Goal: Information Seeking & Learning: Compare options

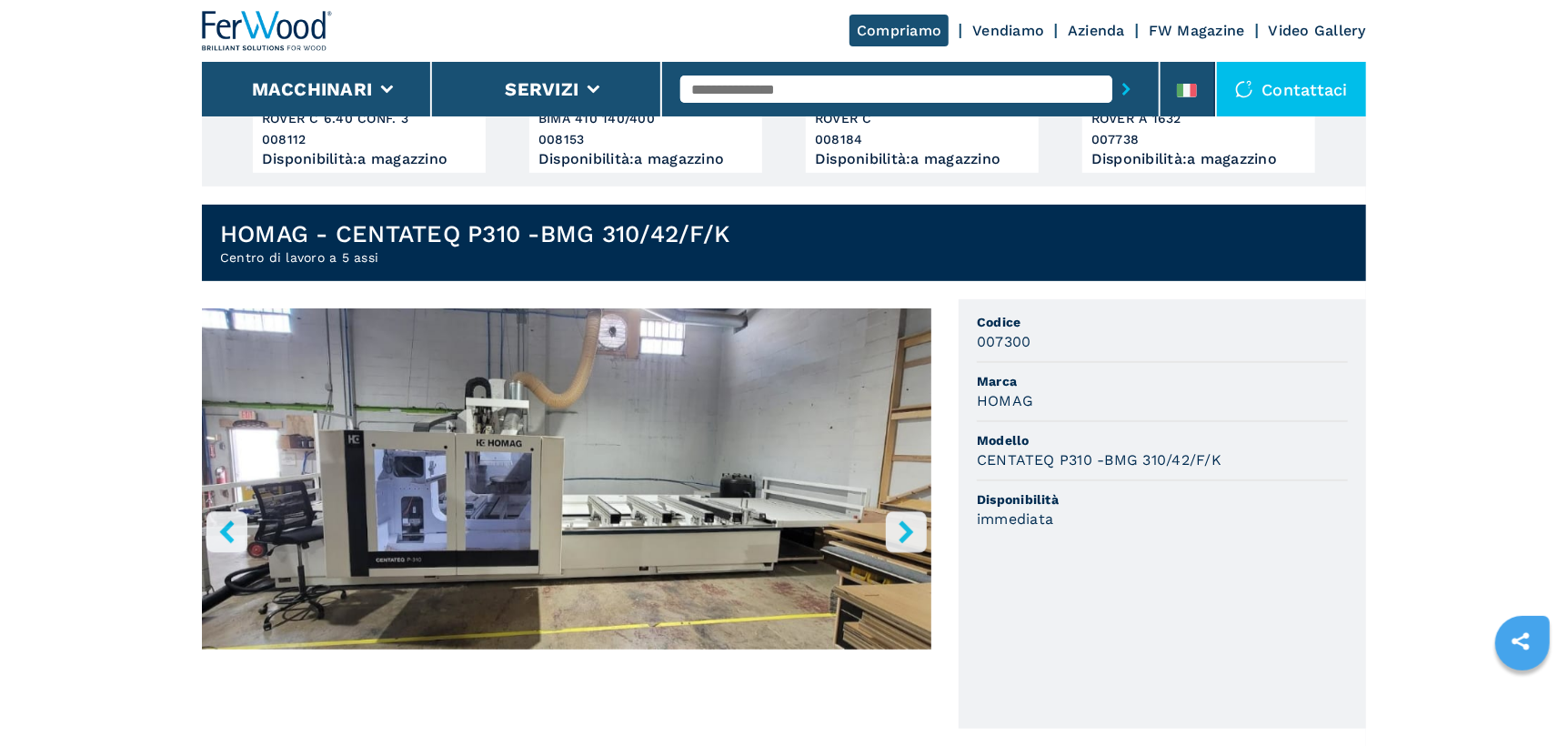
scroll to position [364, 0]
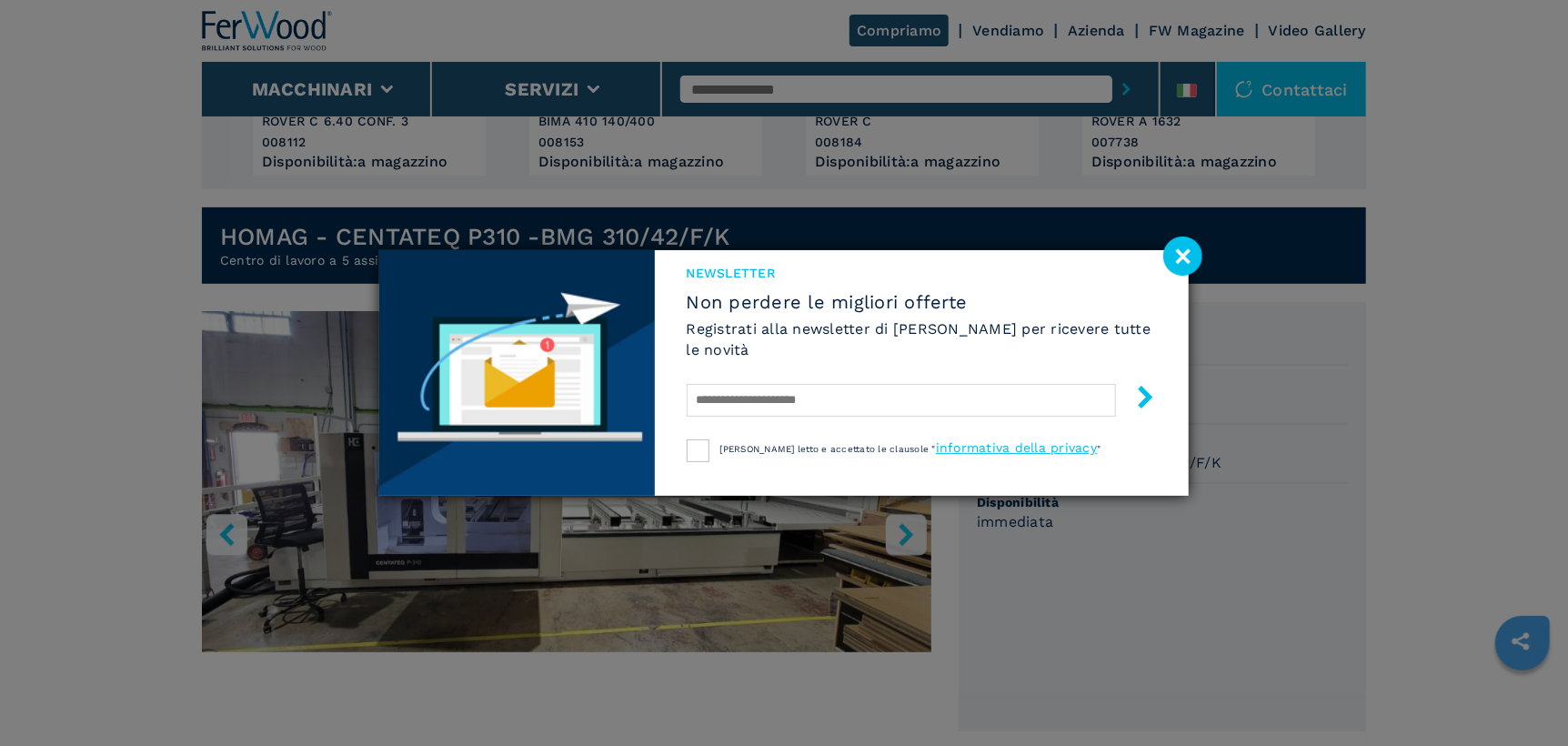
click at [1188, 249] on image at bounding box center [1183, 256] width 39 height 39
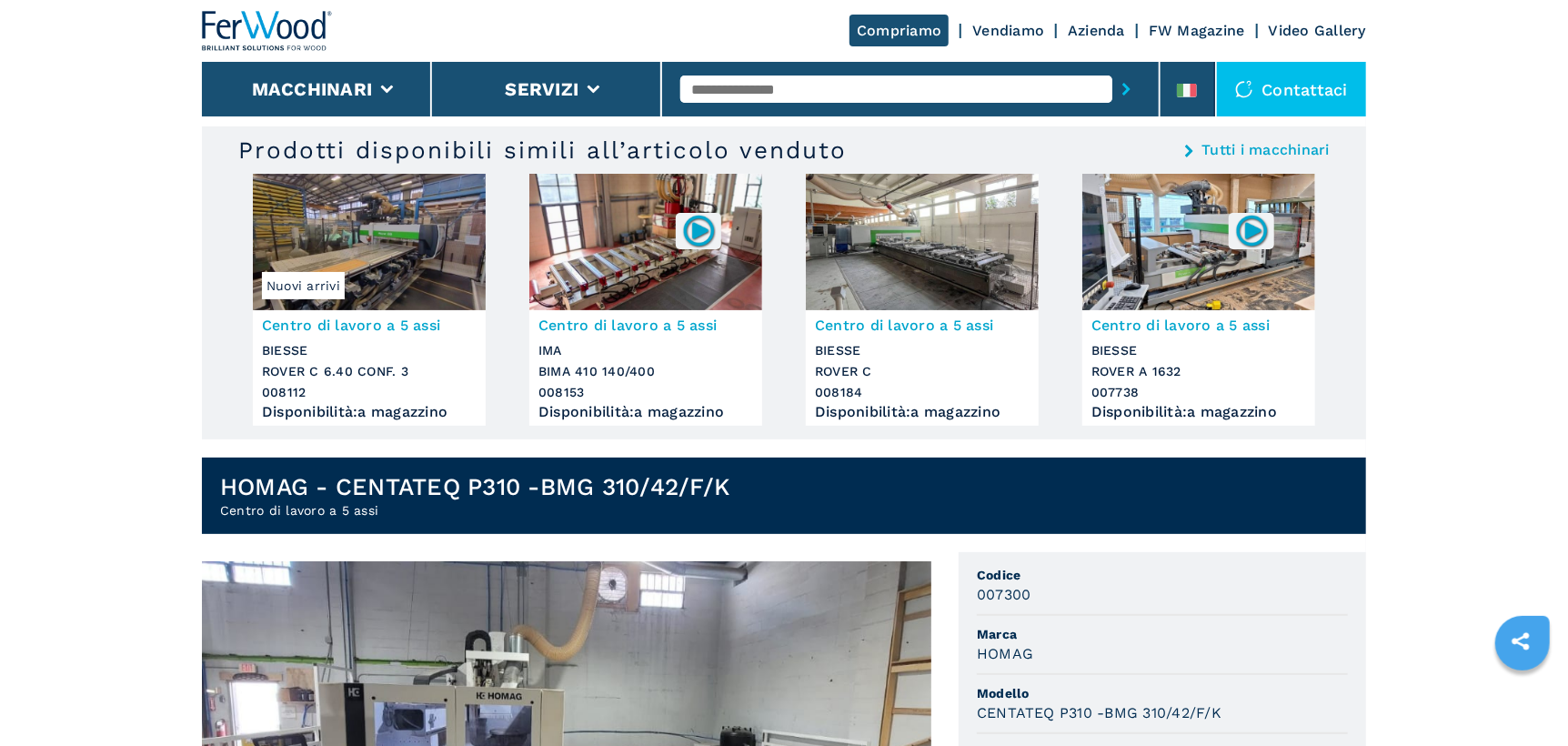
scroll to position [71, 0]
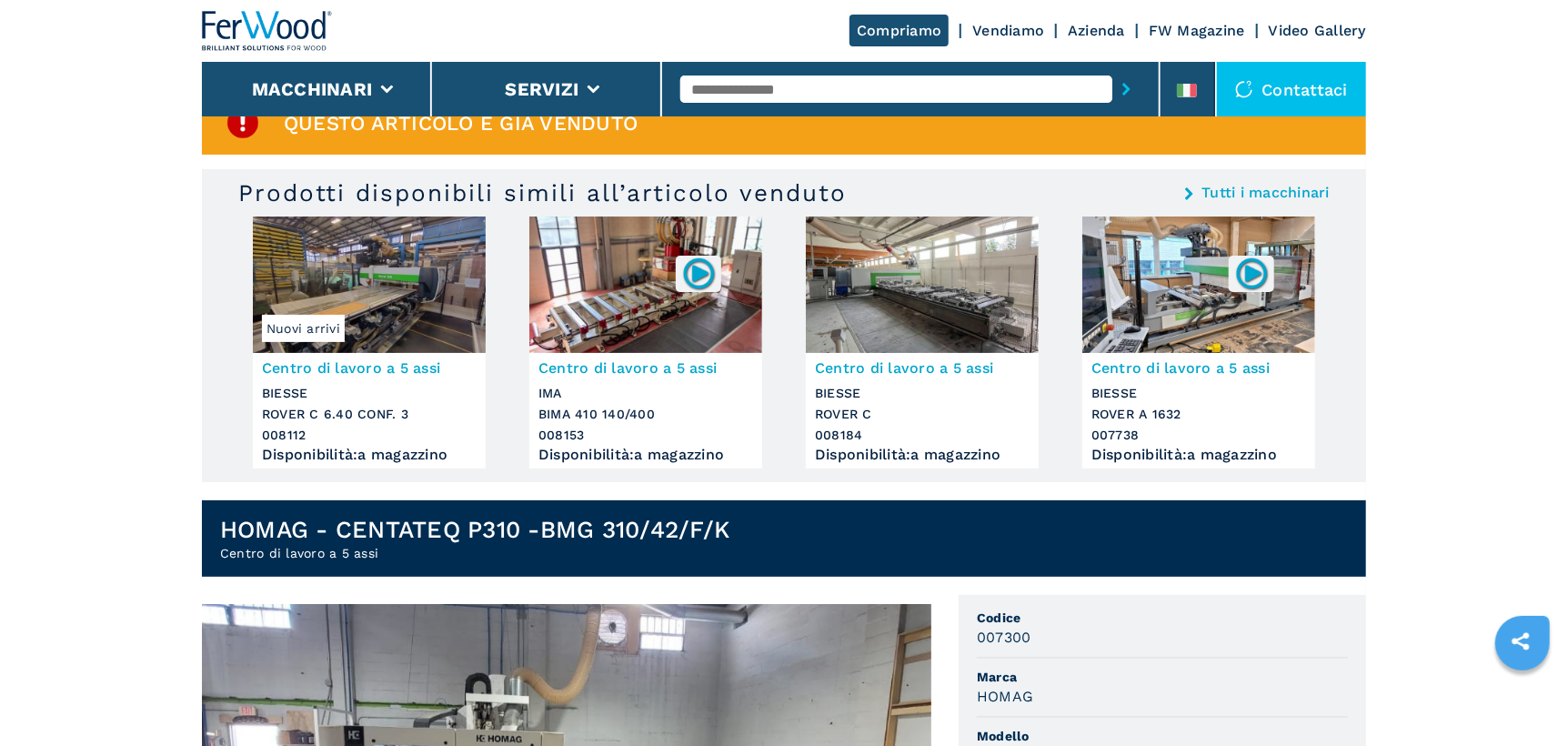
click at [920, 95] on input "text" at bounding box center [895, 89] width 432 height 27
type input "**********"
click at [1113, 68] on button "submit-button" at bounding box center [1127, 89] width 28 height 42
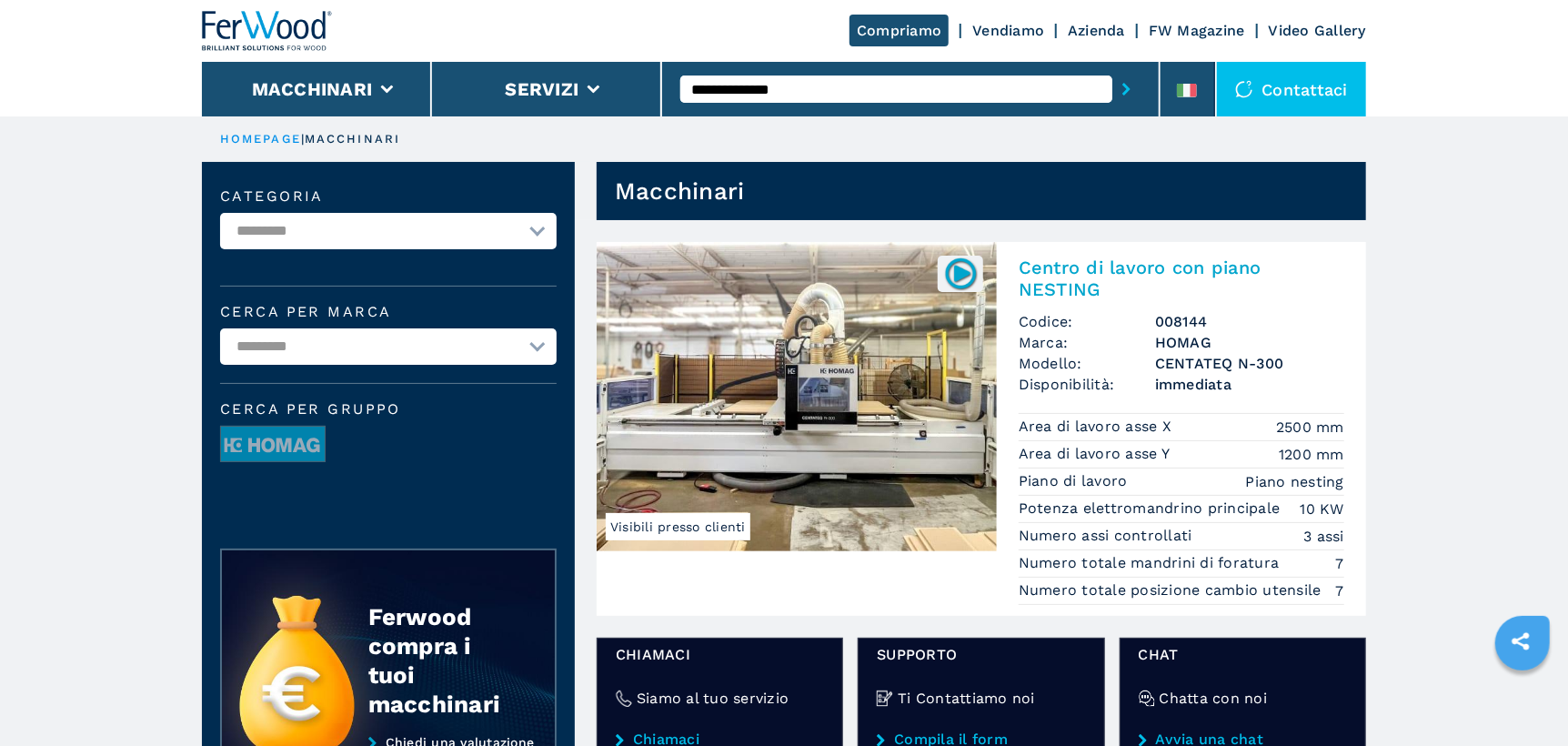
click at [918, 387] on img at bounding box center [797, 396] width 400 height 310
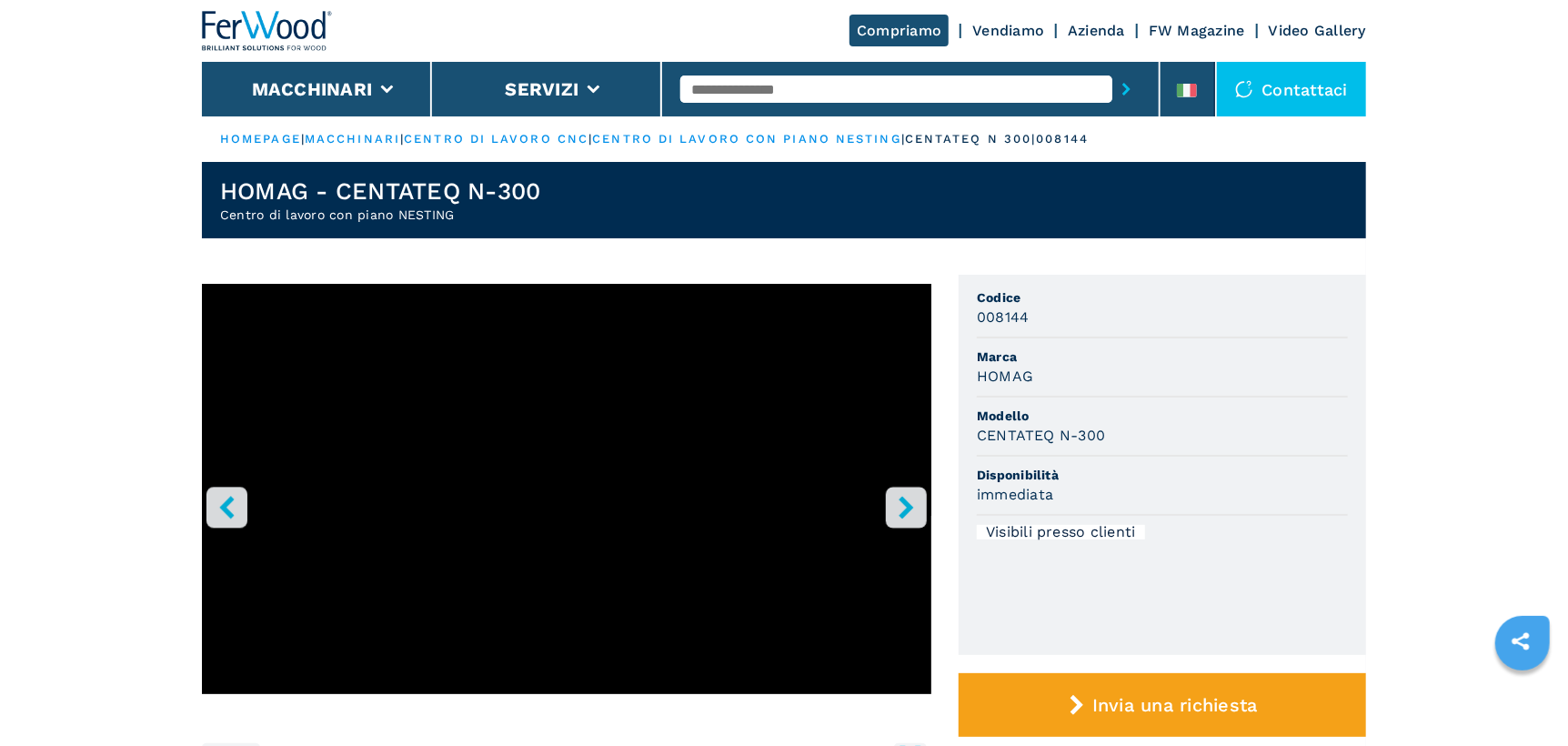
click at [912, 501] on icon "right-button" at bounding box center [907, 506] width 22 height 22
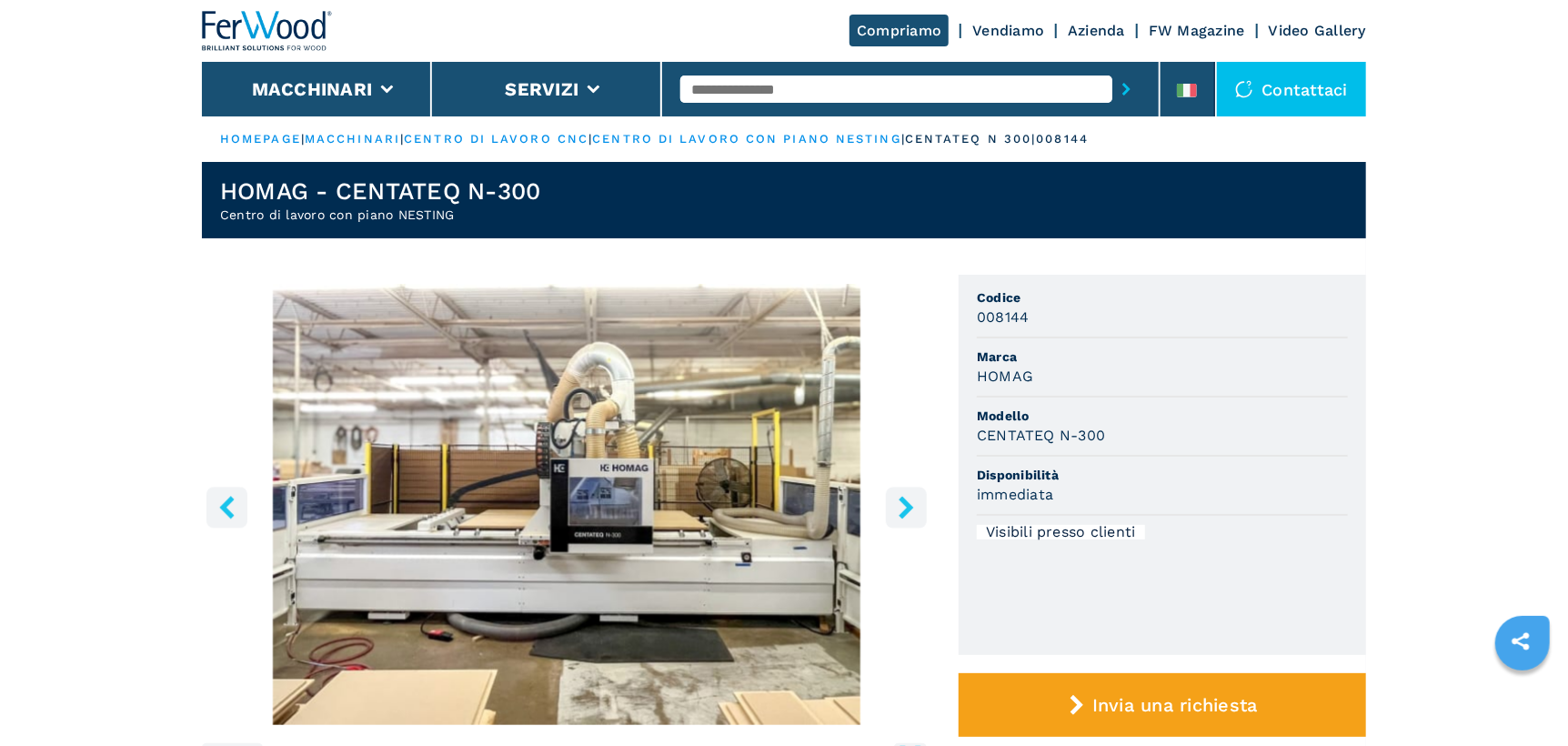
click at [912, 501] on icon "right-button" at bounding box center [907, 506] width 22 height 22
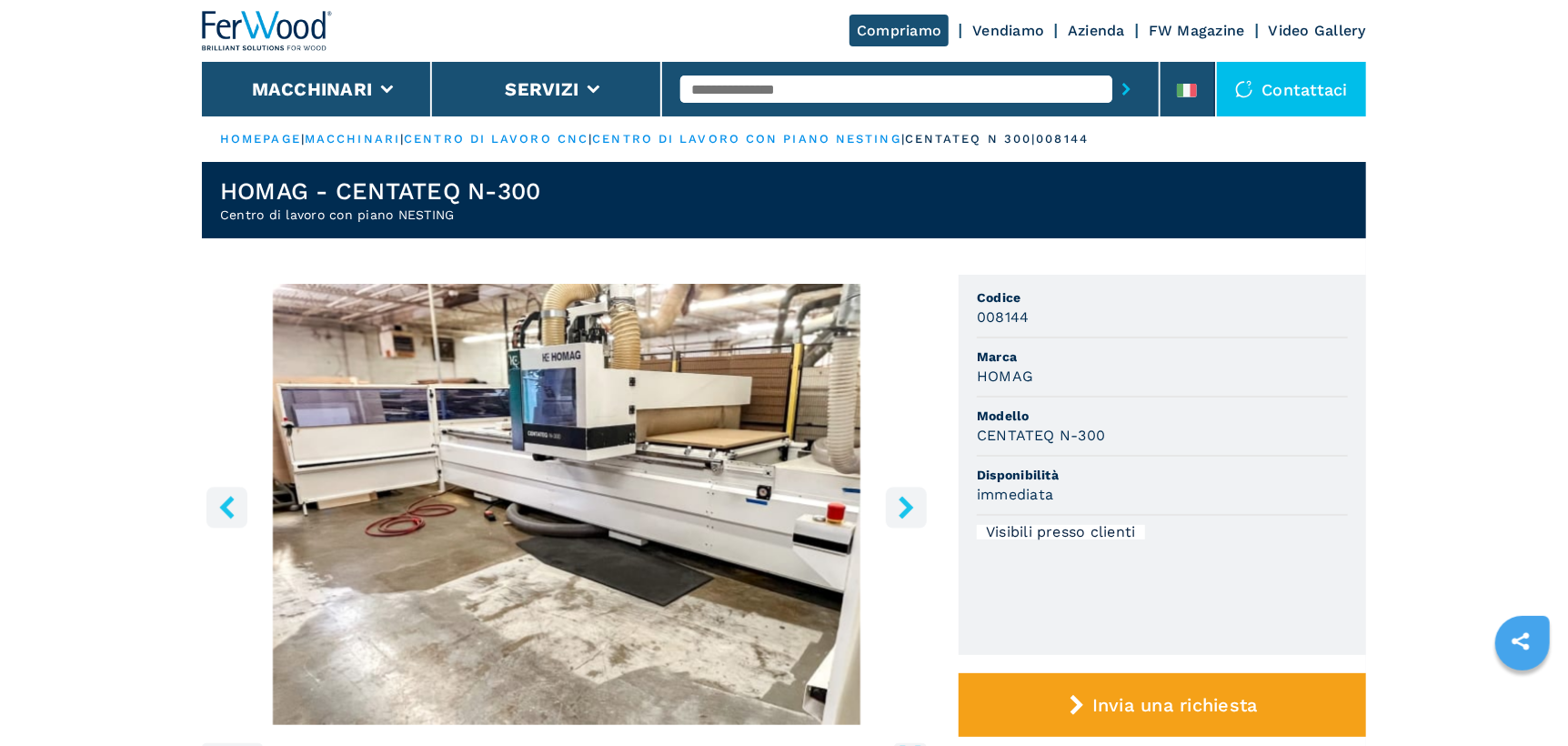
click at [912, 501] on icon "right-button" at bounding box center [907, 506] width 22 height 22
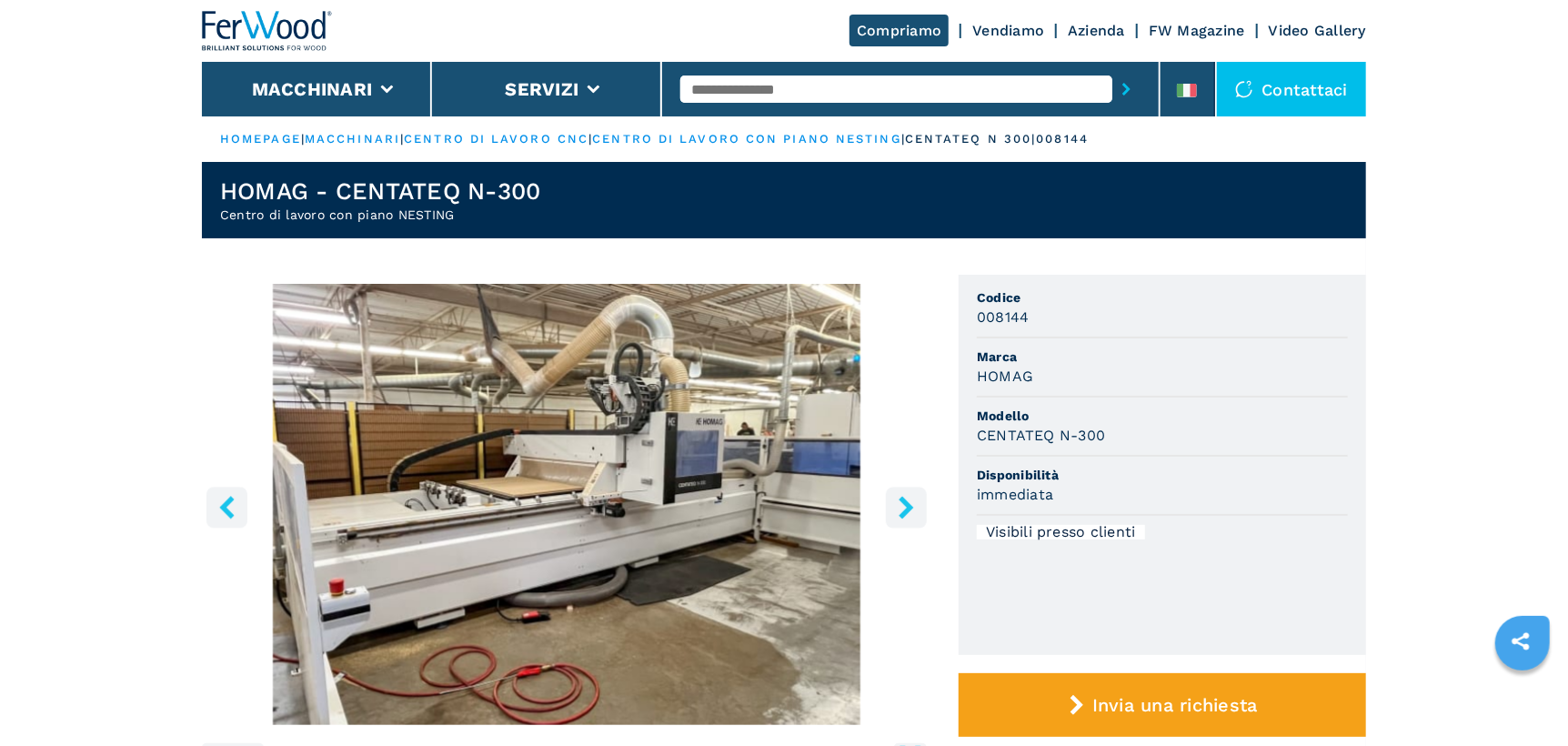
click at [912, 501] on icon "right-button" at bounding box center [907, 506] width 22 height 22
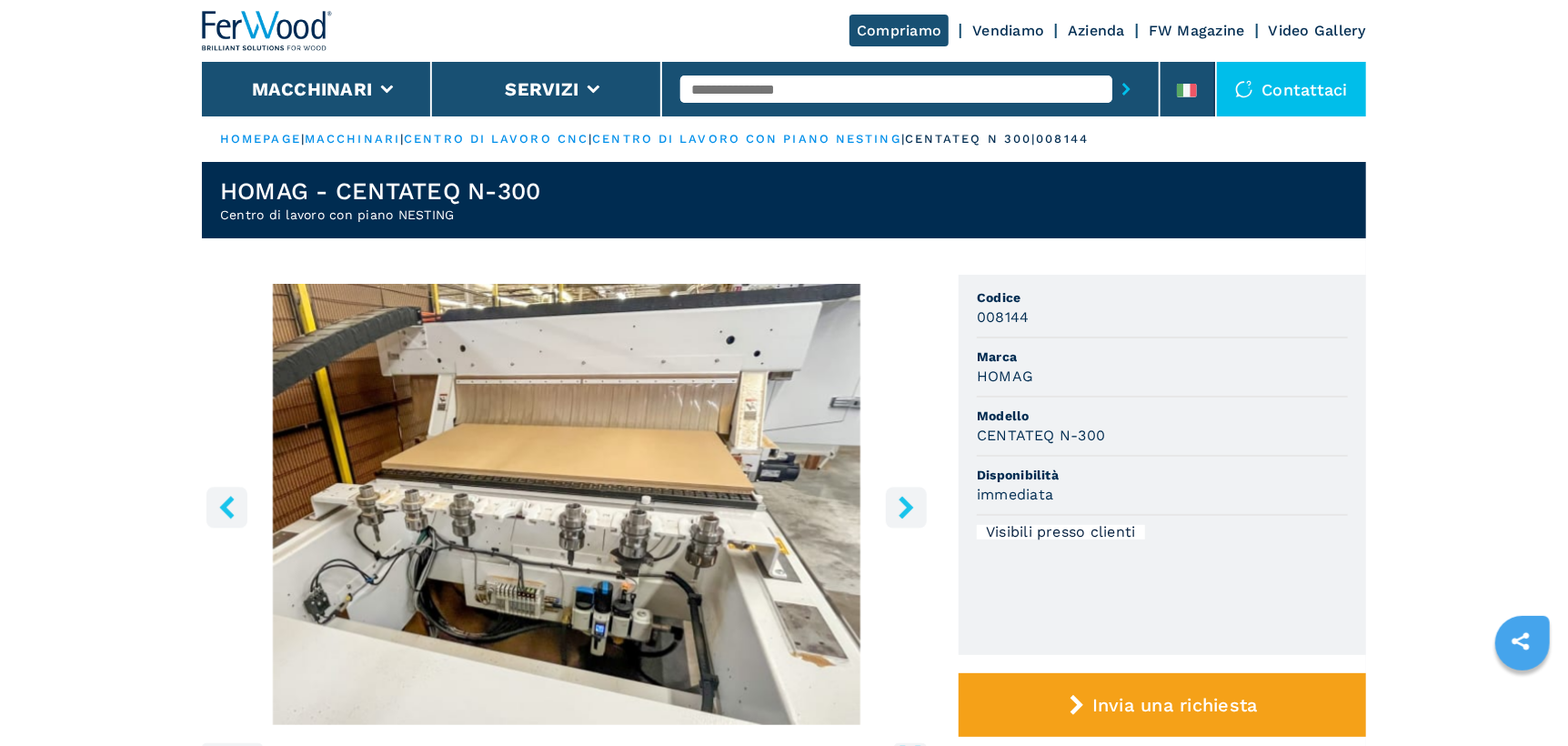
click at [913, 520] on button "right-button" at bounding box center [907, 507] width 41 height 41
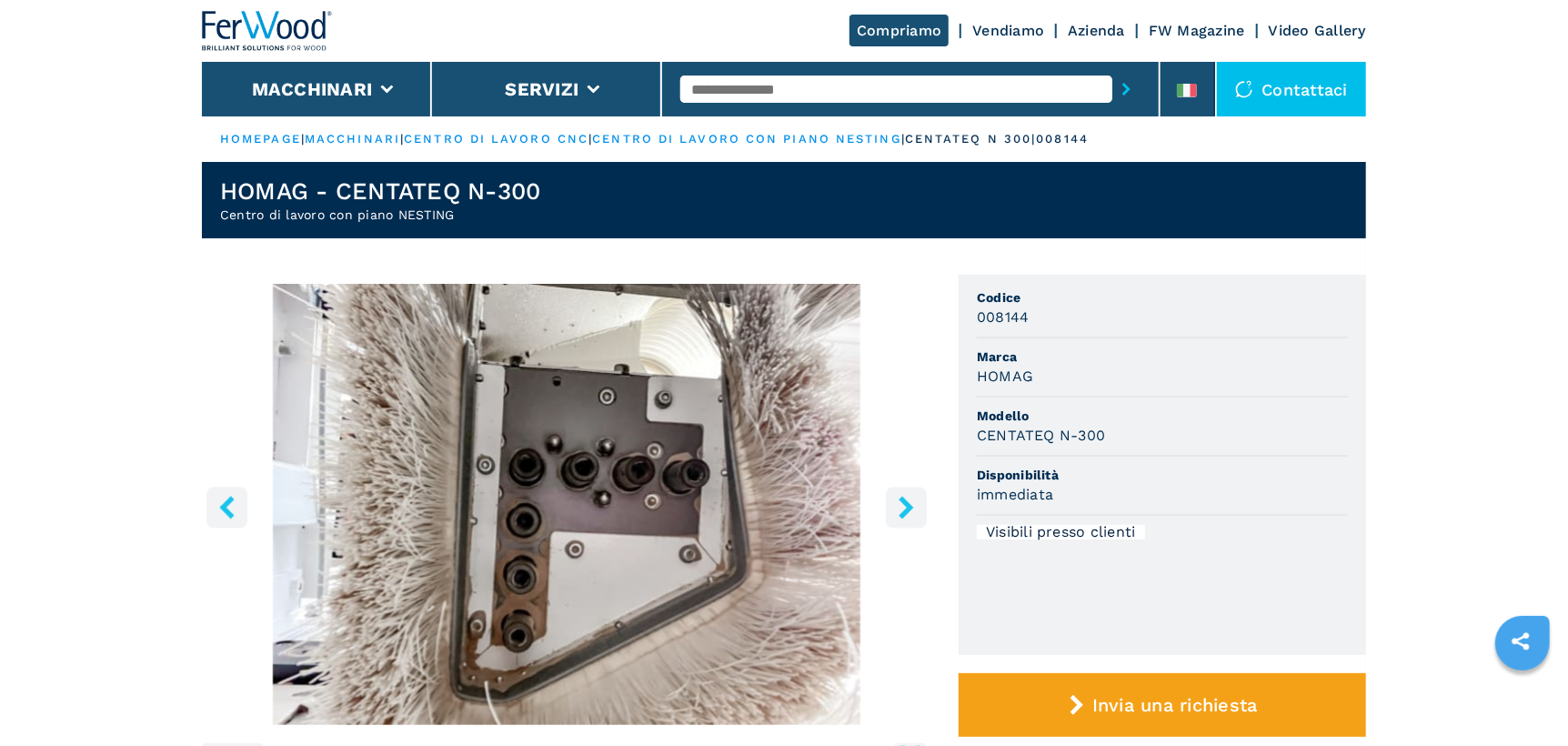
click at [913, 520] on button "right-button" at bounding box center [907, 507] width 41 height 41
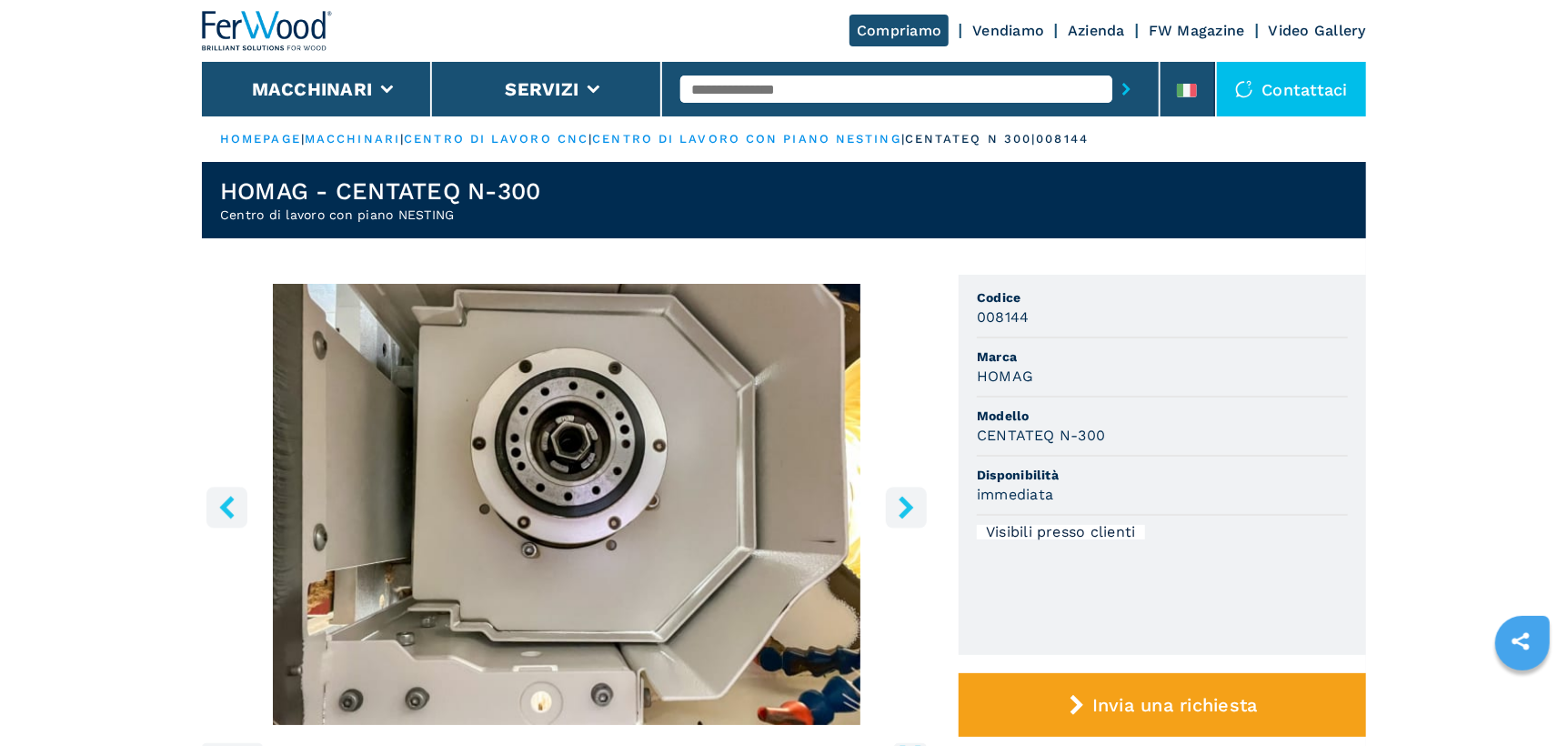
click at [913, 520] on button "right-button" at bounding box center [907, 507] width 41 height 41
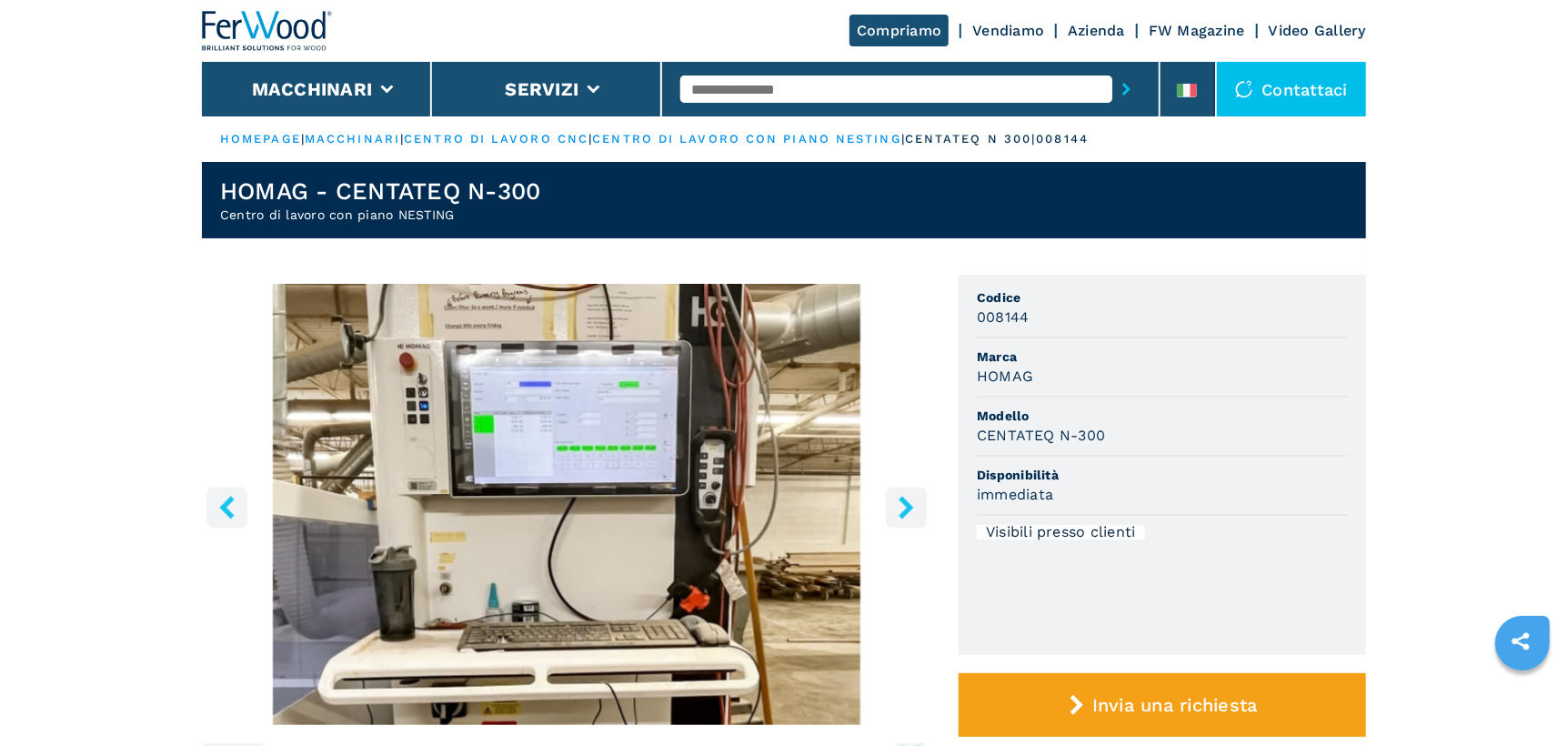
click at [913, 520] on button "right-button" at bounding box center [907, 507] width 41 height 41
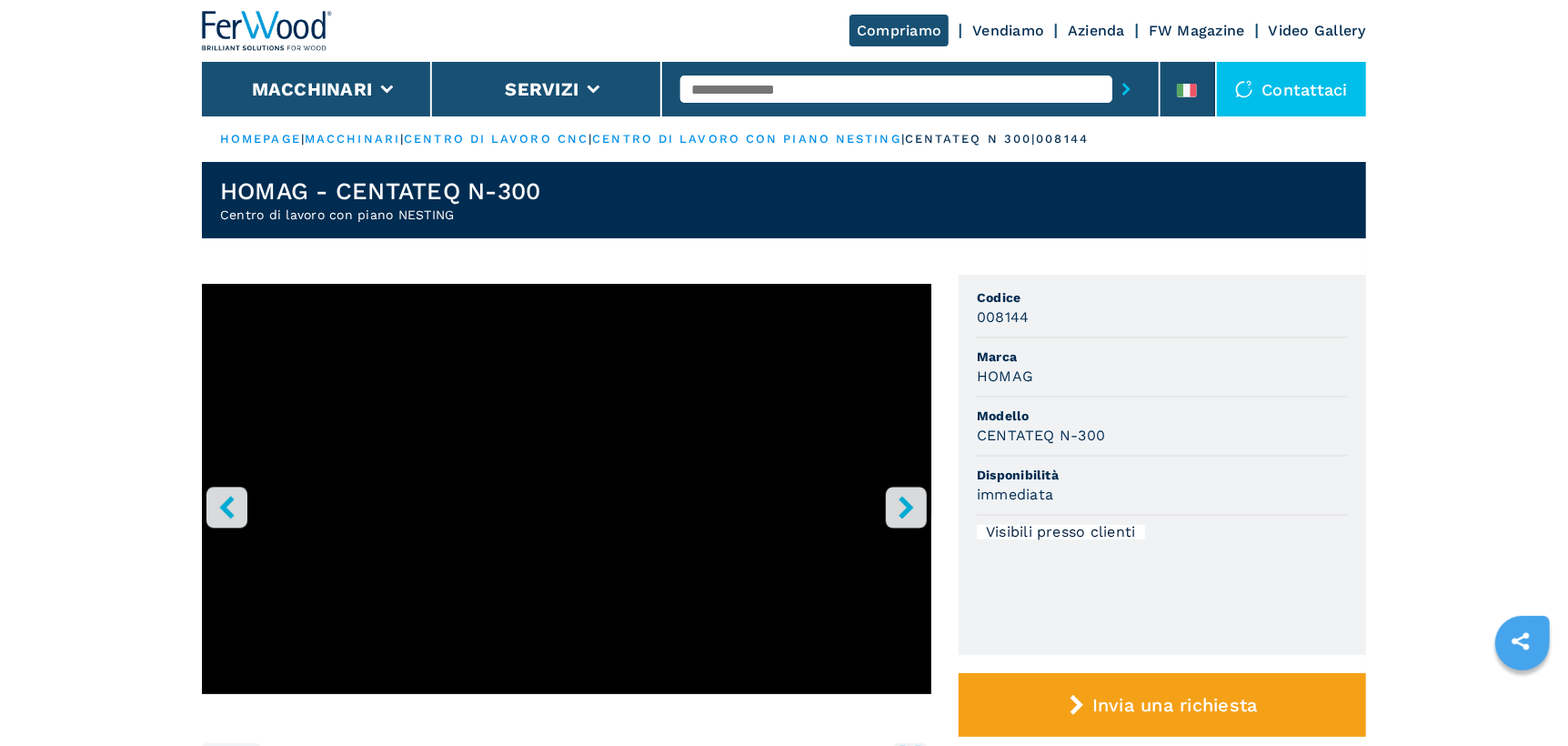
click at [803, 93] on input "text" at bounding box center [895, 89] width 432 height 27
type input "*********"
click at [1113, 68] on button "submit-button" at bounding box center [1127, 89] width 28 height 42
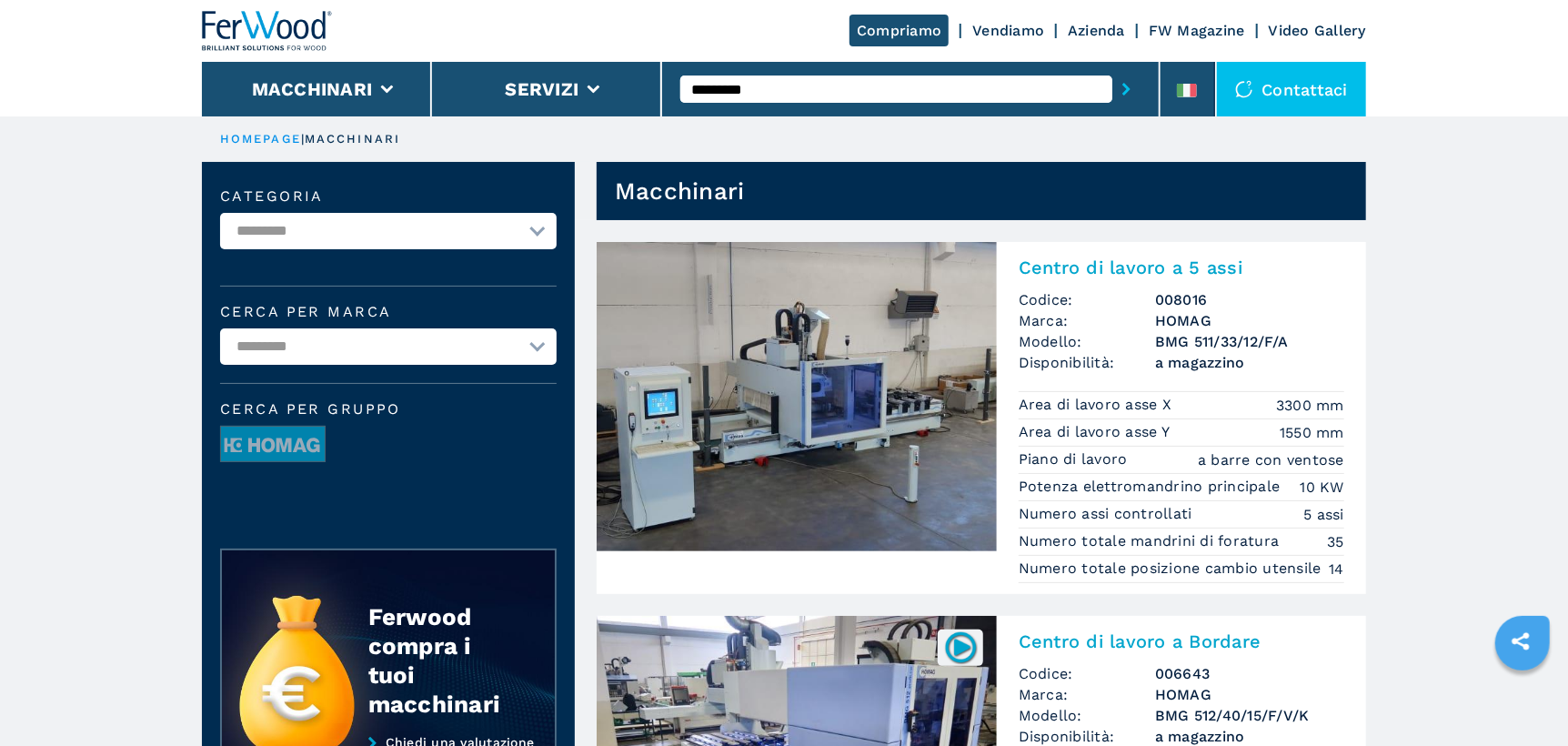
click at [533, 230] on select "**********" at bounding box center [388, 230] width 337 height 36
select select "**********"
click at [220, 213] on select "**********" at bounding box center [388, 230] width 337 height 36
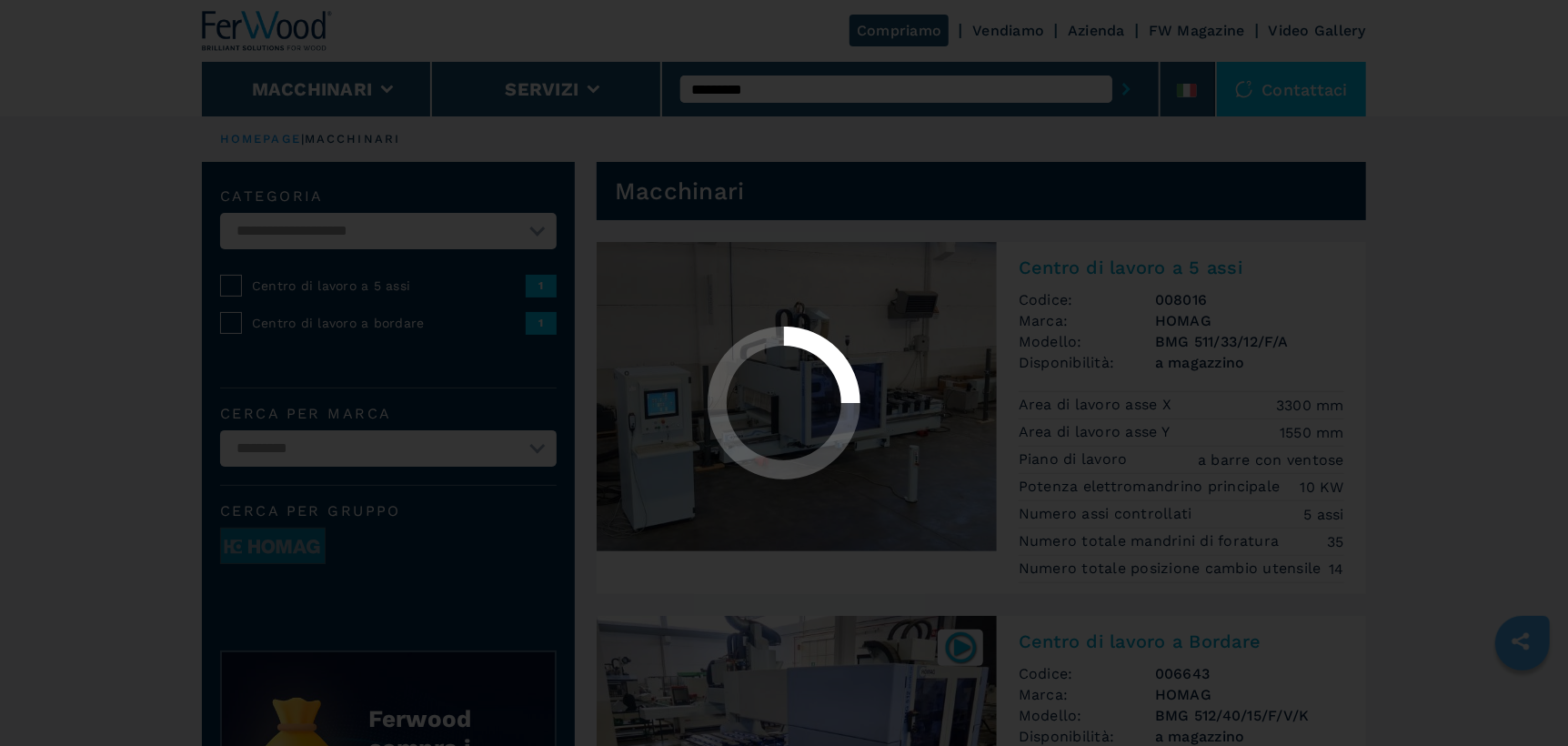
select select "**********"
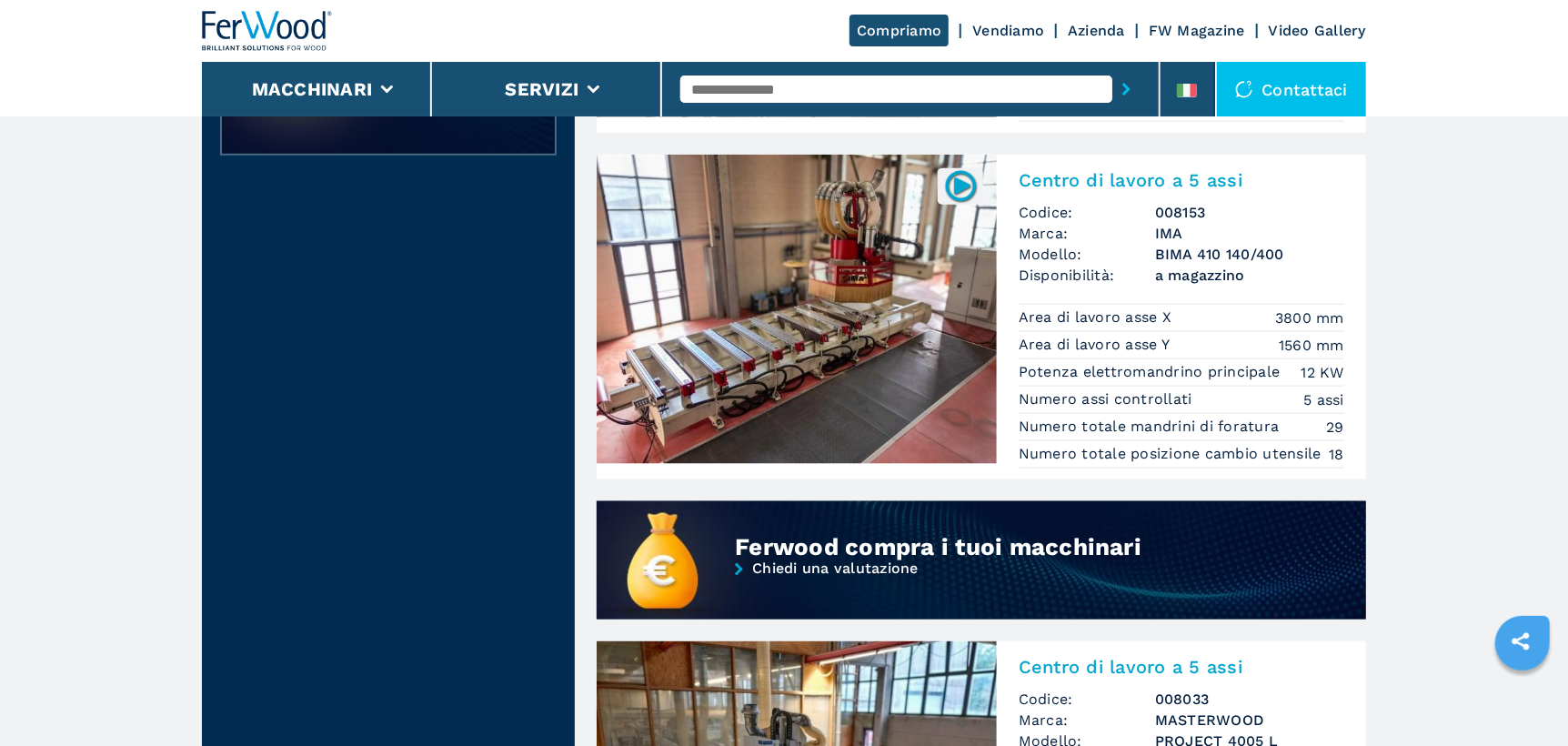
scroll to position [1455, 0]
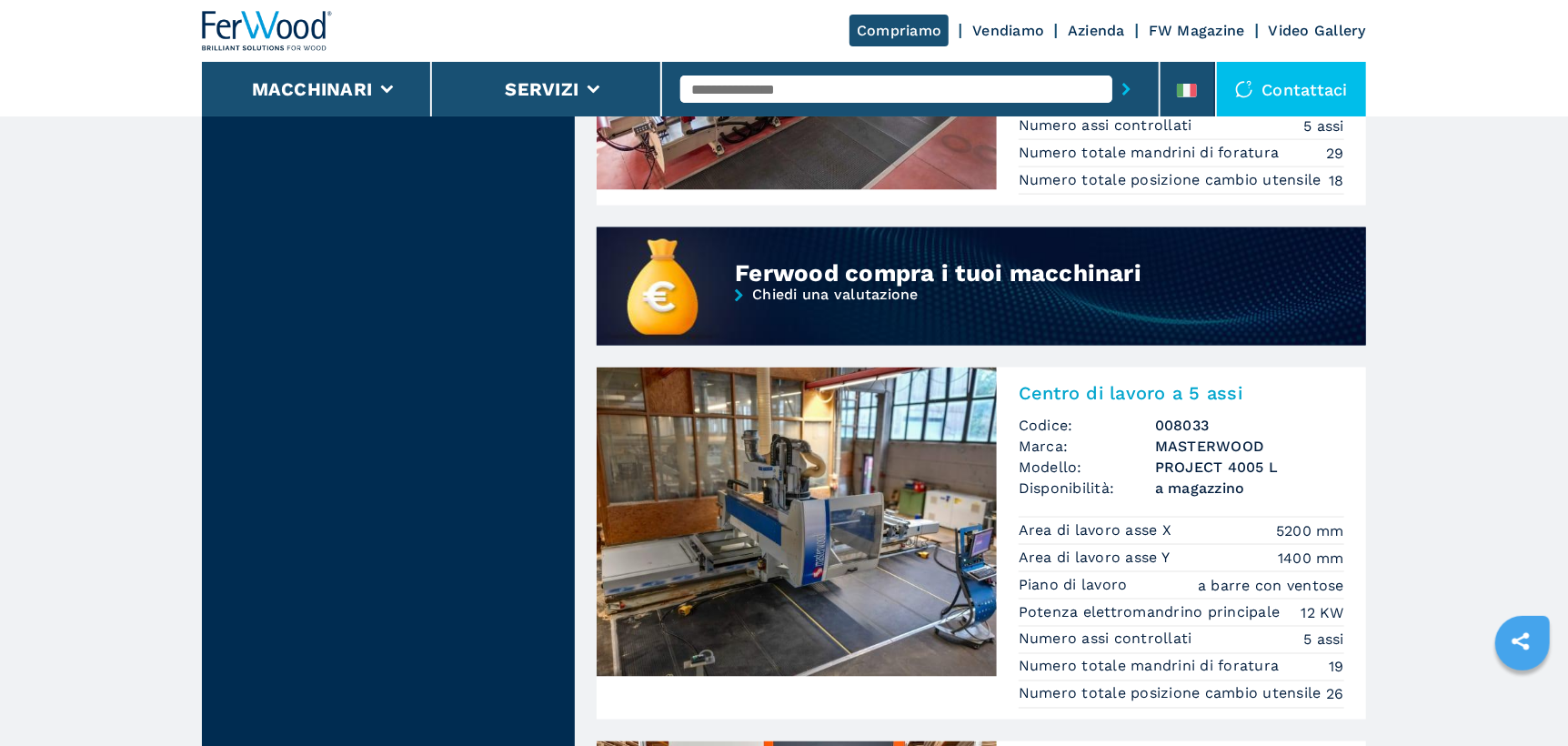
click at [968, 527] on img at bounding box center [797, 522] width 400 height 310
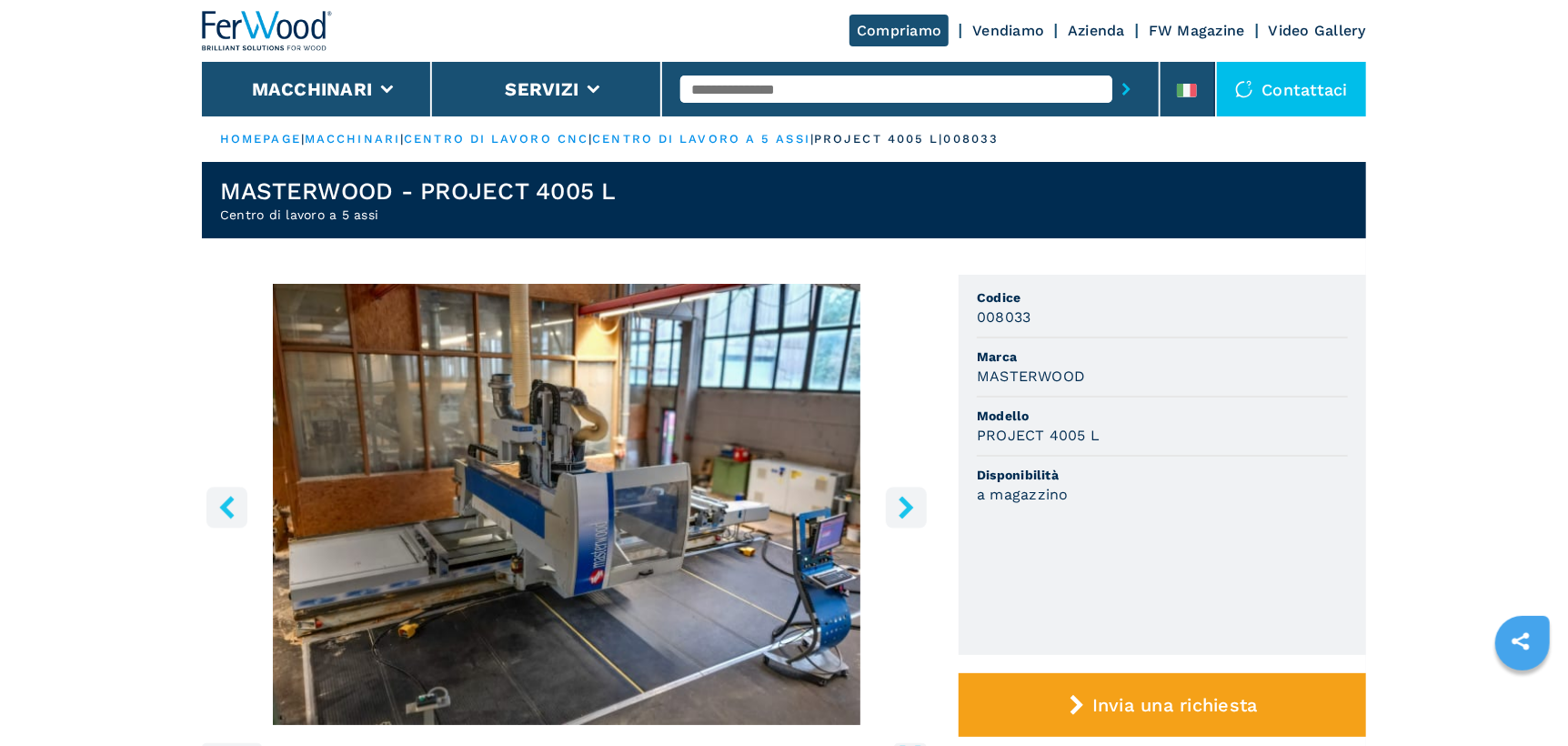
click at [914, 510] on icon "right-button" at bounding box center [907, 506] width 22 height 22
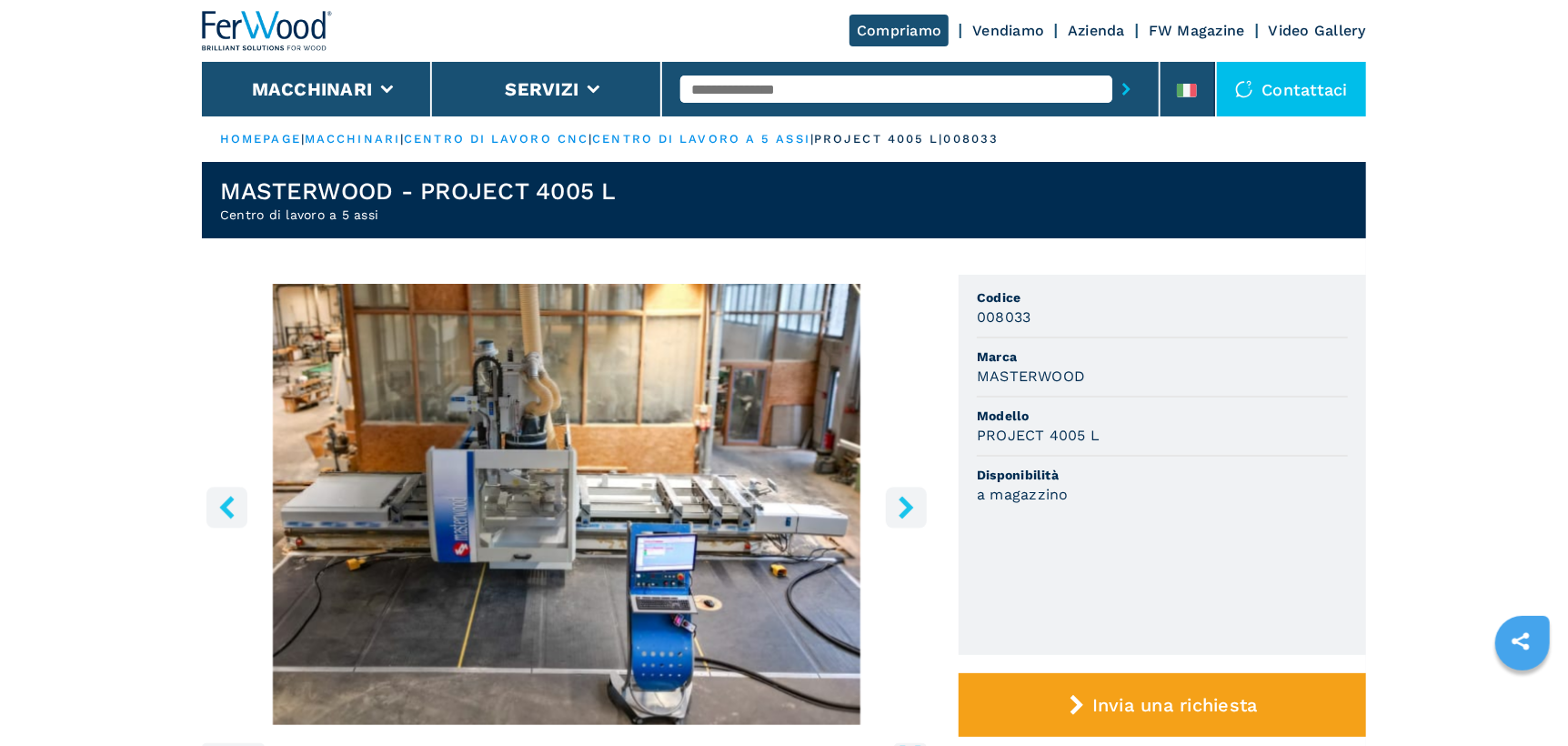
click at [913, 509] on icon "right-button" at bounding box center [907, 506] width 22 height 22
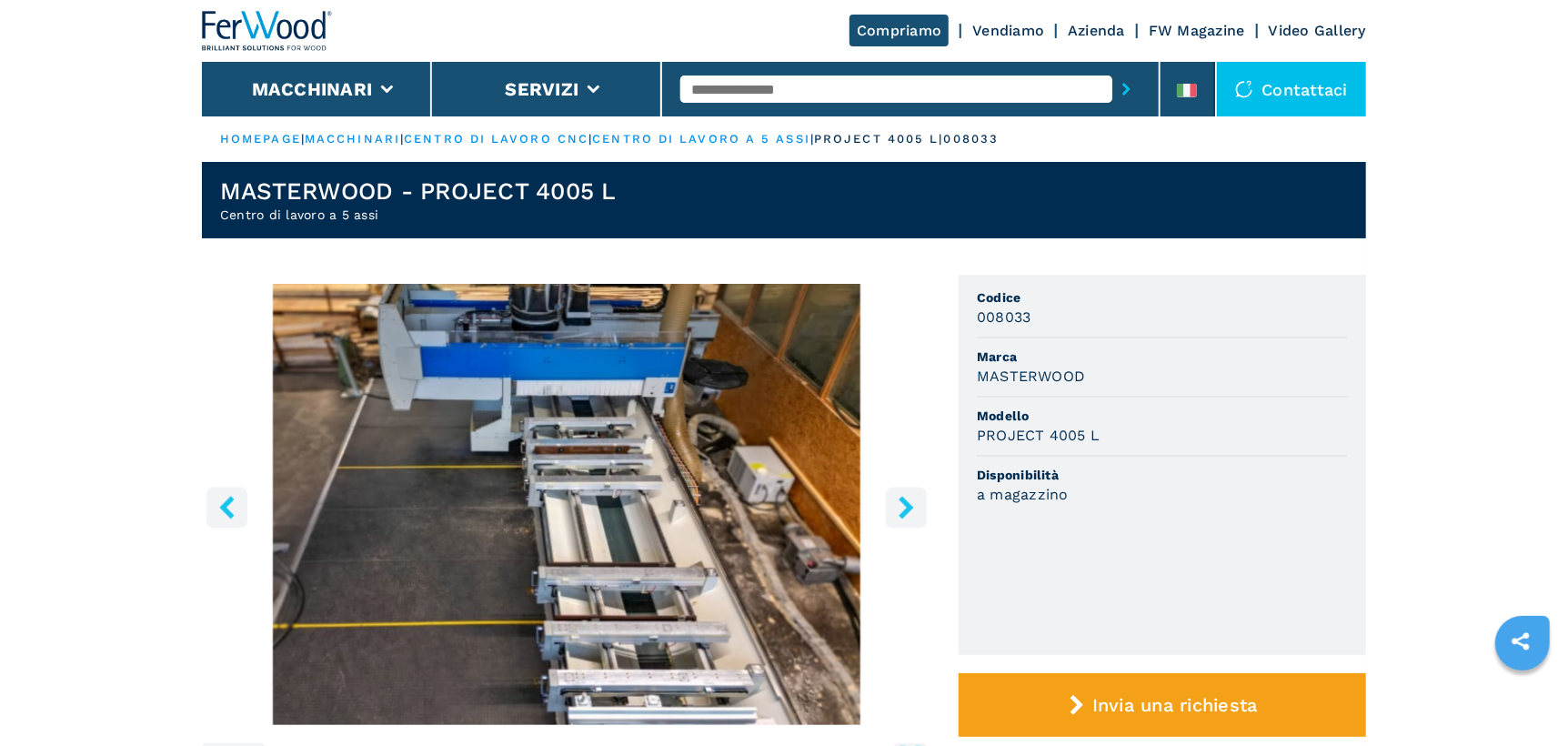
click at [913, 509] on icon "right-button" at bounding box center [907, 506] width 22 height 22
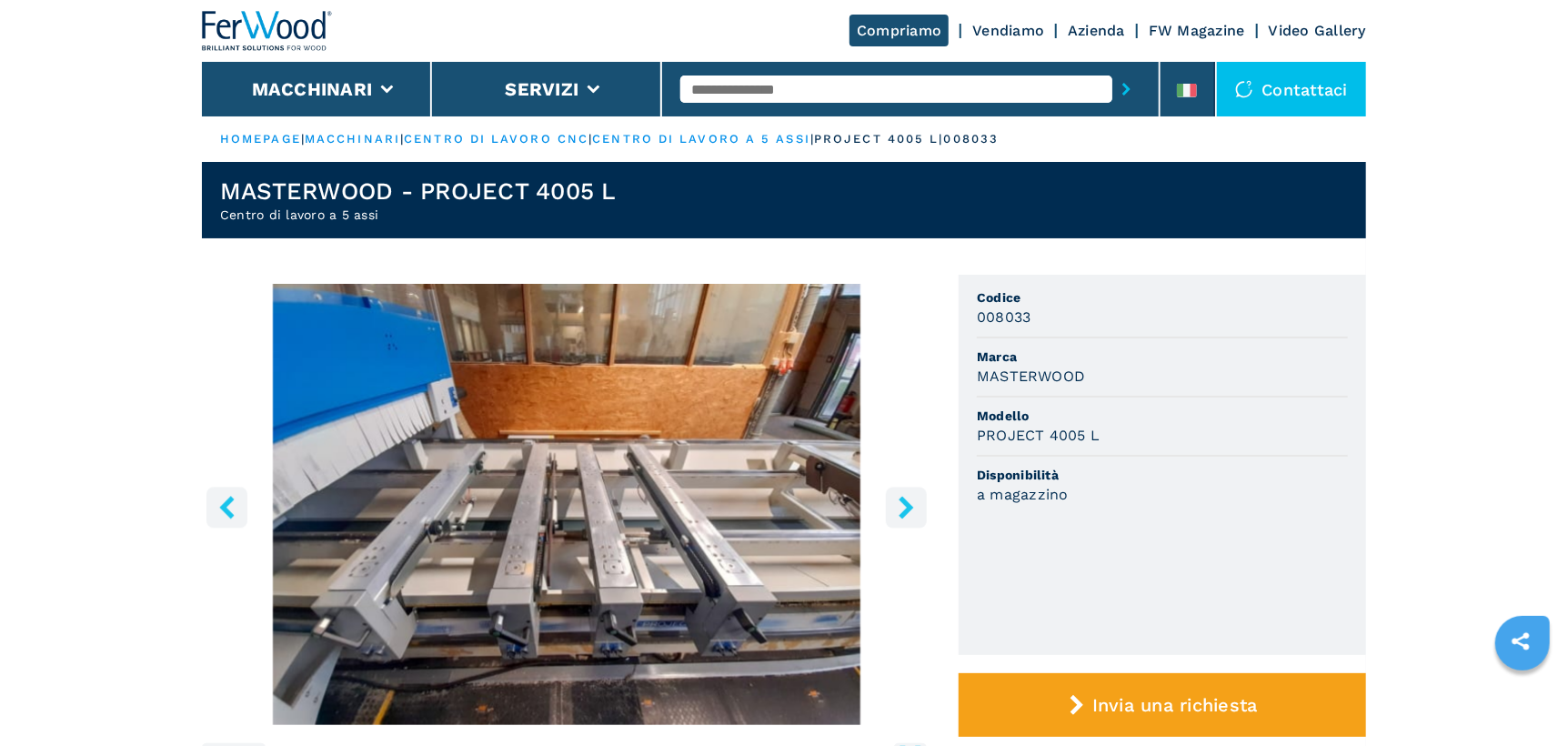
click at [913, 509] on icon "right-button" at bounding box center [907, 506] width 22 height 22
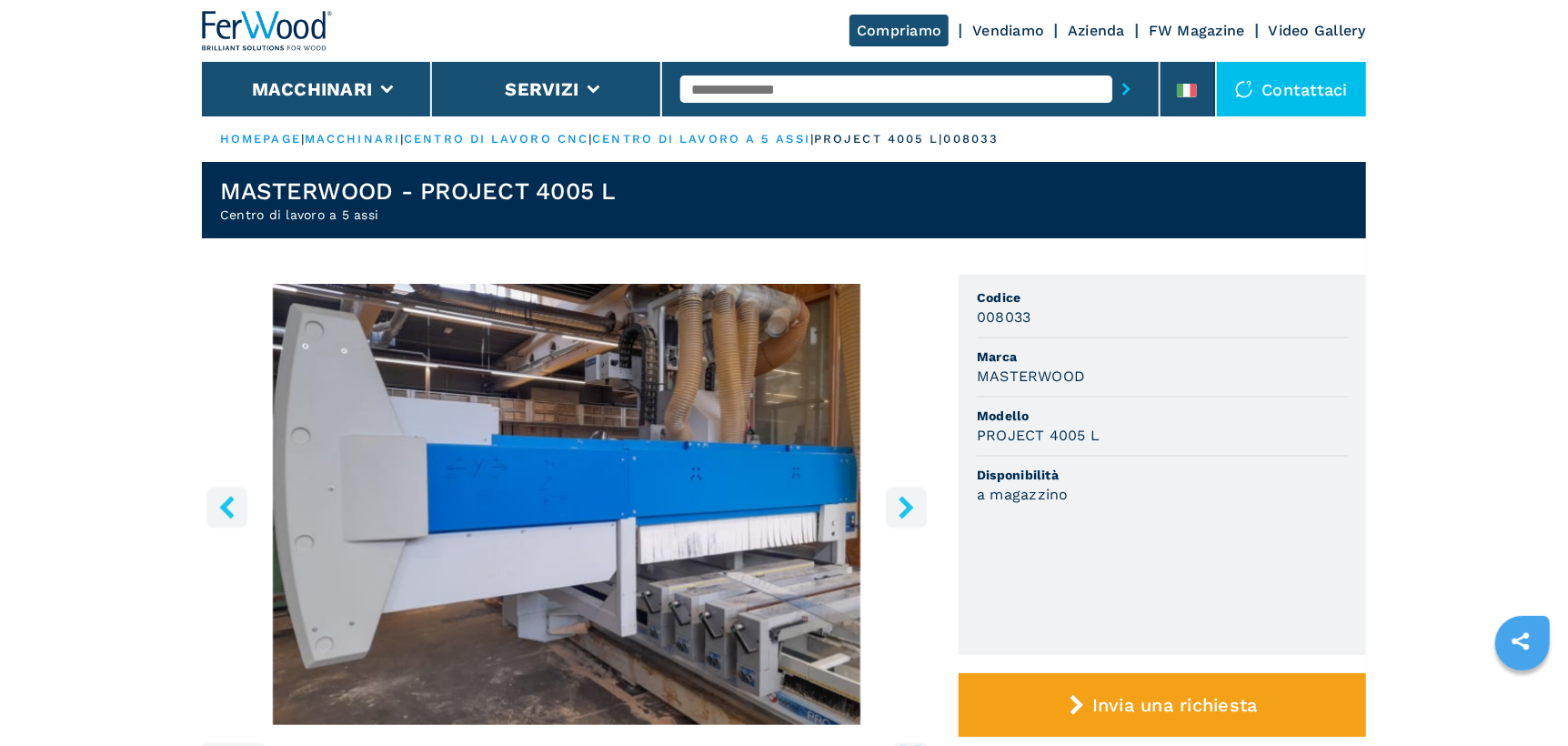
click at [913, 509] on icon "right-button" at bounding box center [907, 506] width 22 height 22
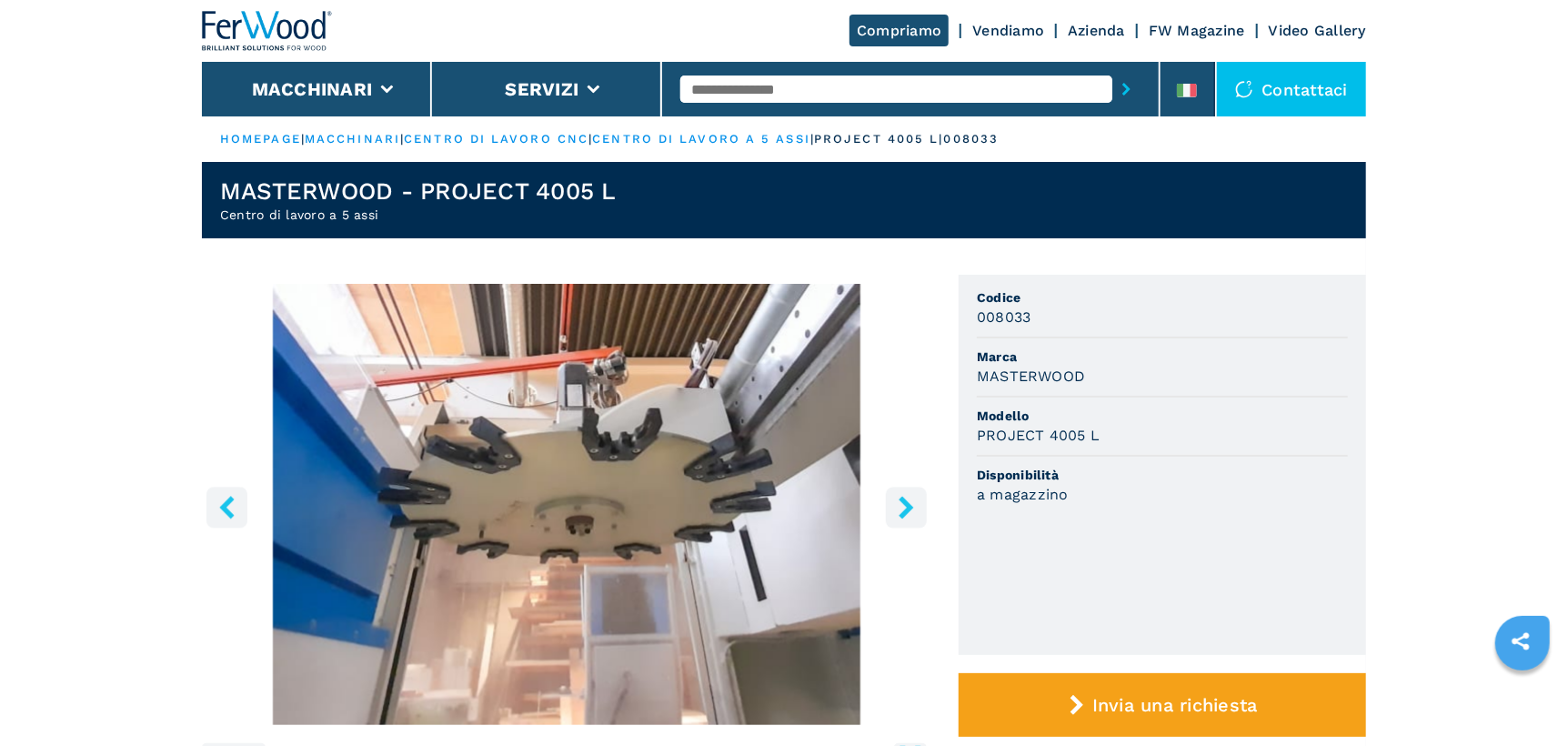
click at [913, 509] on icon "right-button" at bounding box center [907, 506] width 22 height 22
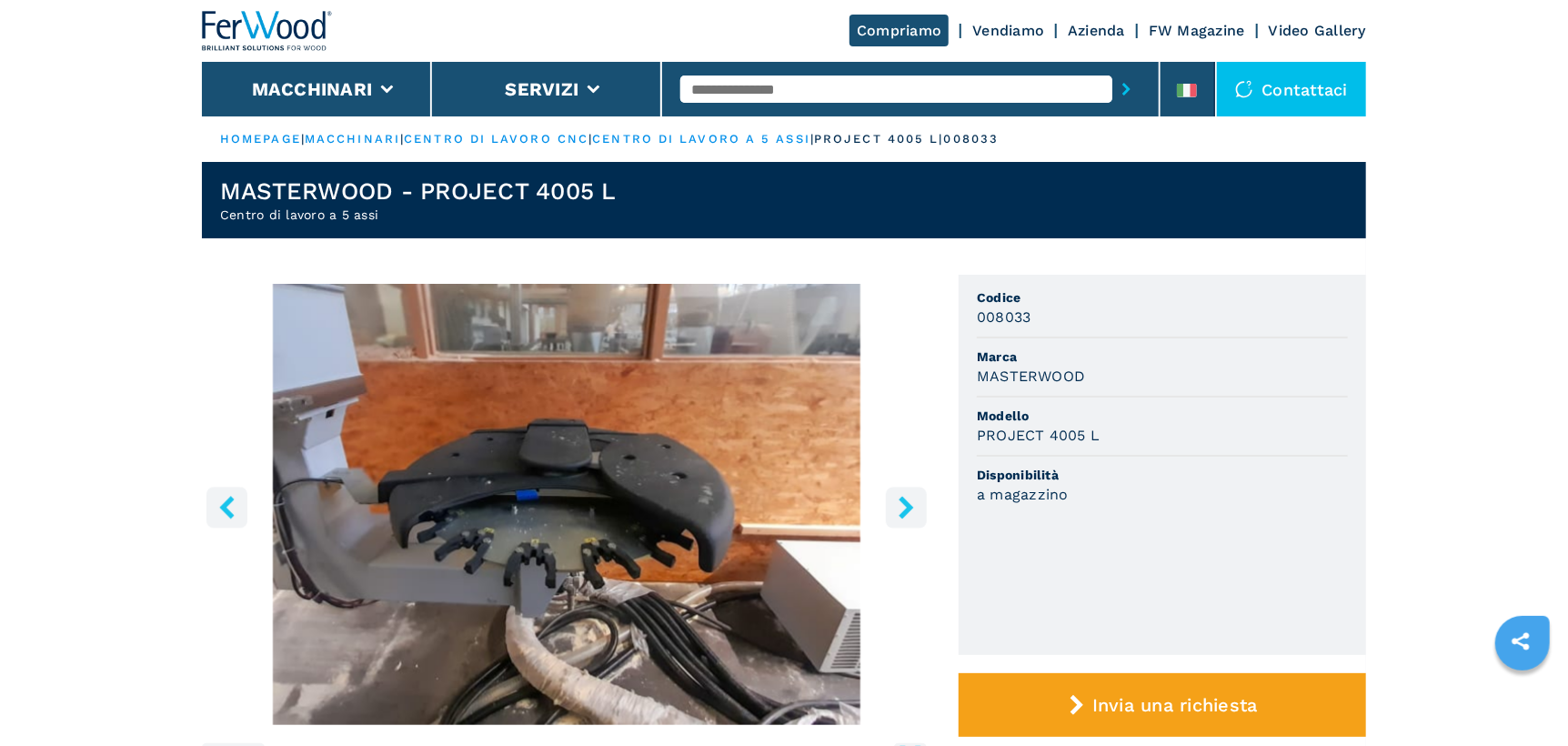
click at [913, 509] on icon "right-button" at bounding box center [907, 506] width 22 height 22
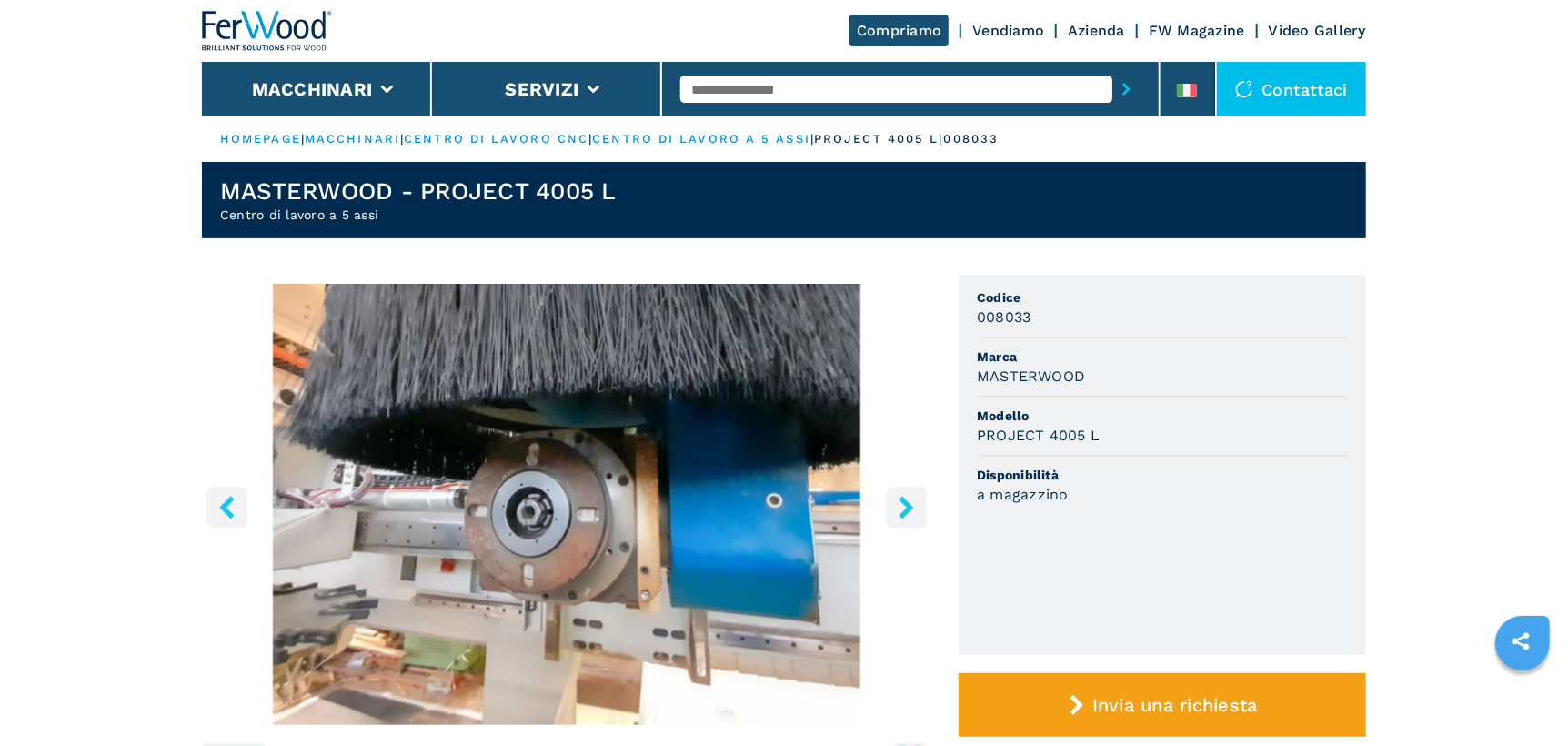
click at [913, 509] on icon "right-button" at bounding box center [907, 506] width 22 height 22
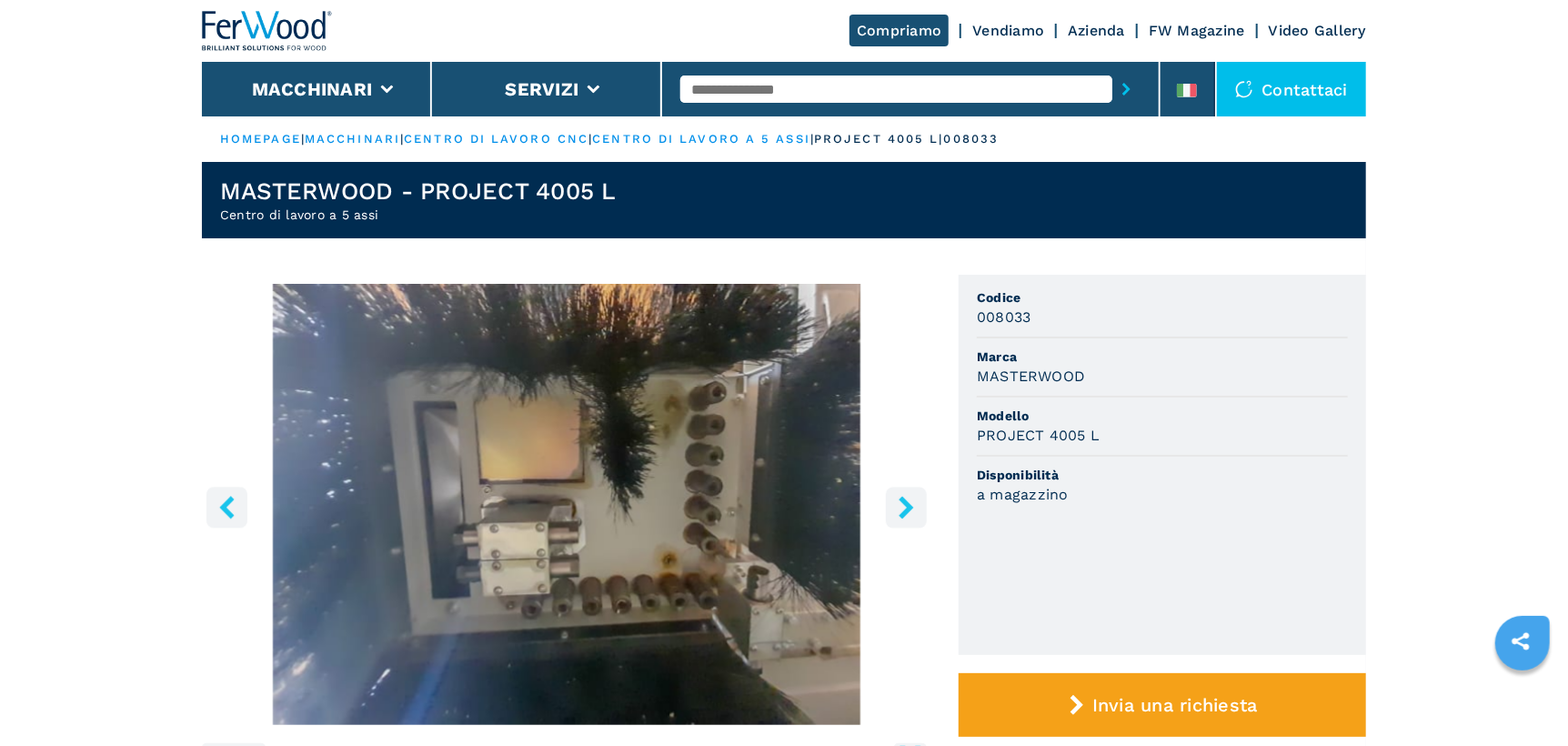
click at [913, 509] on icon "right-button" at bounding box center [907, 506] width 22 height 22
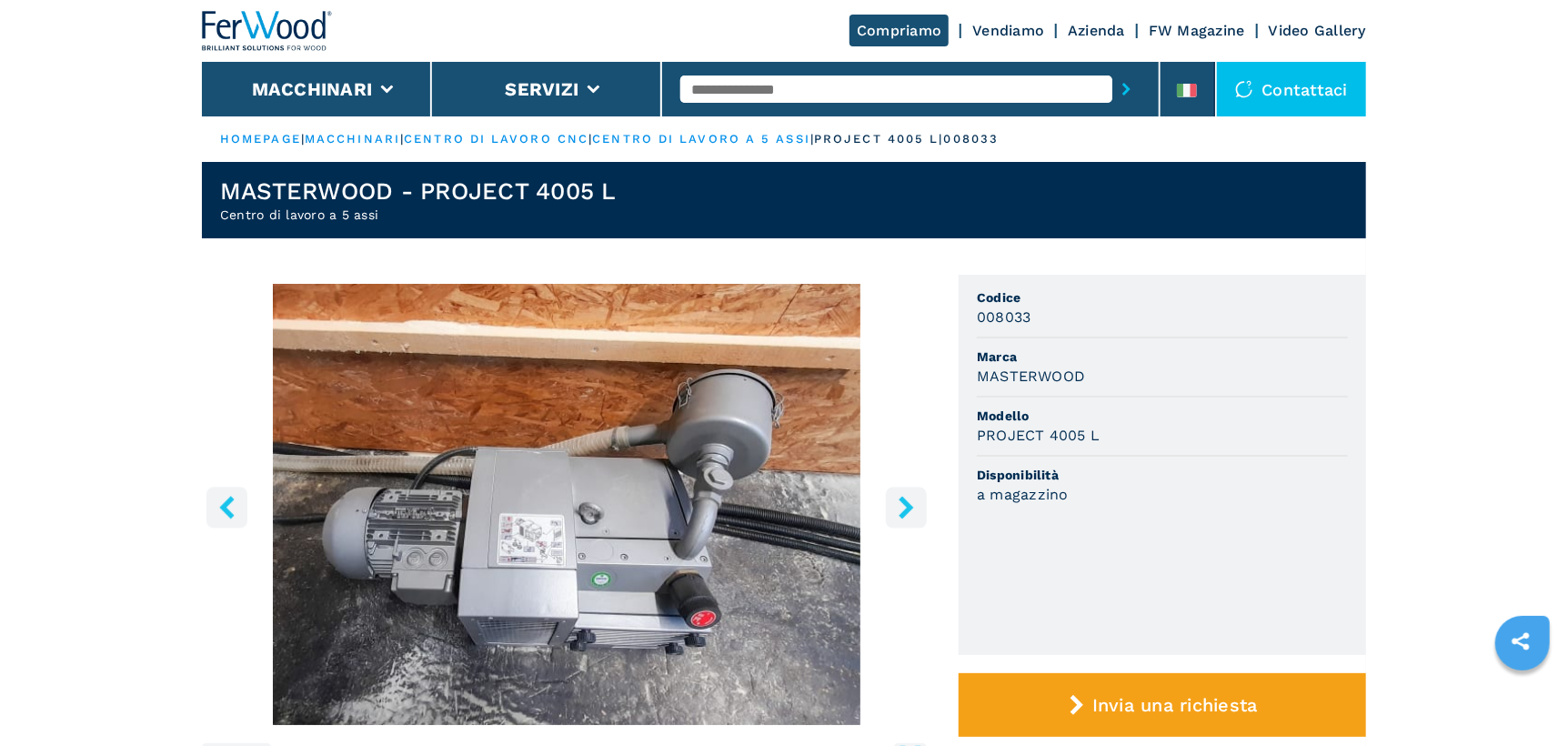
click at [913, 509] on icon "right-button" at bounding box center [907, 506] width 22 height 22
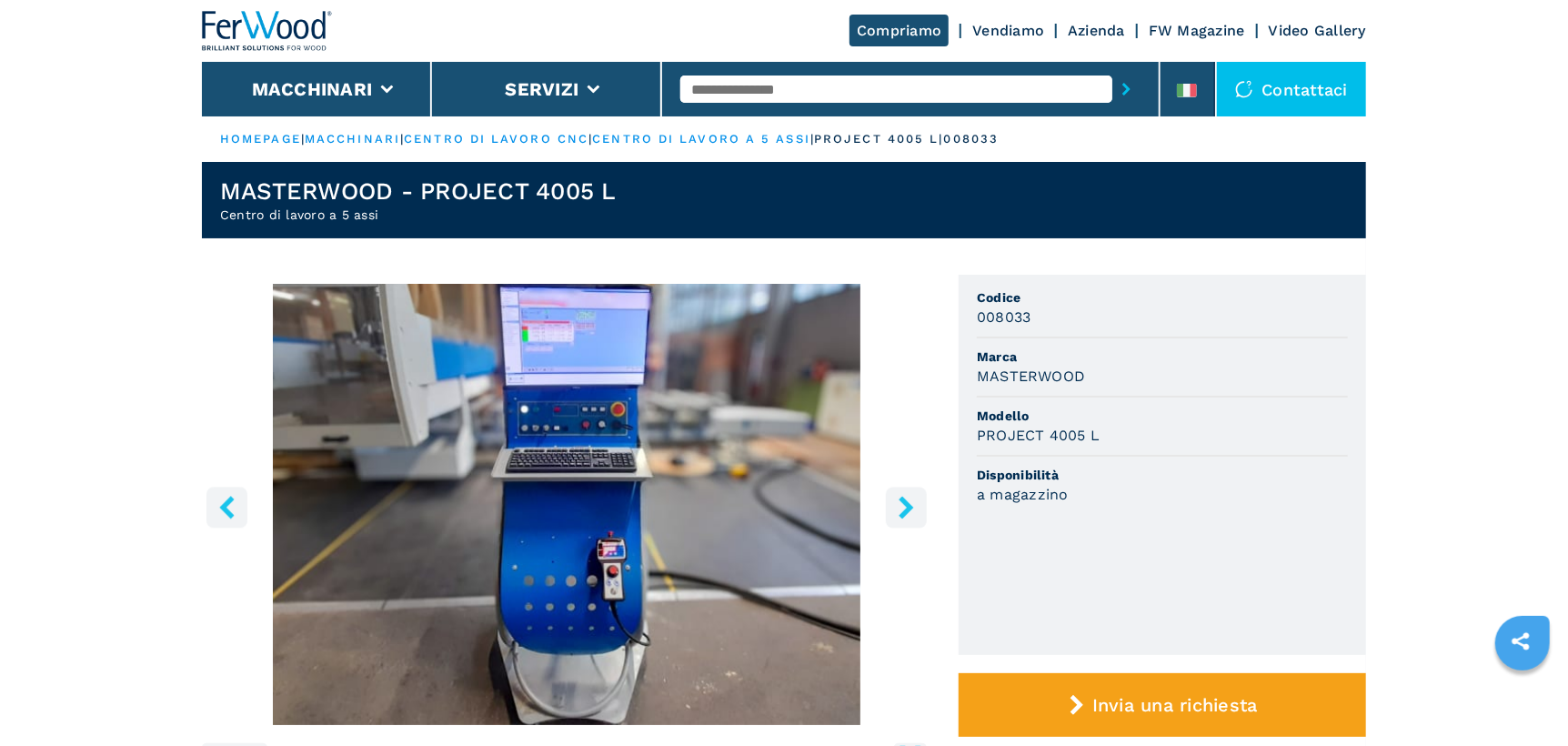
click at [913, 509] on icon "right-button" at bounding box center [907, 506] width 22 height 22
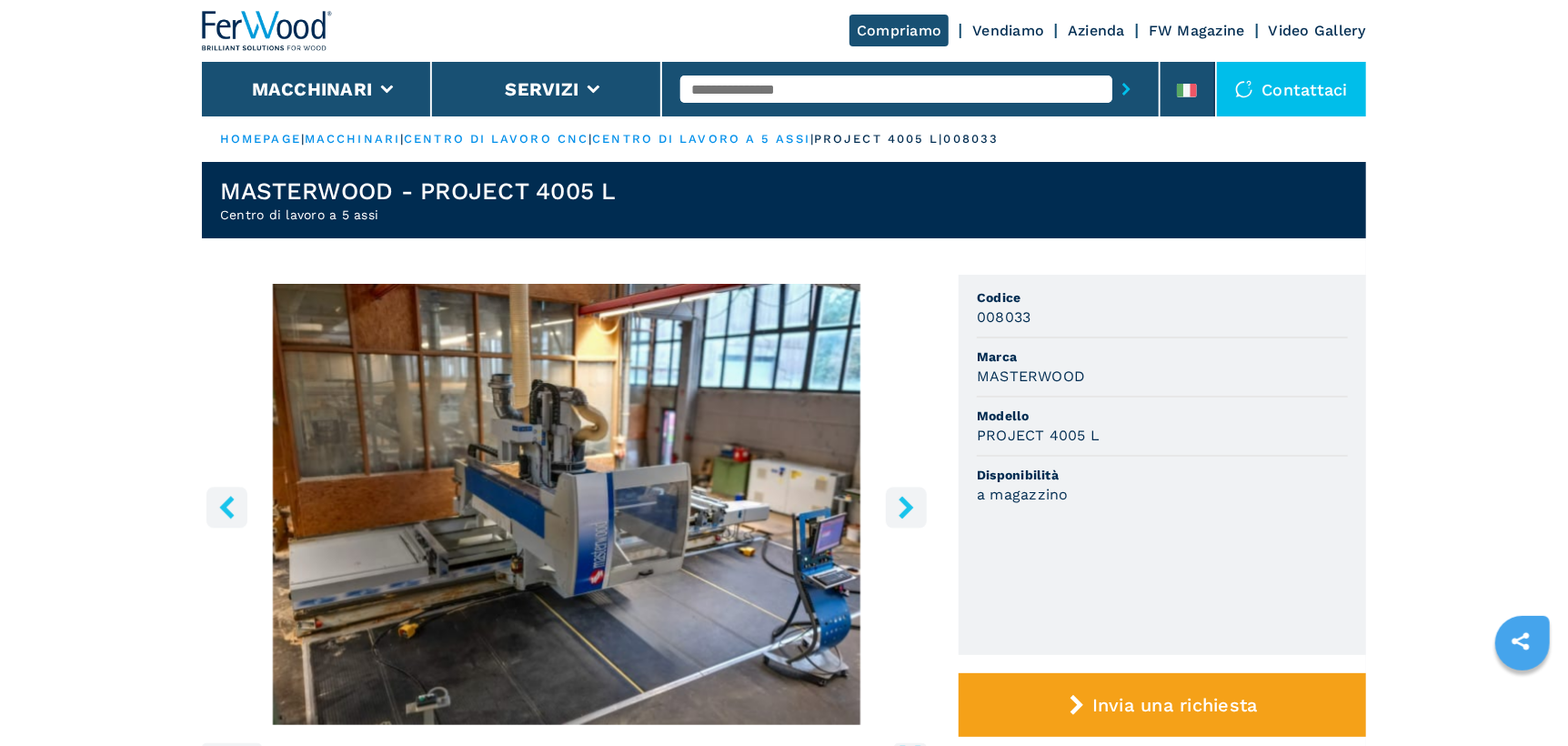
click at [913, 509] on icon "right-button" at bounding box center [907, 506] width 22 height 22
select select "**********"
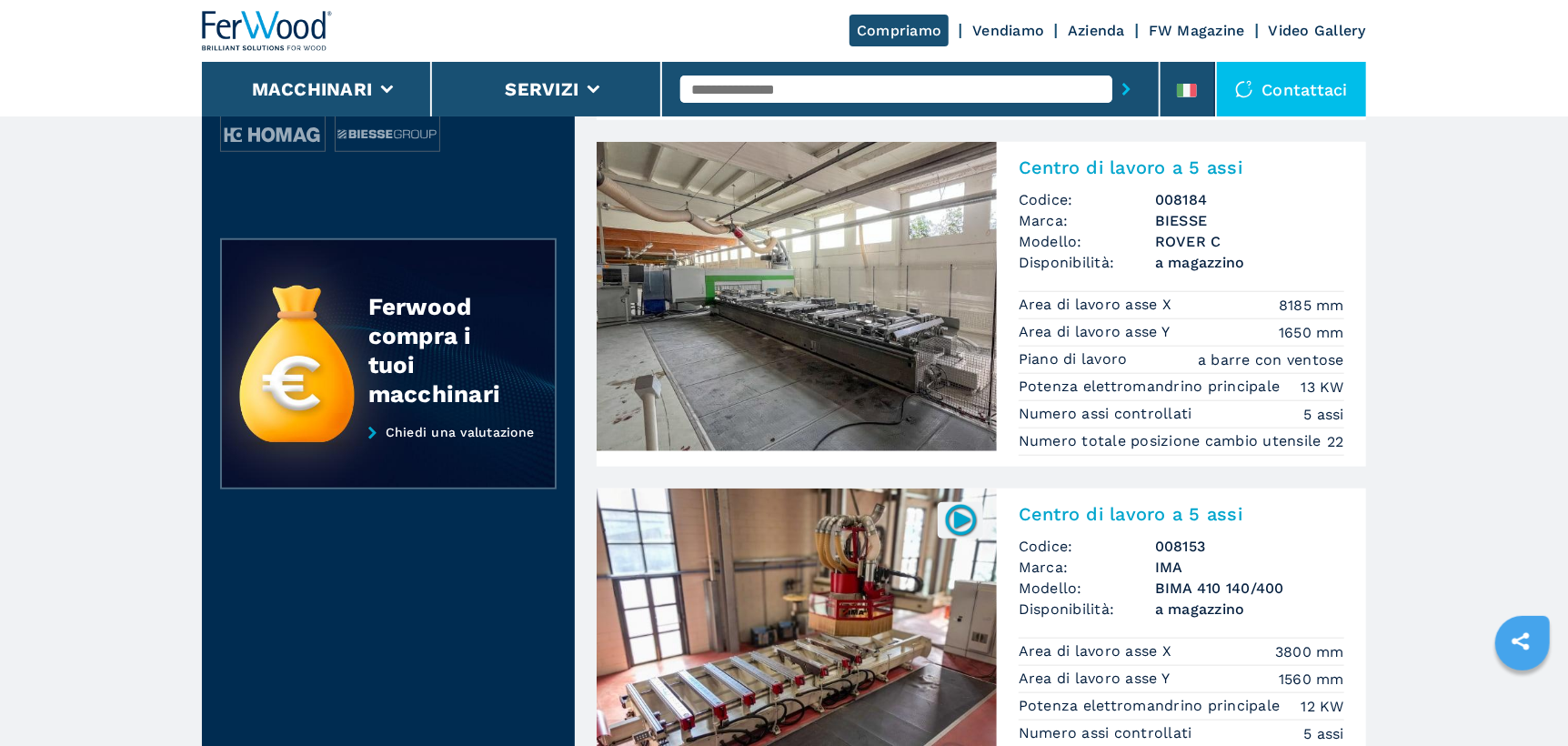
scroll to position [804, 0]
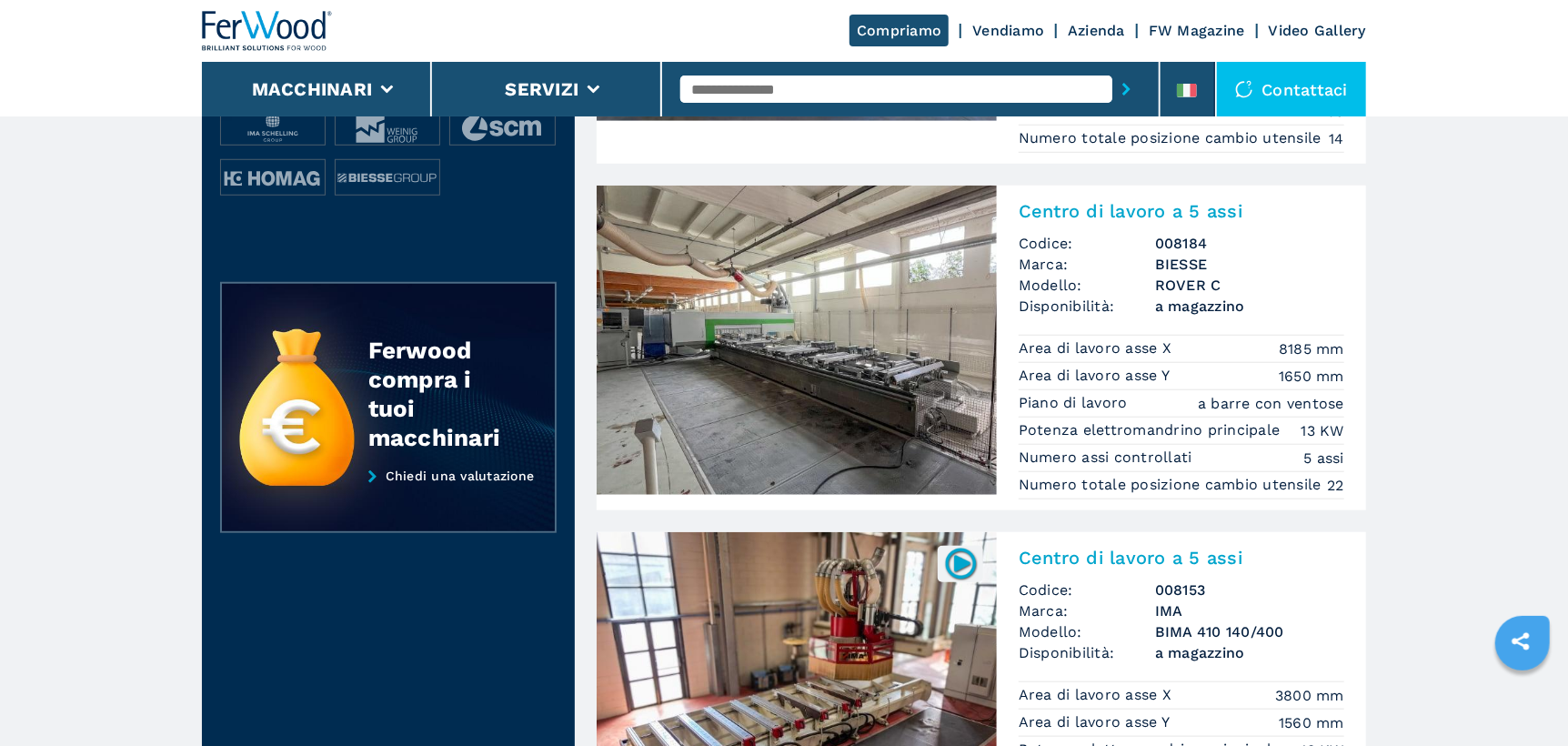
click at [865, 336] on img at bounding box center [797, 340] width 400 height 310
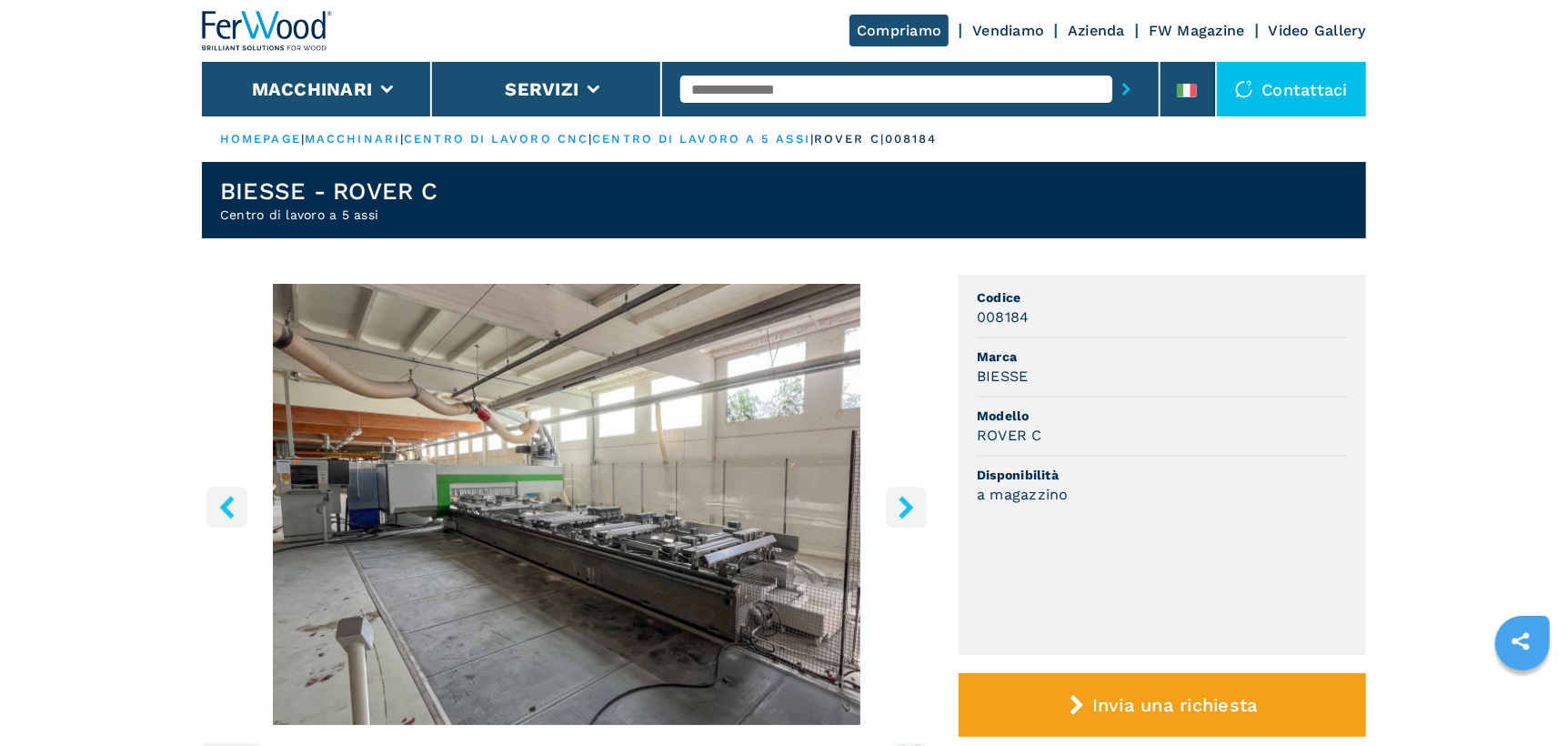
click at [892, 502] on button "right-button" at bounding box center [907, 507] width 41 height 41
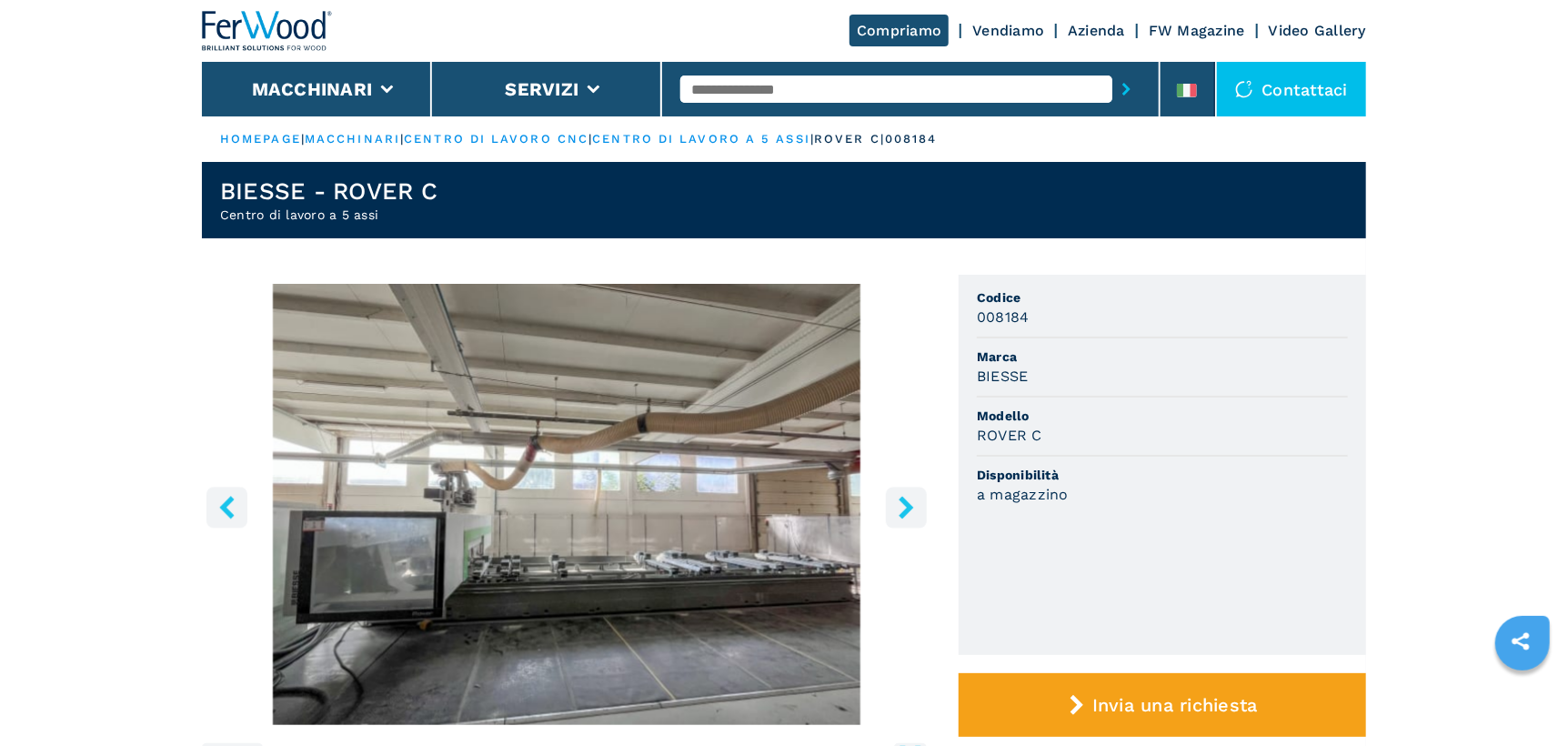
click at [893, 501] on button "right-button" at bounding box center [907, 507] width 41 height 41
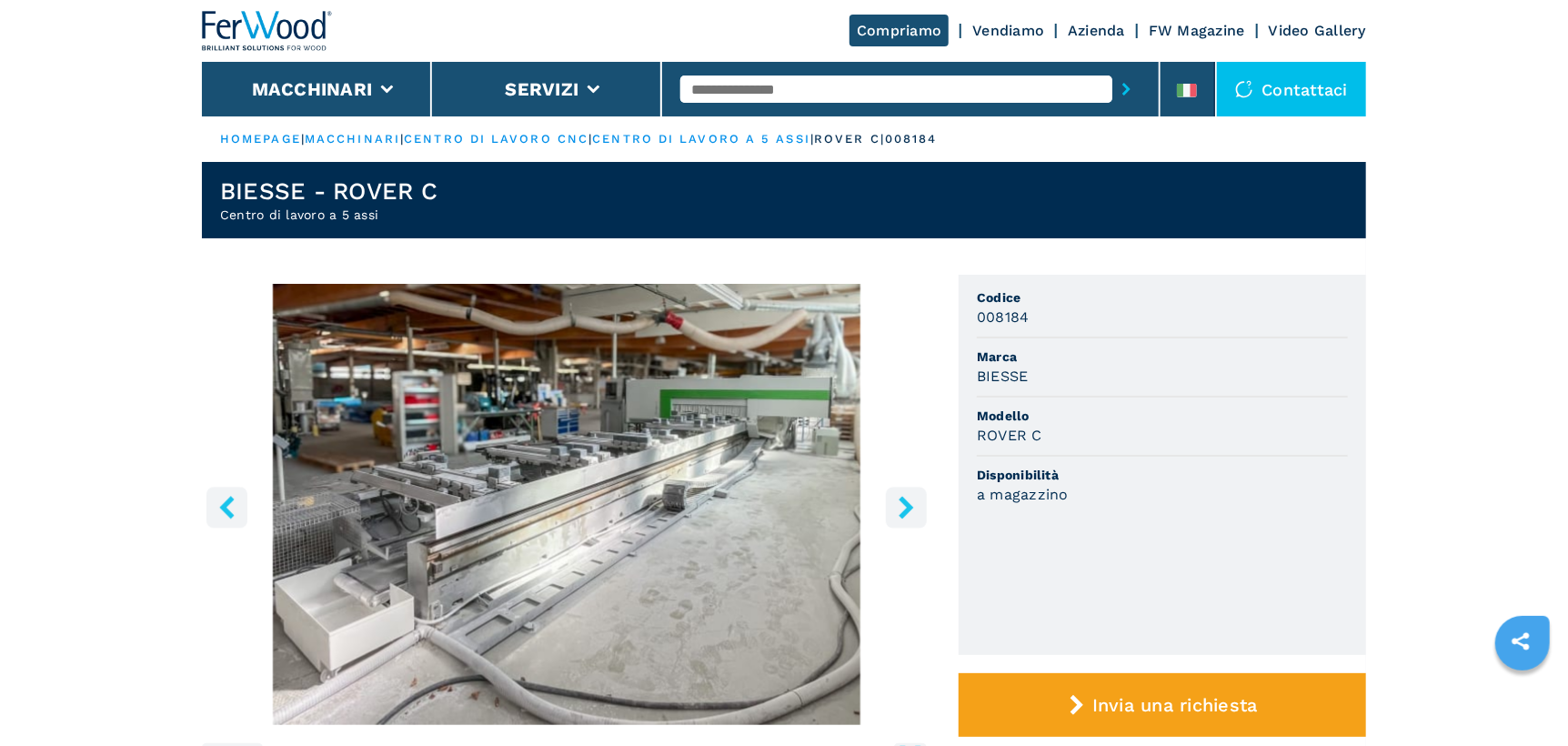
click at [896, 499] on icon "right-button" at bounding box center [907, 506] width 22 height 22
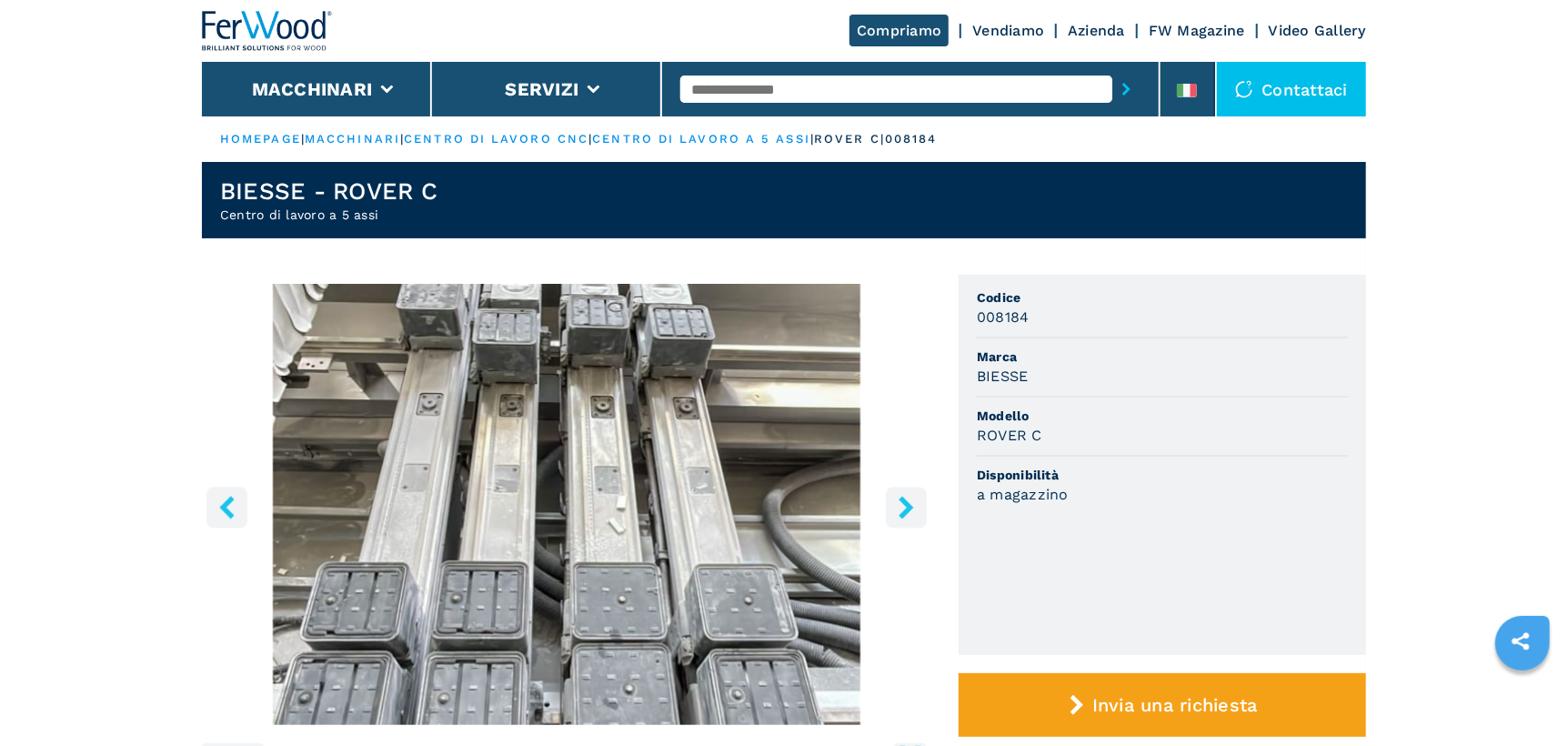
click at [896, 499] on icon "right-button" at bounding box center [907, 506] width 22 height 22
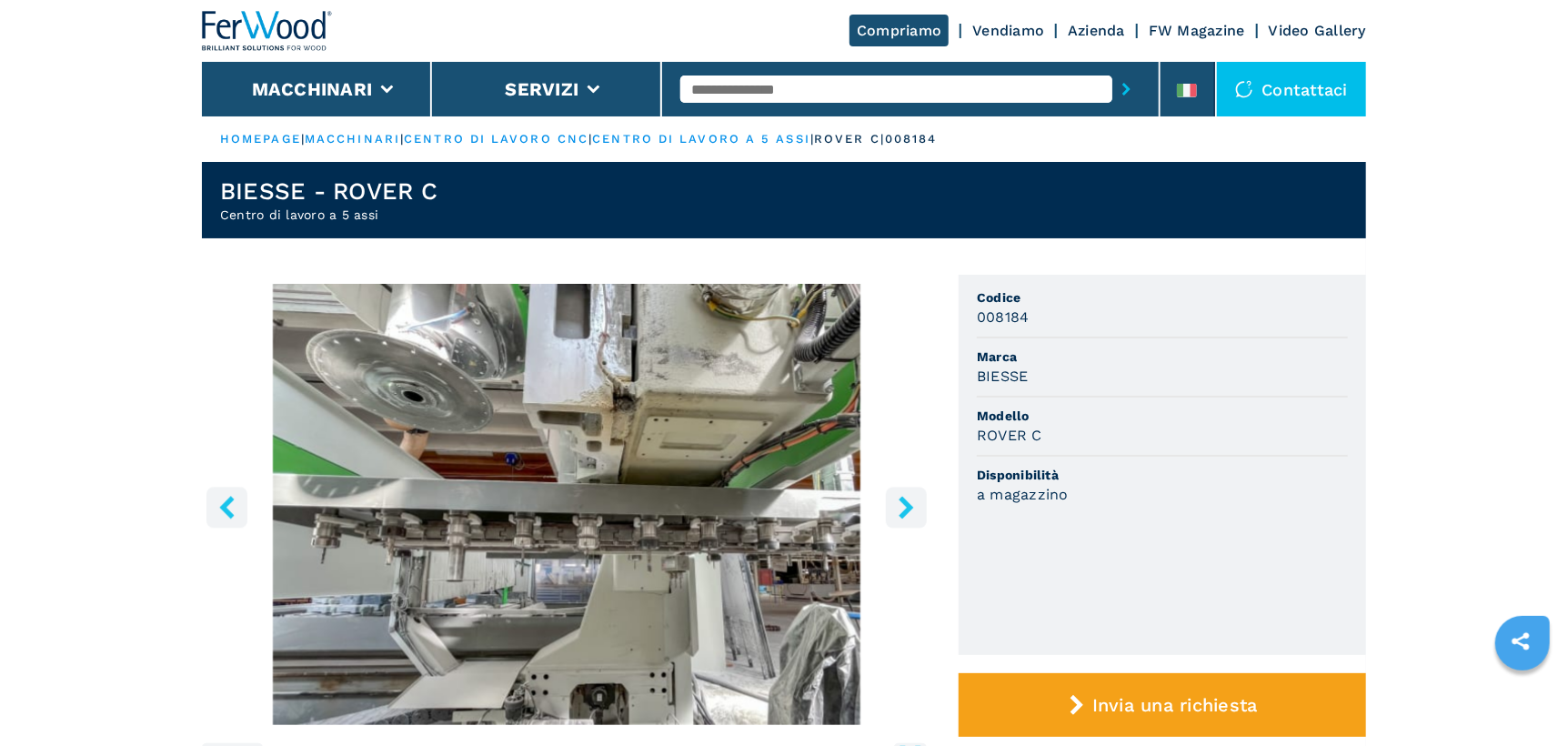
click at [896, 499] on icon "right-button" at bounding box center [907, 506] width 22 height 22
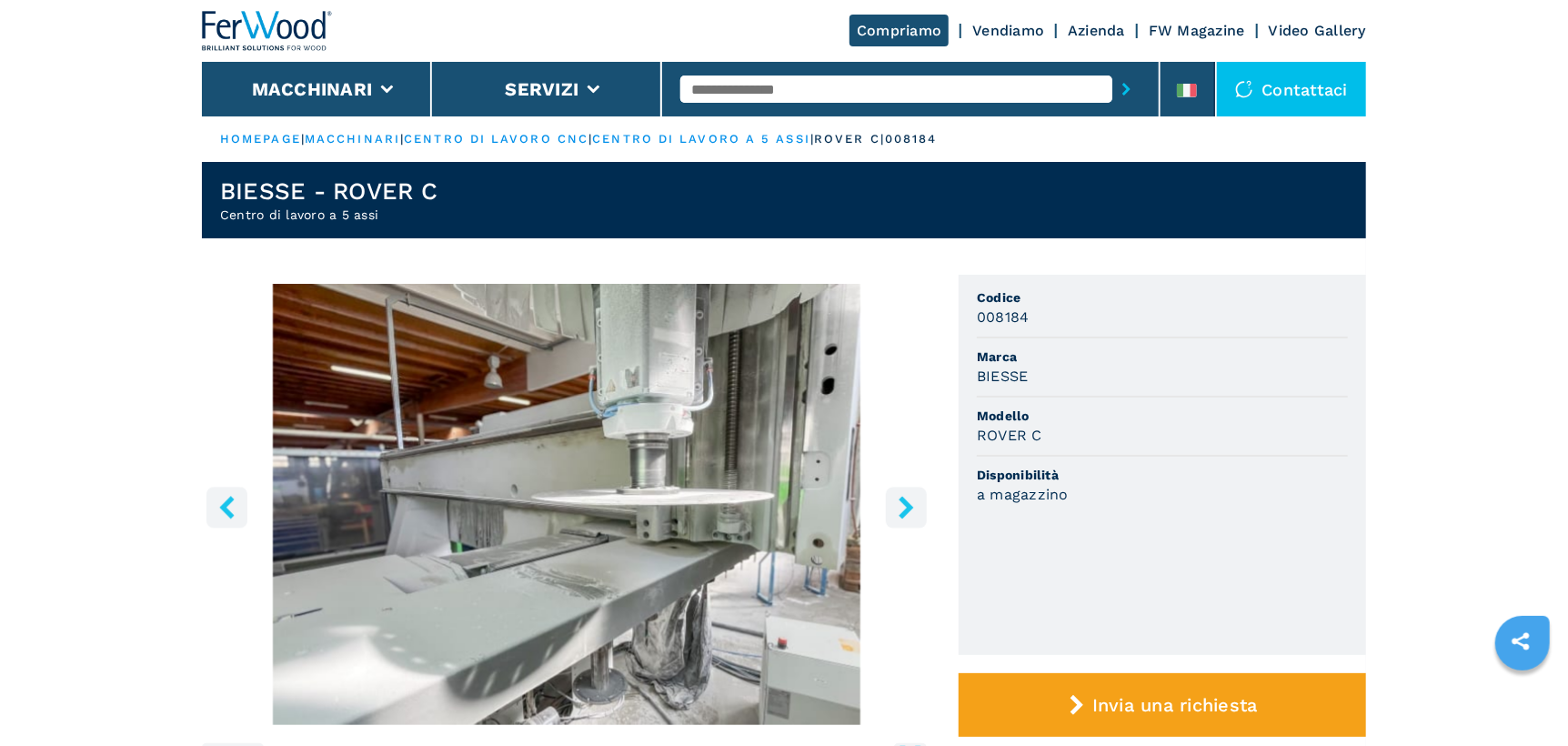
click at [896, 499] on icon "right-button" at bounding box center [907, 506] width 22 height 22
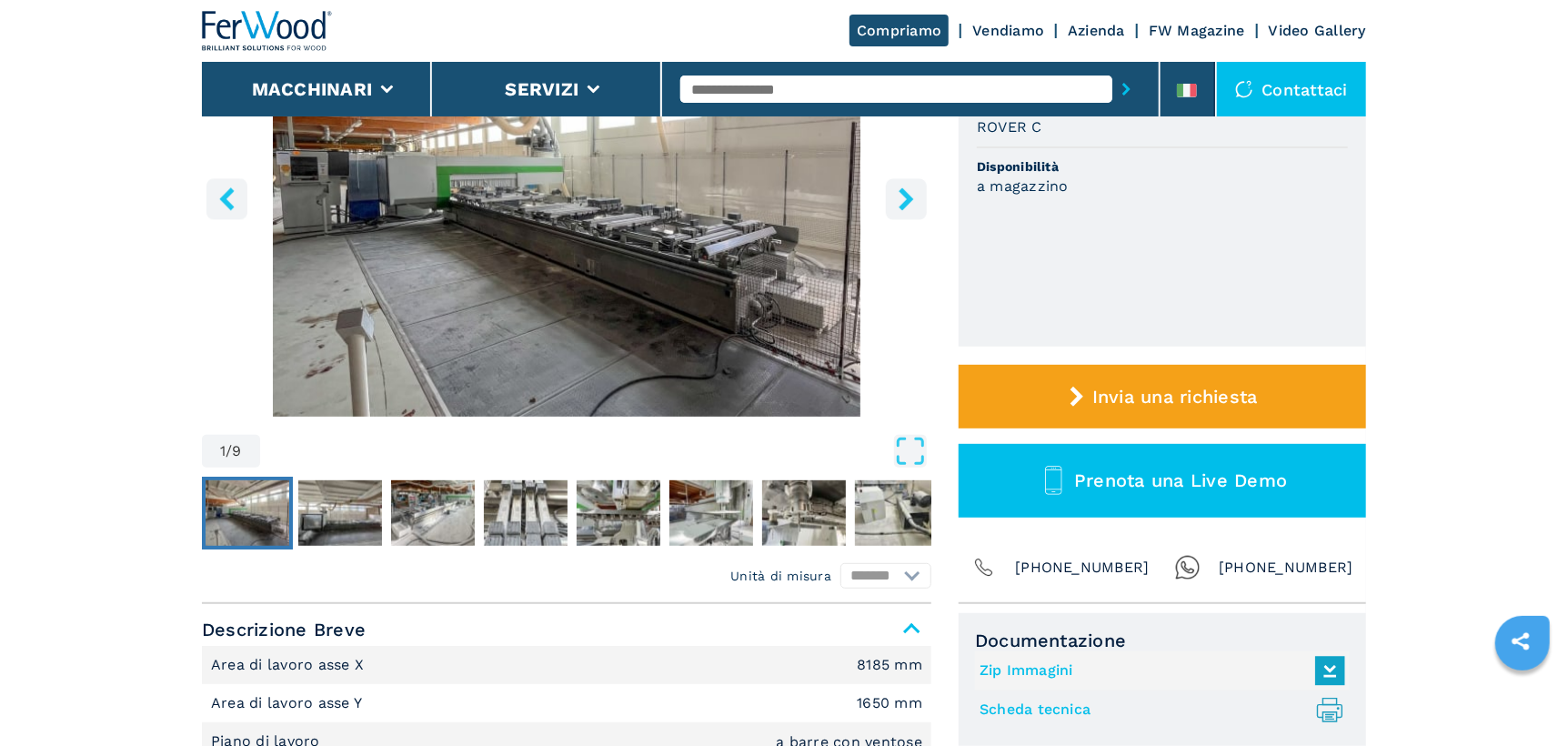
select select "**********"
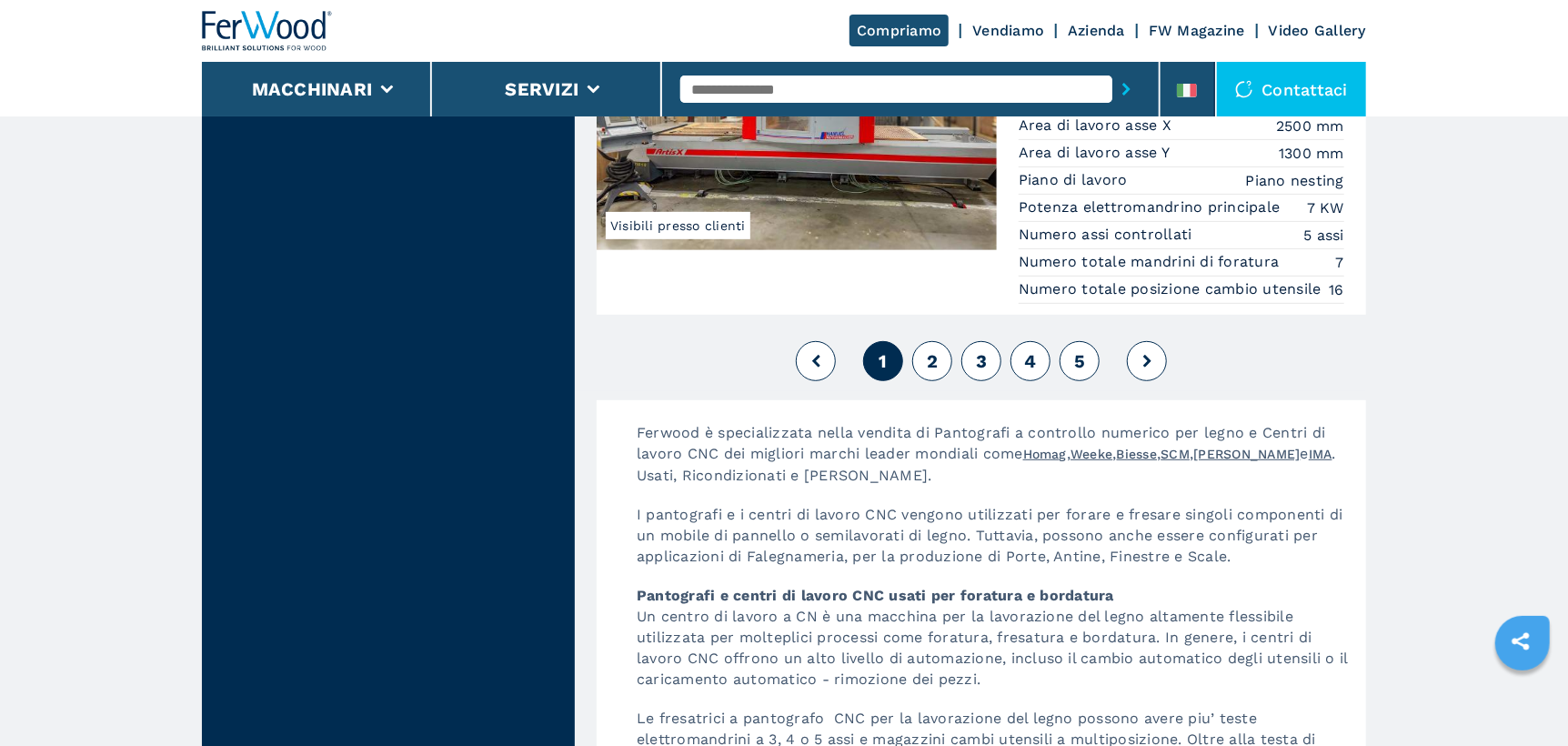
scroll to position [4547, 0]
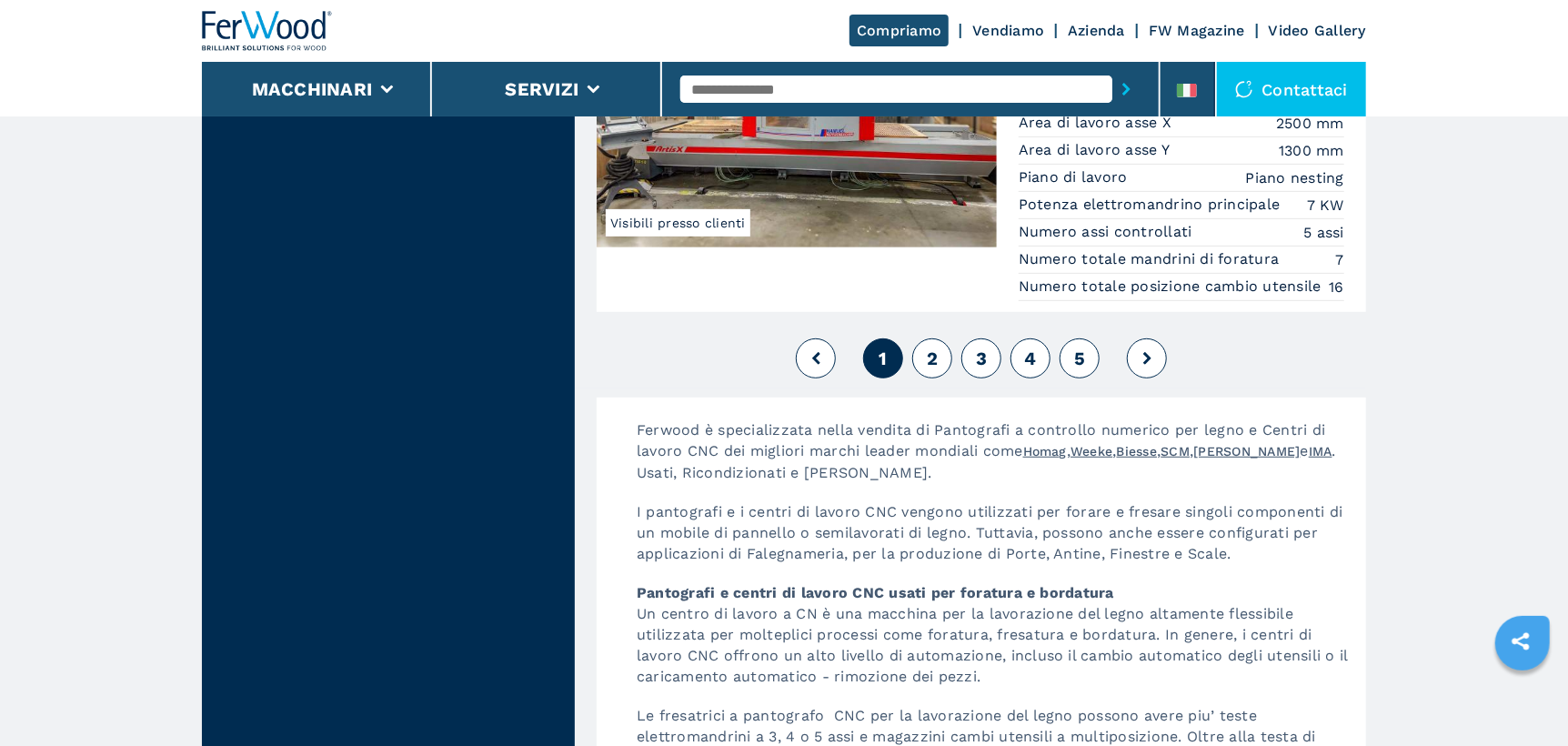
click at [935, 347] on span "2" at bounding box center [933, 357] width 11 height 21
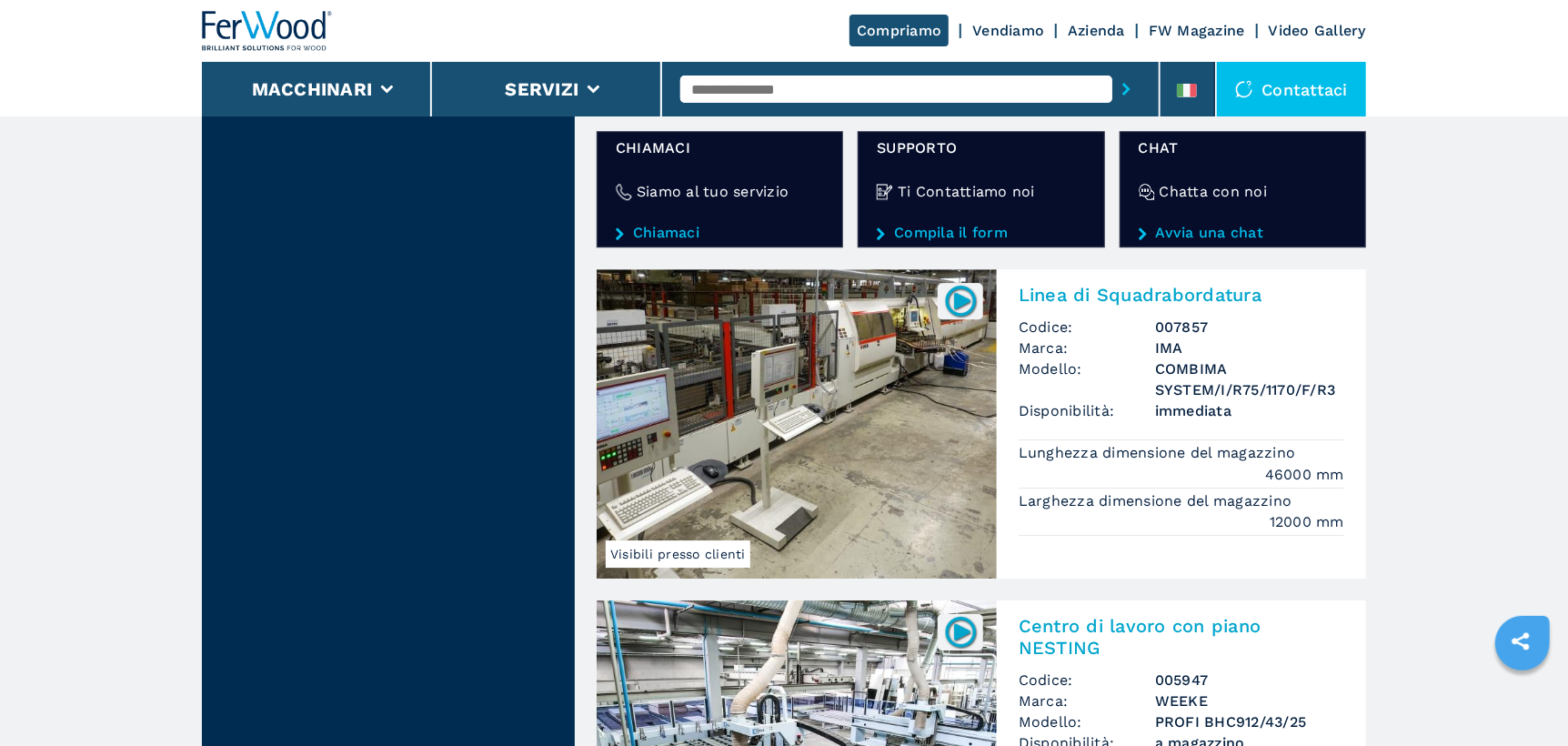
scroll to position [3183, 0]
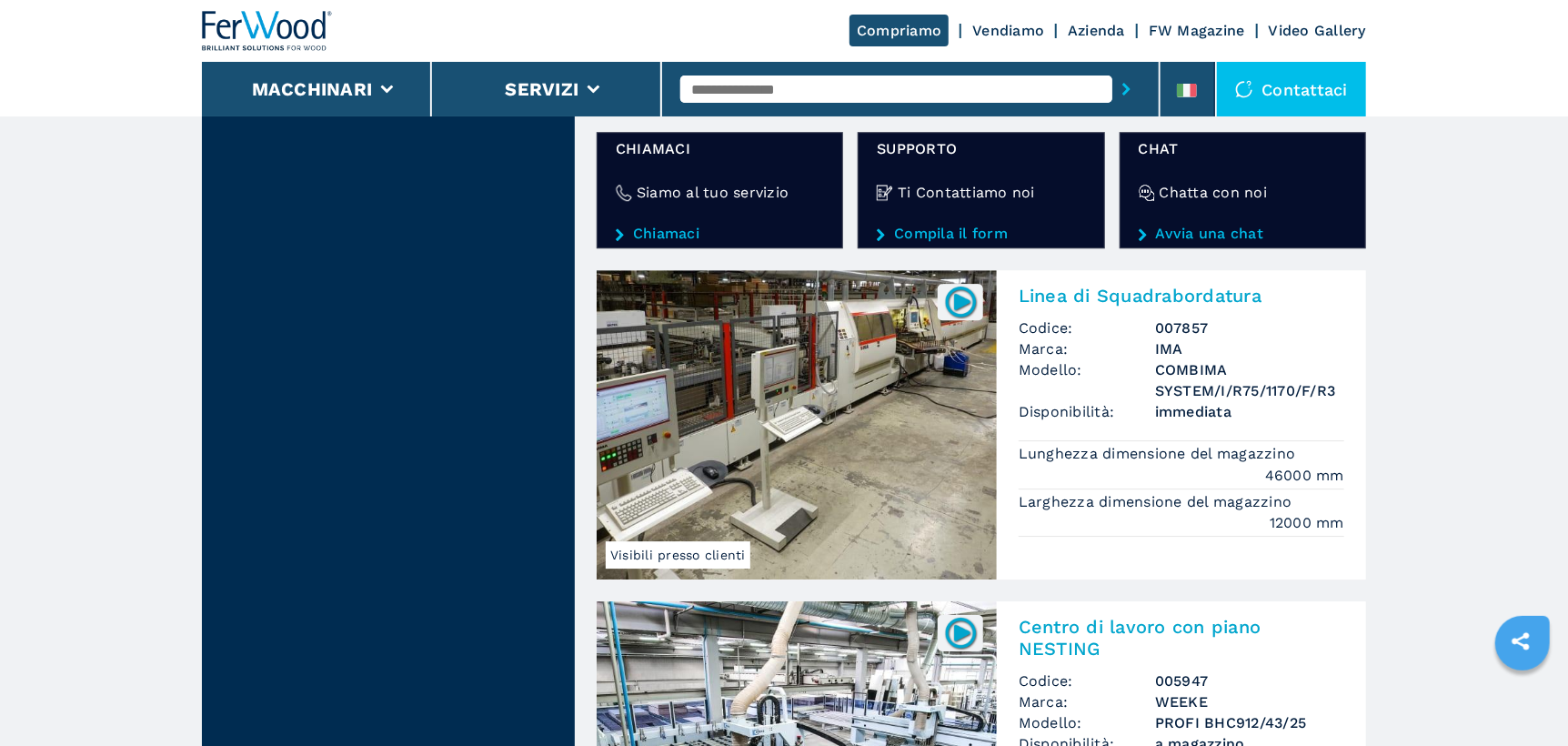
click at [951, 431] on img at bounding box center [797, 425] width 400 height 310
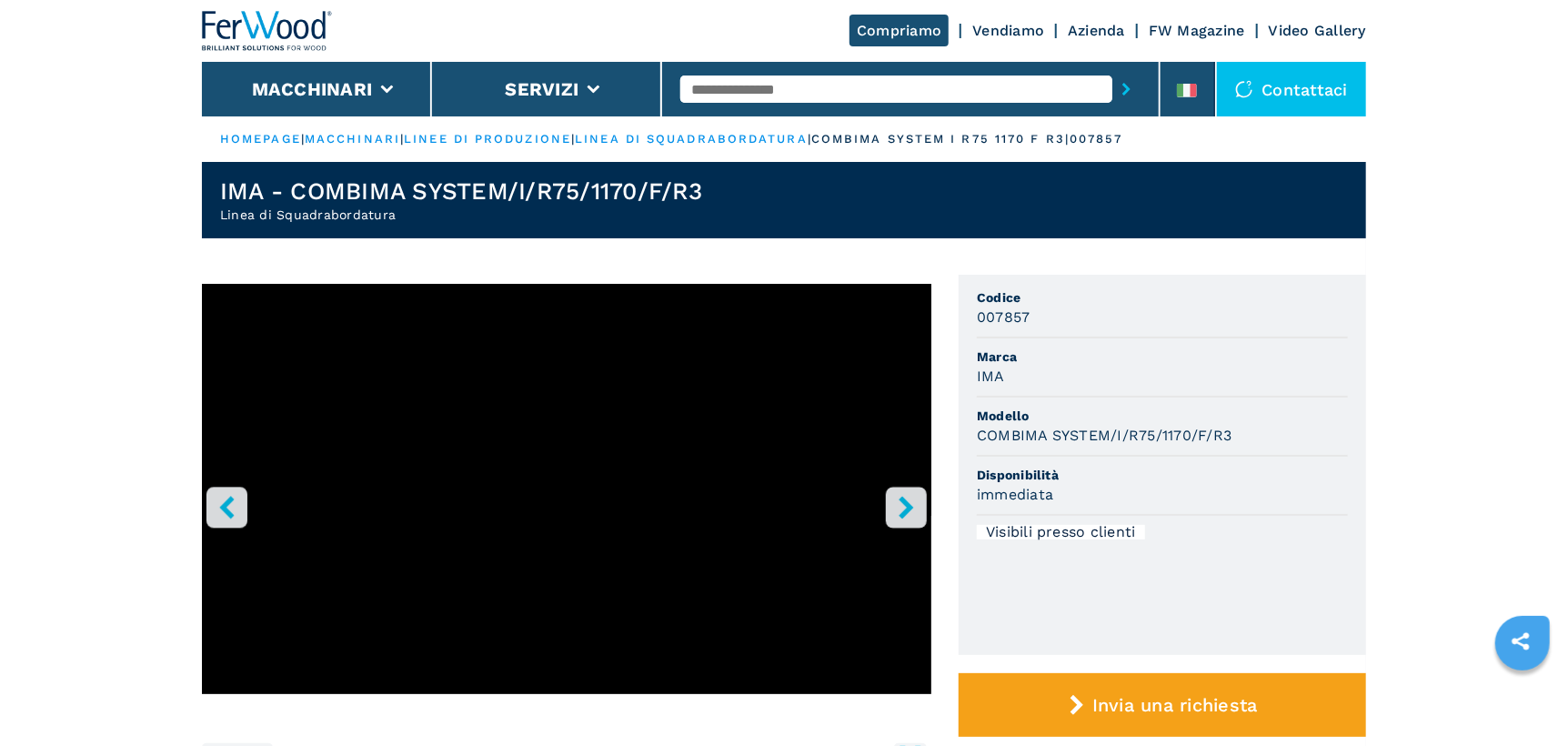
click at [920, 509] on button "right-button" at bounding box center [907, 507] width 41 height 41
click at [920, 508] on button "right-button" at bounding box center [907, 507] width 41 height 41
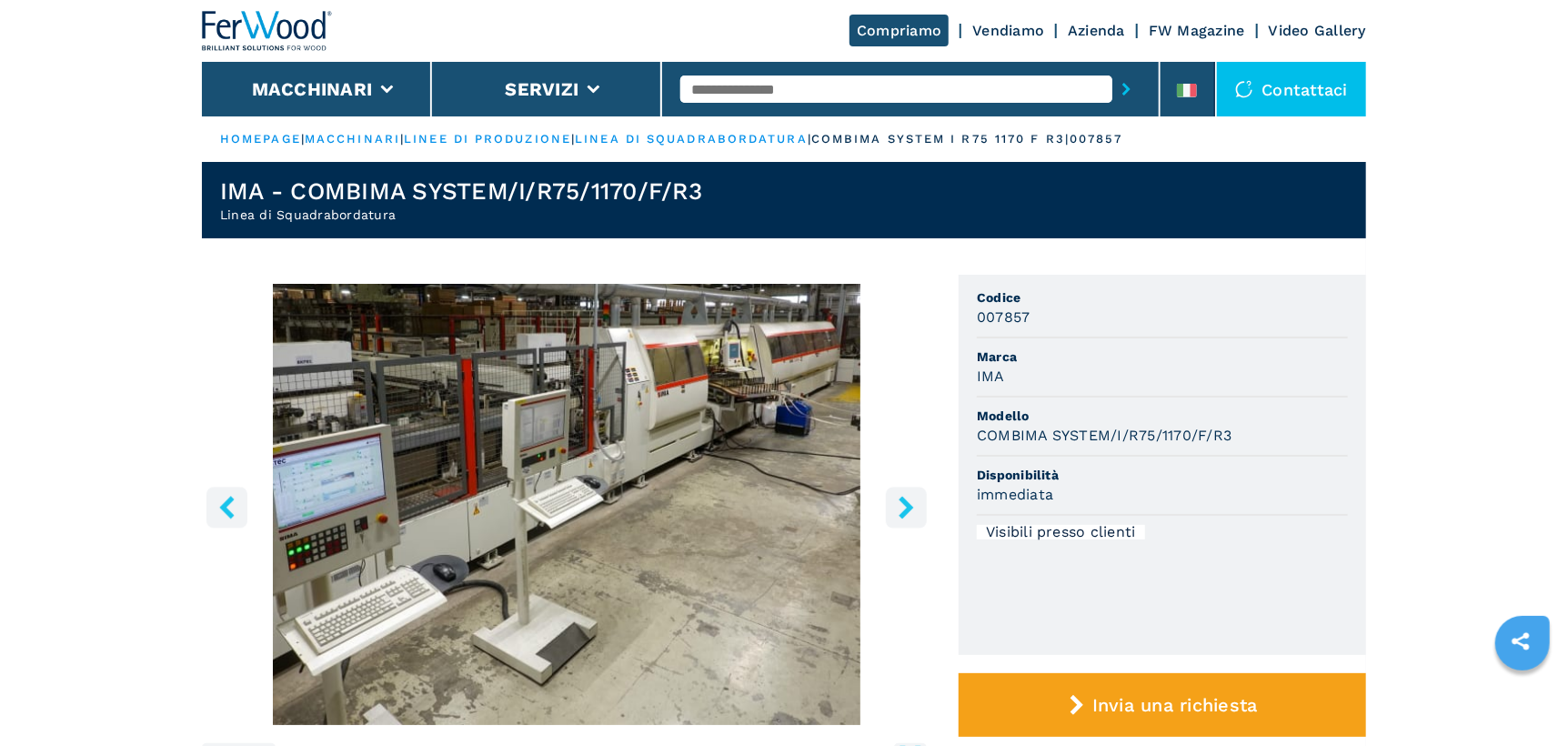
click at [920, 508] on button "right-button" at bounding box center [907, 507] width 41 height 41
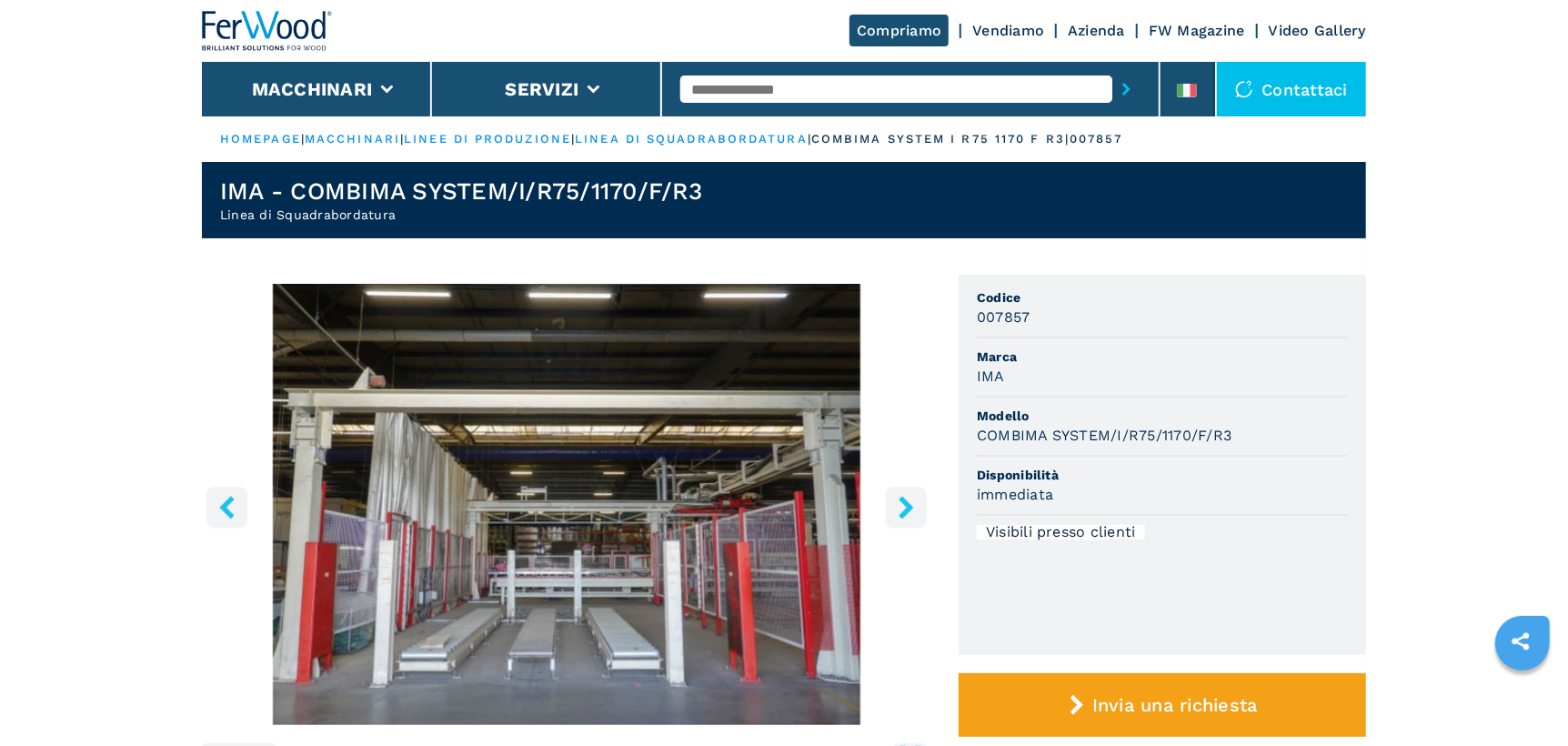
click at [920, 508] on button "right-button" at bounding box center [907, 507] width 41 height 41
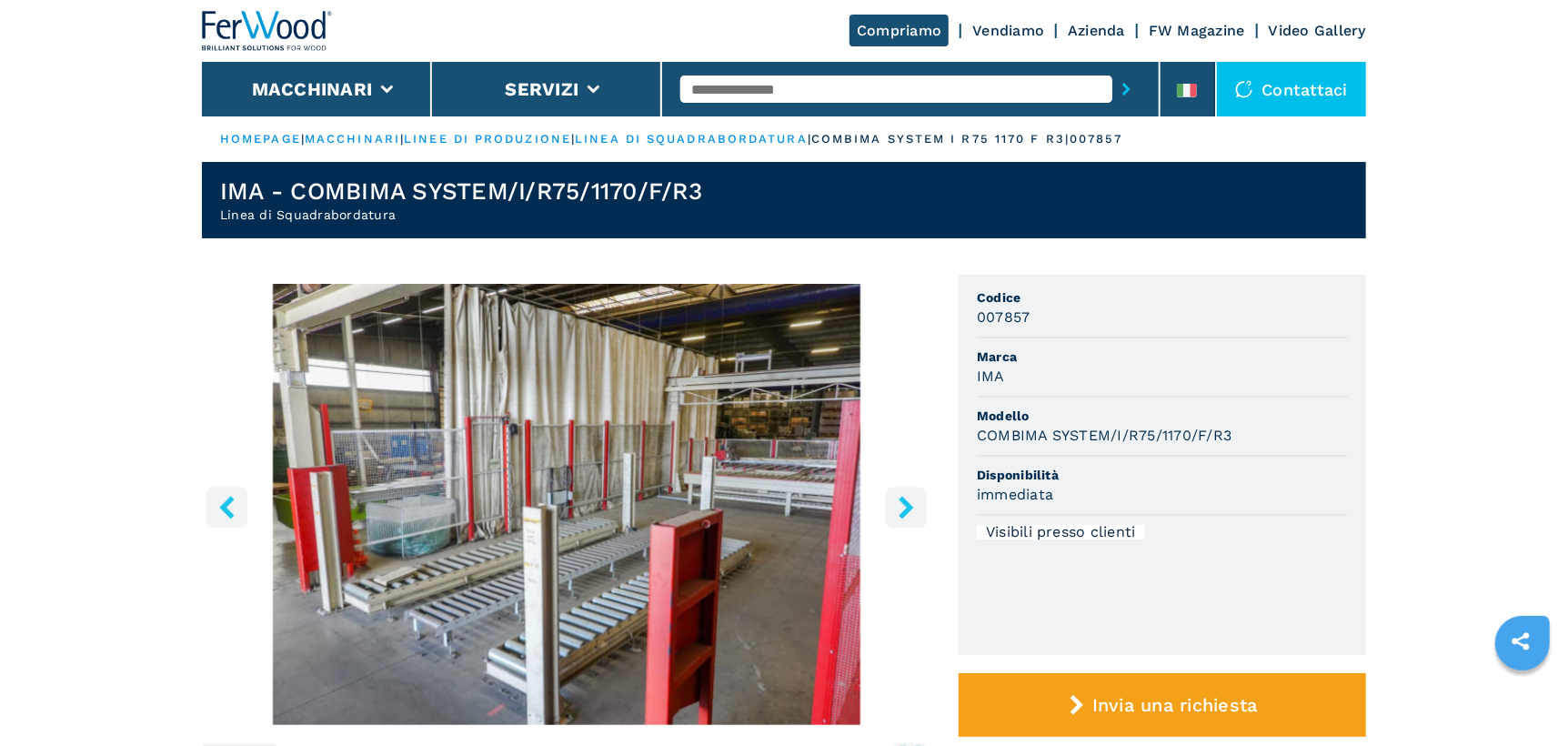
click at [920, 508] on button "right-button" at bounding box center [907, 507] width 41 height 41
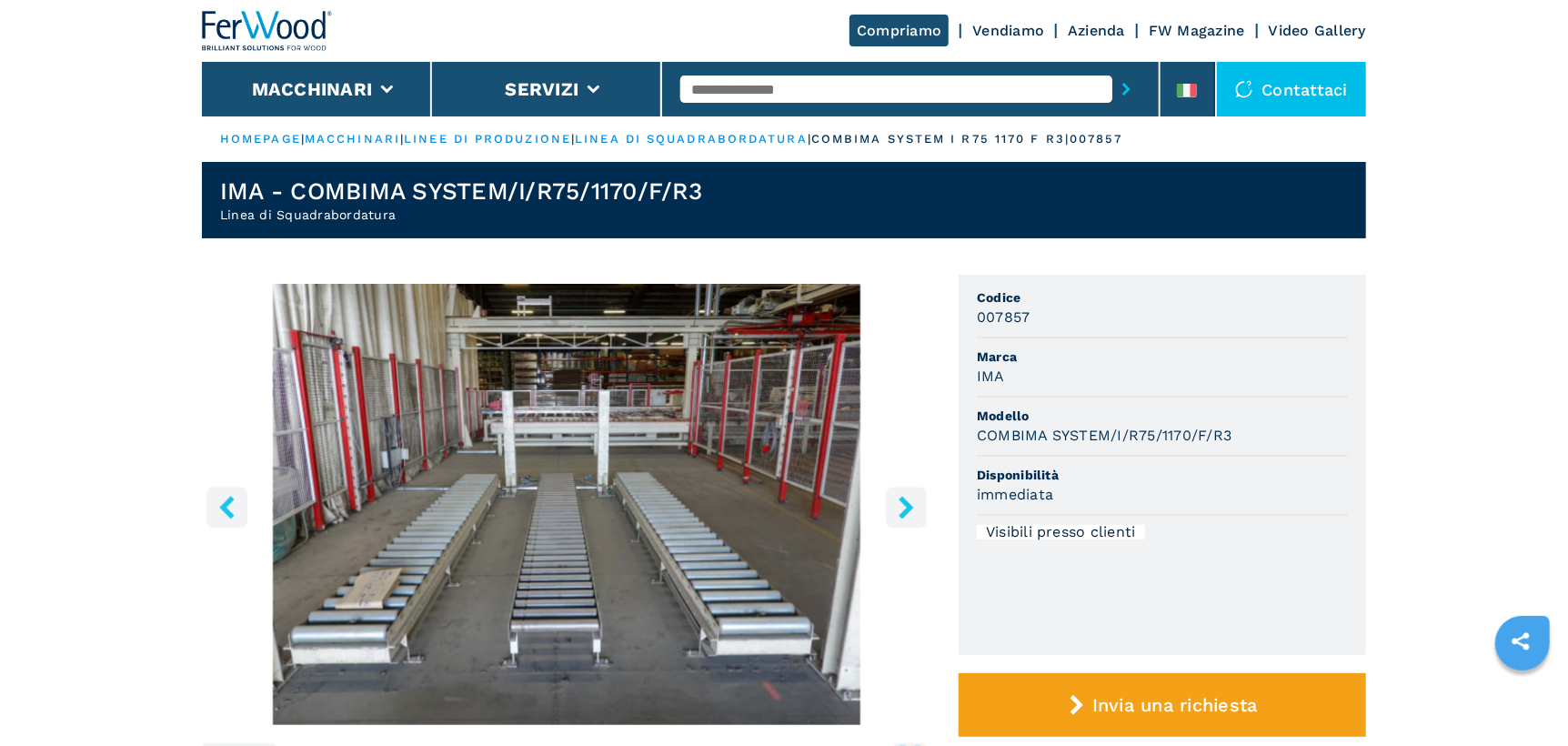
click at [920, 508] on button "right-button" at bounding box center [907, 507] width 41 height 41
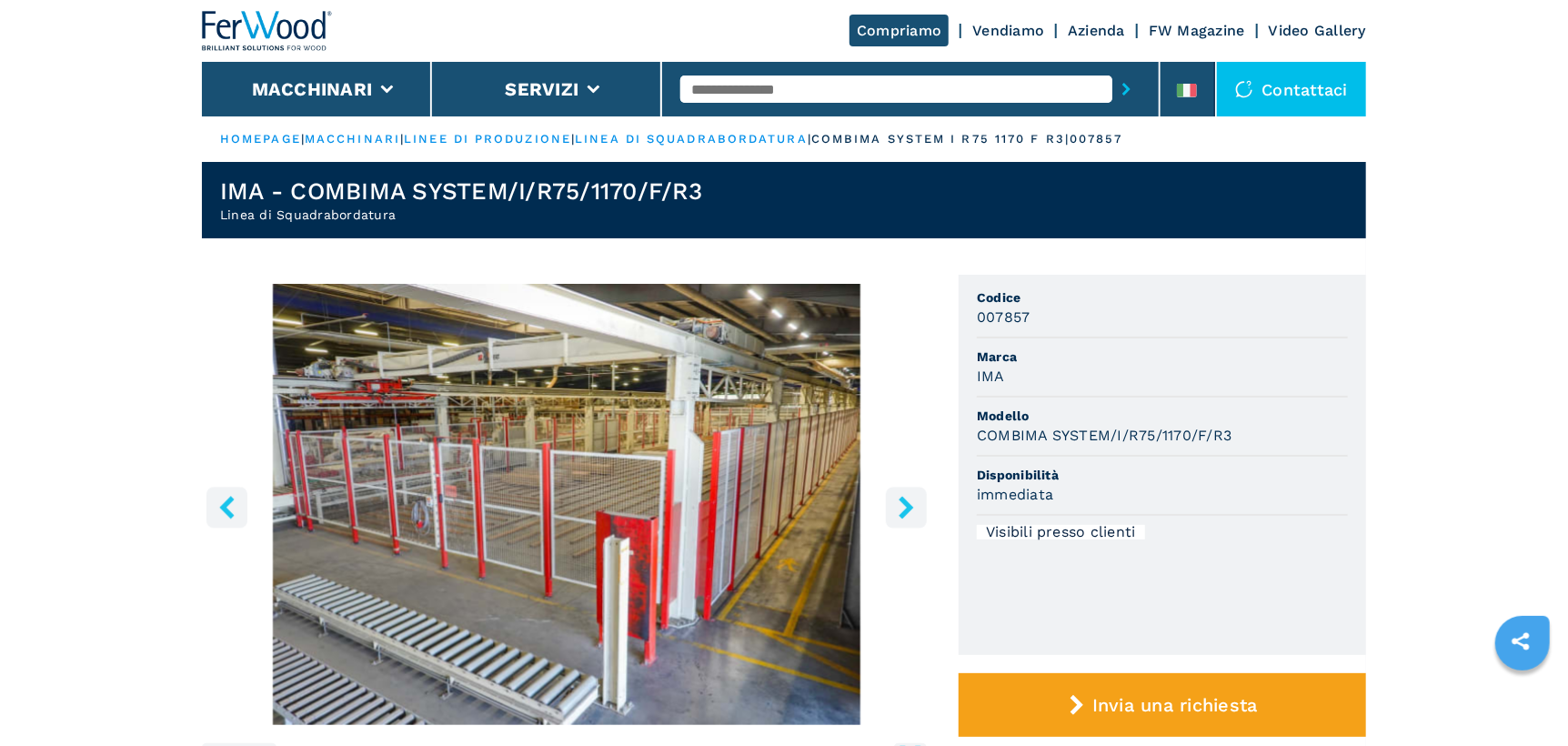
click at [920, 508] on button "right-button" at bounding box center [907, 507] width 41 height 41
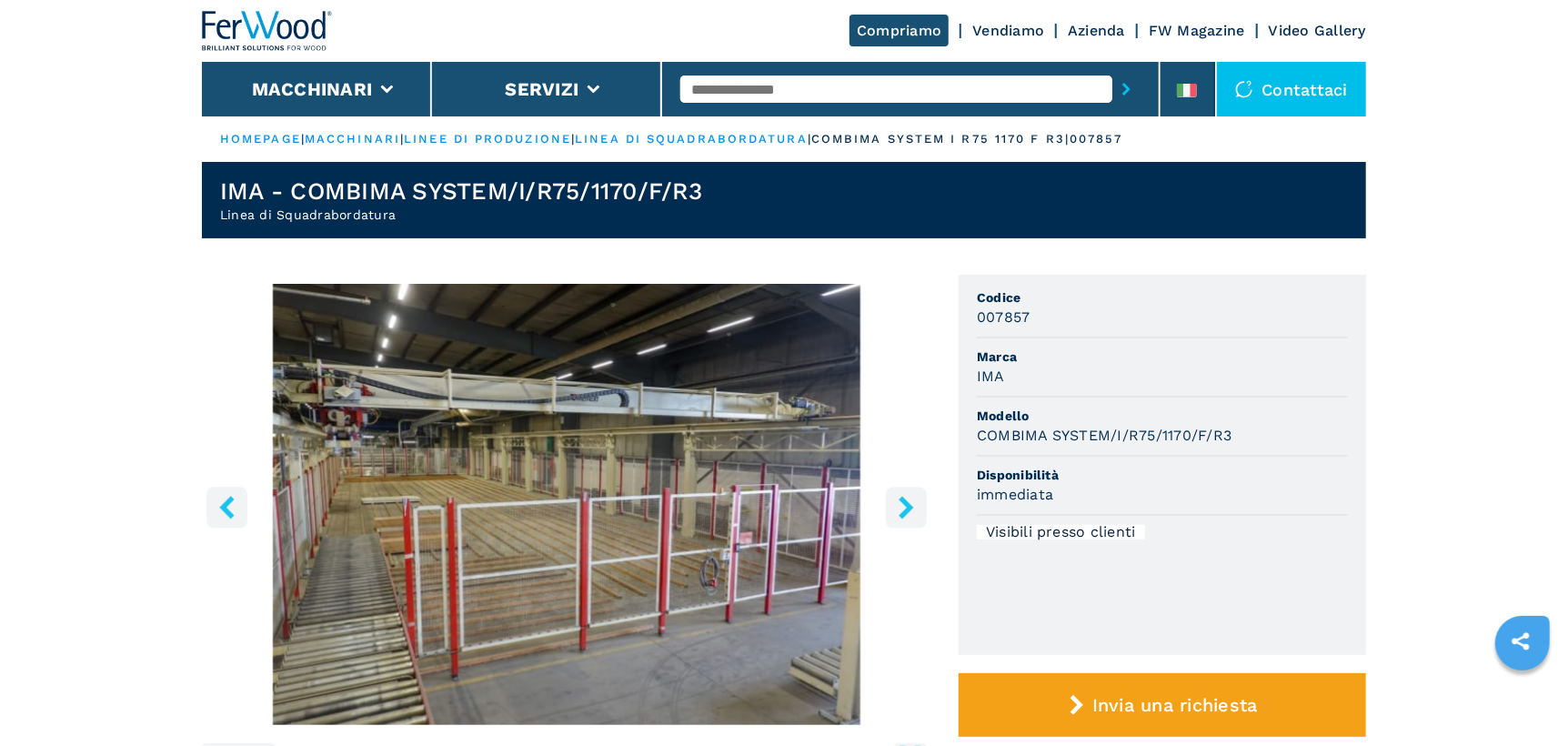
click at [920, 508] on button "right-button" at bounding box center [907, 507] width 41 height 41
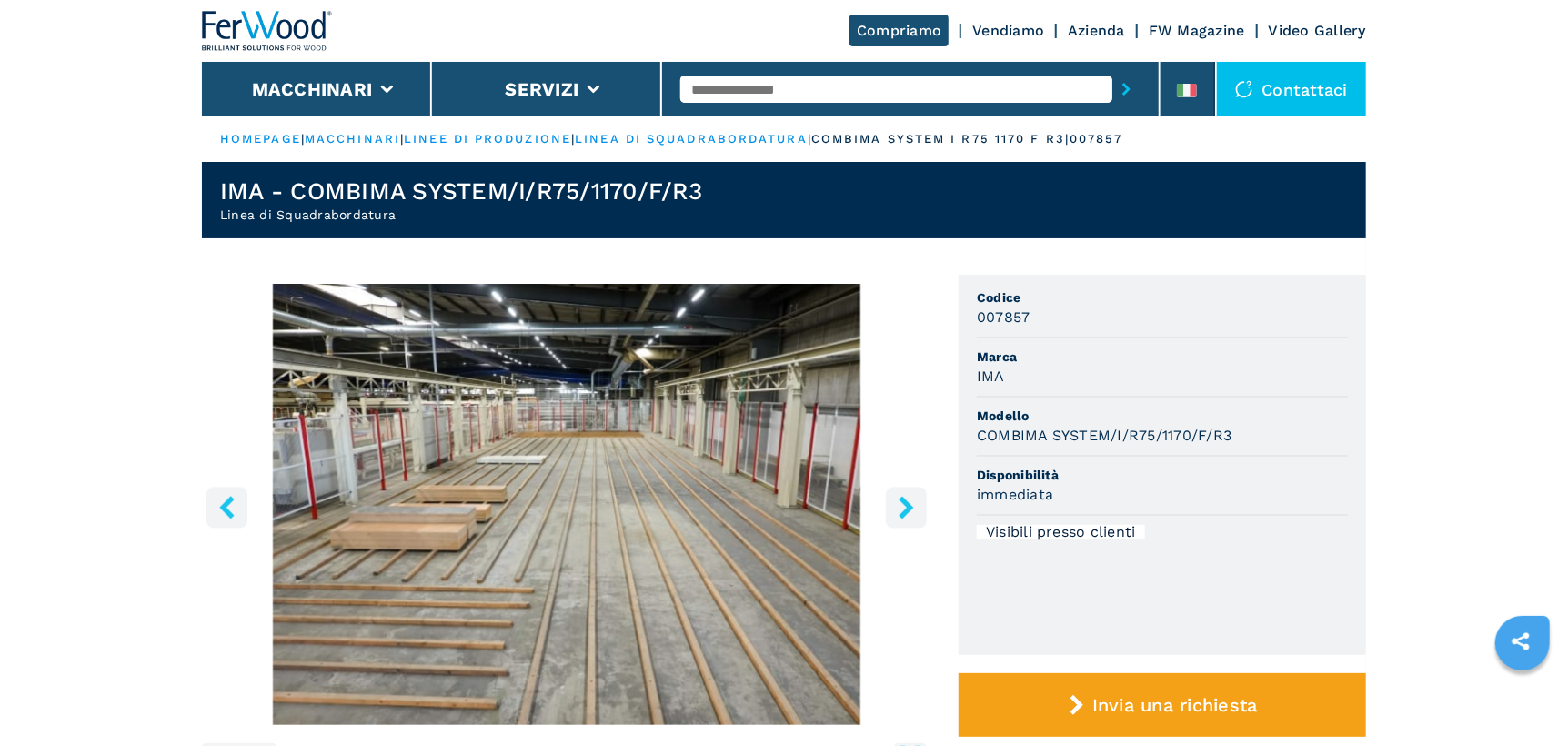
click at [920, 508] on button "right-button" at bounding box center [907, 507] width 41 height 41
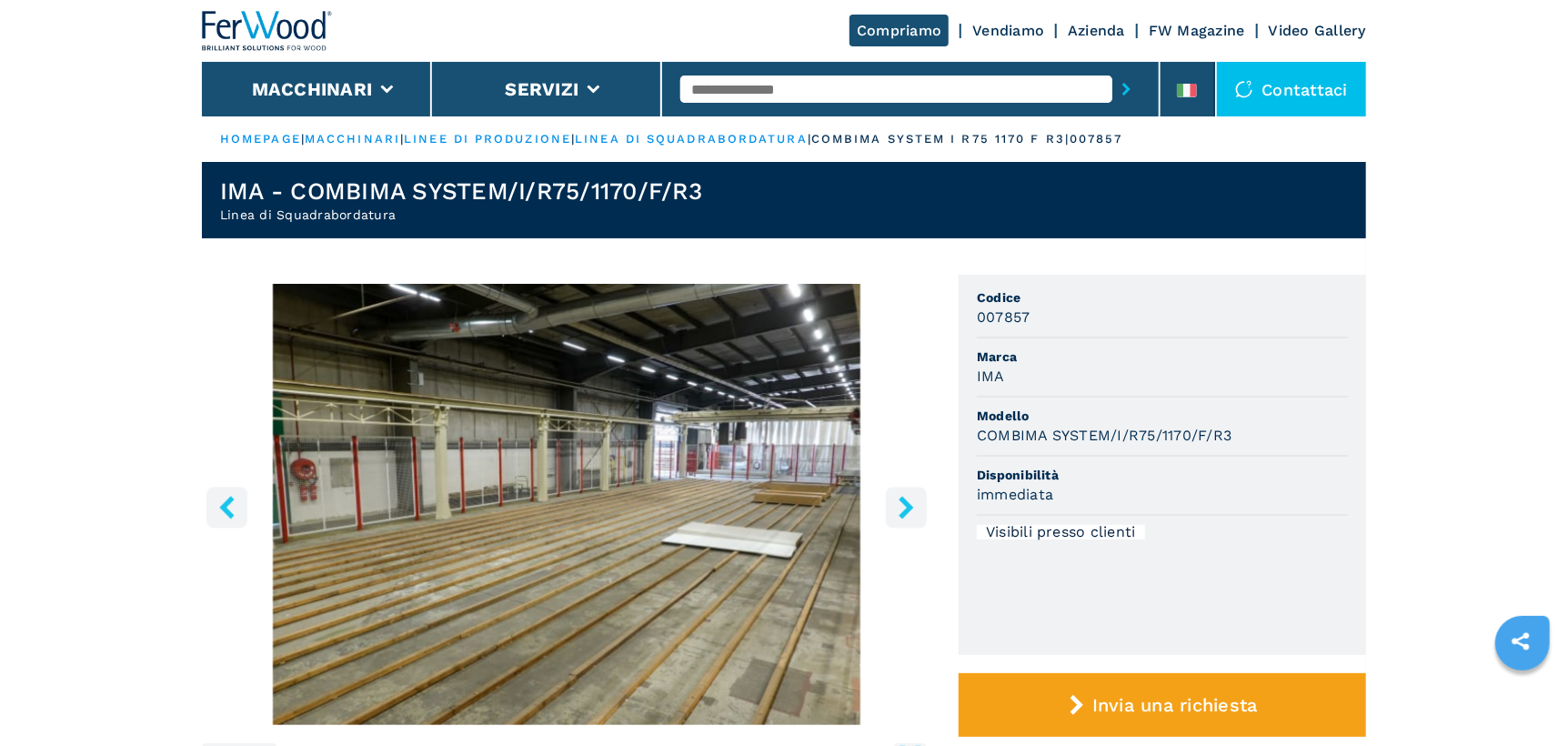
click at [920, 508] on button "right-button" at bounding box center [907, 507] width 41 height 41
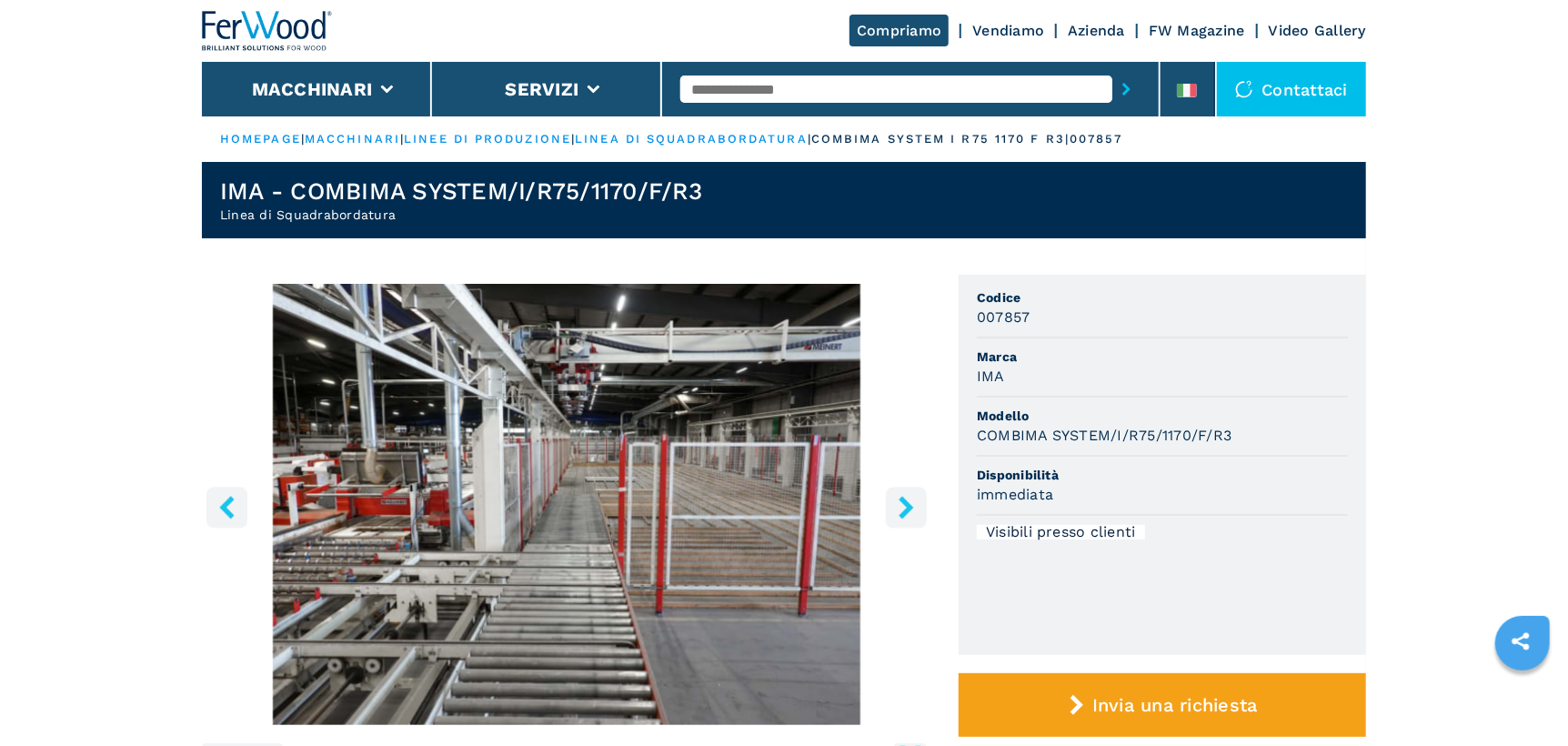
click at [920, 508] on button "right-button" at bounding box center [907, 507] width 41 height 41
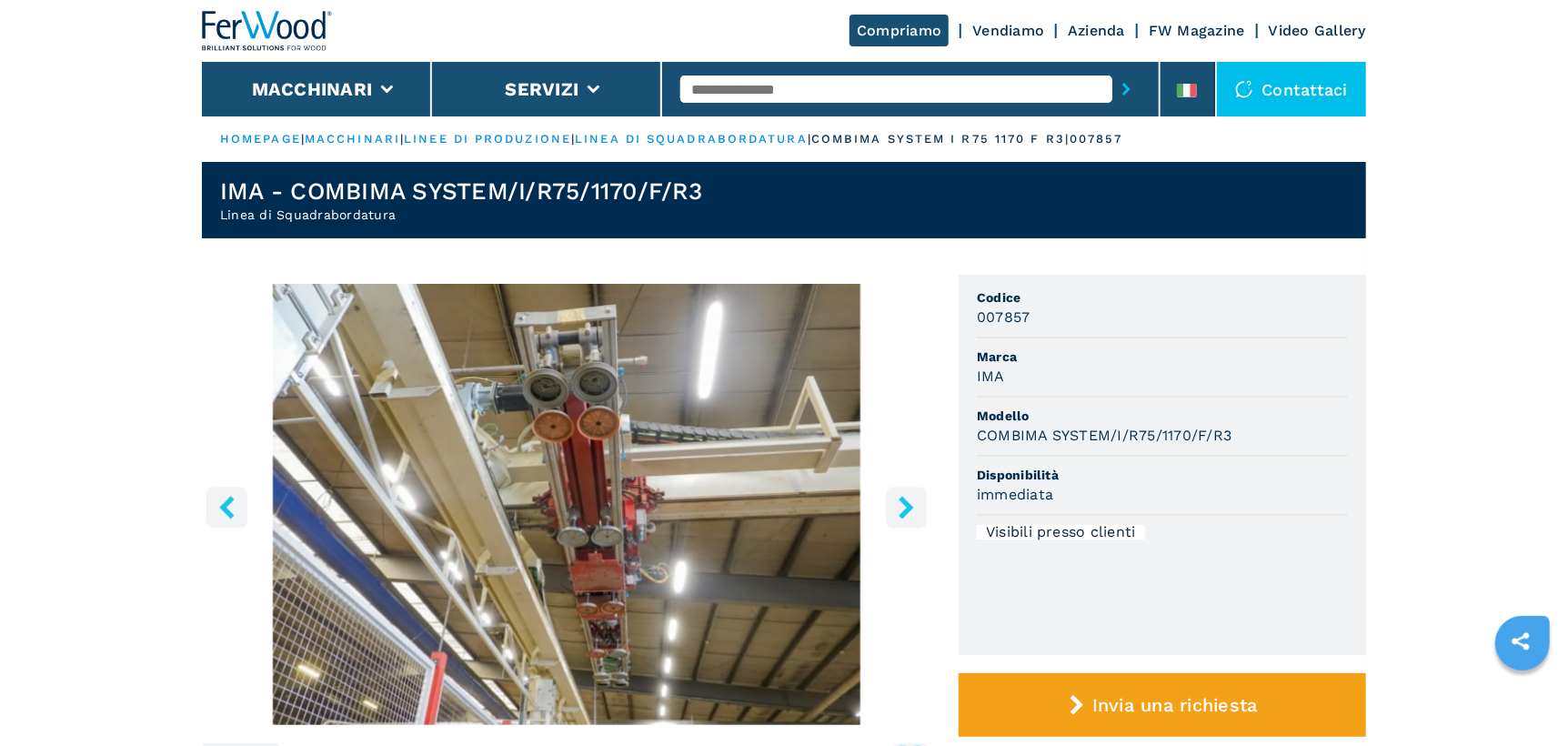
click at [920, 508] on button "right-button" at bounding box center [907, 507] width 41 height 41
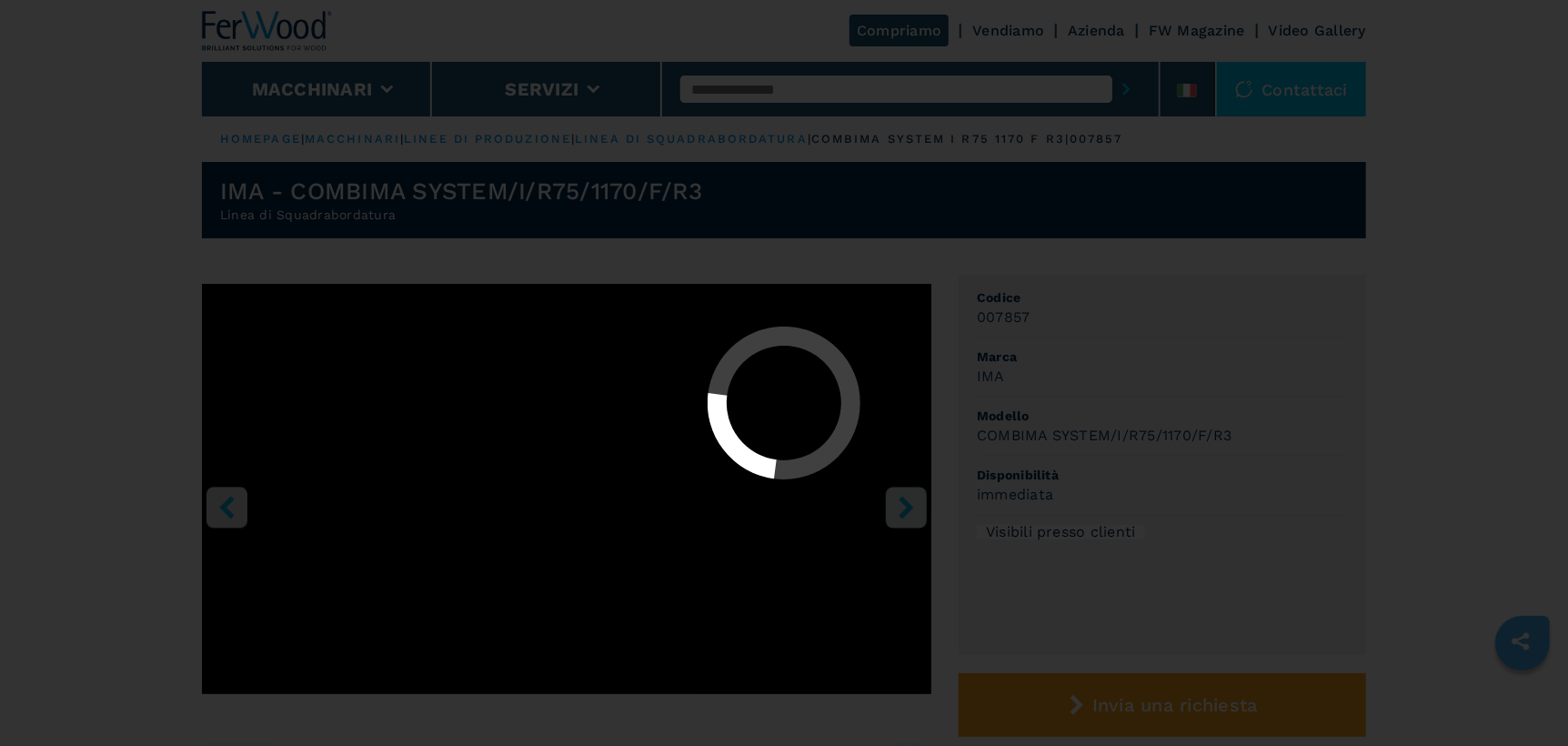
select select "**********"
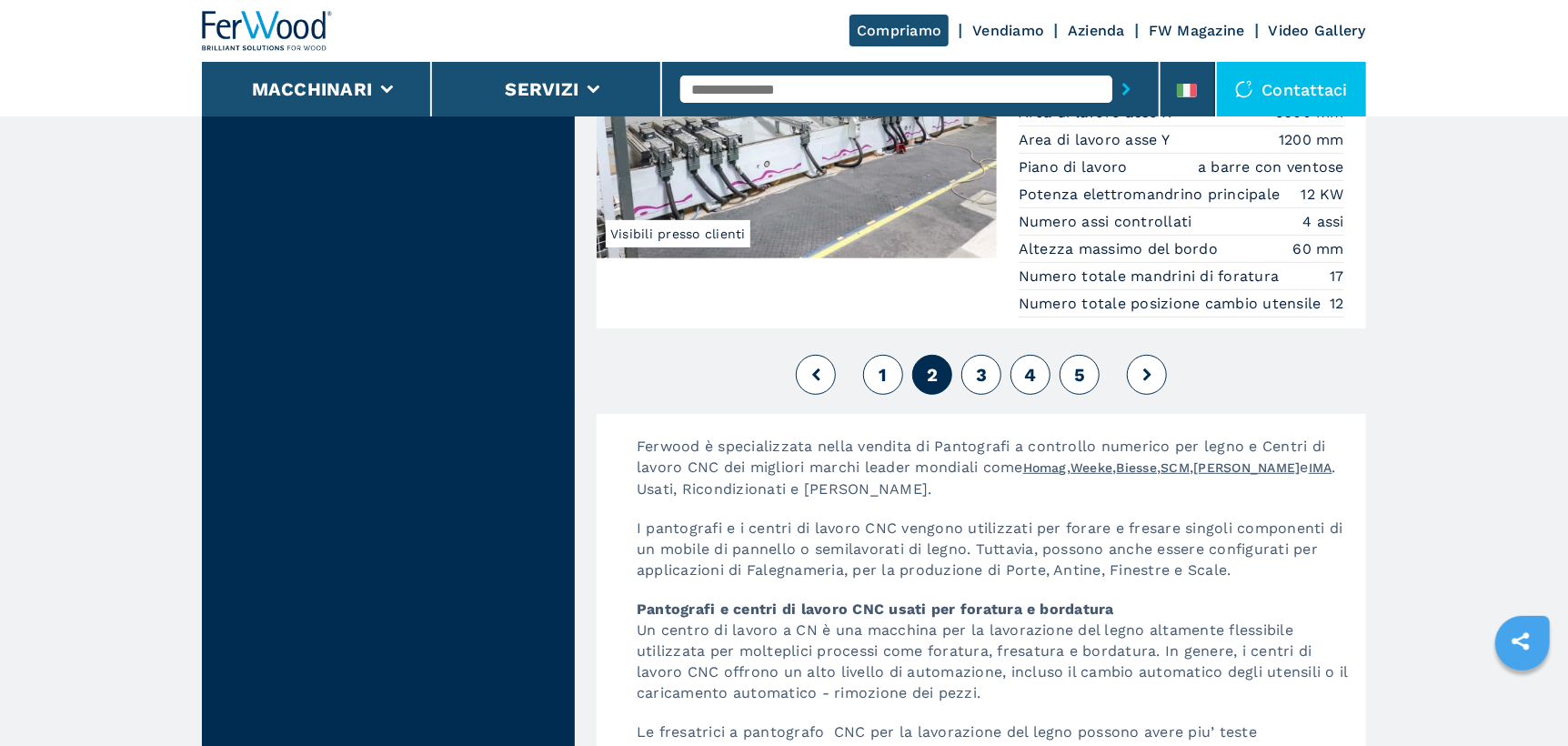
scroll to position [4428, 0]
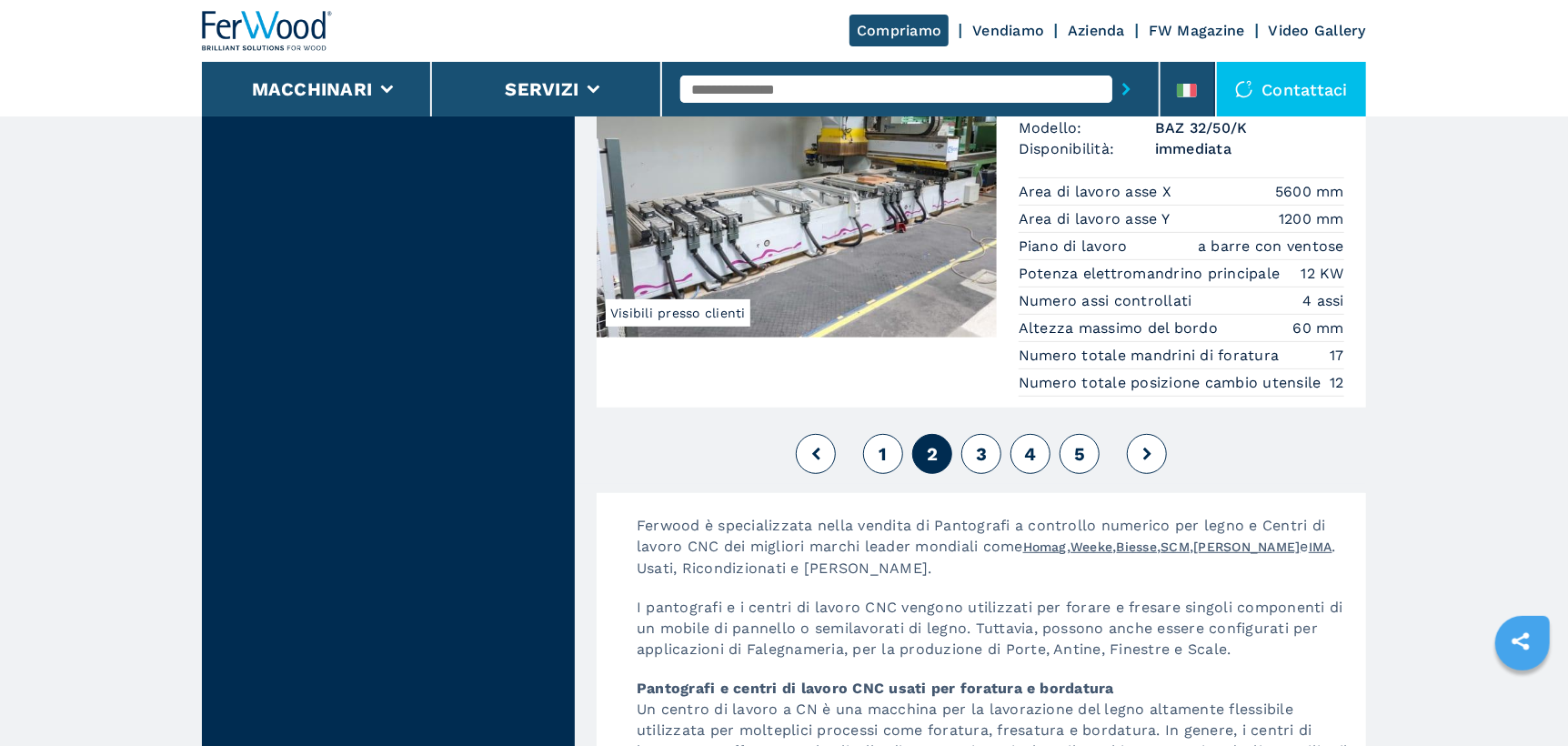
click at [987, 465] on button "3" at bounding box center [981, 453] width 40 height 40
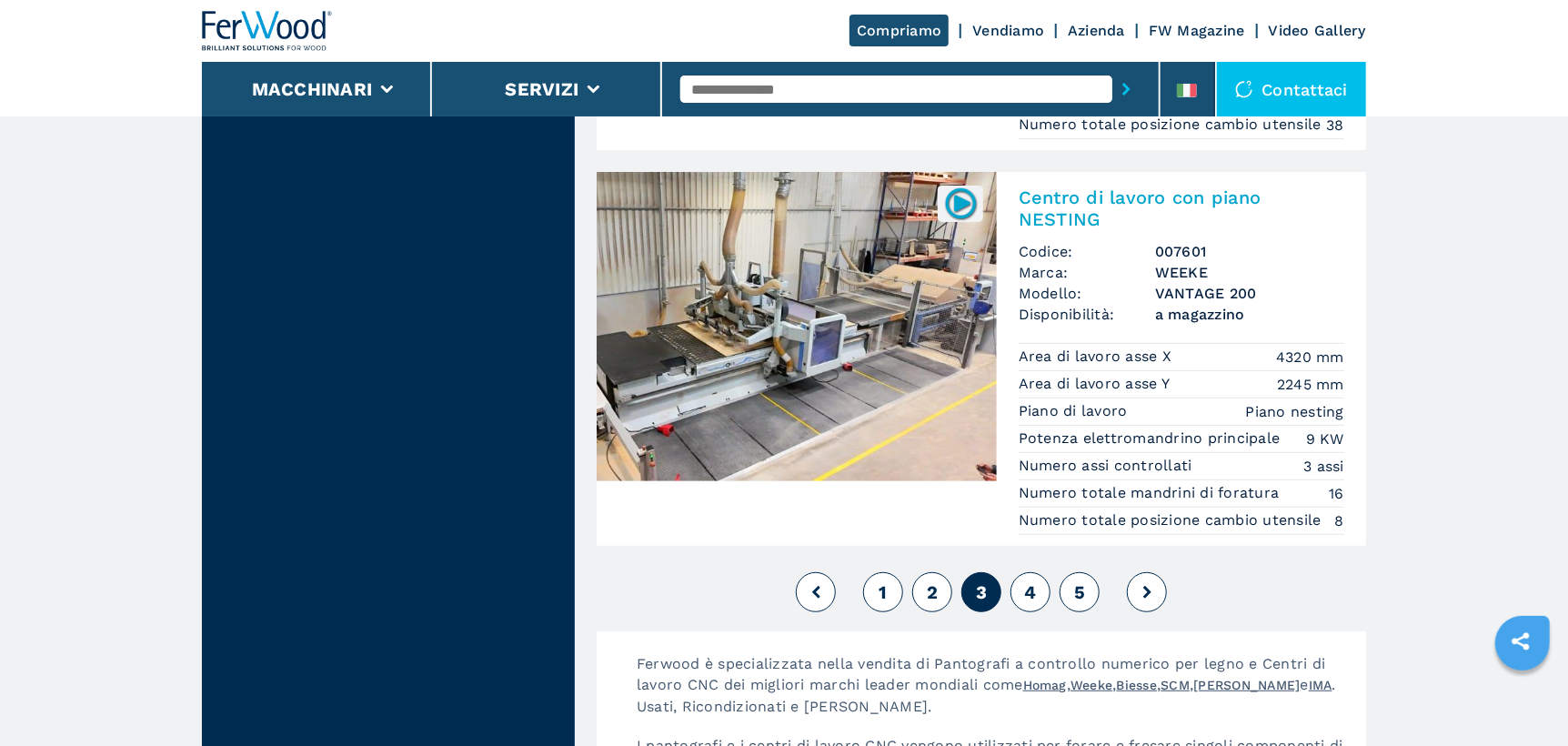
scroll to position [4636, 0]
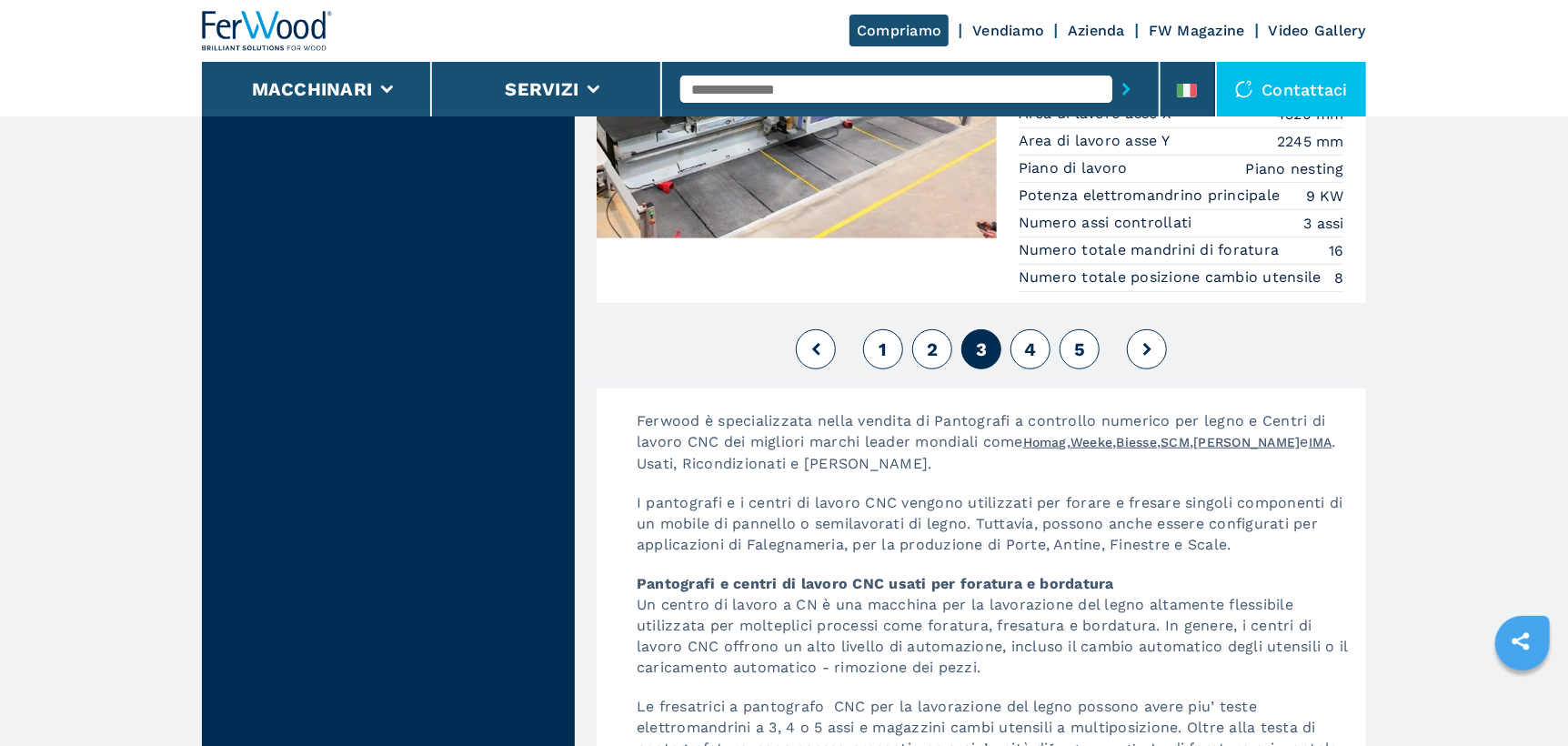
click at [1023, 352] on button "4" at bounding box center [1030, 349] width 40 height 40
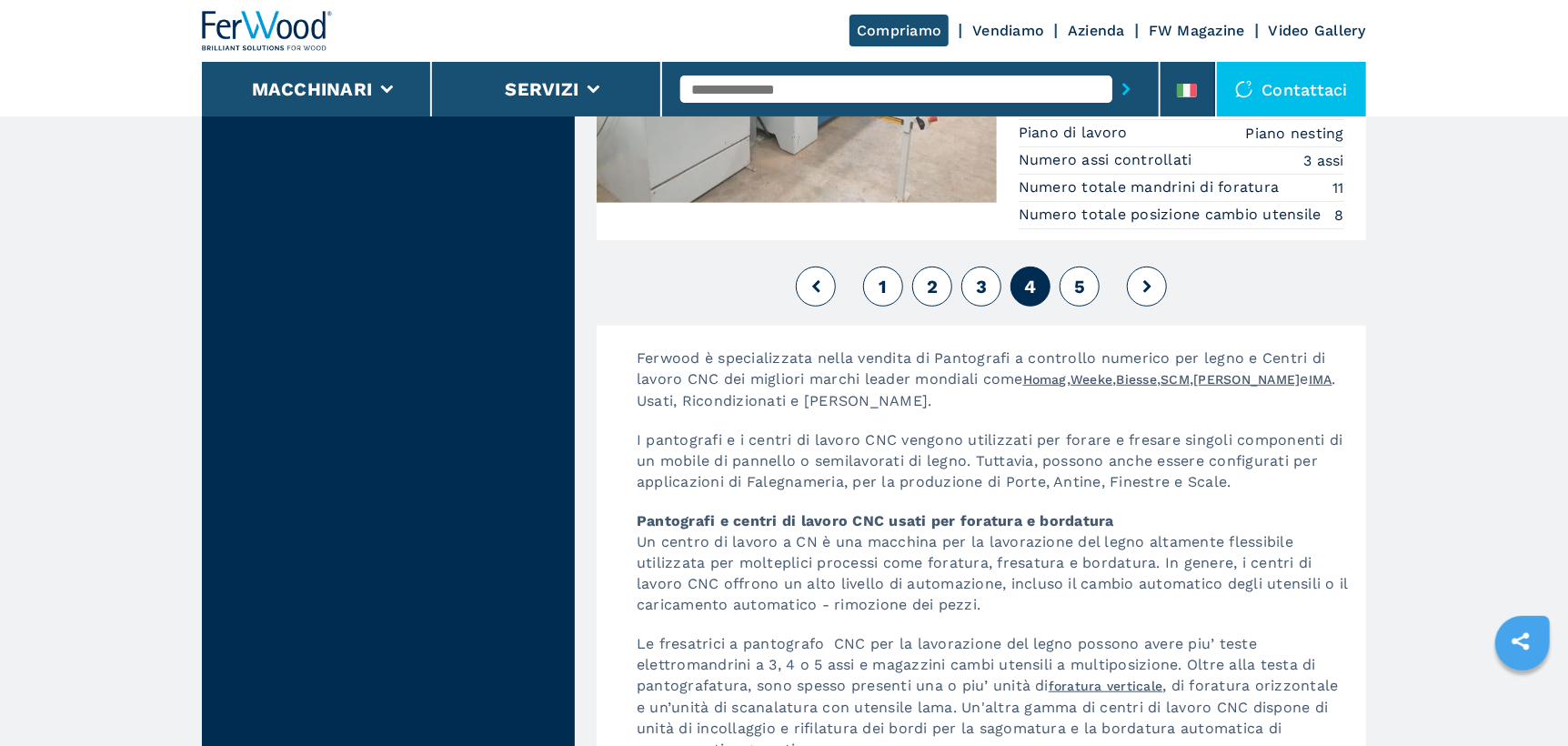
scroll to position [4636, 0]
click at [1088, 284] on button "5" at bounding box center [1079, 285] width 40 height 40
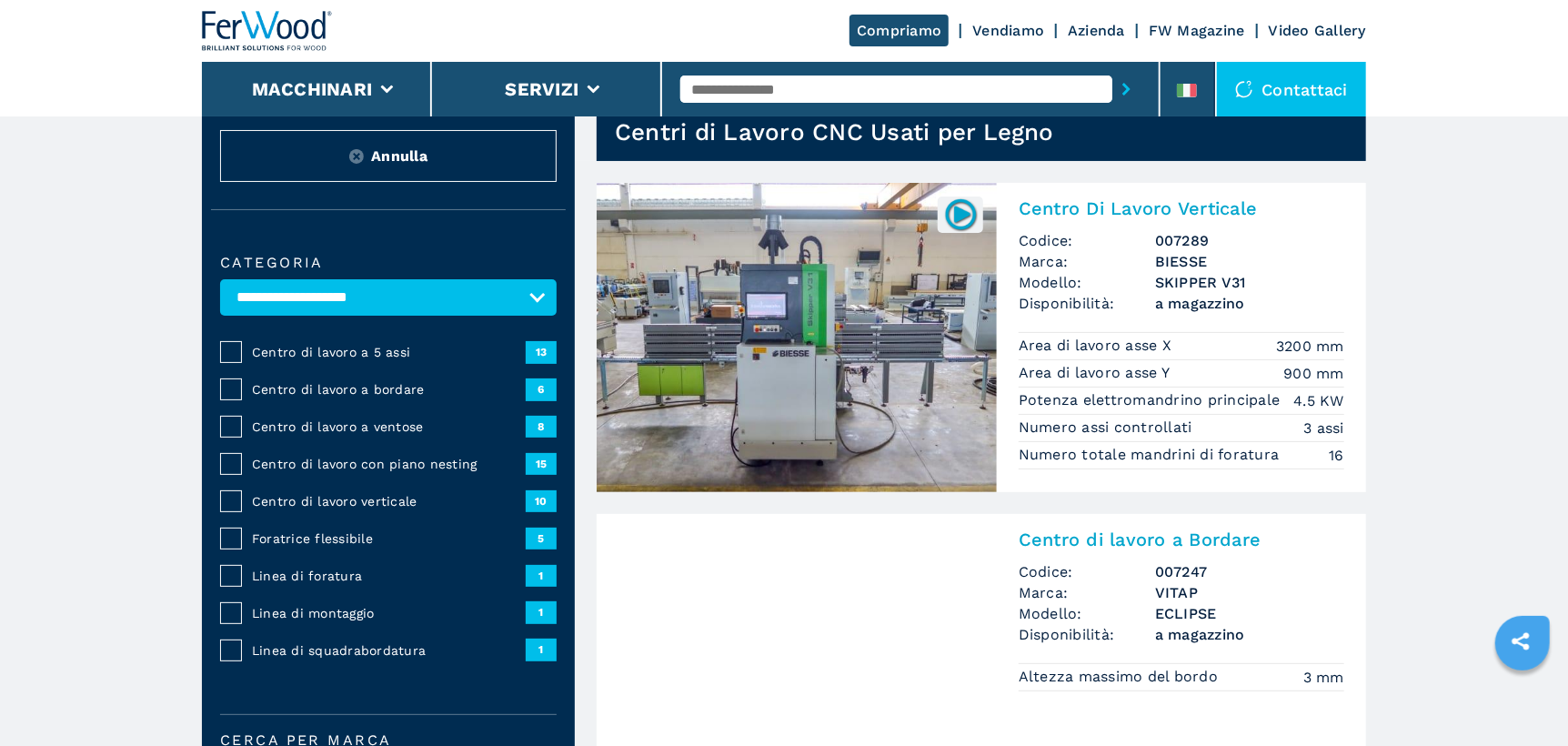
scroll to position [91, 0]
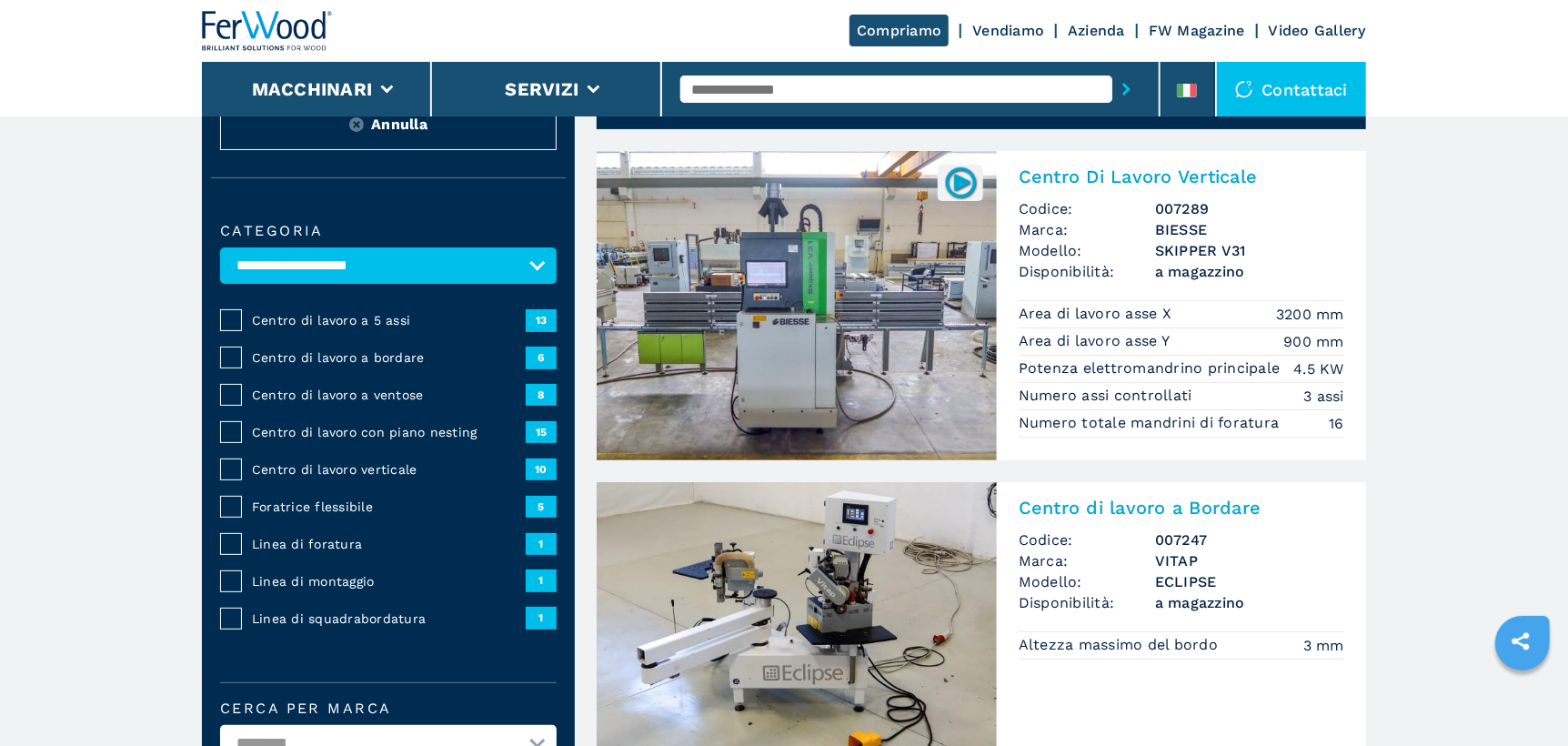
click at [243, 606] on div "Linea di squadrabordatura 1" at bounding box center [388, 617] width 337 height 22
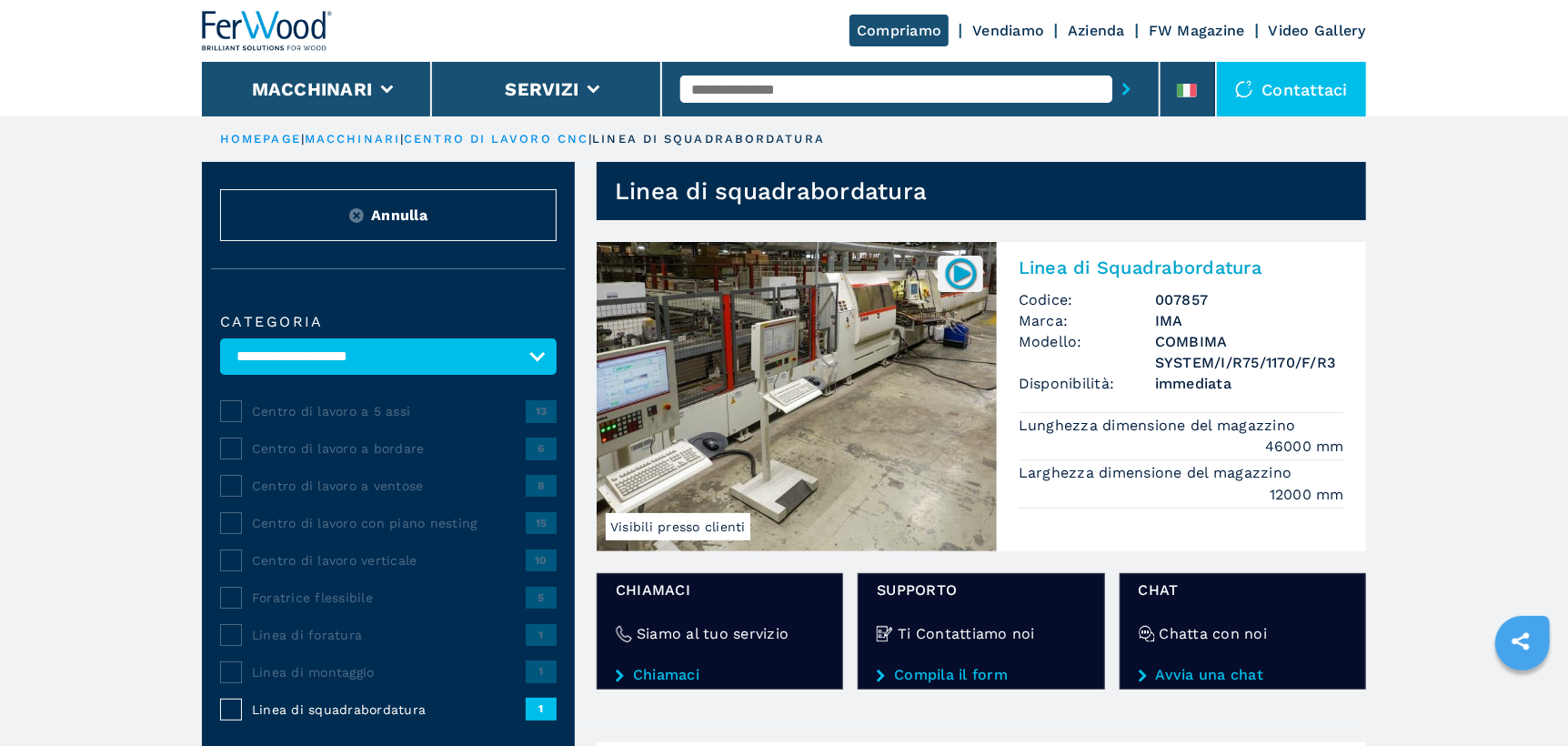
click at [230, 657] on div "Linea di montaggio 1" at bounding box center [388, 671] width 337 height 37
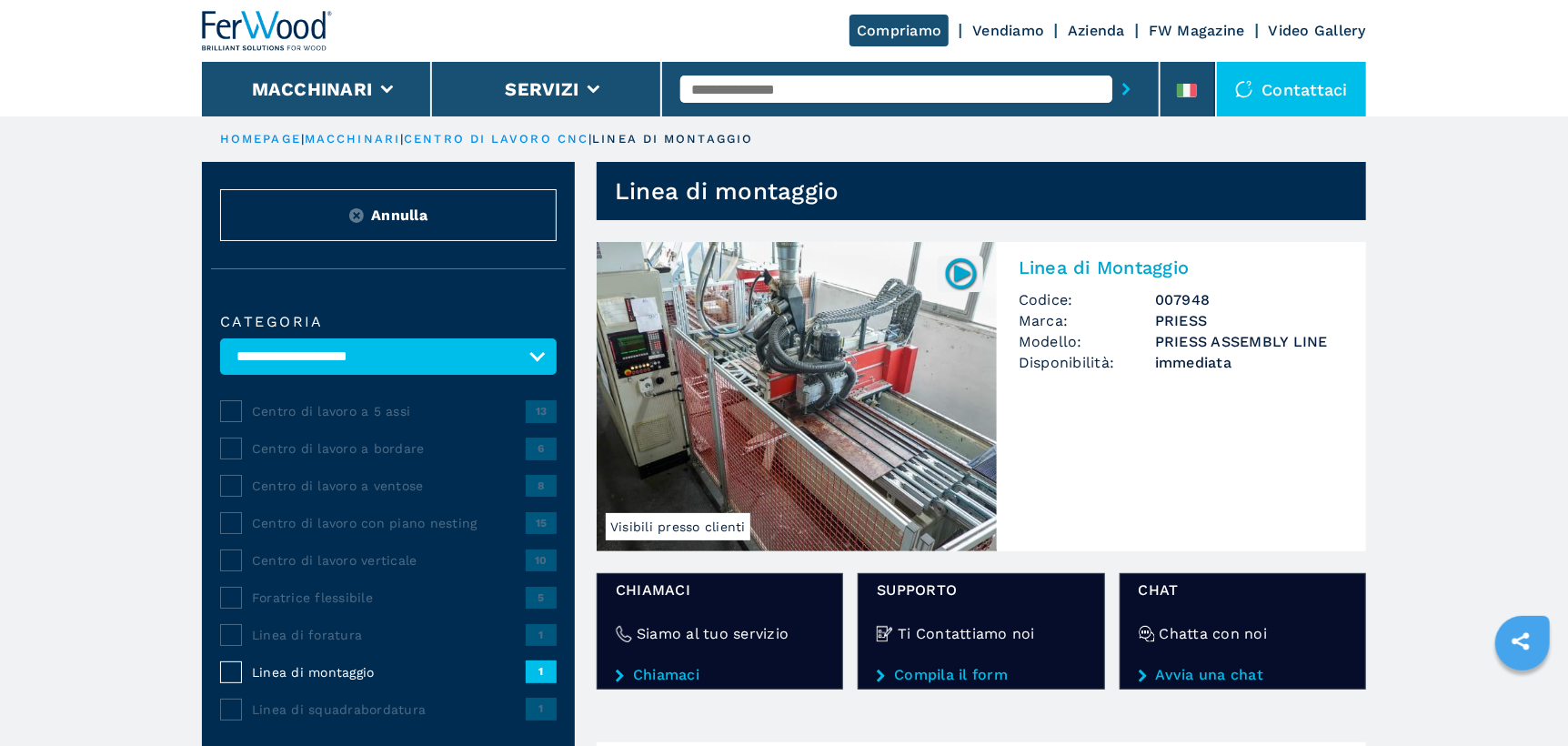
click at [530, 349] on select "**********" at bounding box center [388, 356] width 337 height 36
select select "**********"
click at [220, 338] on select "**********" at bounding box center [388, 356] width 337 height 36
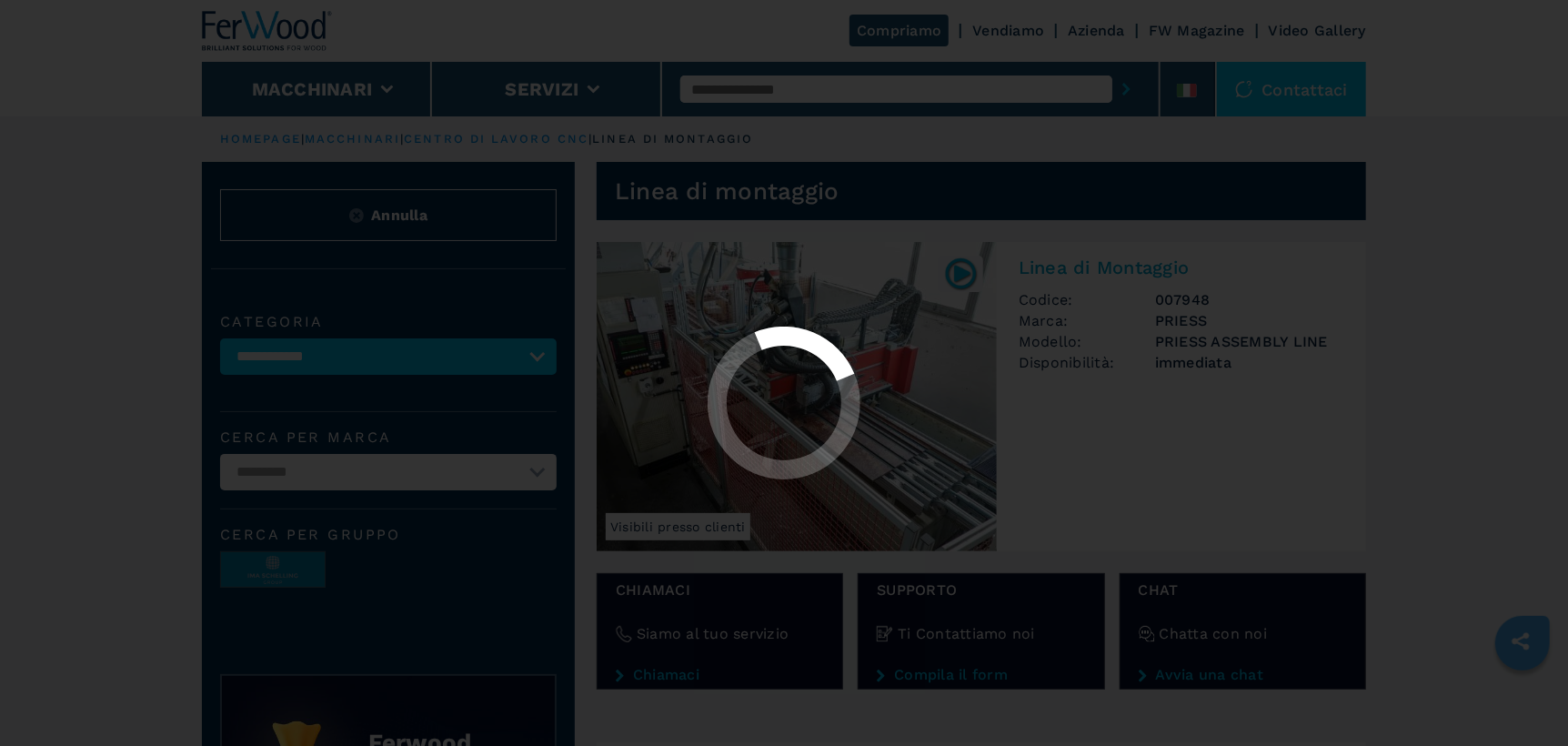
select select "**********"
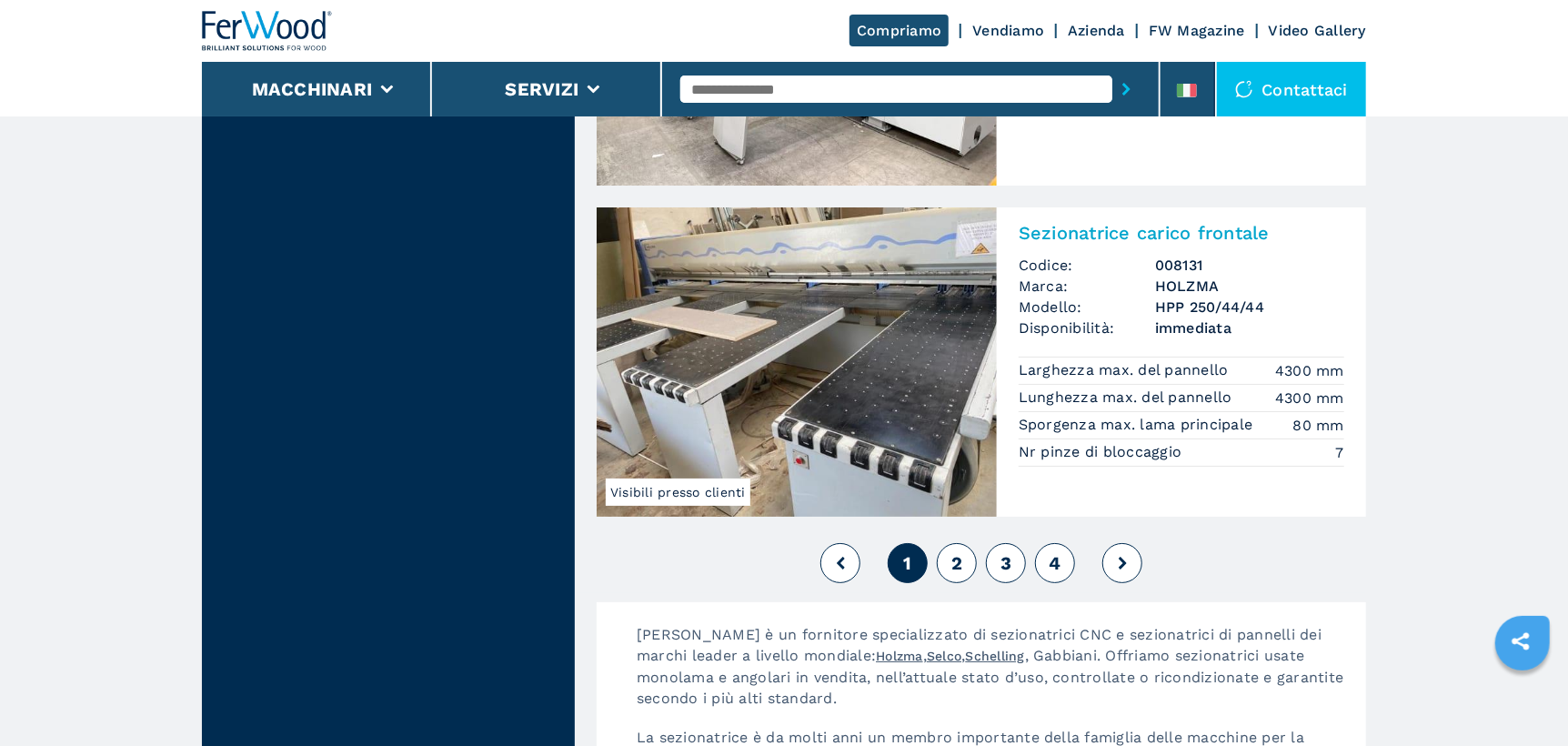
scroll to position [4092, 0]
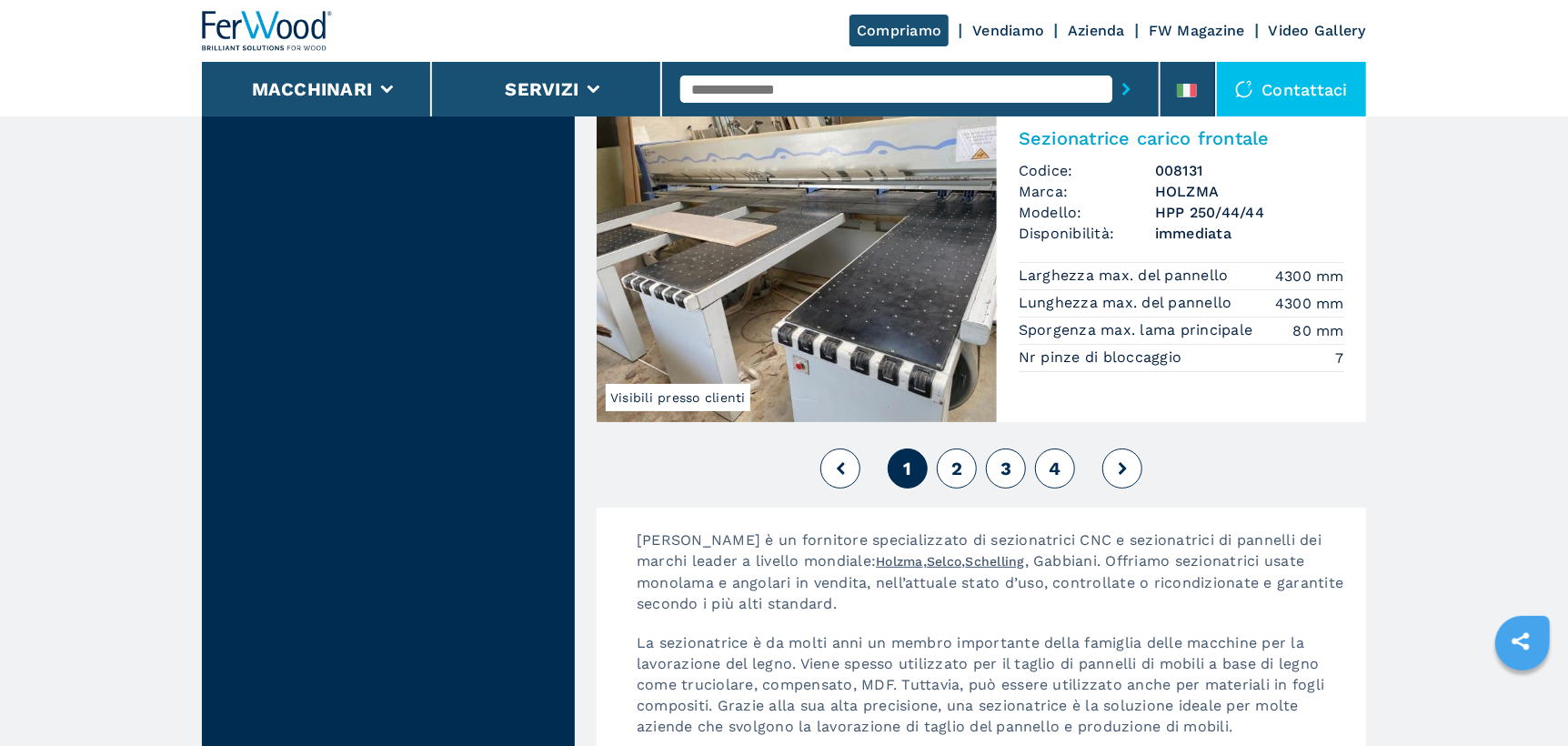
click at [959, 468] on span "2" at bounding box center [957, 467] width 11 height 21
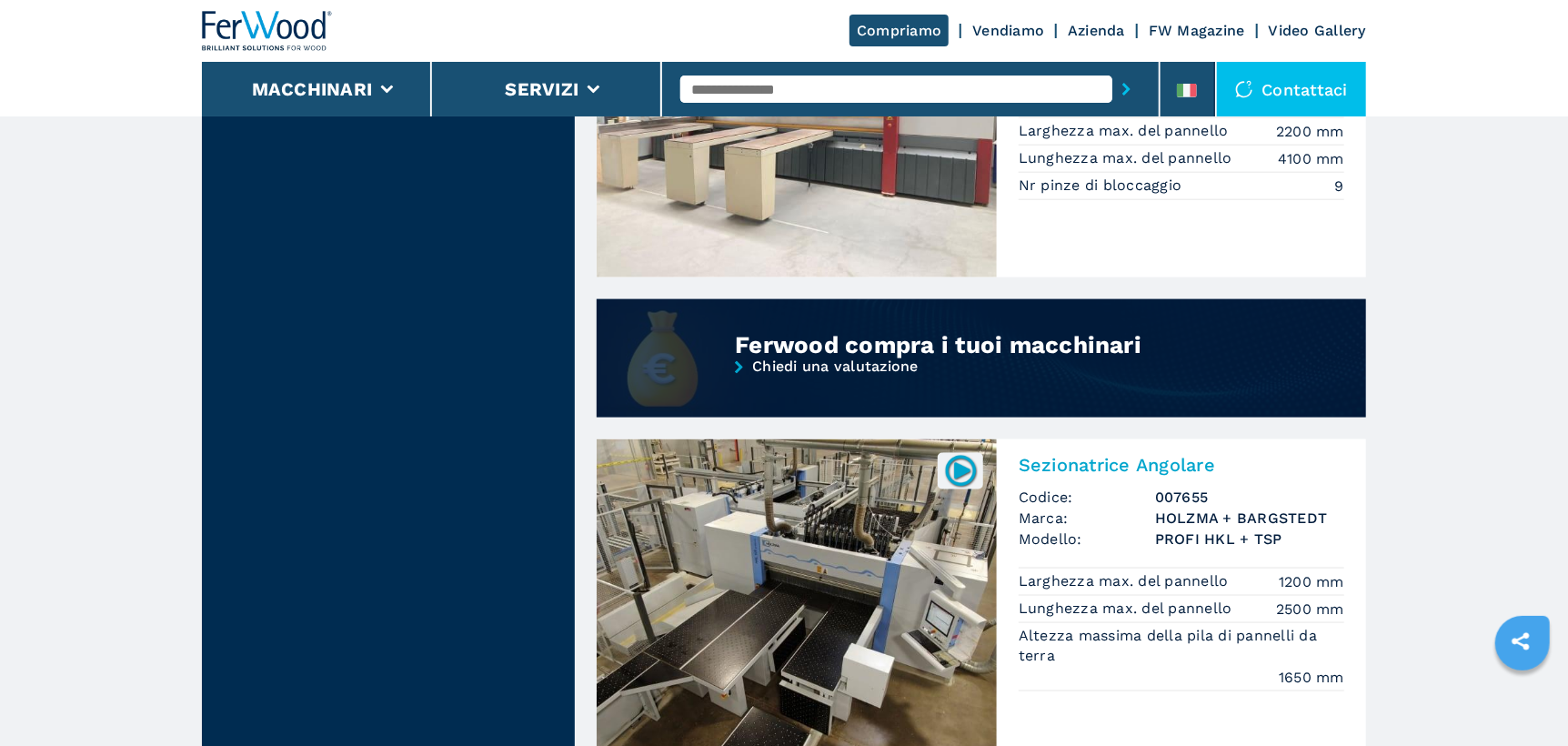
scroll to position [1273, 0]
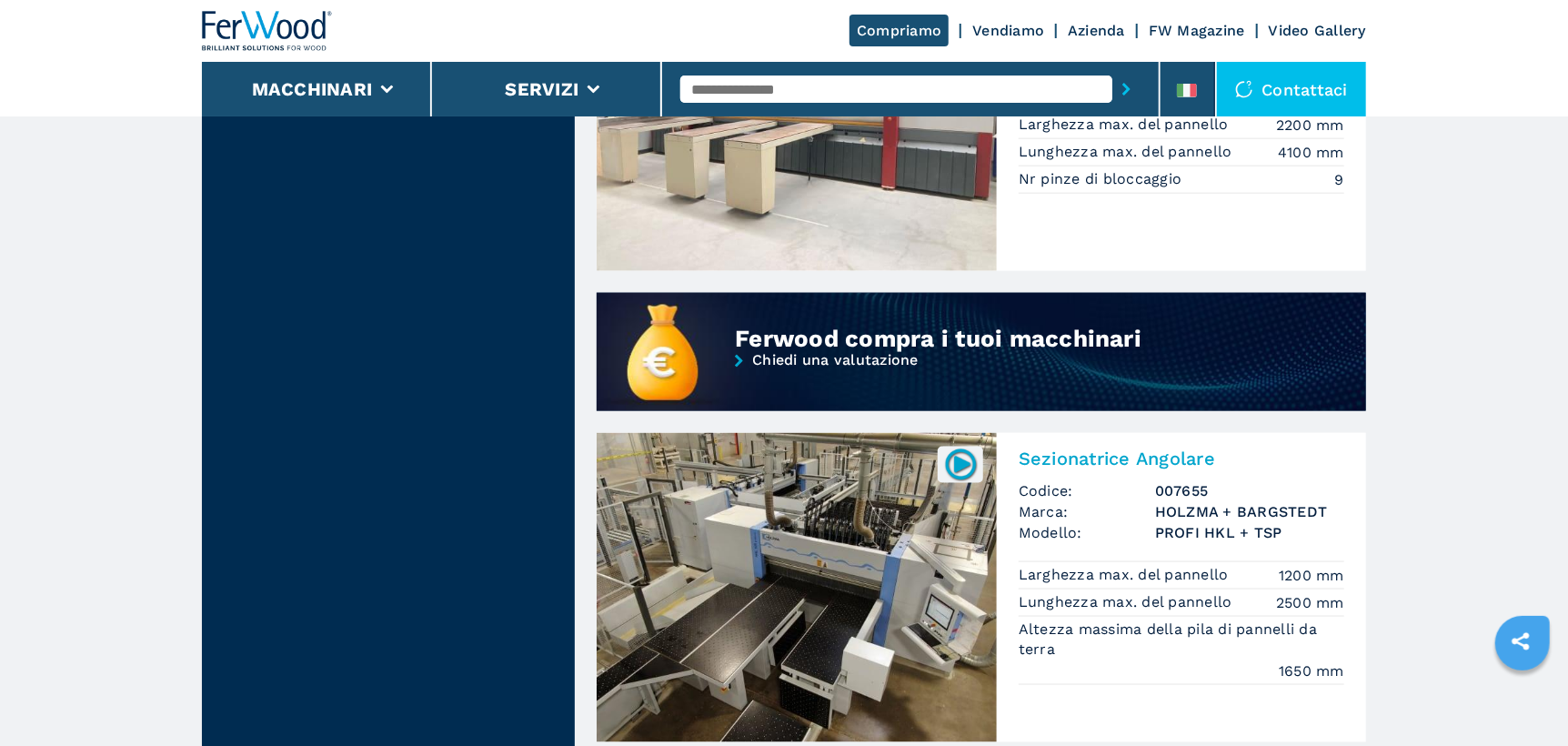
click at [934, 587] on img at bounding box center [797, 587] width 400 height 310
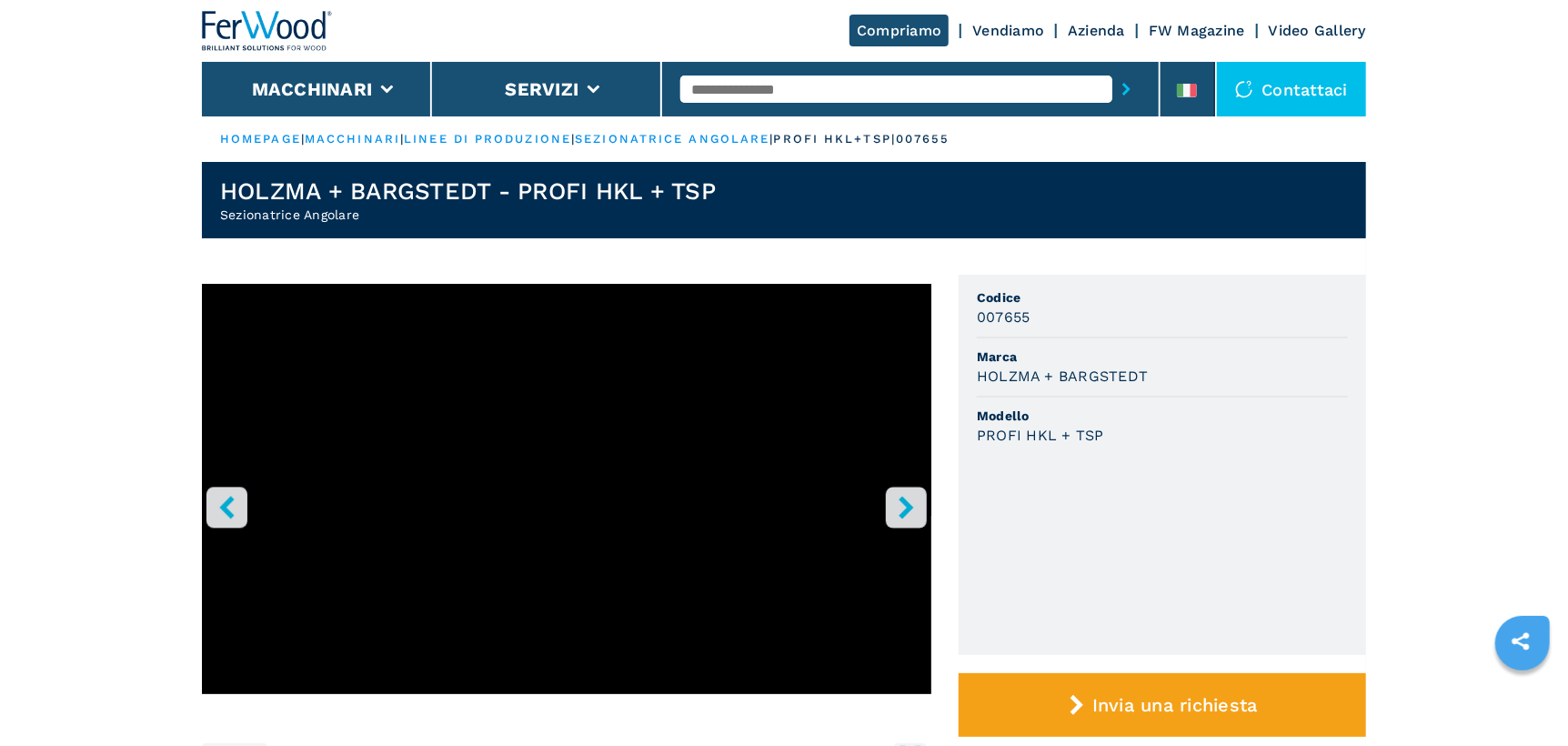
click at [906, 498] on icon "right-button" at bounding box center [907, 506] width 22 height 22
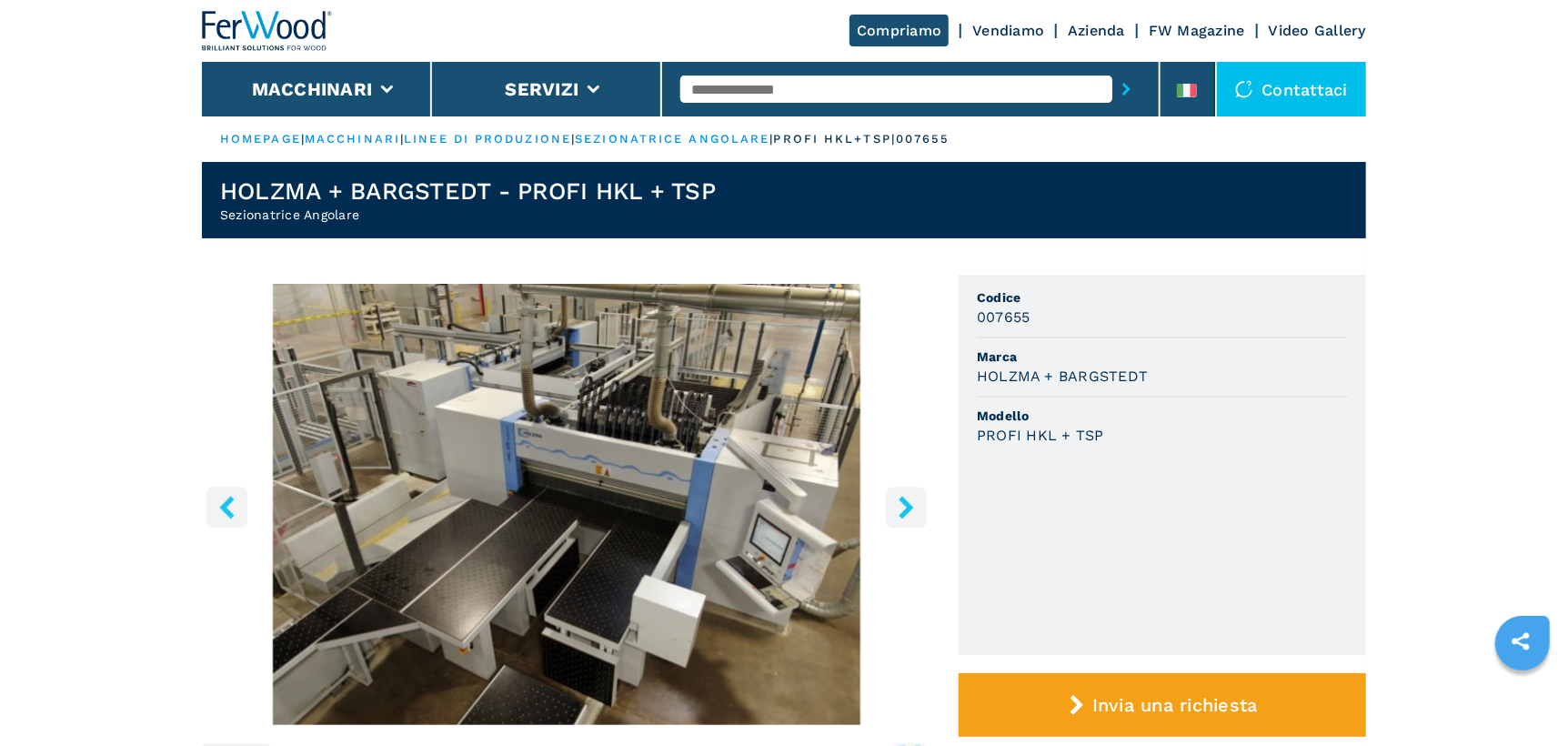
click at [906, 498] on icon "right-button" at bounding box center [907, 506] width 22 height 22
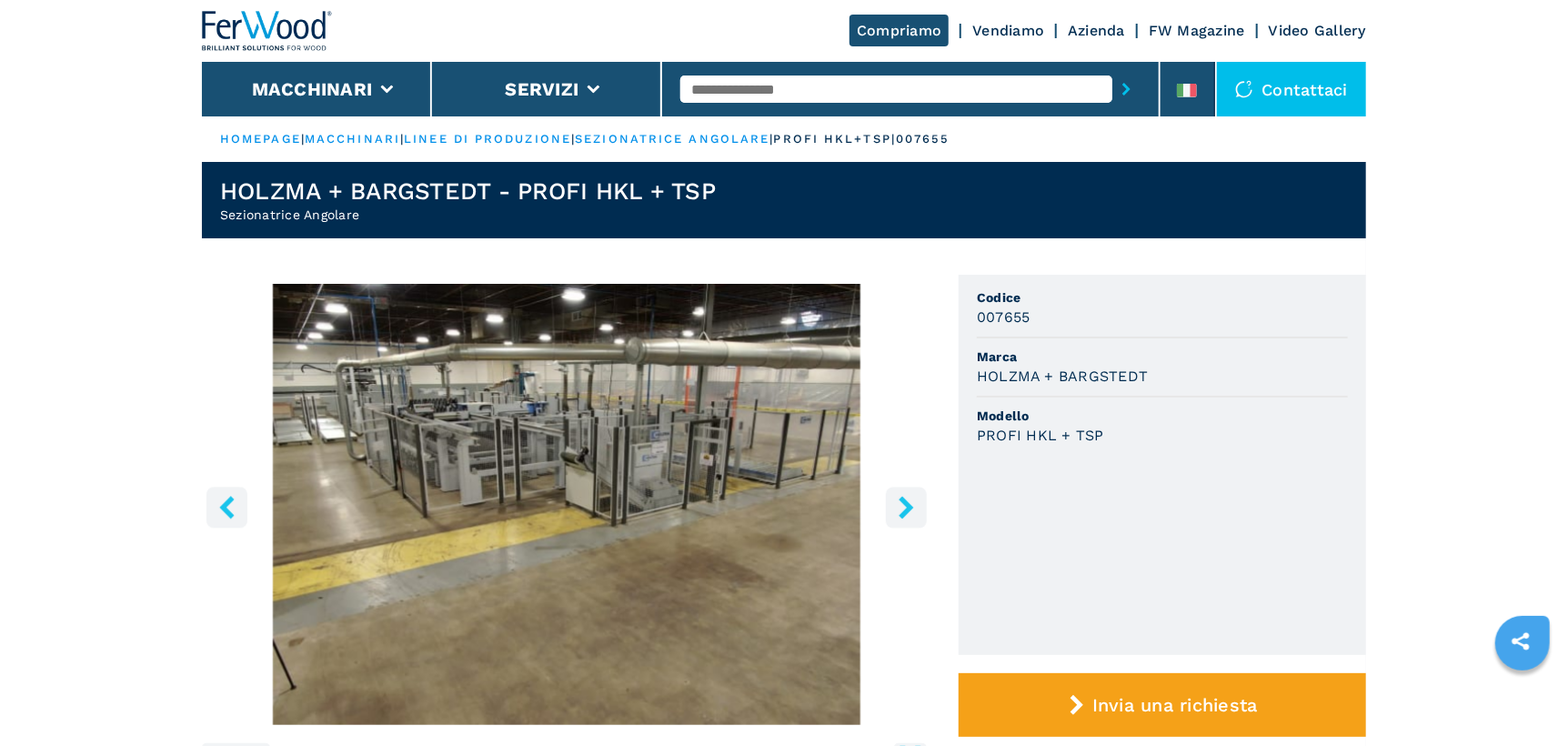
click at [906, 498] on icon "right-button" at bounding box center [907, 506] width 22 height 22
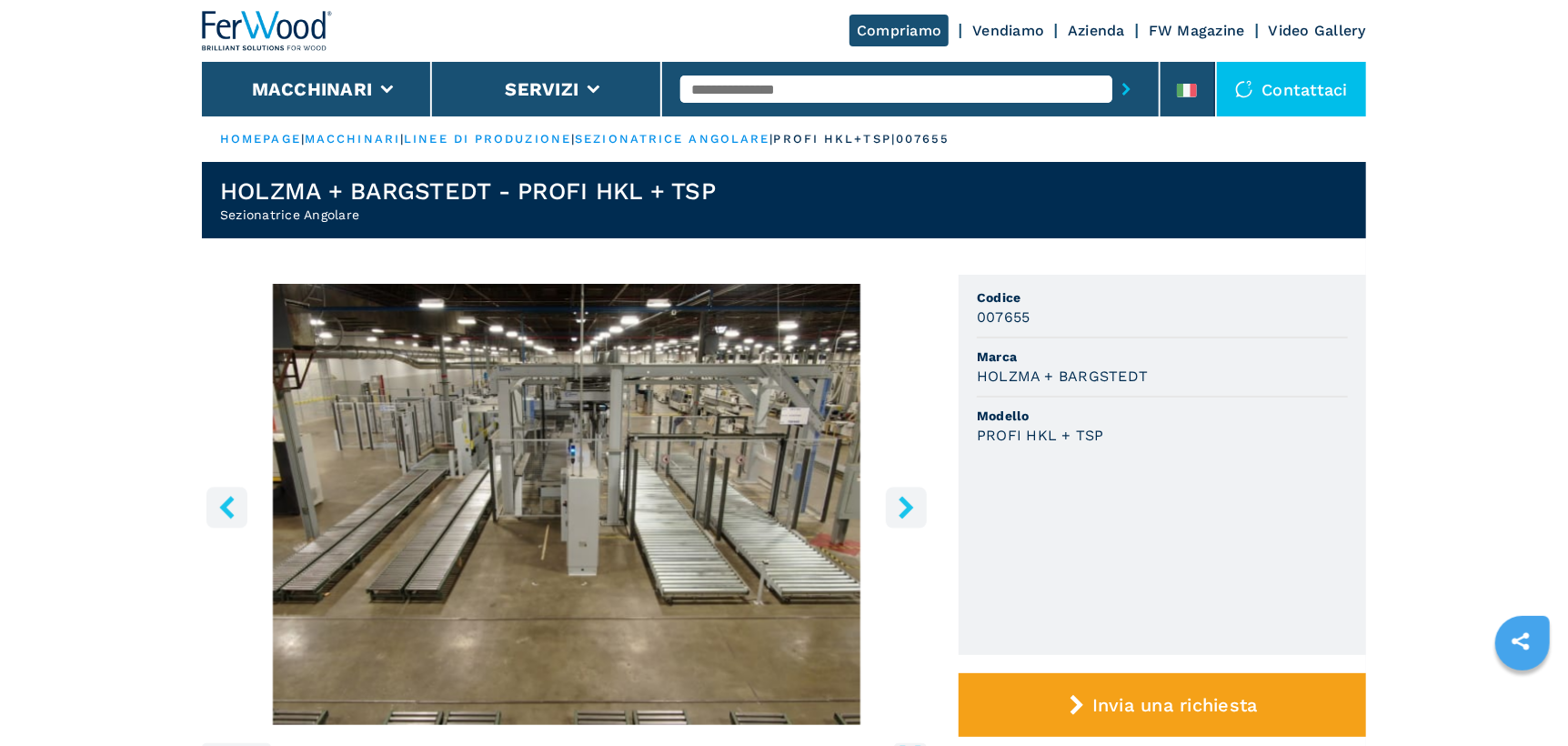
click at [906, 498] on icon "right-button" at bounding box center [907, 506] width 22 height 22
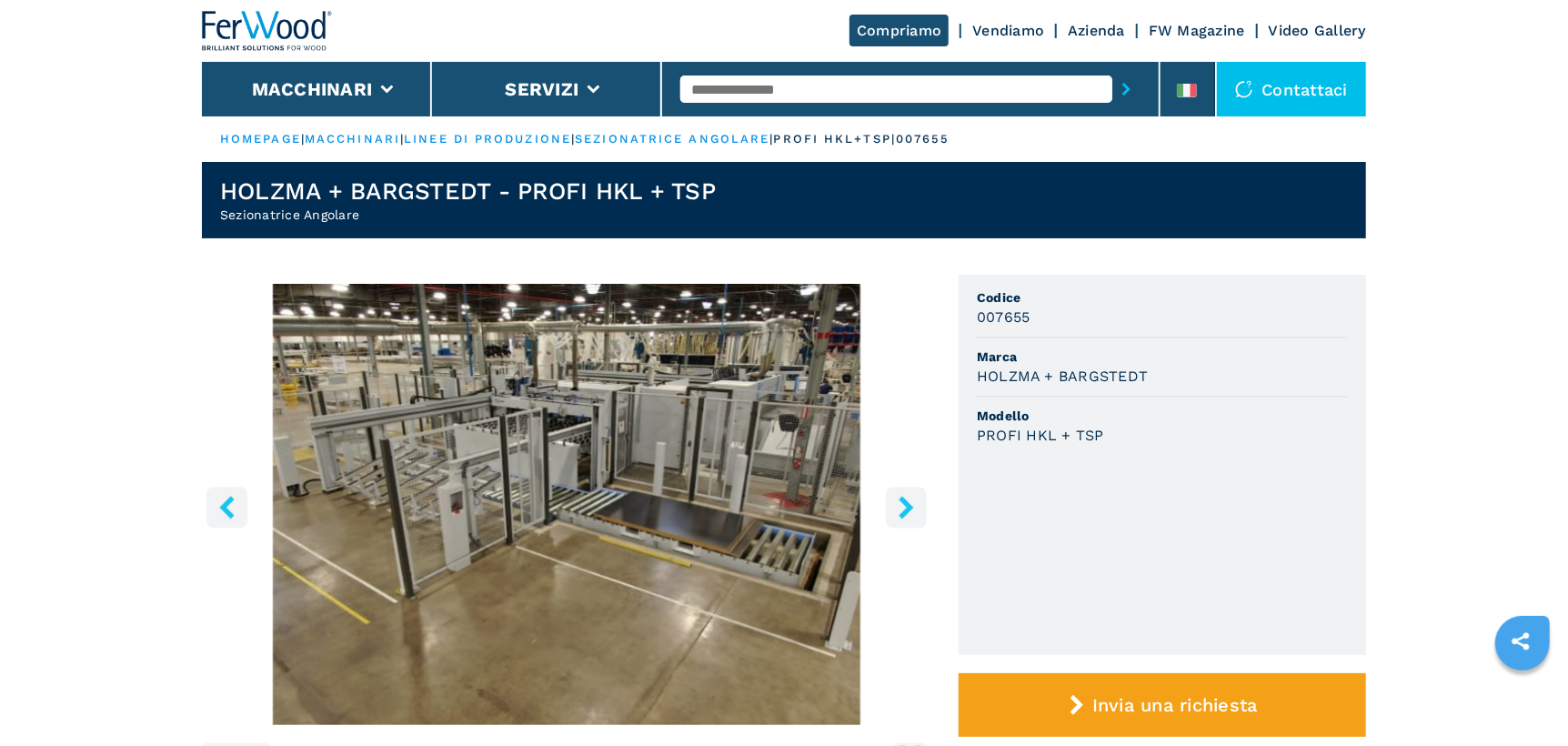
click at [906, 498] on icon "right-button" at bounding box center [907, 506] width 22 height 22
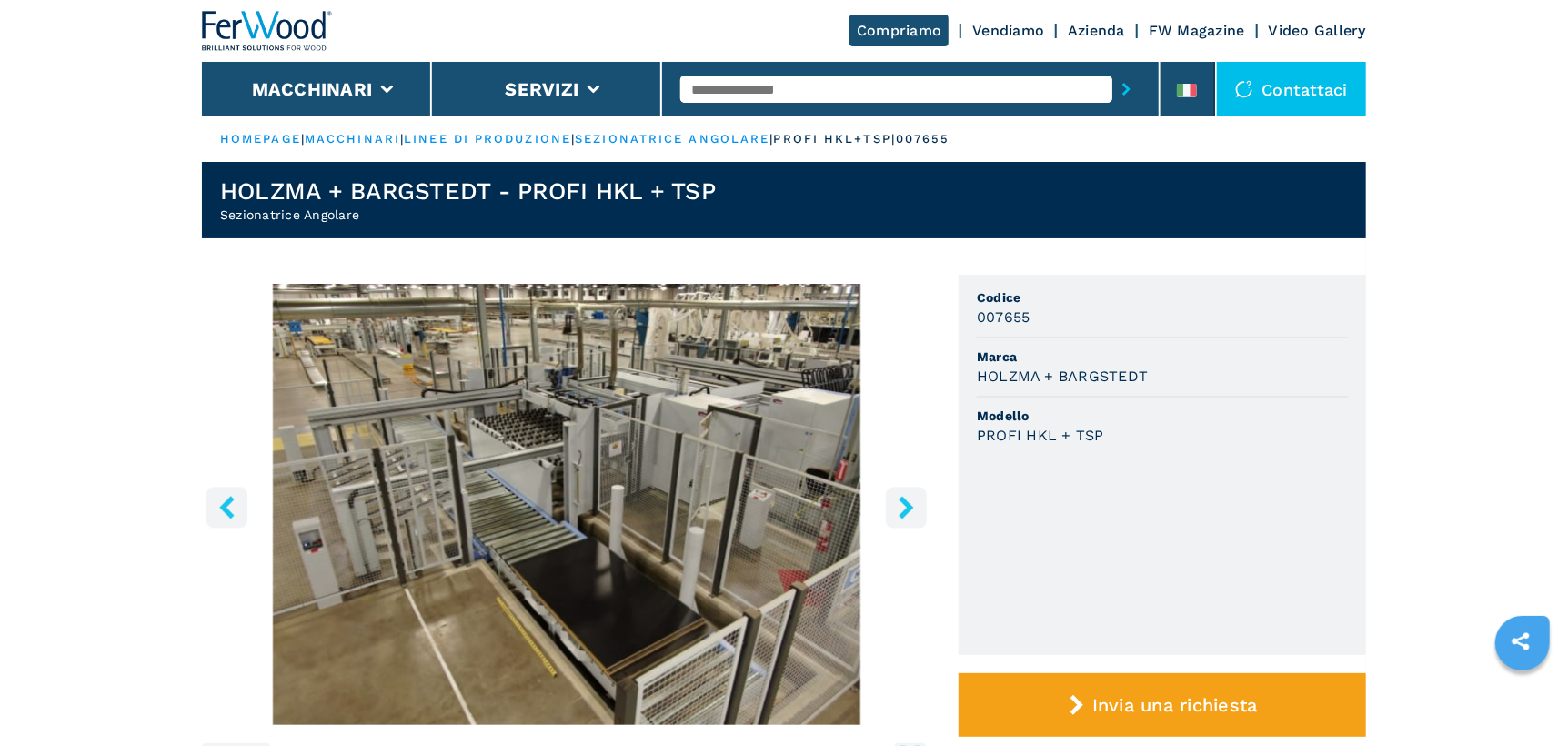
click at [906, 498] on icon "right-button" at bounding box center [907, 506] width 22 height 22
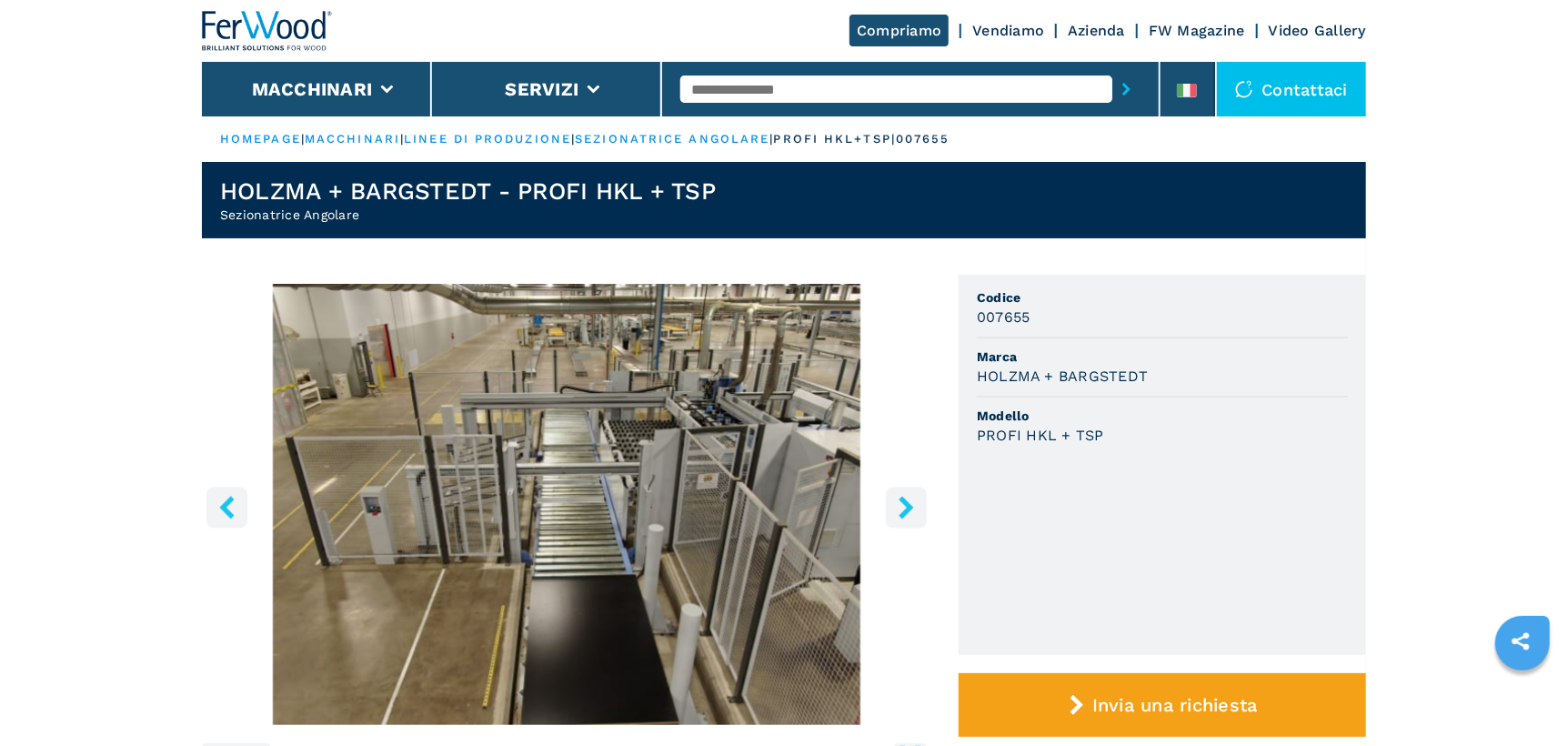
click at [919, 527] on button "right-button" at bounding box center [907, 507] width 41 height 41
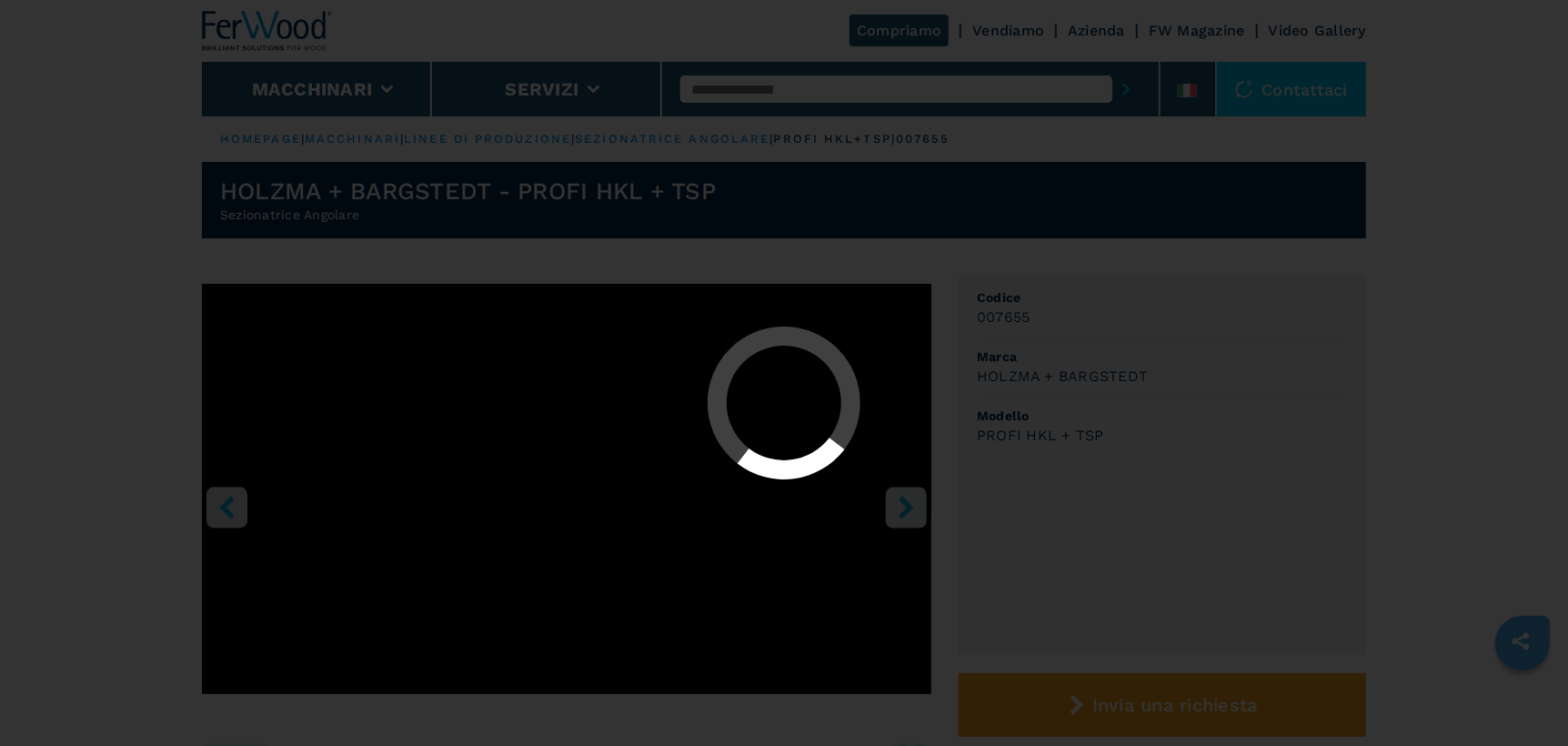
select select "**********"
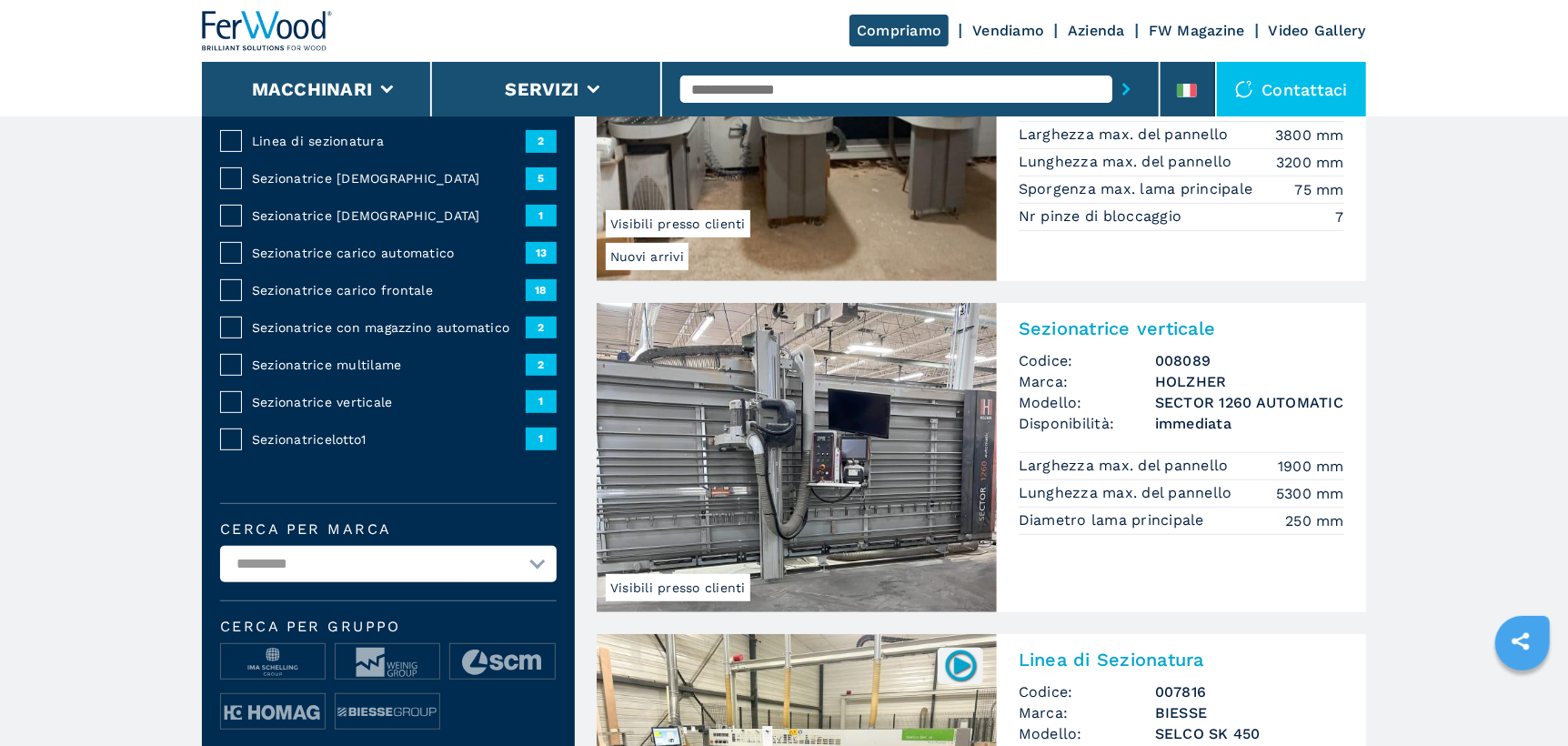
scroll to position [272, 0]
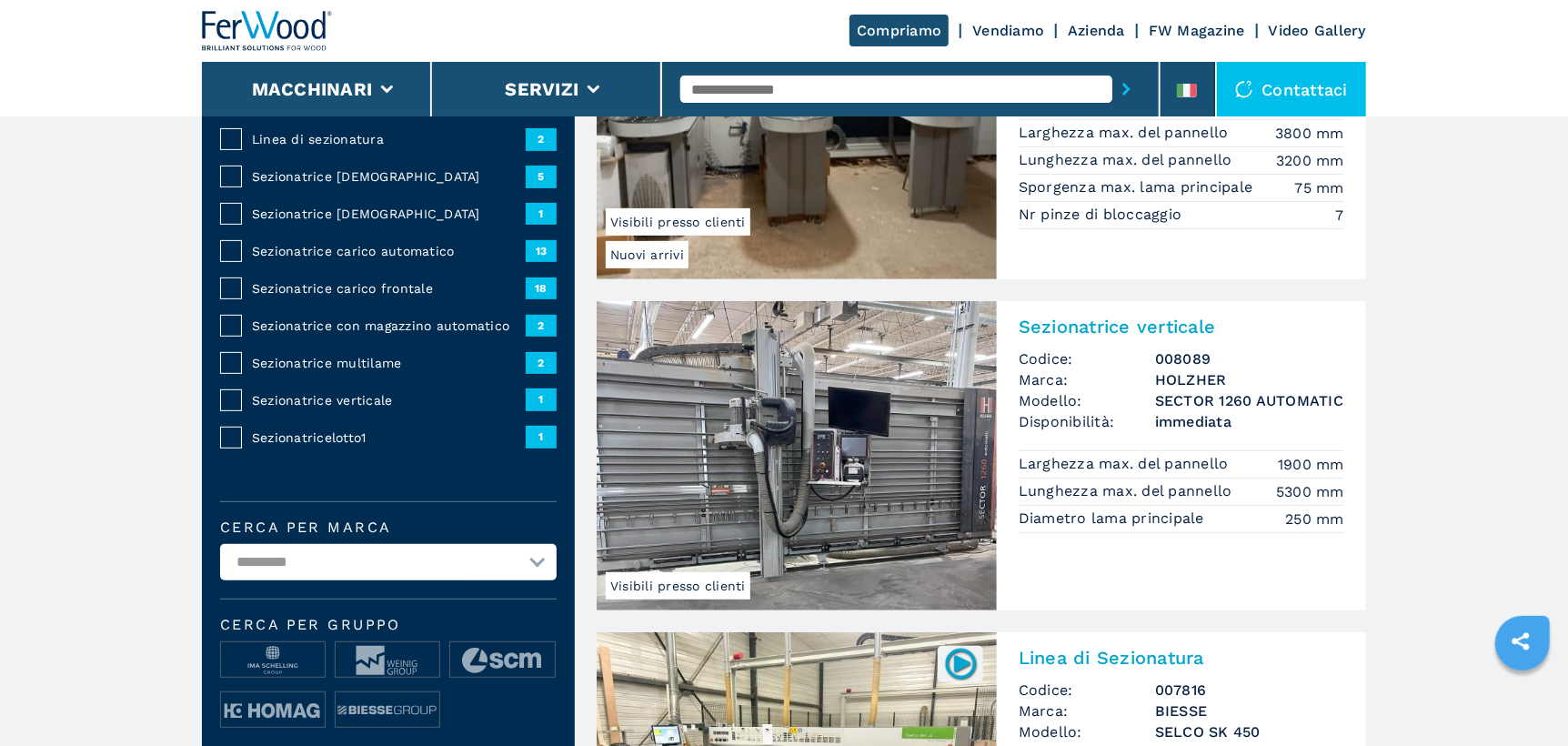
click at [368, 435] on span "Sezionatricelotto1" at bounding box center [389, 437] width 274 height 19
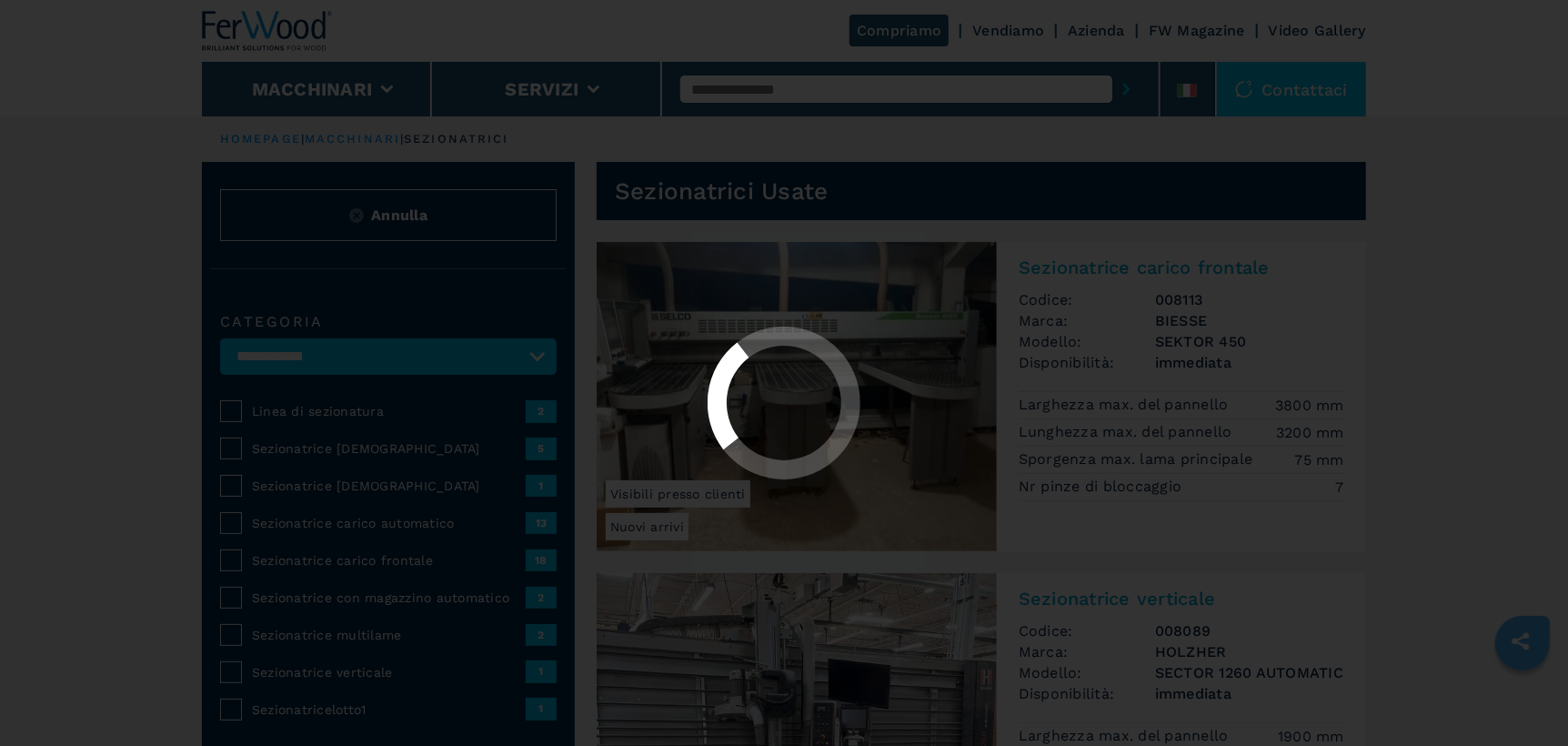
select select "**********"
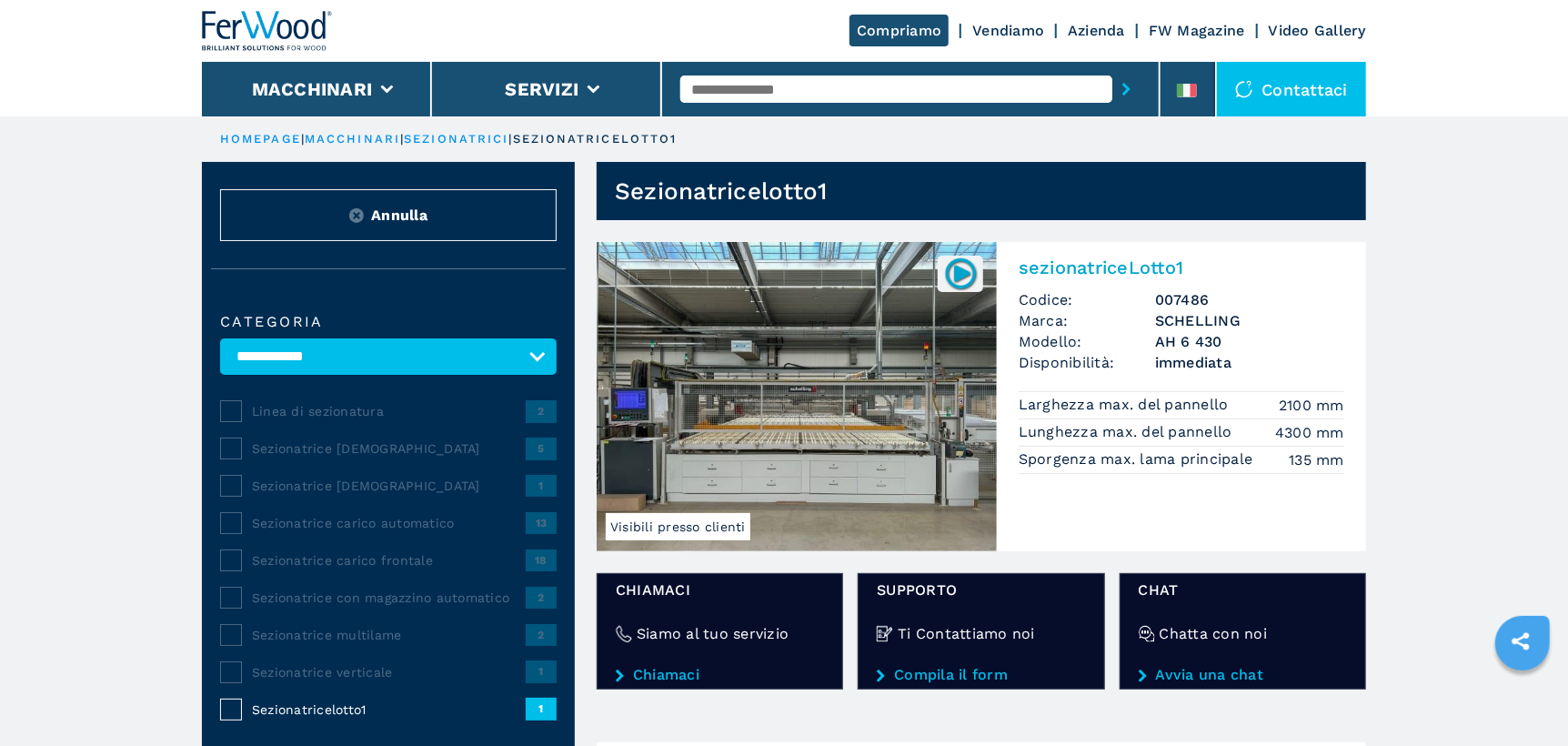
click at [964, 393] on img at bounding box center [797, 396] width 400 height 310
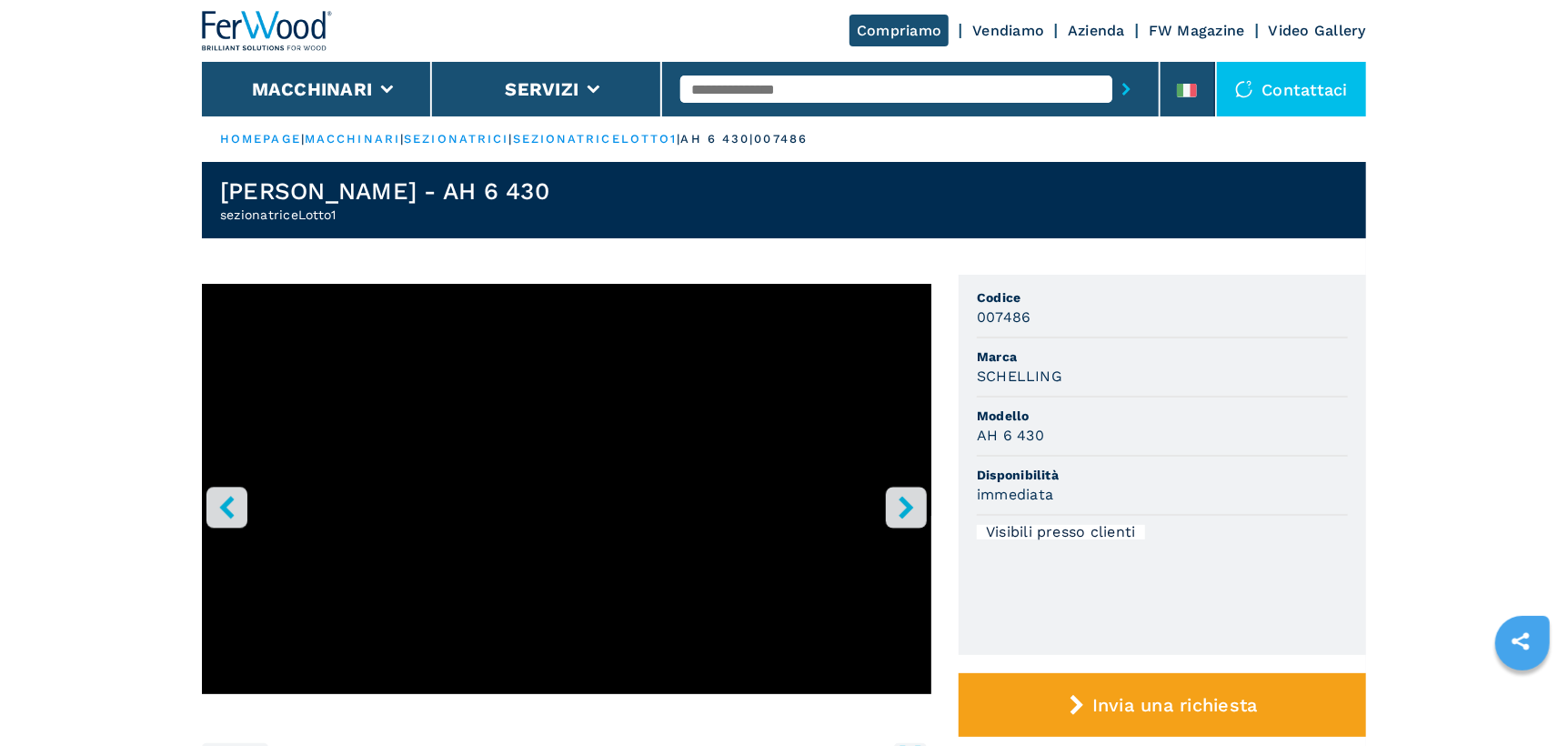
click at [908, 514] on icon "right-button" at bounding box center [907, 506] width 22 height 22
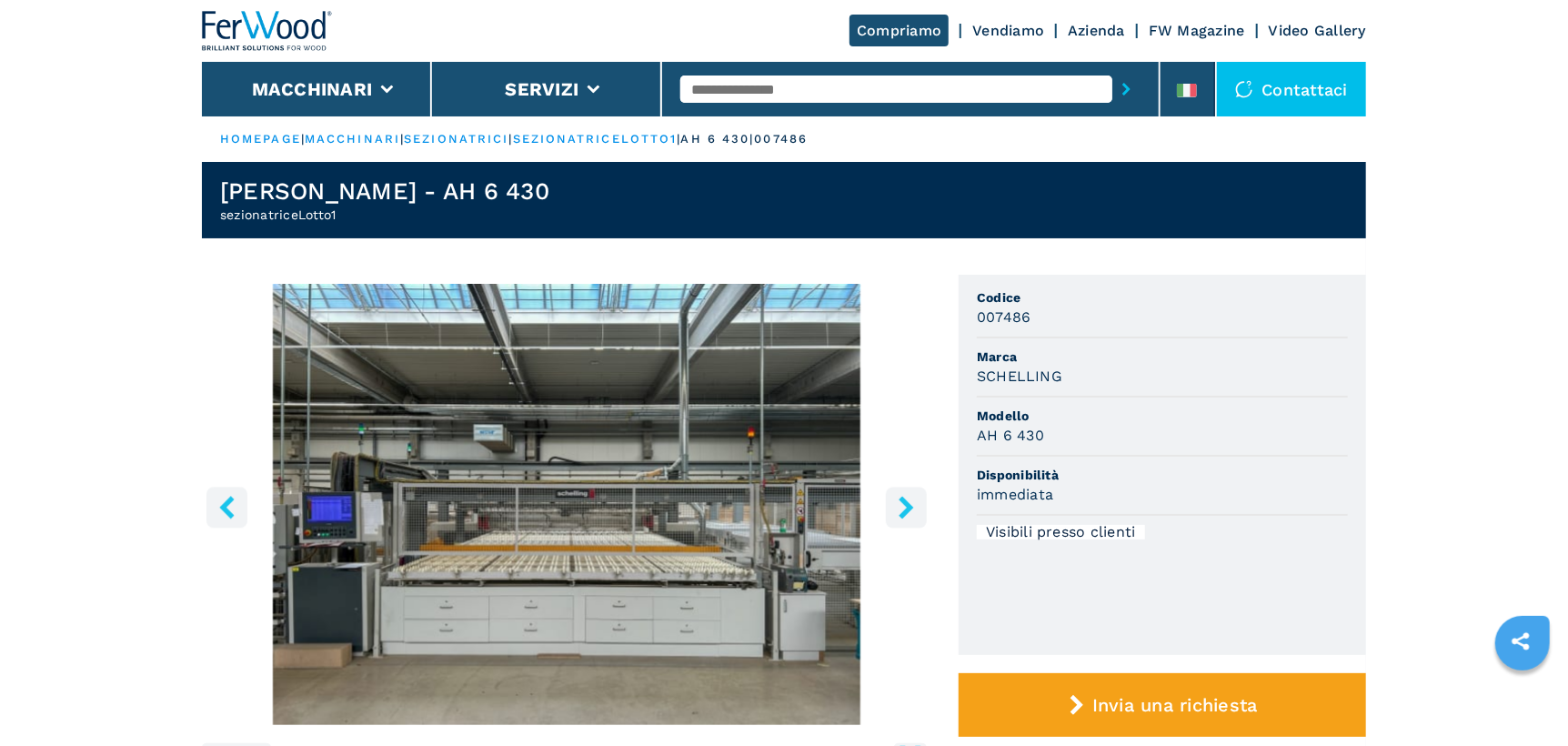
click at [908, 514] on icon "right-button" at bounding box center [907, 506] width 22 height 22
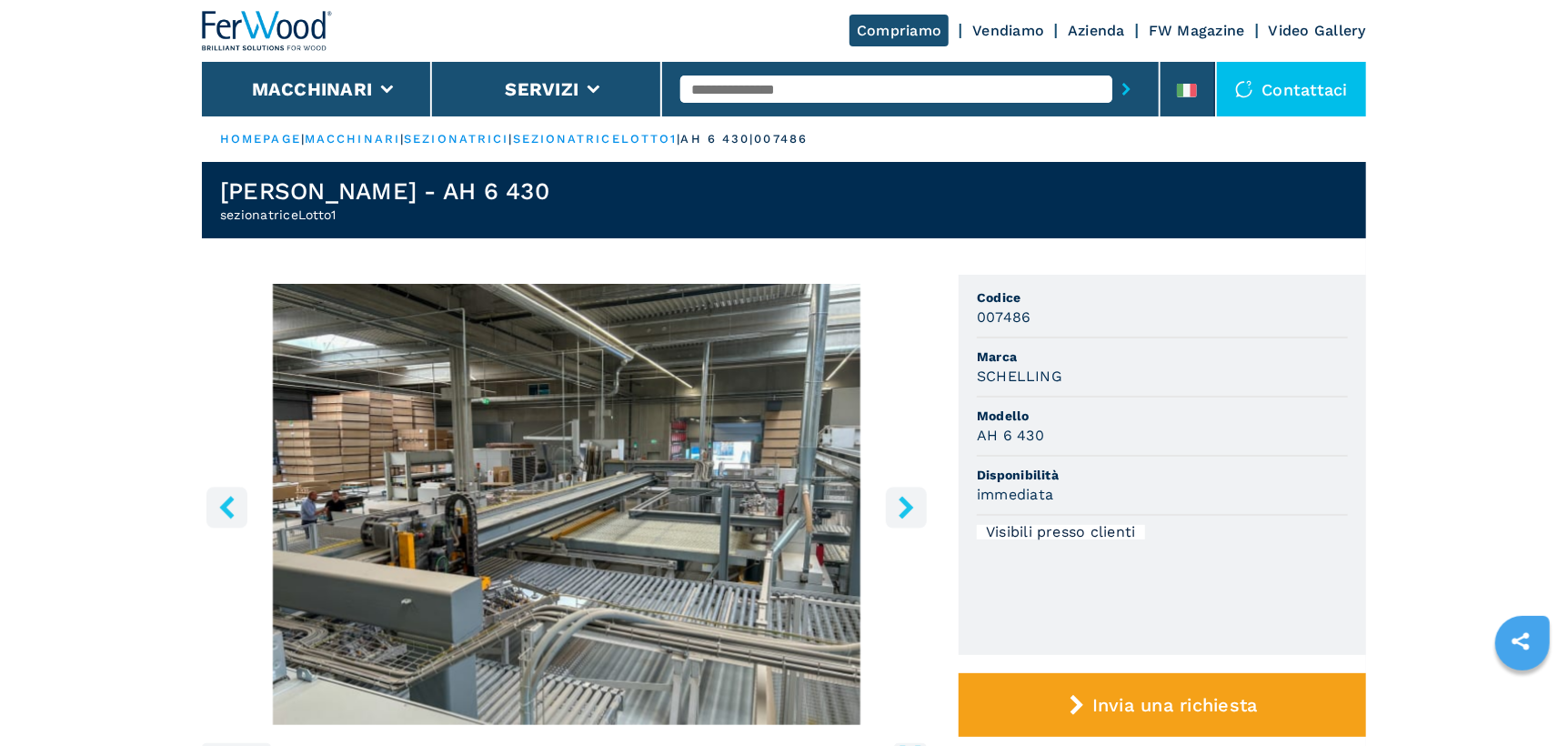
click at [908, 514] on icon "right-button" at bounding box center [907, 506] width 22 height 22
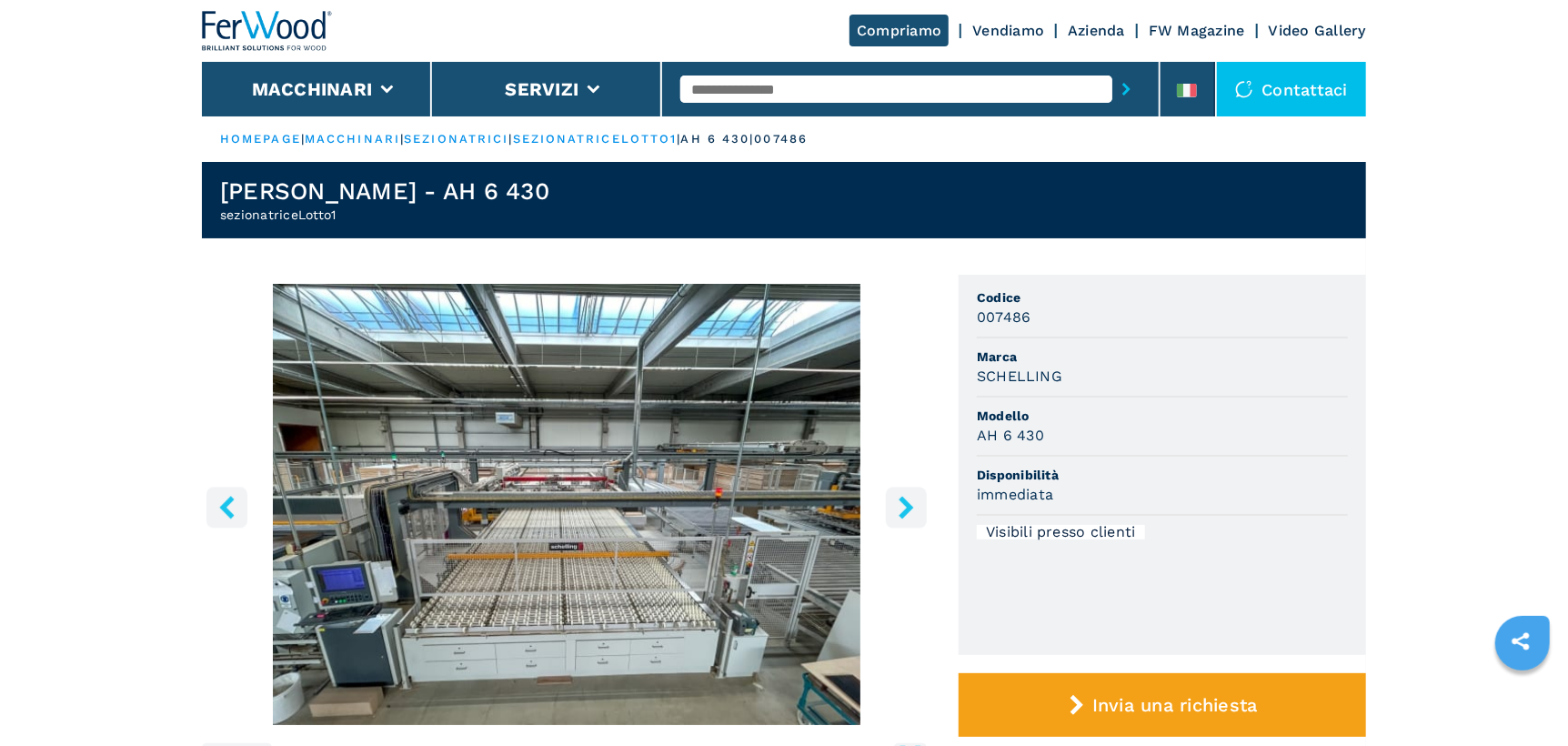
click at [908, 514] on icon "right-button" at bounding box center [907, 506] width 22 height 22
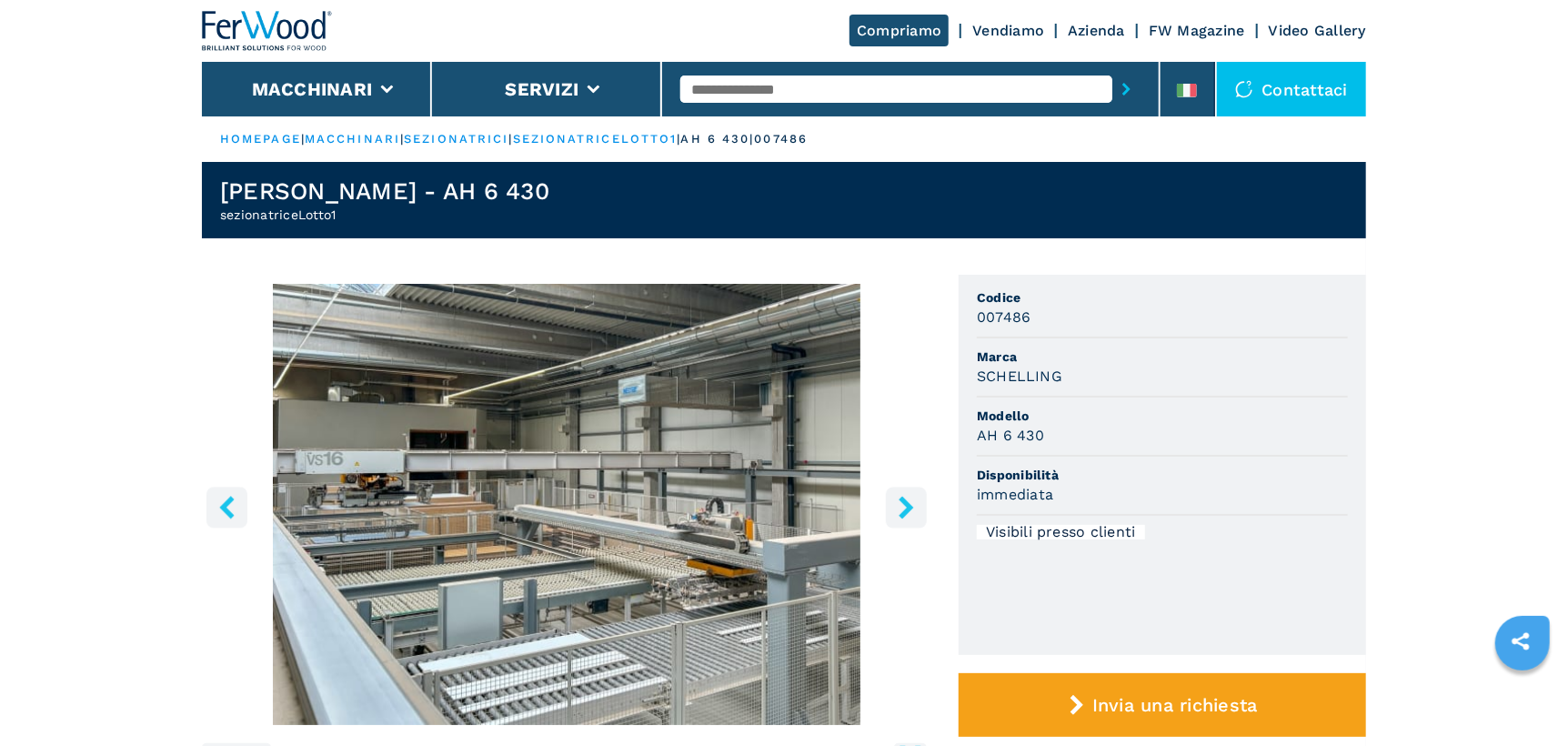
click at [908, 514] on icon "right-button" at bounding box center [907, 506] width 22 height 22
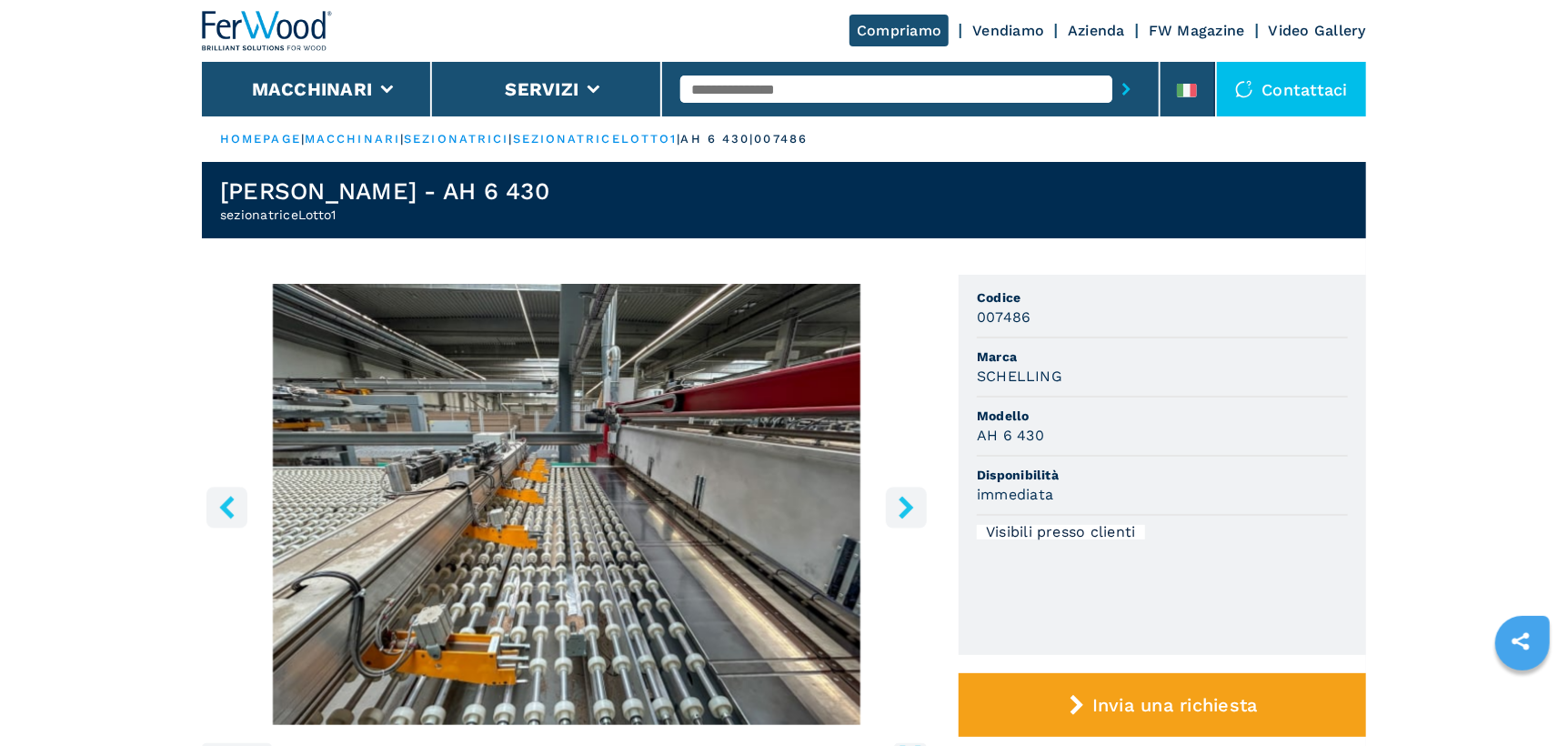
click at [908, 514] on icon "right-button" at bounding box center [907, 506] width 22 height 22
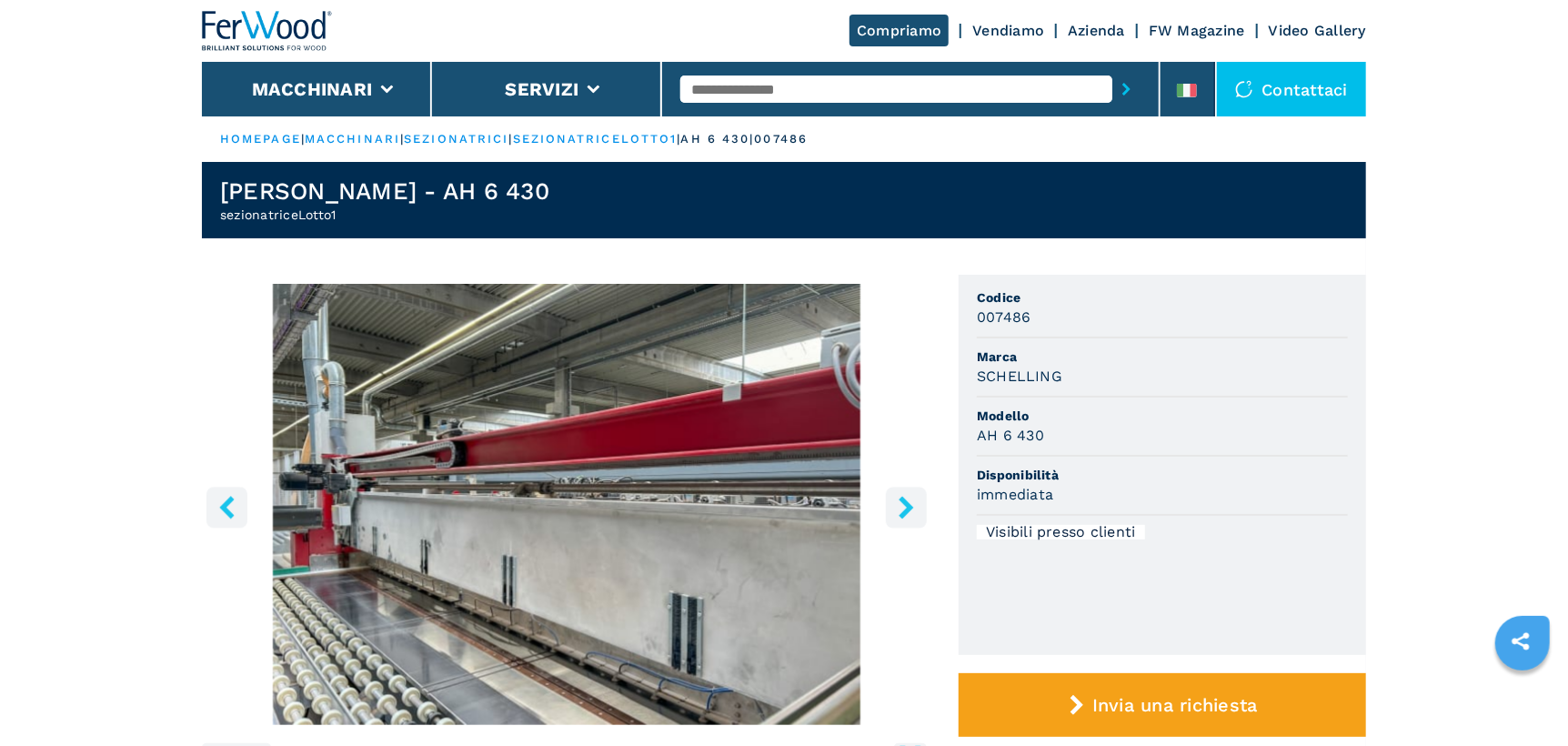
click at [908, 514] on icon "right-button" at bounding box center [907, 506] width 22 height 22
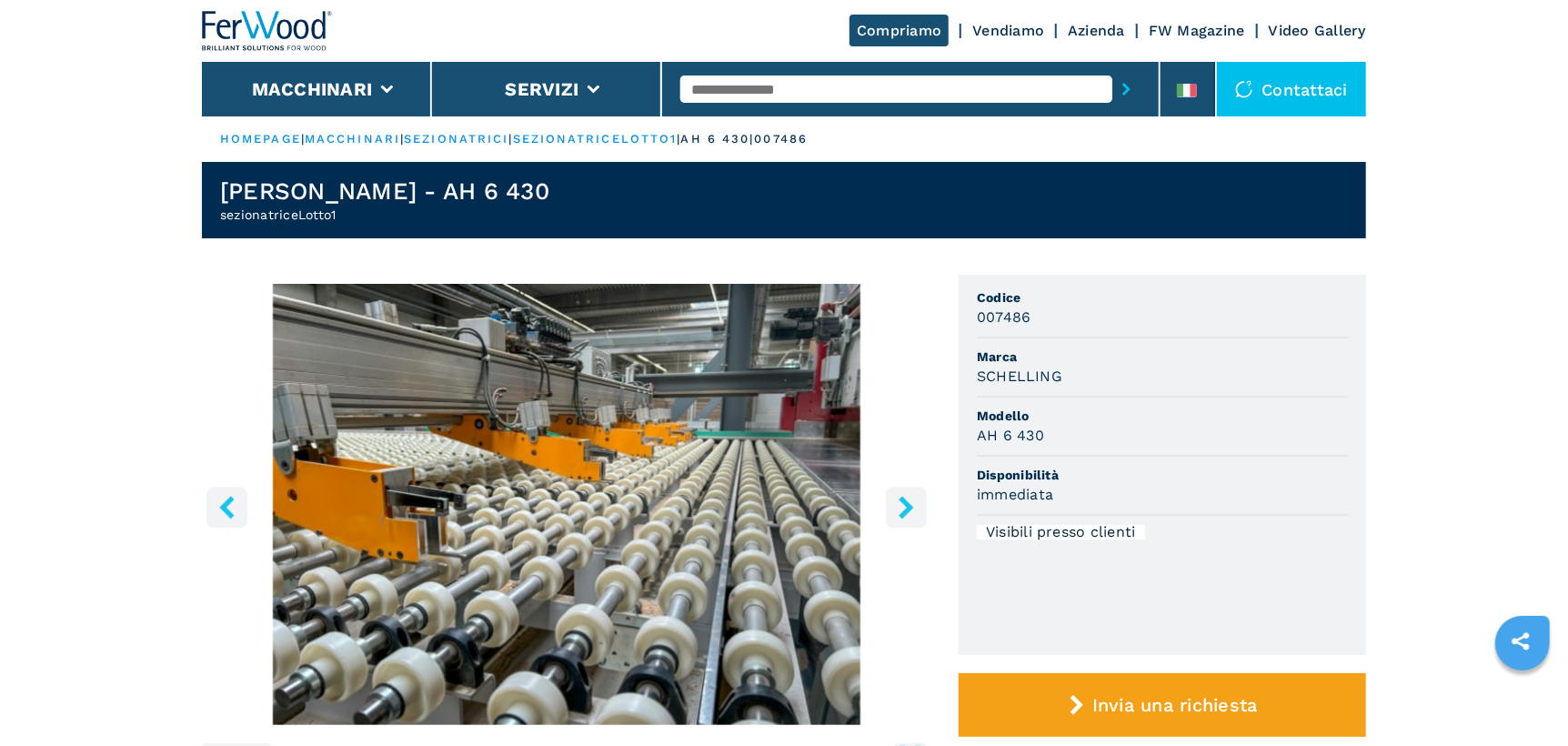
click at [908, 514] on icon "right-button" at bounding box center [907, 506] width 22 height 22
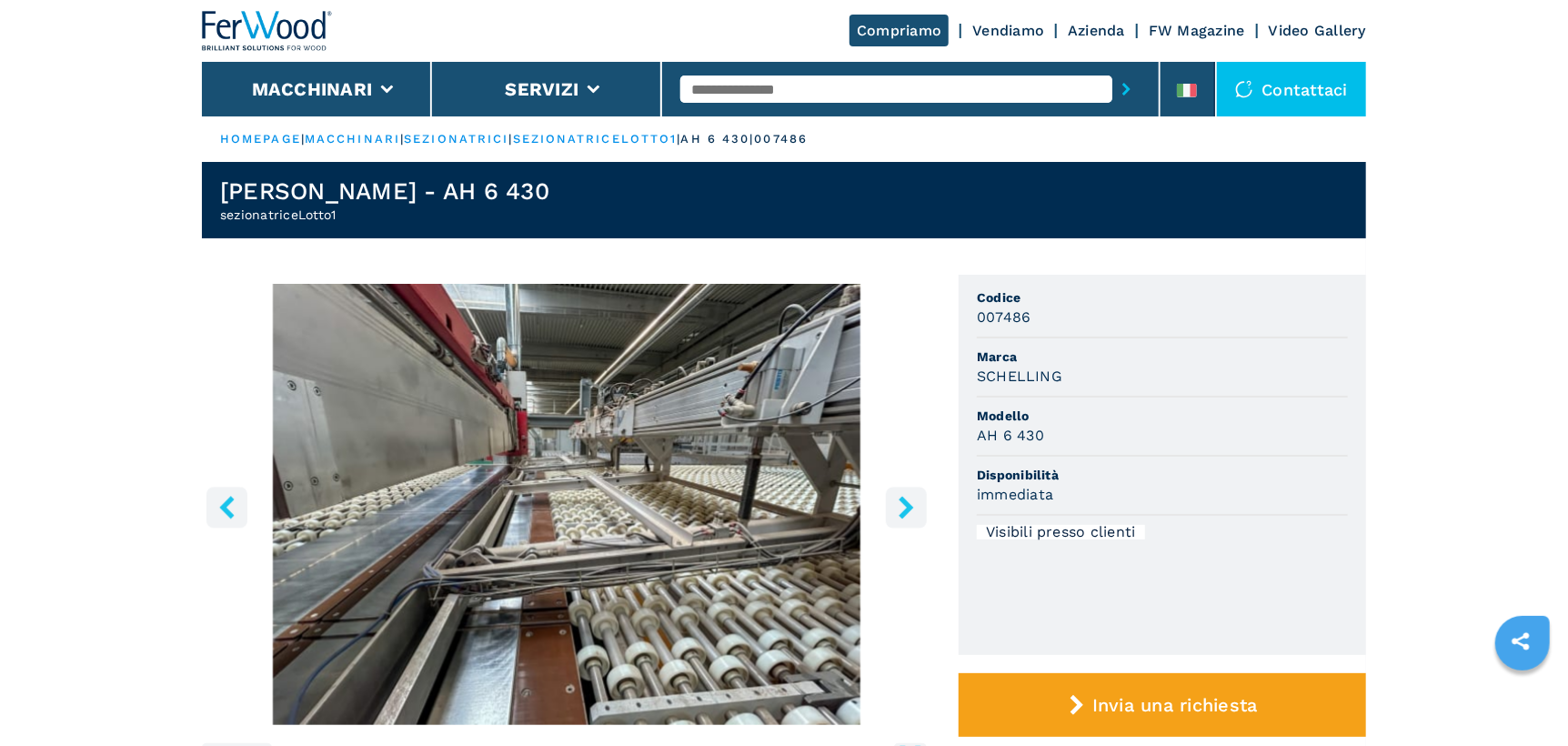
click at [908, 514] on icon "right-button" at bounding box center [907, 506] width 22 height 22
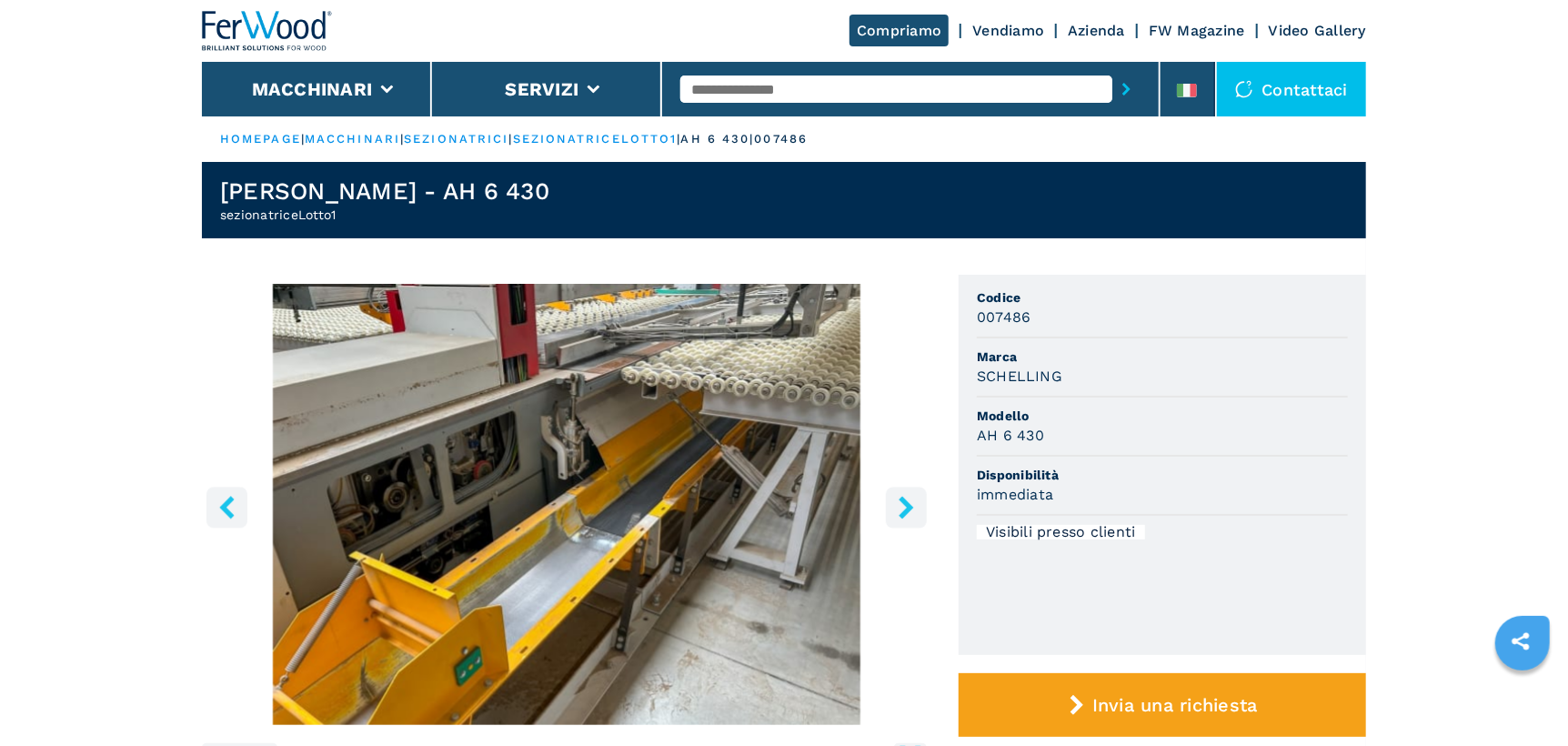
click at [908, 514] on icon "right-button" at bounding box center [907, 506] width 22 height 22
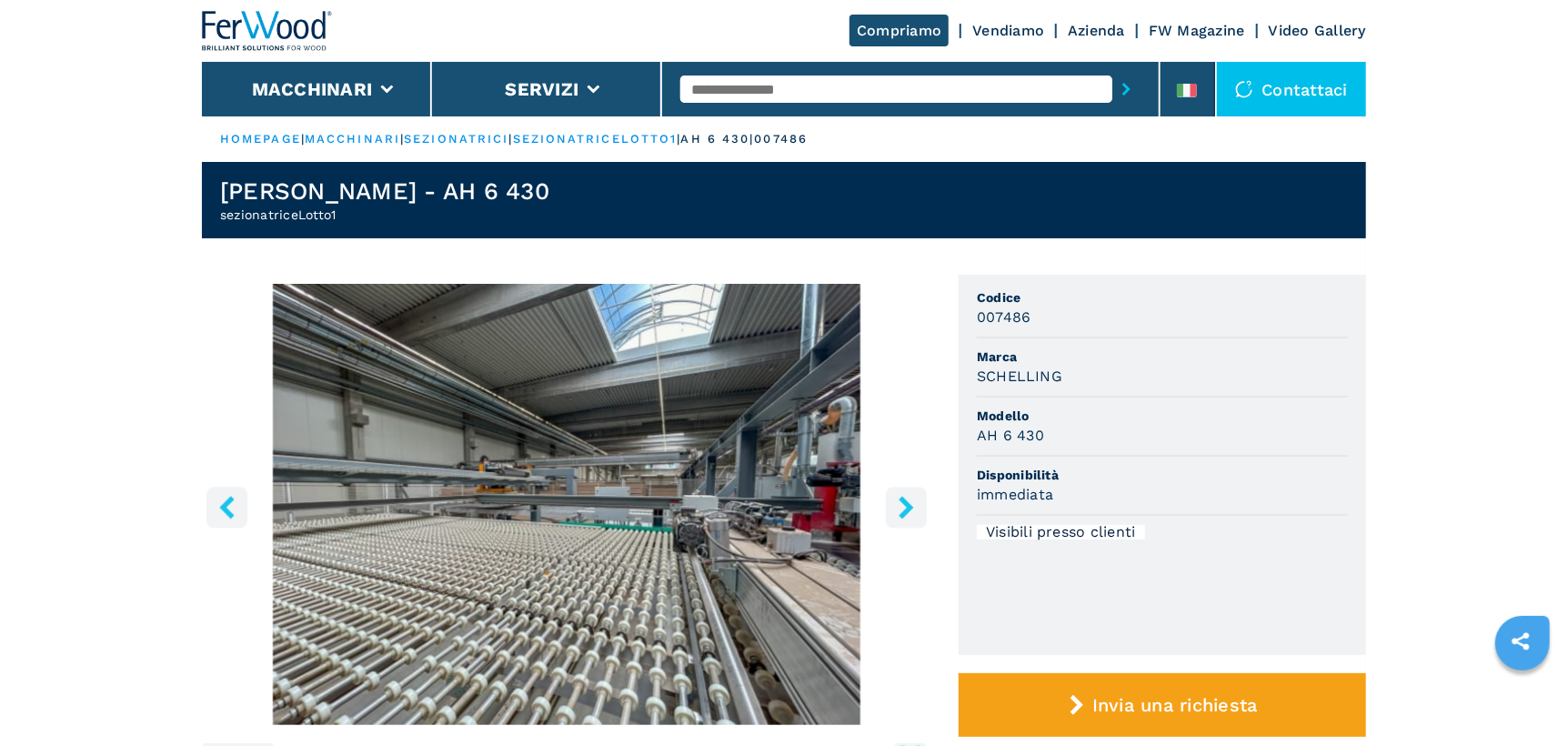
click at [908, 514] on icon "right-button" at bounding box center [907, 506] width 22 height 22
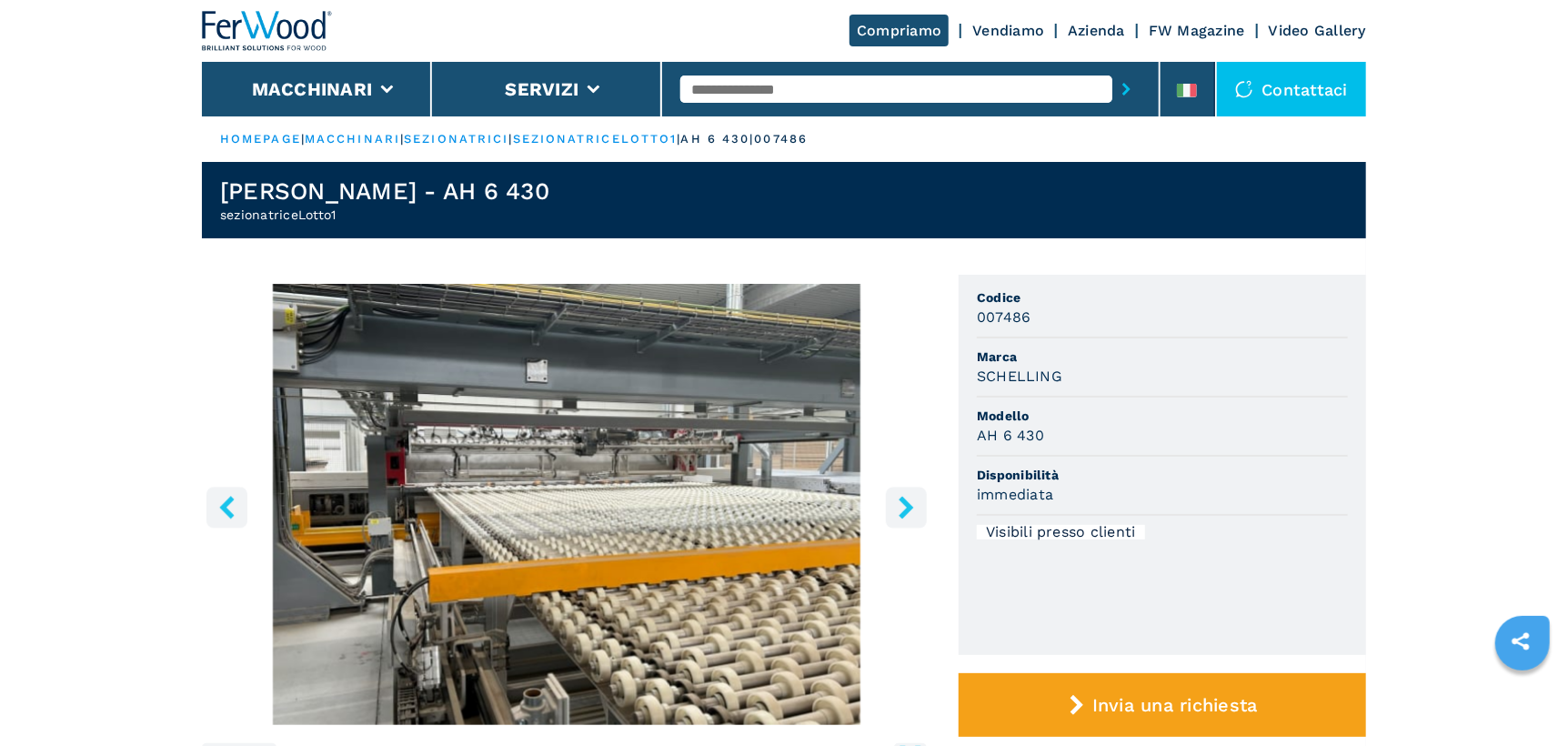
click at [908, 514] on icon "right-button" at bounding box center [907, 506] width 22 height 22
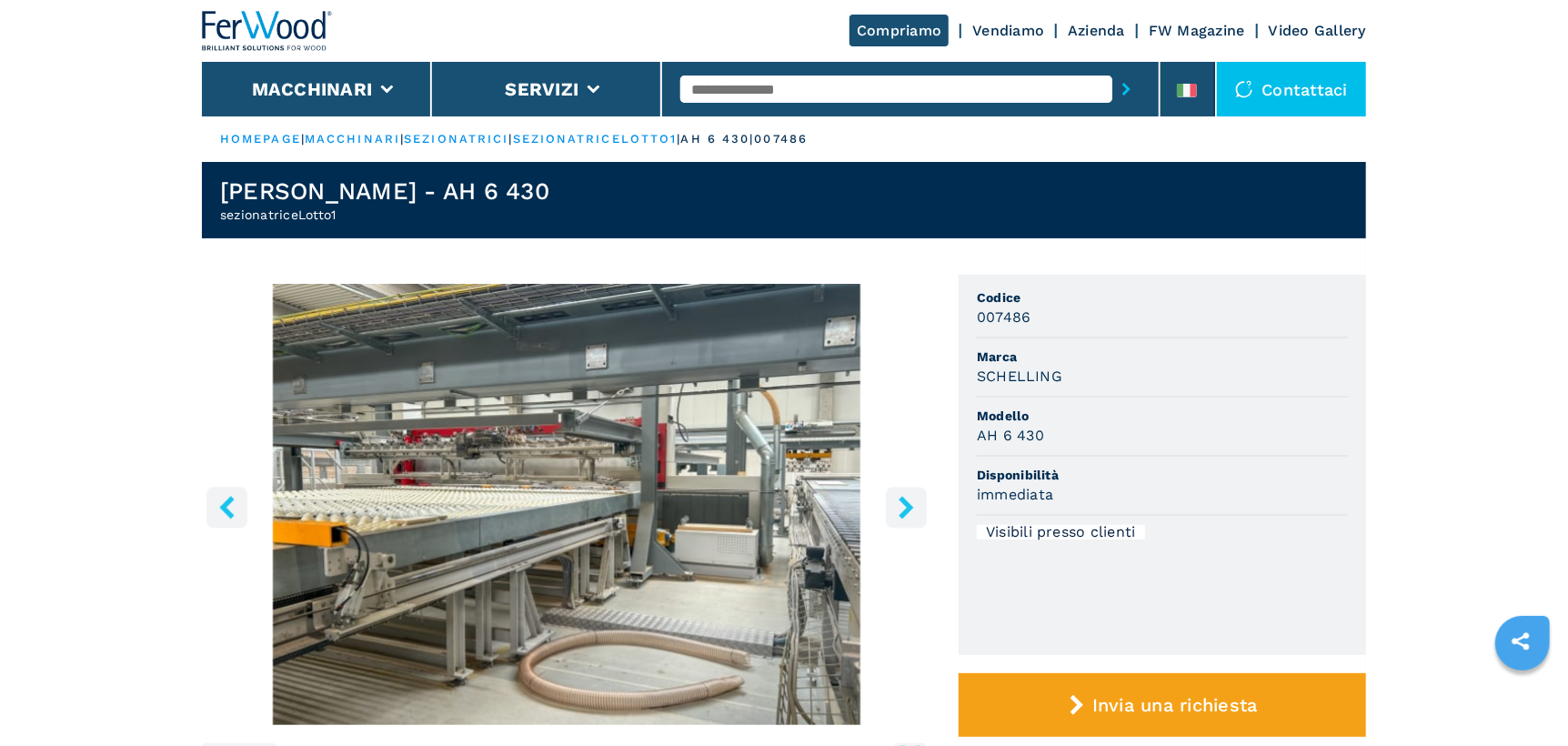
click at [908, 514] on icon "right-button" at bounding box center [907, 506] width 22 height 22
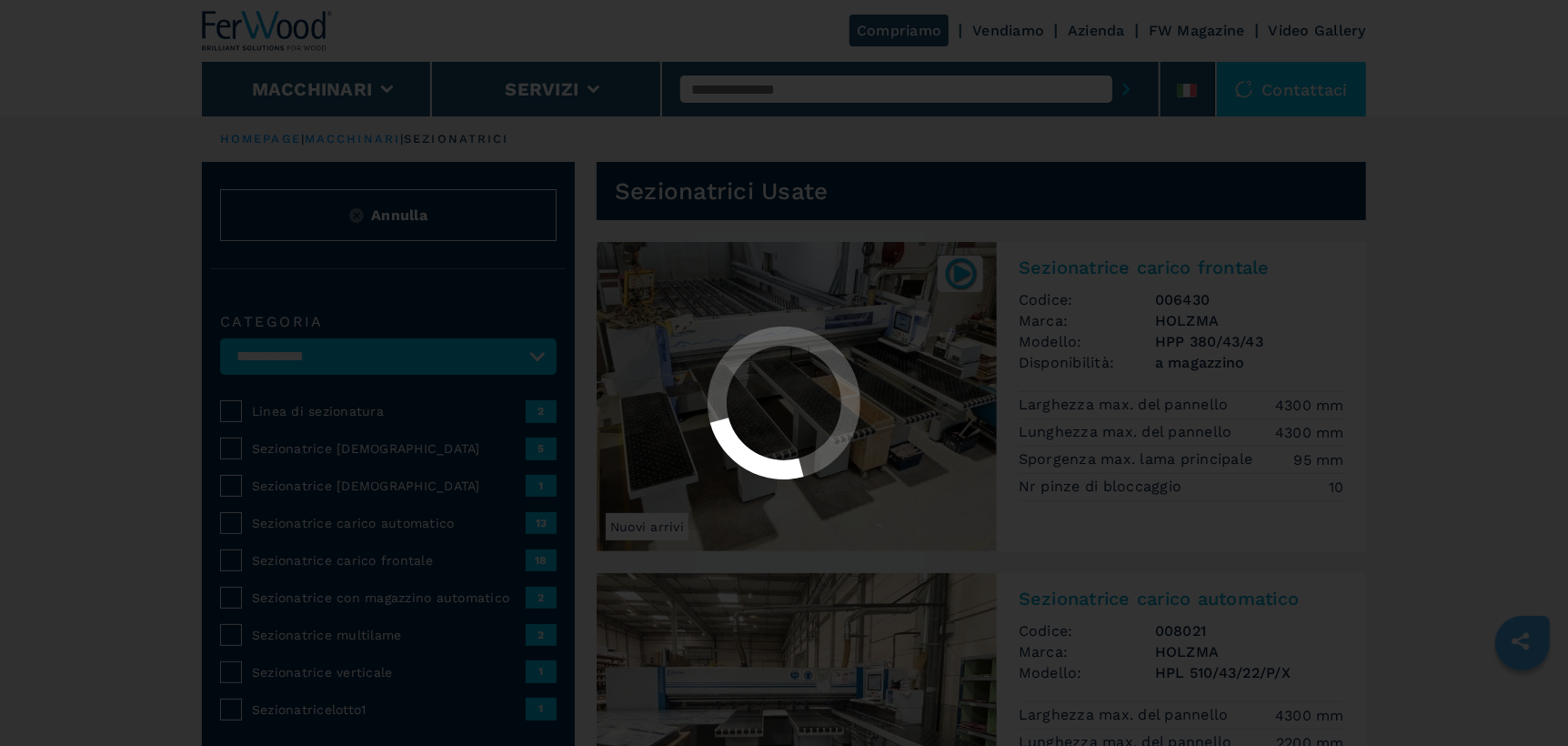
select select "**********"
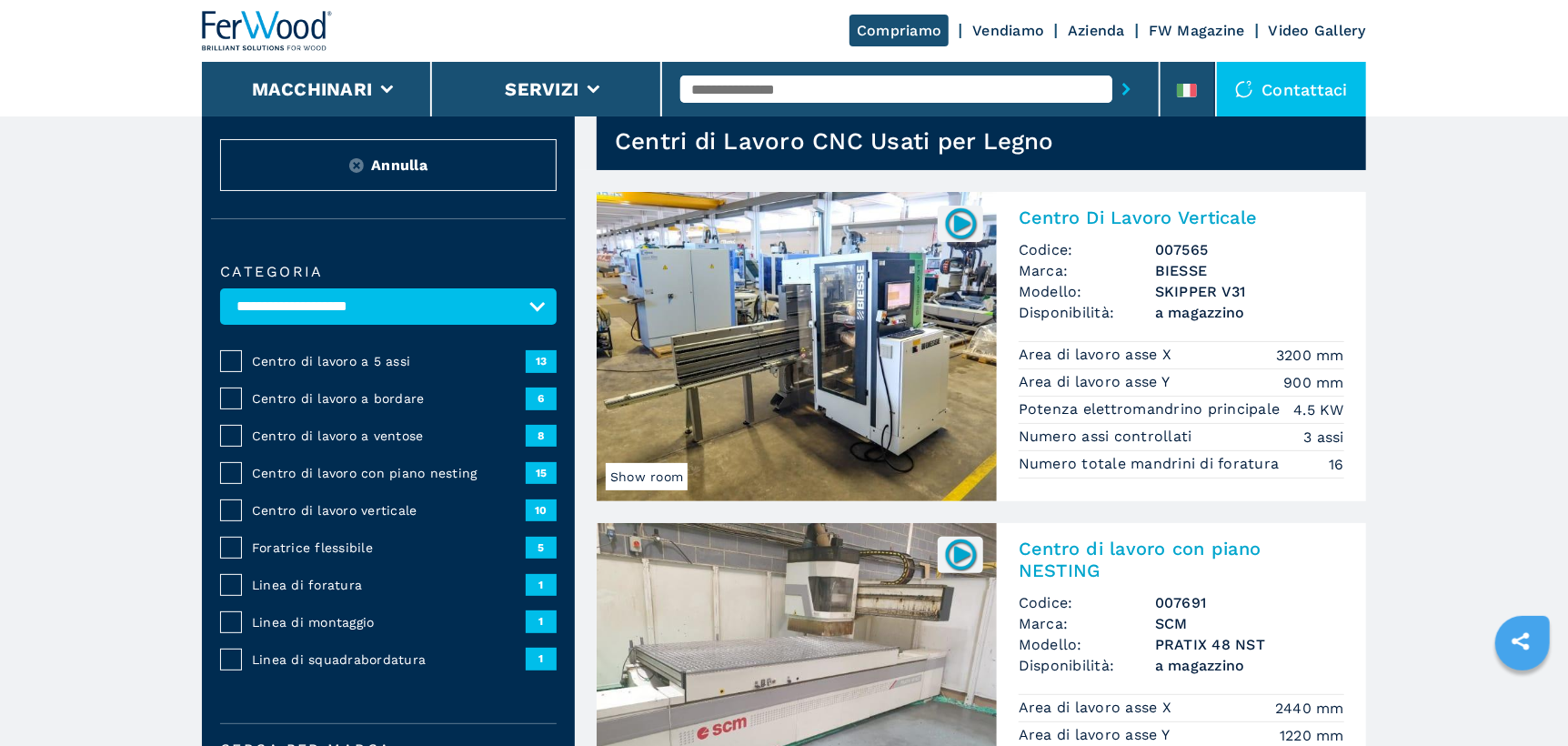
scroll to position [91, 0]
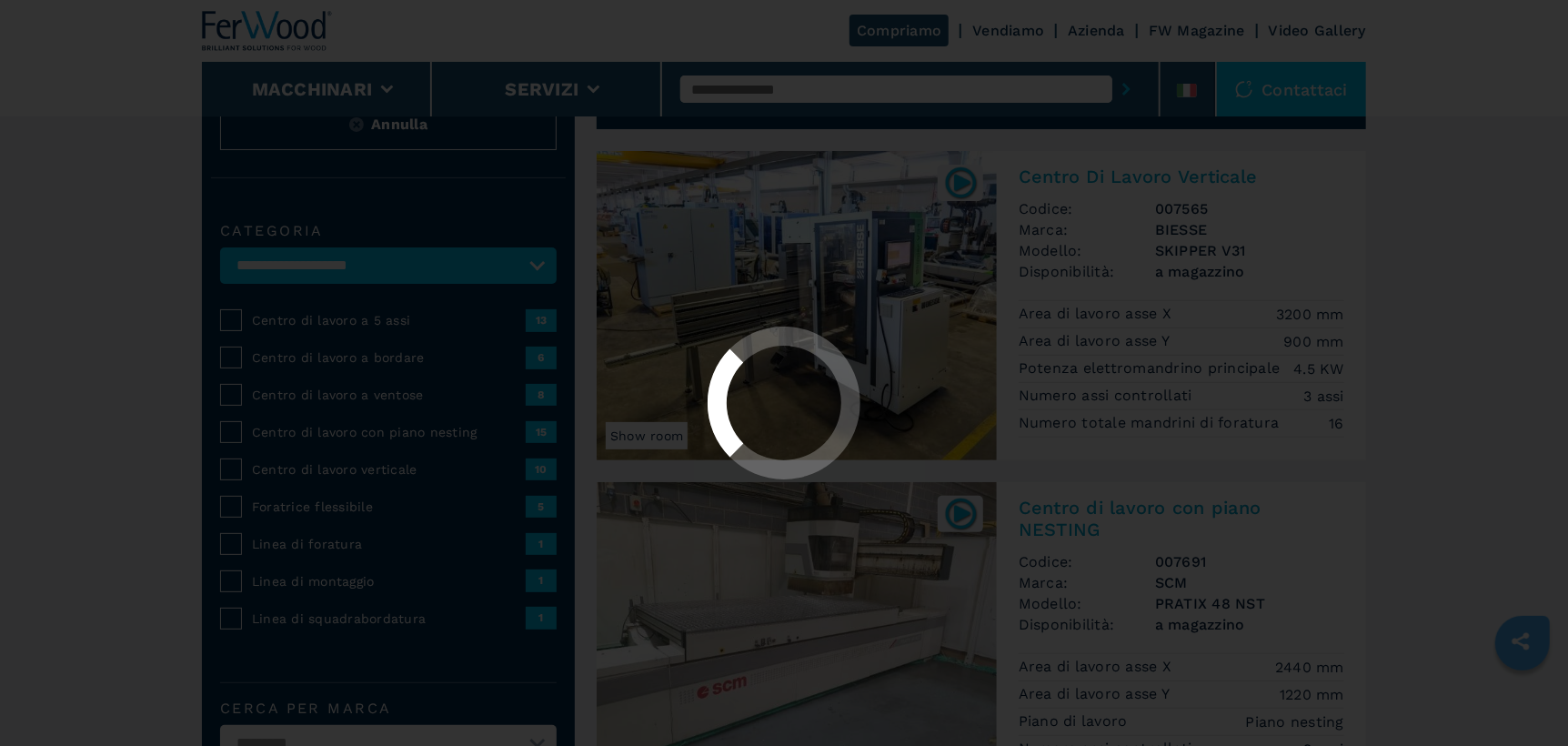
select select "**********"
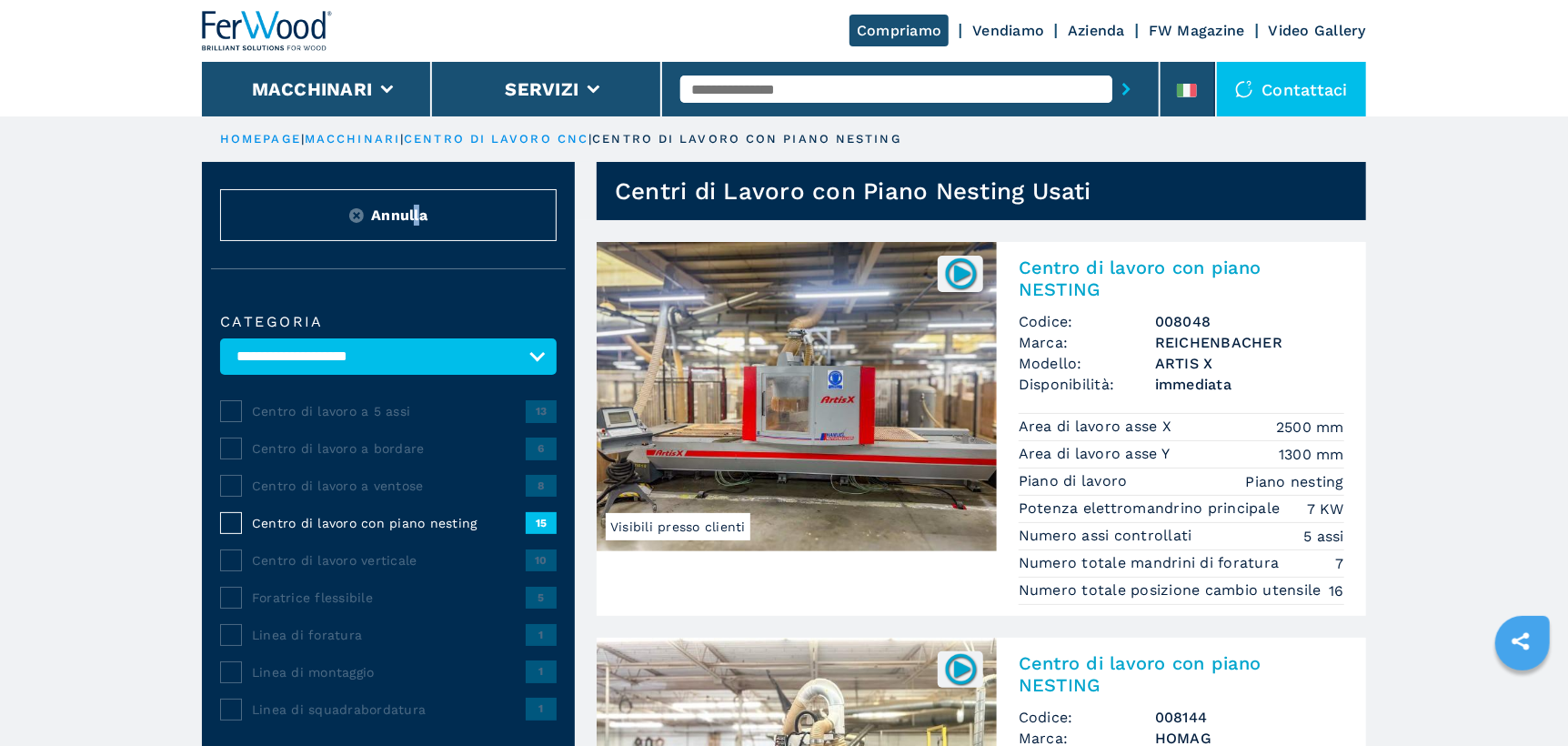
drag, startPoint x: 419, startPoint y: 177, endPoint x: 402, endPoint y: 206, distance: 33.6
click at [411, 191] on div "Annulla" at bounding box center [388, 215] width 373 height 106
click at [401, 209] on span "Annulla" at bounding box center [399, 214] width 56 height 21
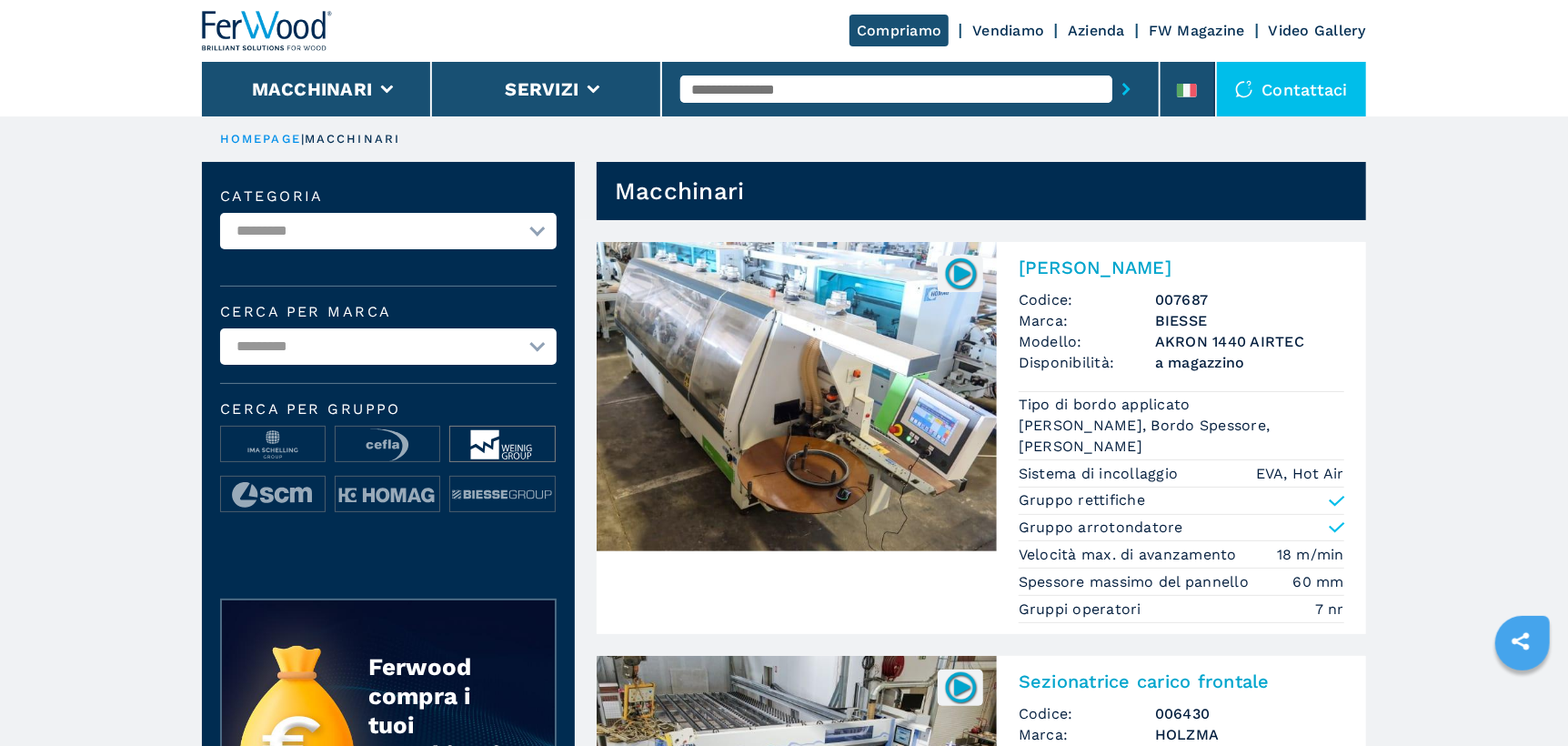
click at [488, 454] on img at bounding box center [502, 444] width 104 height 36
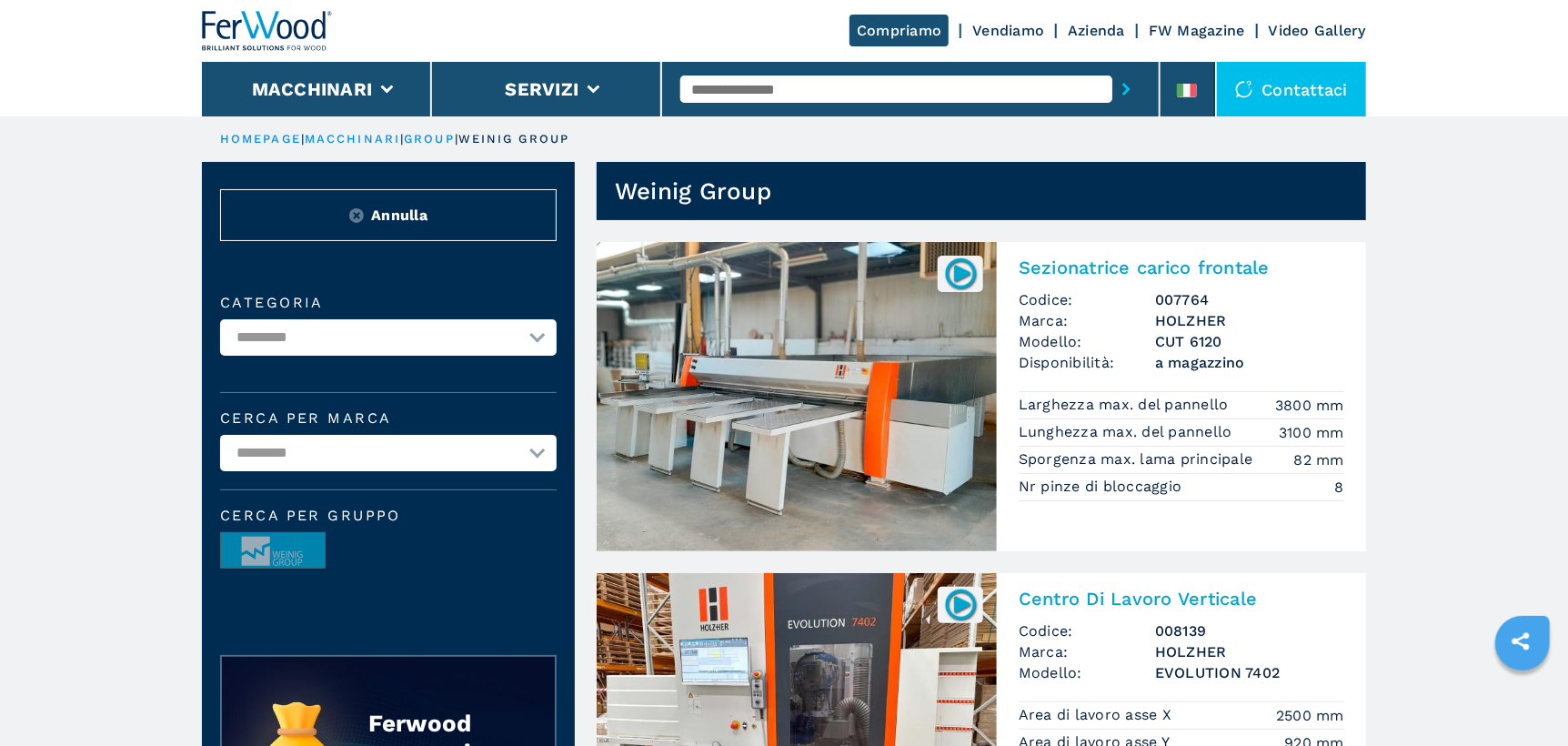
click at [426, 221] on span "Annulla" at bounding box center [399, 214] width 56 height 21
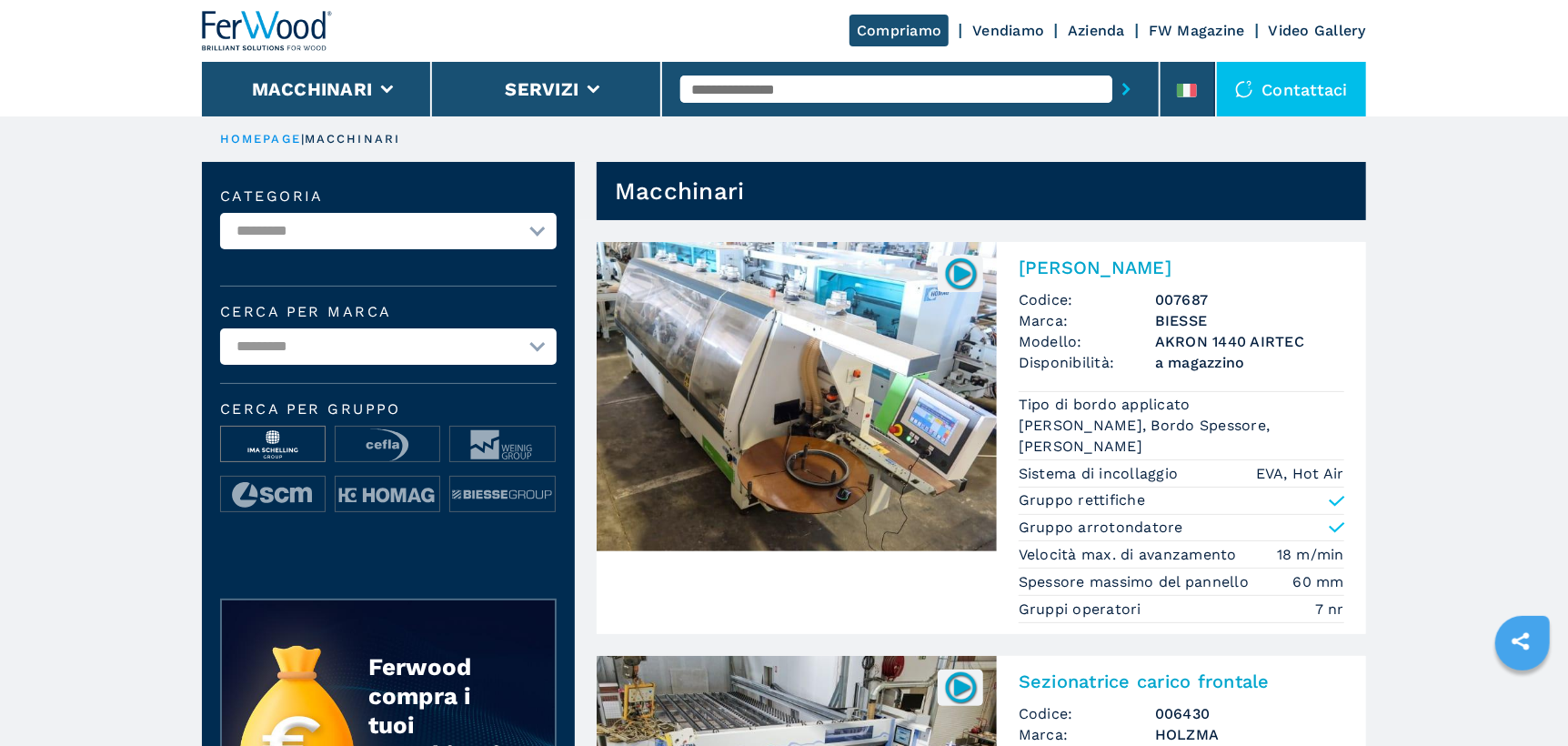
click at [294, 451] on img at bounding box center [272, 444] width 104 height 36
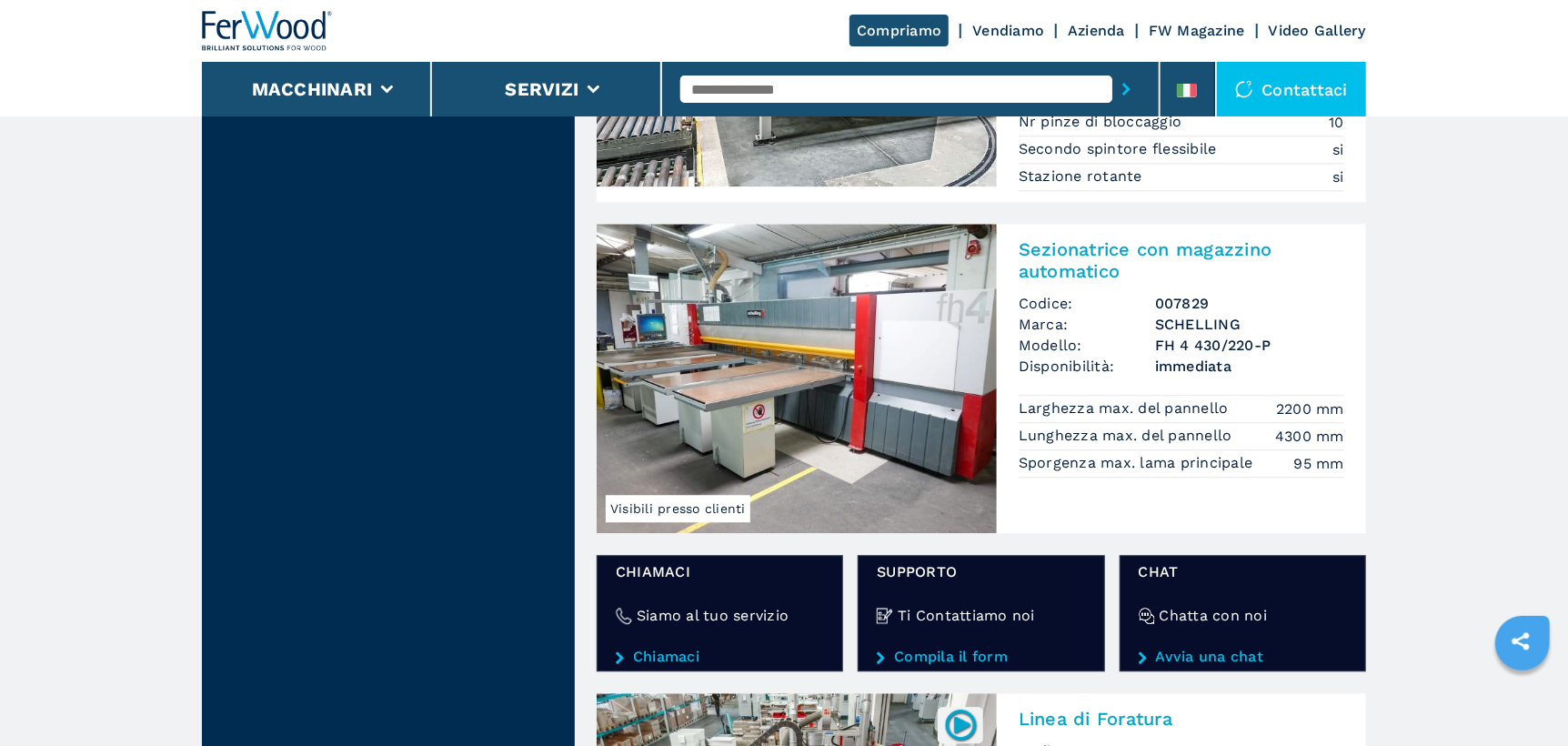
scroll to position [2636, 0]
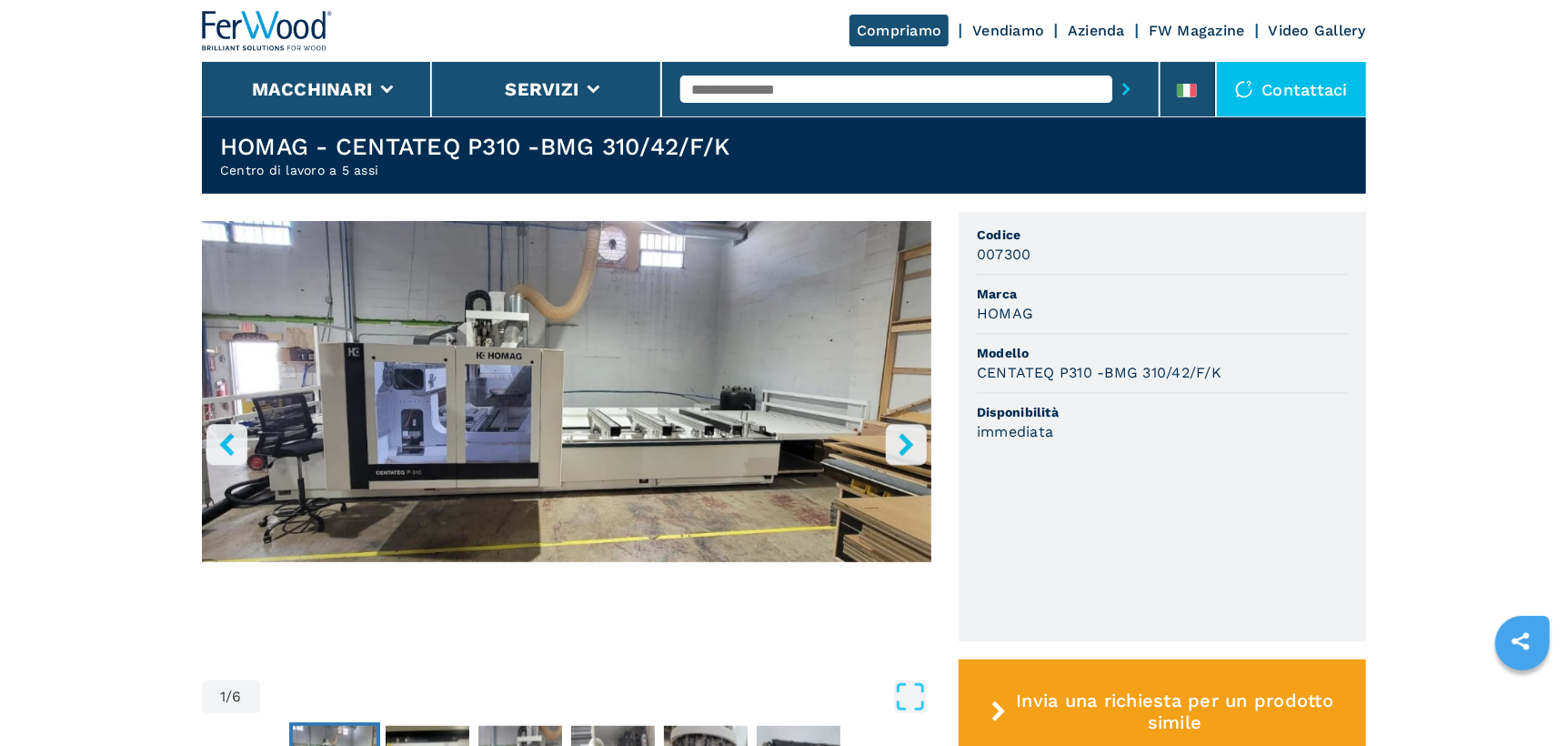
scroll to position [454, 0]
click at [886, 443] on button "right-button" at bounding box center [907, 444] width 41 height 41
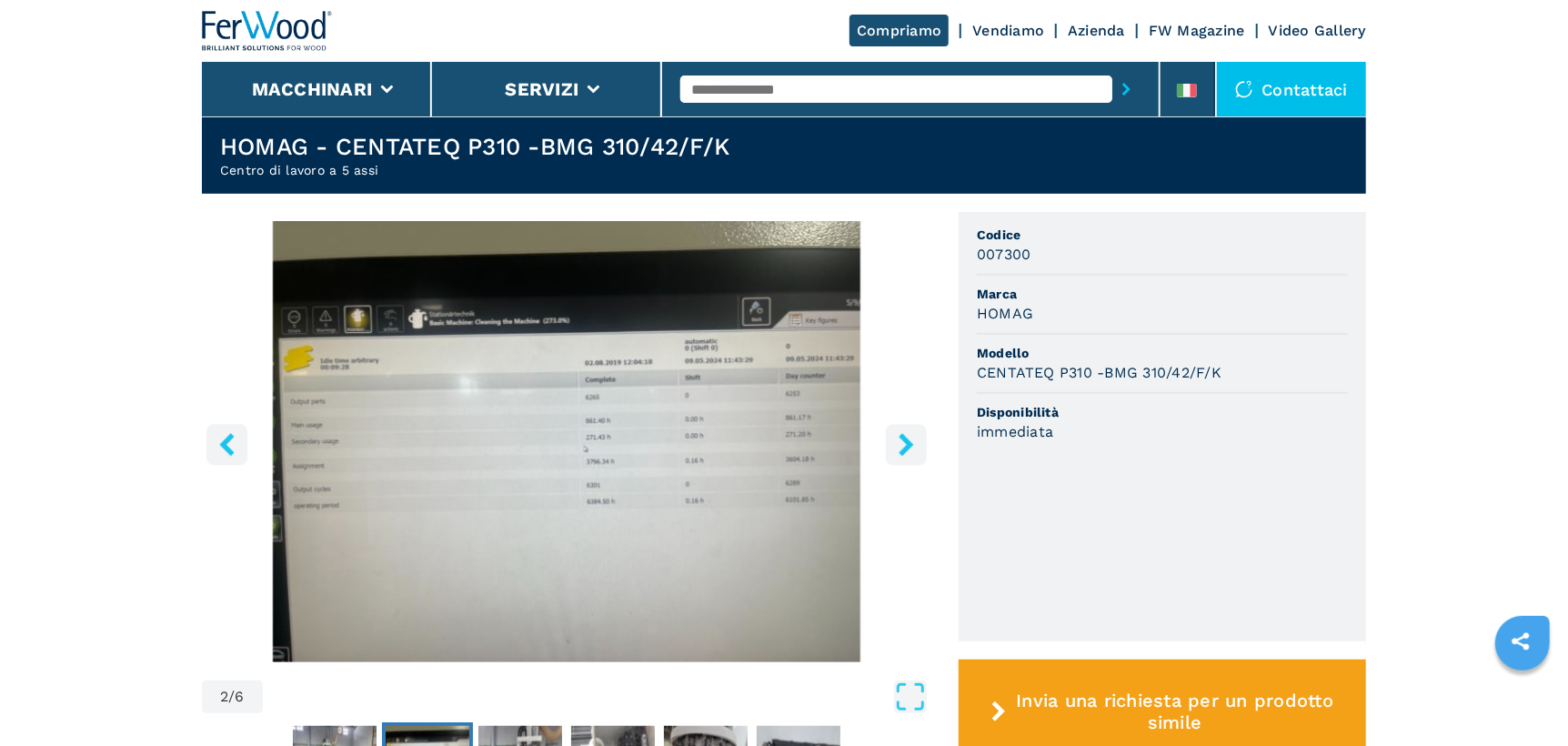
click at [886, 443] on button "right-button" at bounding box center [907, 444] width 41 height 41
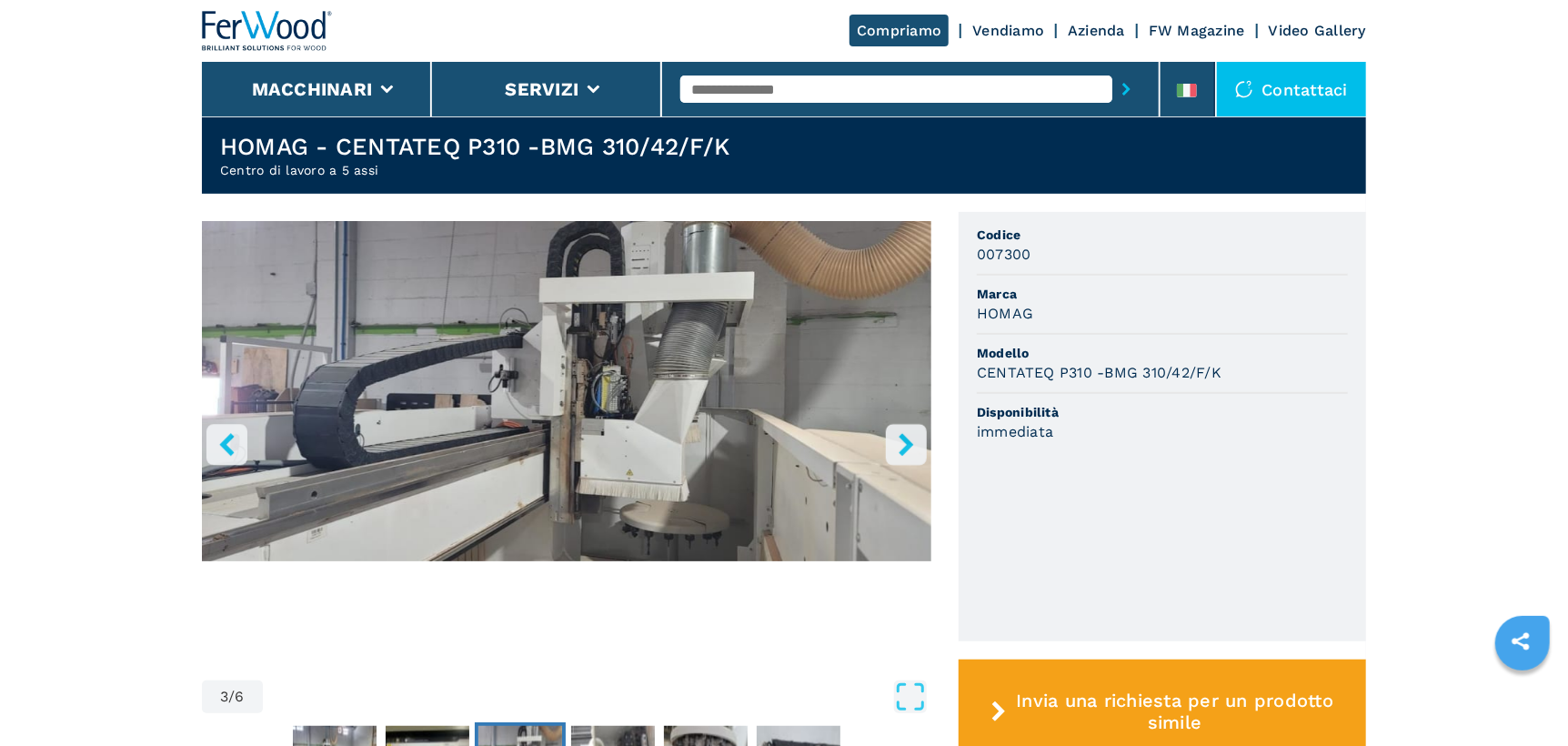
click at [886, 443] on button "right-button" at bounding box center [907, 444] width 41 height 41
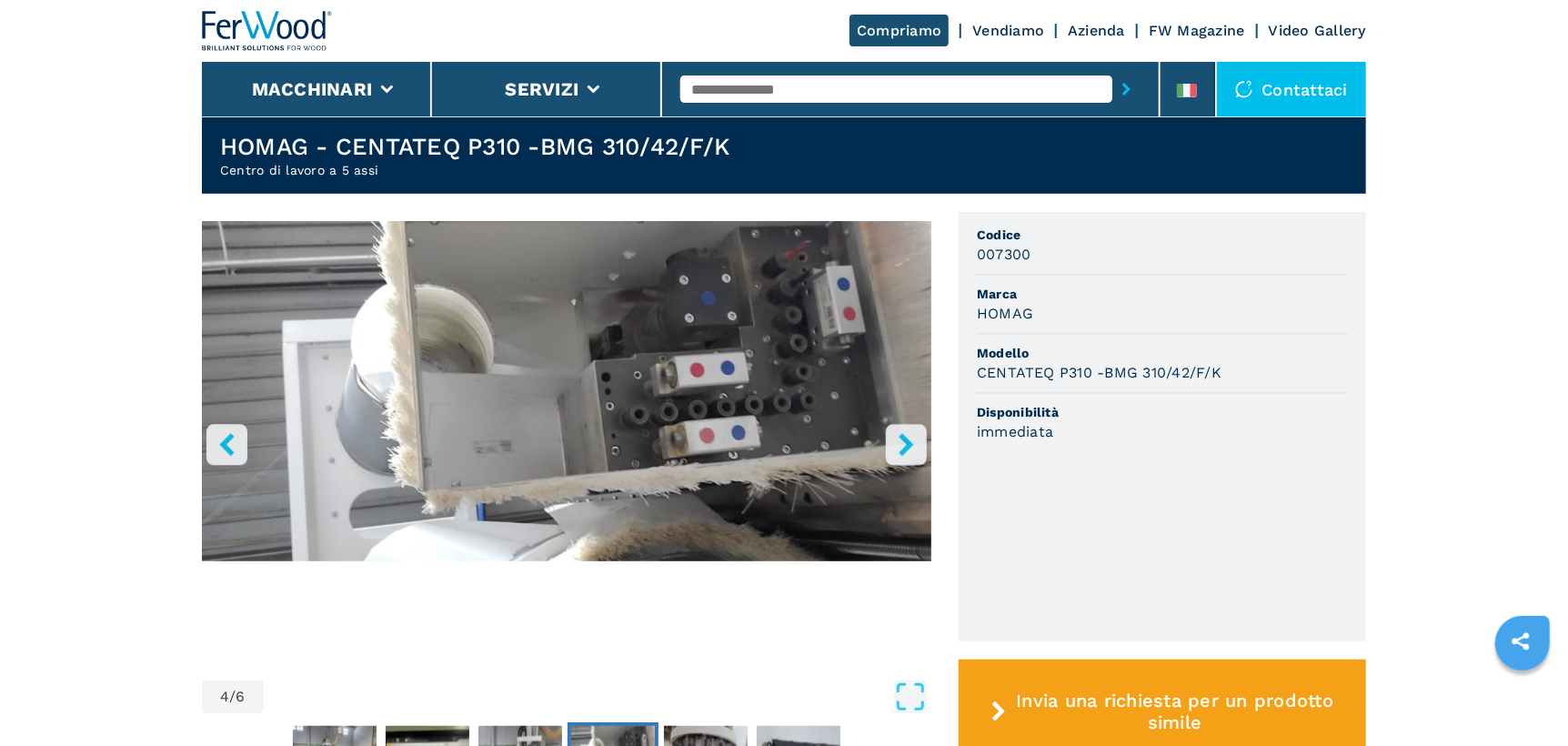
click at [886, 443] on button "right-button" at bounding box center [907, 444] width 41 height 41
click at [895, 438] on icon "right-button" at bounding box center [907, 444] width 22 height 22
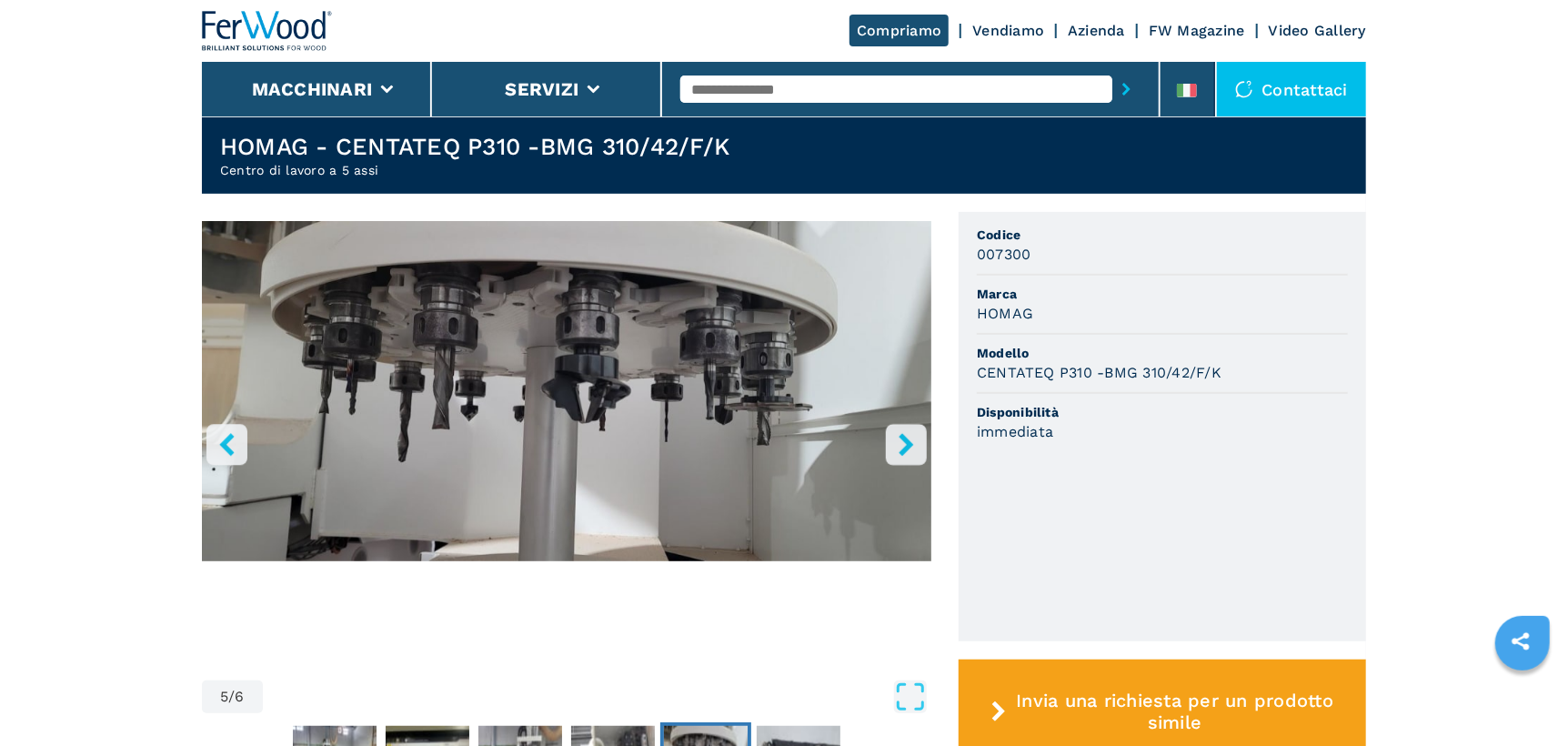
click at [895, 438] on icon "right-button" at bounding box center [907, 444] width 22 height 22
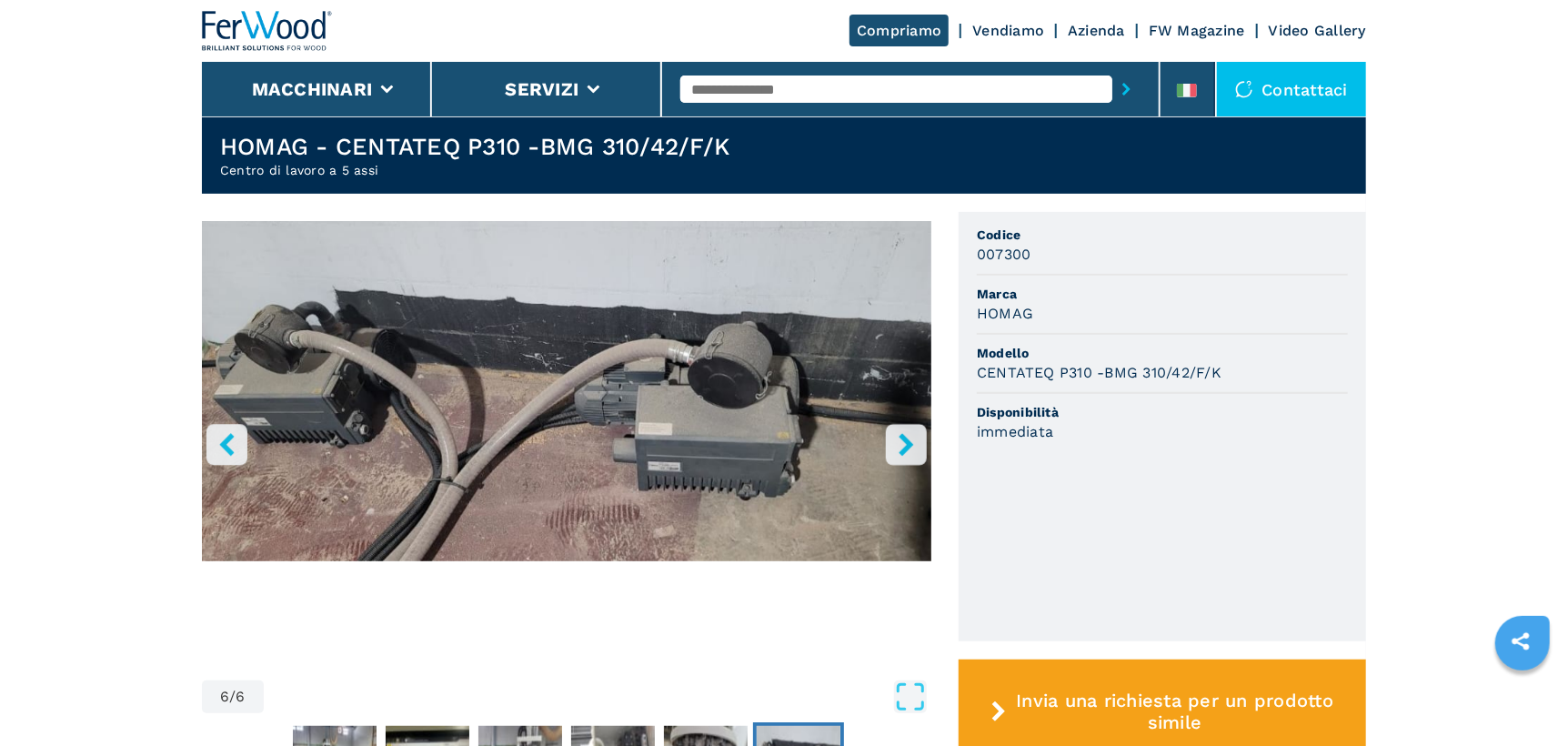
click at [895, 438] on icon "right-button" at bounding box center [907, 444] width 22 height 22
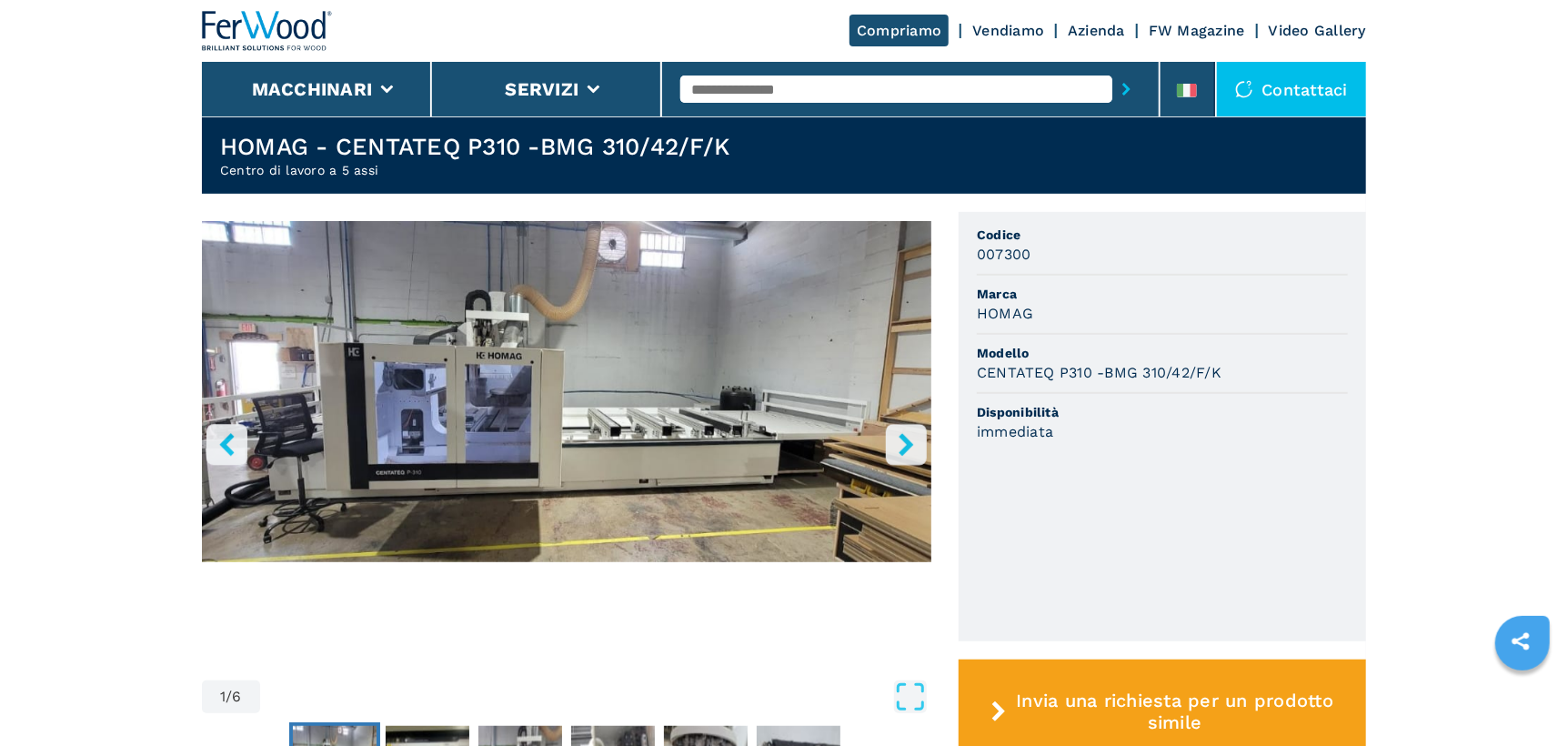
click at [895, 438] on icon "right-button" at bounding box center [907, 444] width 22 height 22
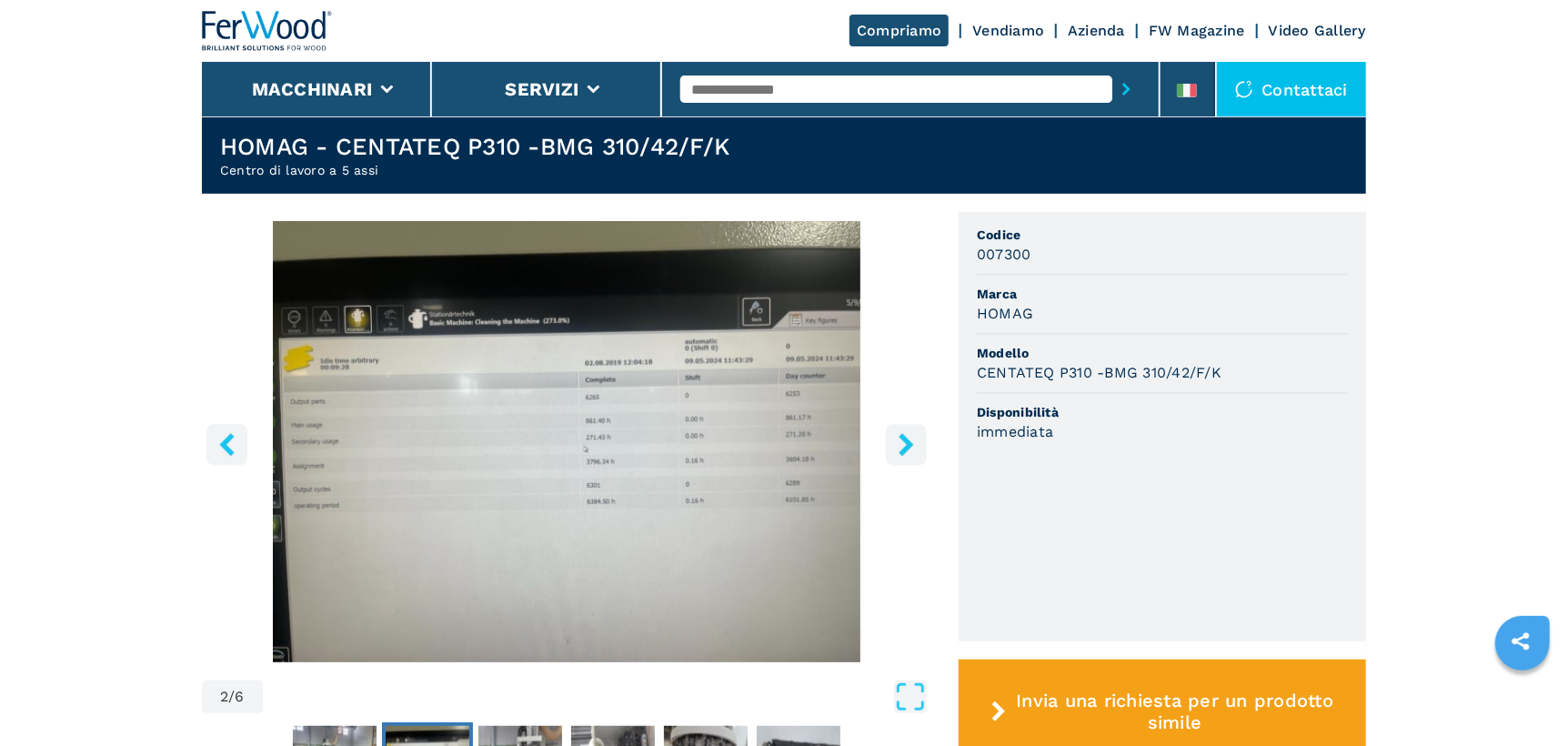
click at [895, 438] on icon "right-button" at bounding box center [907, 444] width 22 height 22
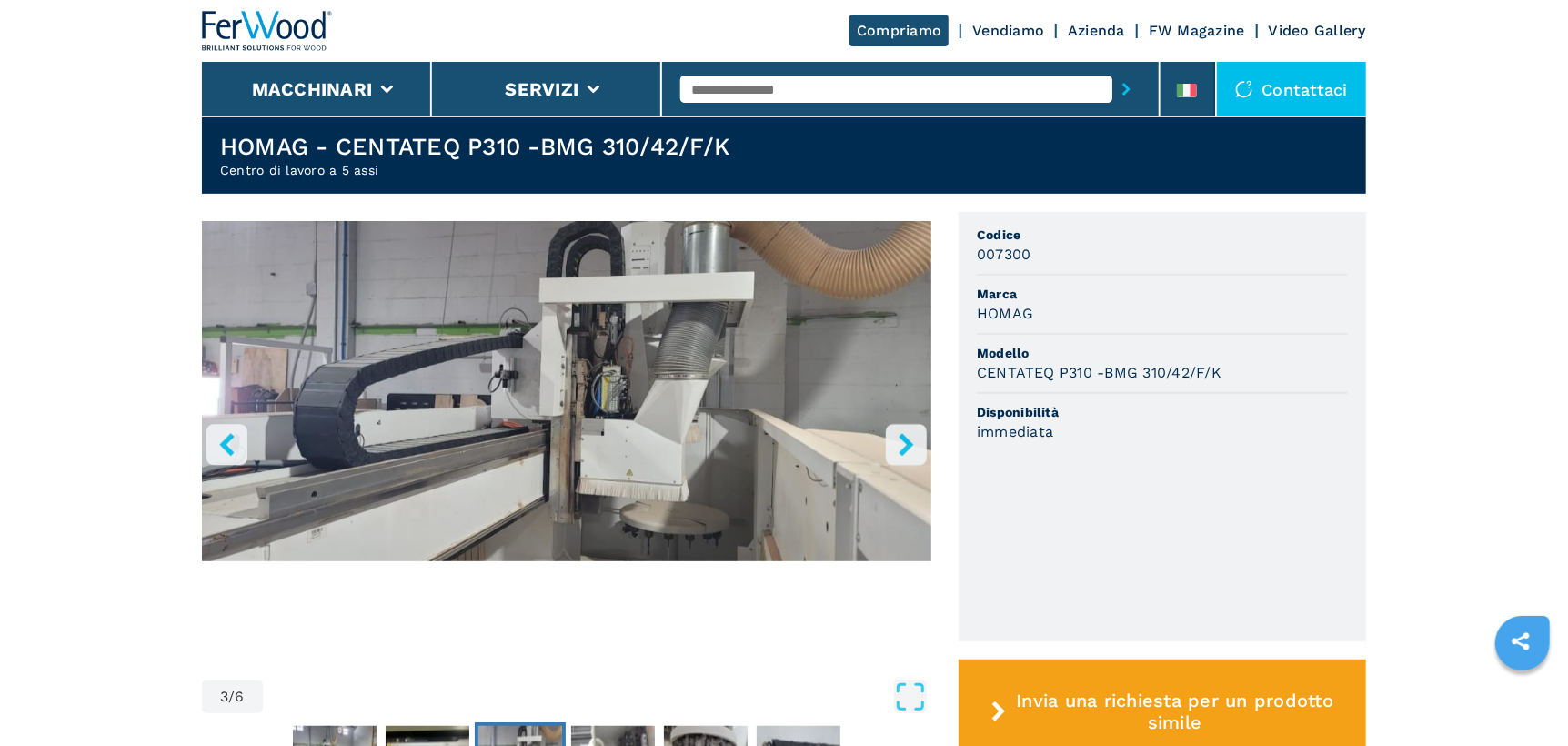
click at [905, 443] on icon "right-button" at bounding box center [907, 444] width 22 height 22
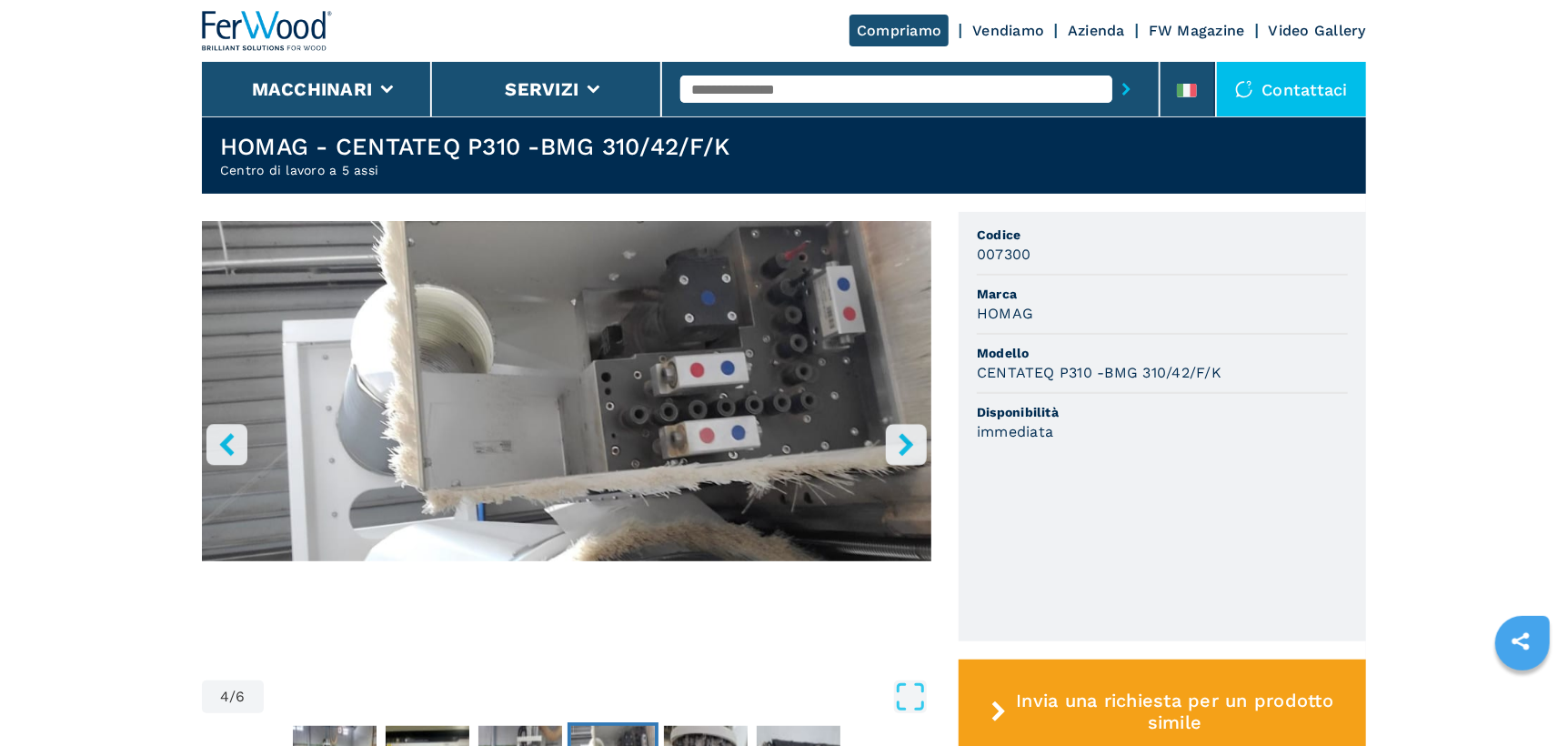
click at [905, 443] on icon "right-button" at bounding box center [907, 444] width 22 height 22
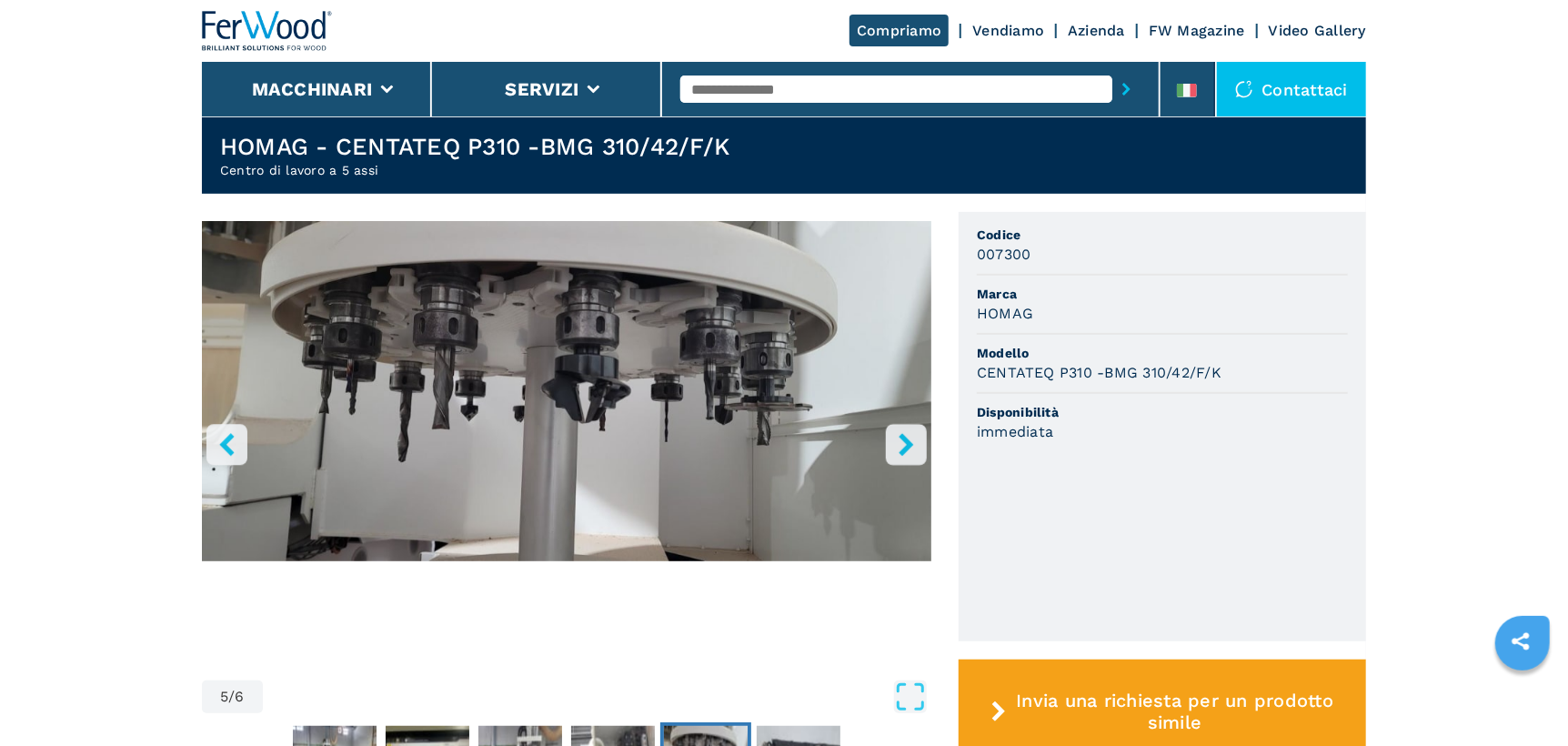
click at [905, 443] on icon "right-button" at bounding box center [907, 444] width 22 height 22
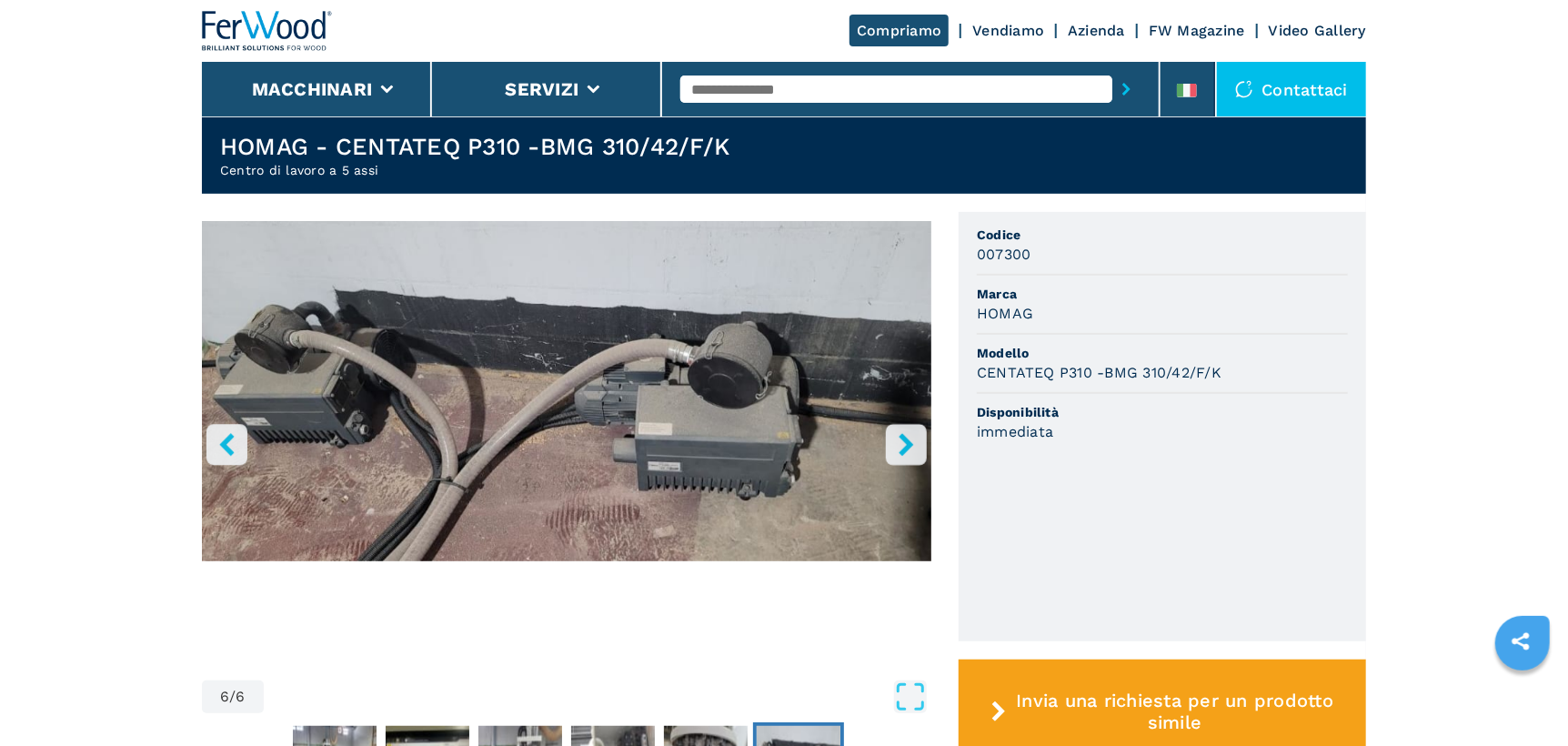
click at [905, 443] on icon "right-button" at bounding box center [907, 444] width 22 height 22
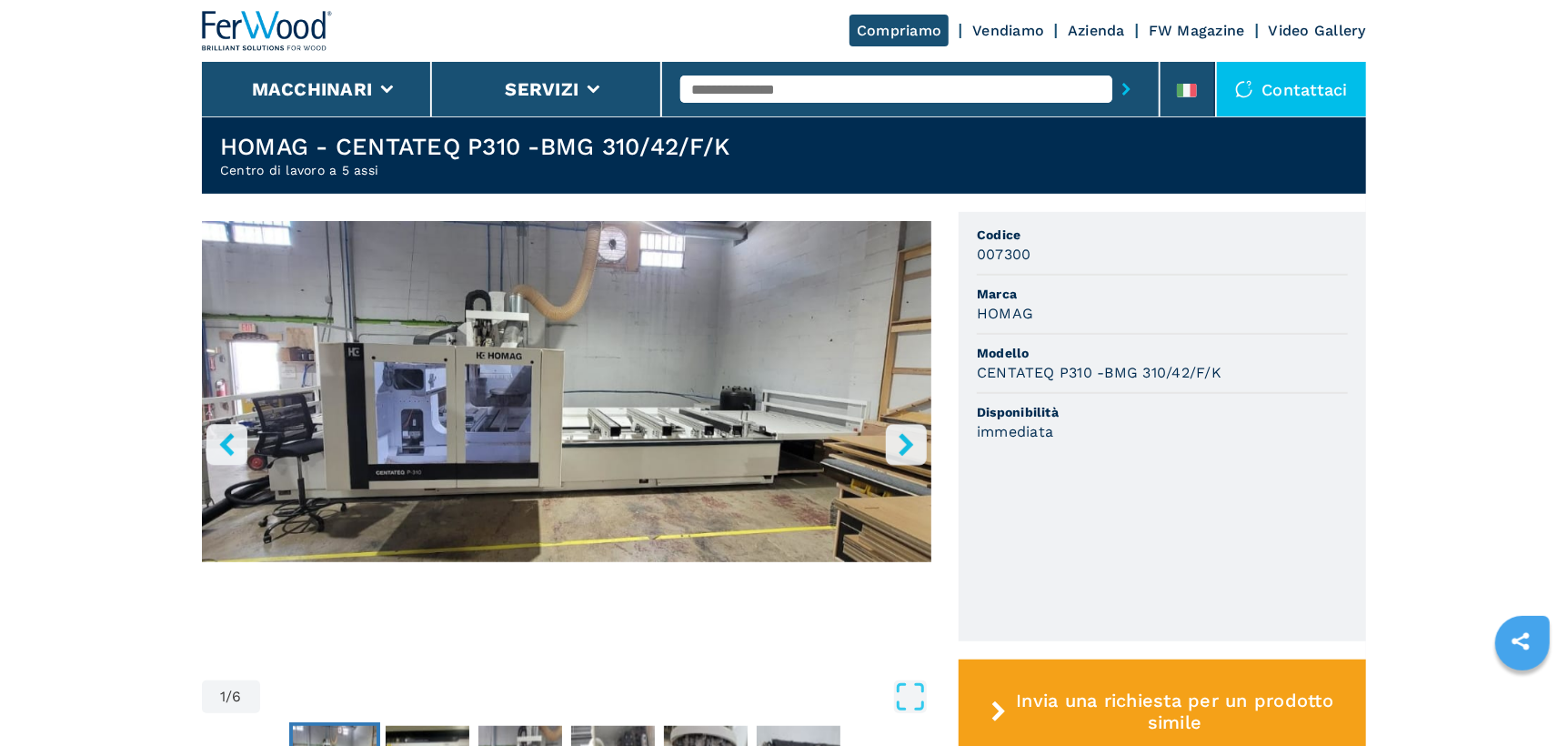
click at [905, 443] on icon "right-button" at bounding box center [907, 444] width 22 height 22
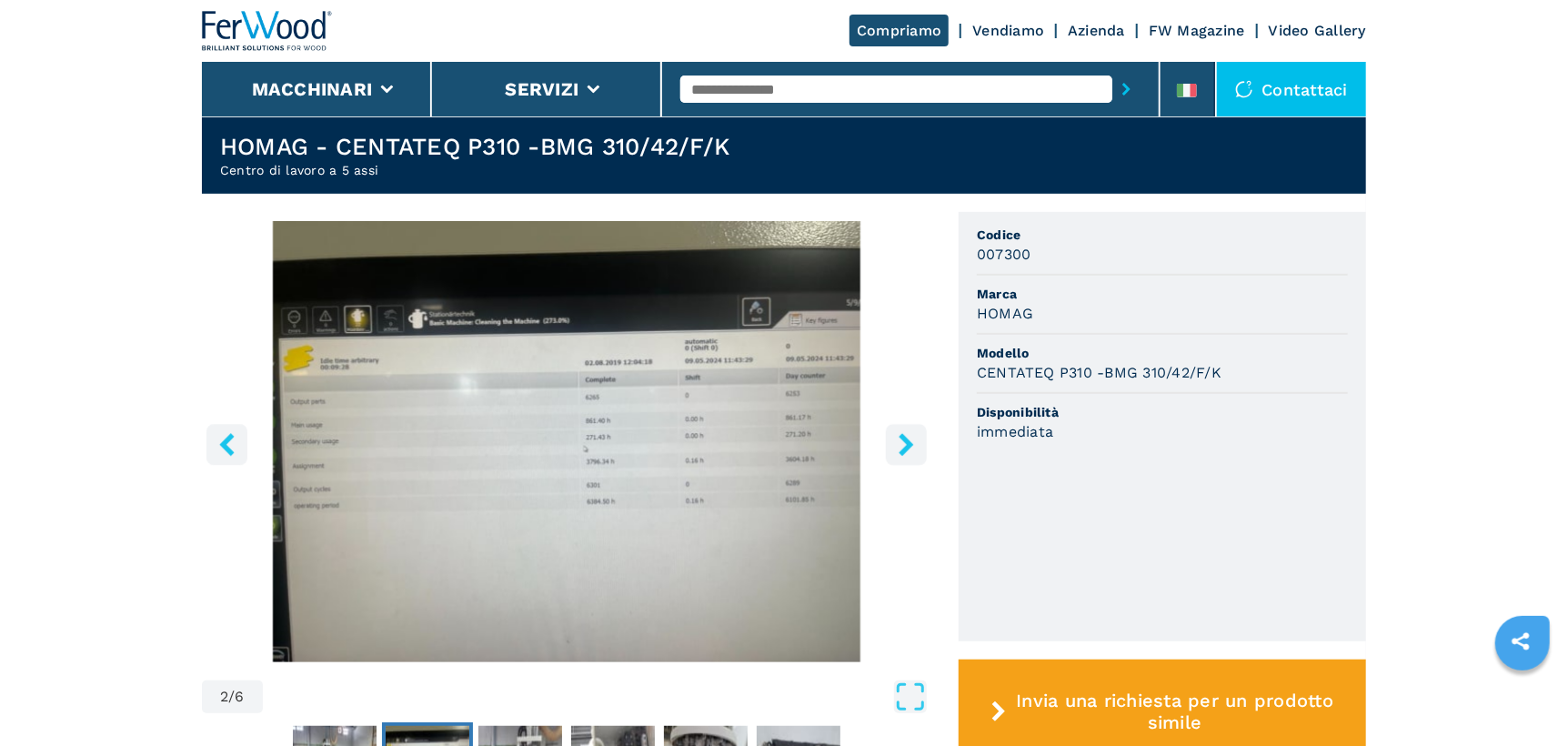
click at [905, 443] on icon "right-button" at bounding box center [907, 444] width 22 height 22
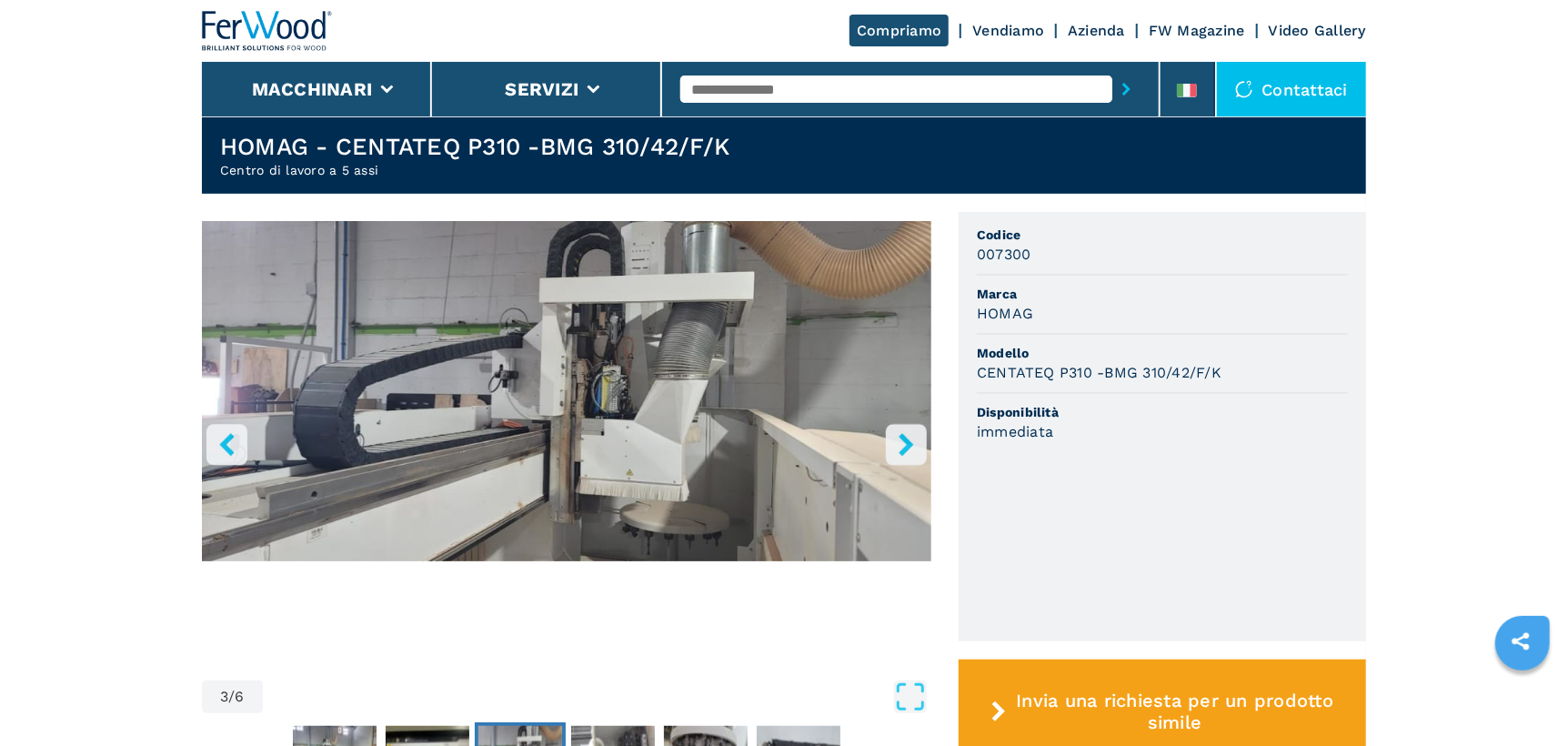
click at [905, 443] on icon "right-button" at bounding box center [907, 444] width 22 height 22
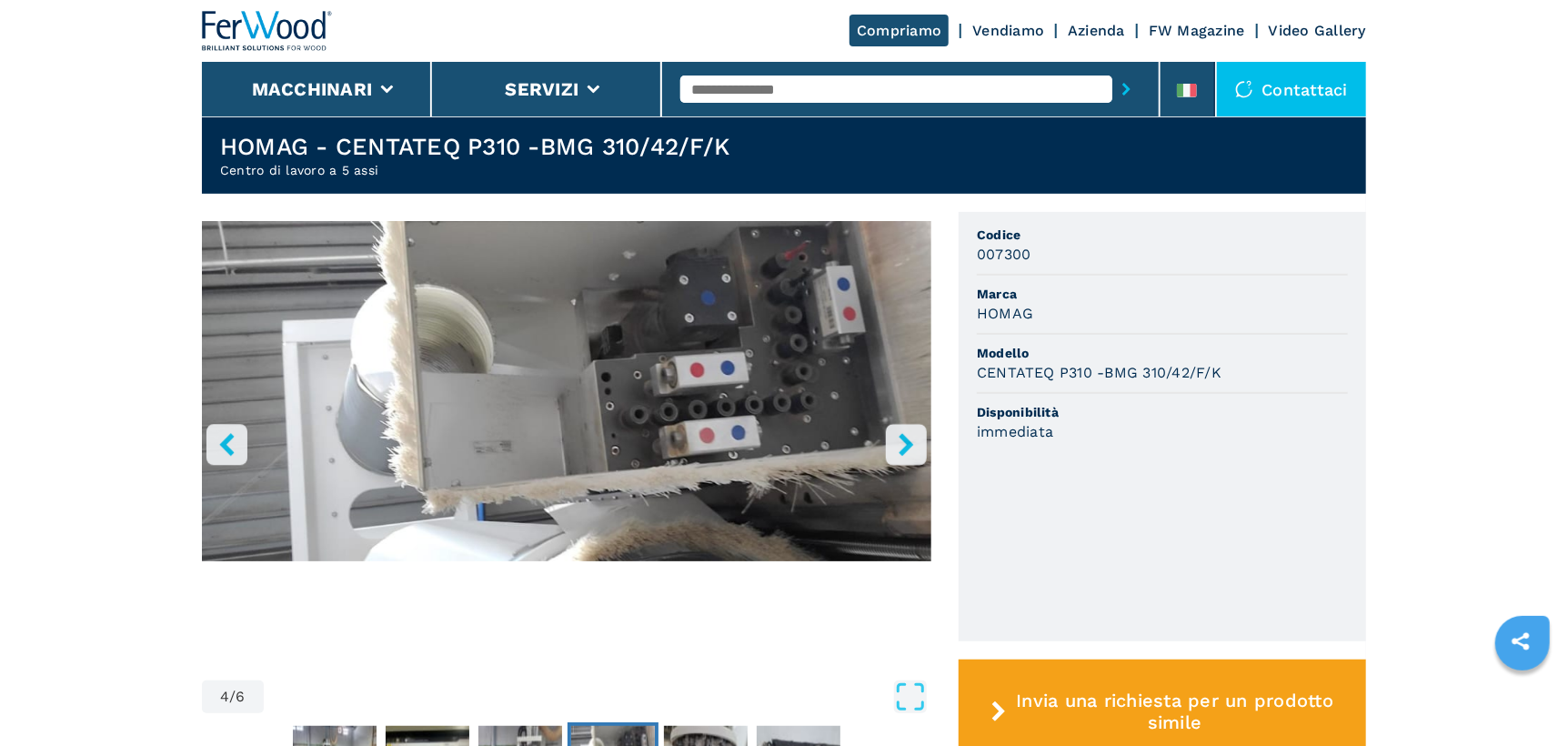
click at [905, 443] on icon "right-button" at bounding box center [907, 444] width 22 height 22
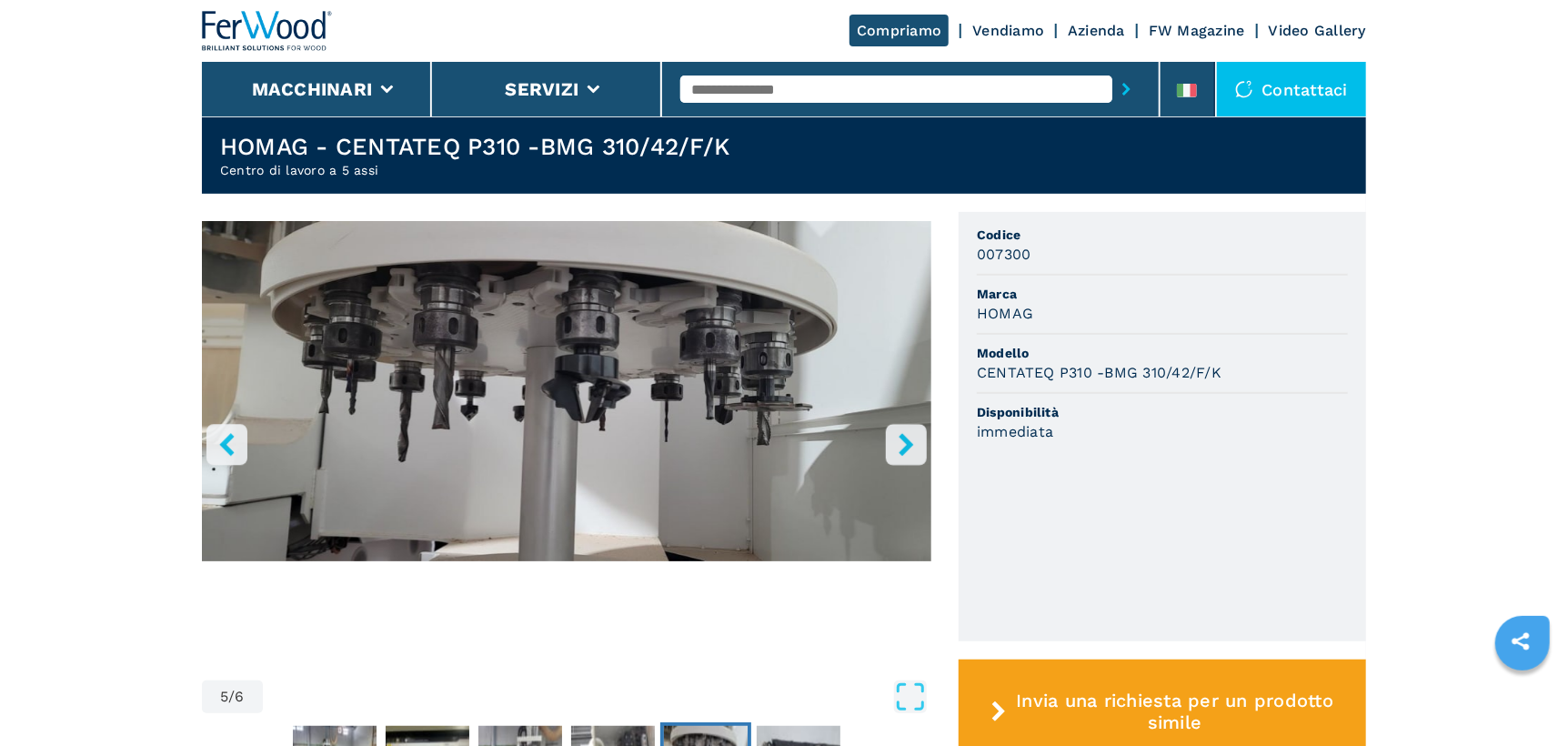
click at [905, 443] on icon "right-button" at bounding box center [907, 444] width 22 height 22
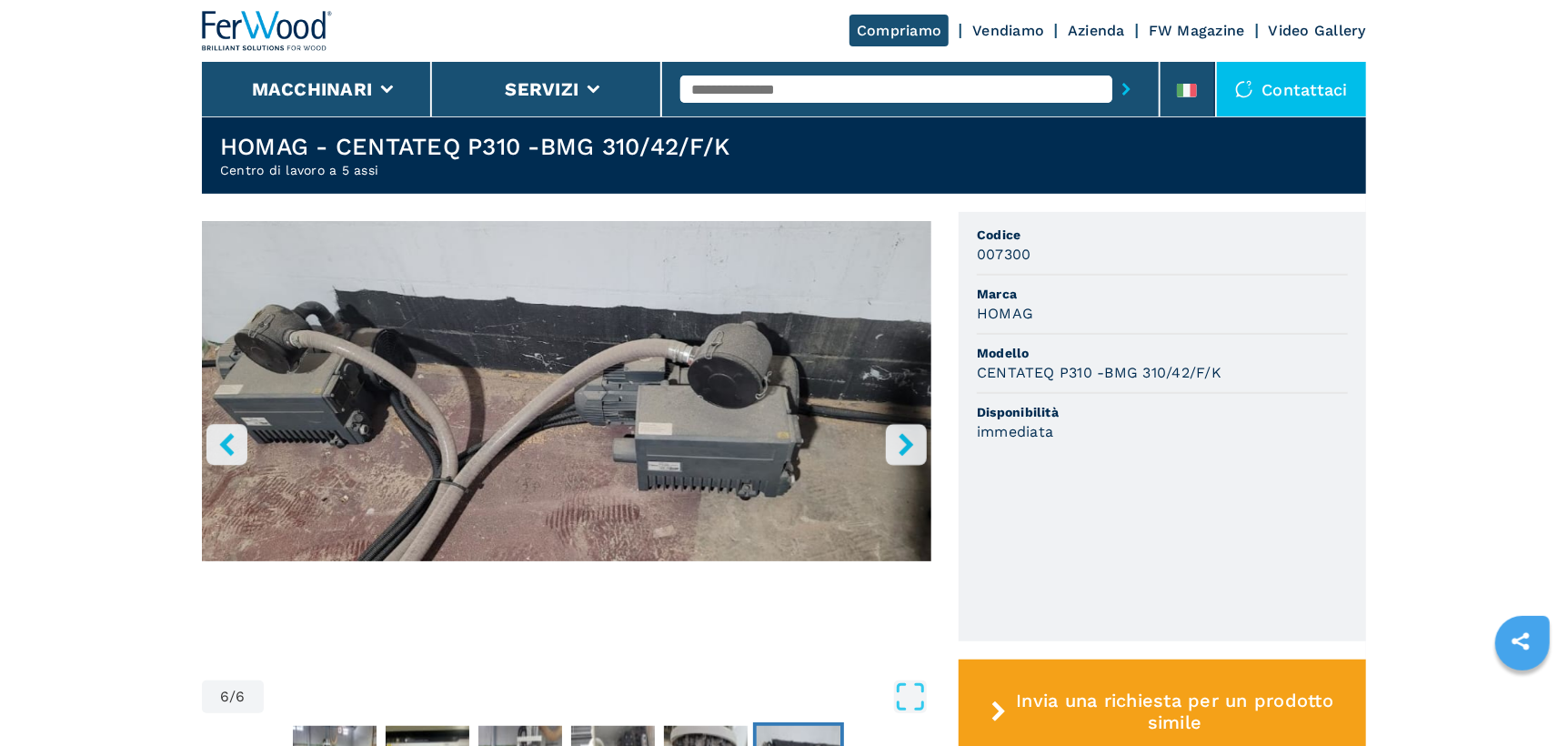
click at [905, 443] on icon "right-button" at bounding box center [907, 444] width 22 height 22
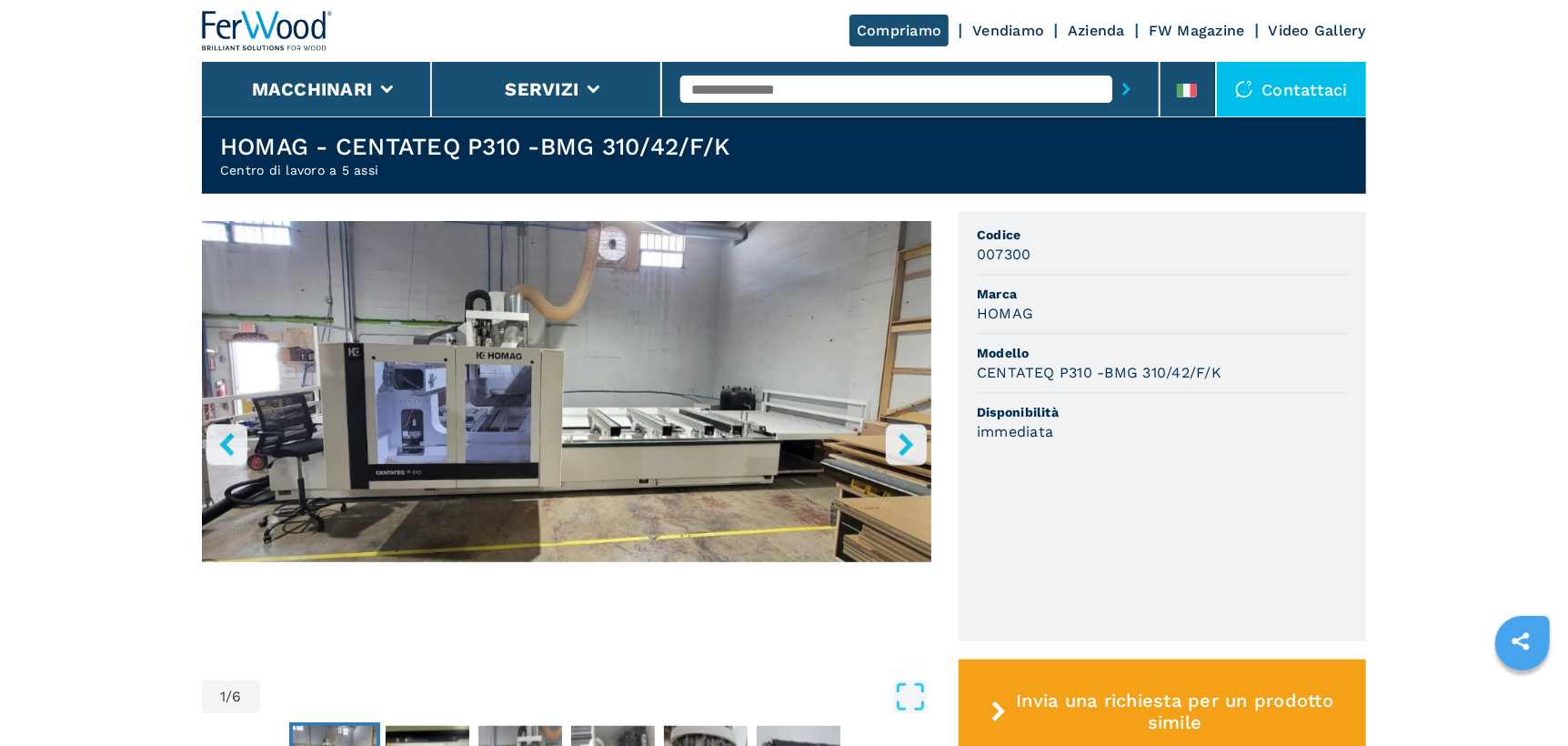
click at [905, 443] on icon "right-button" at bounding box center [907, 444] width 22 height 22
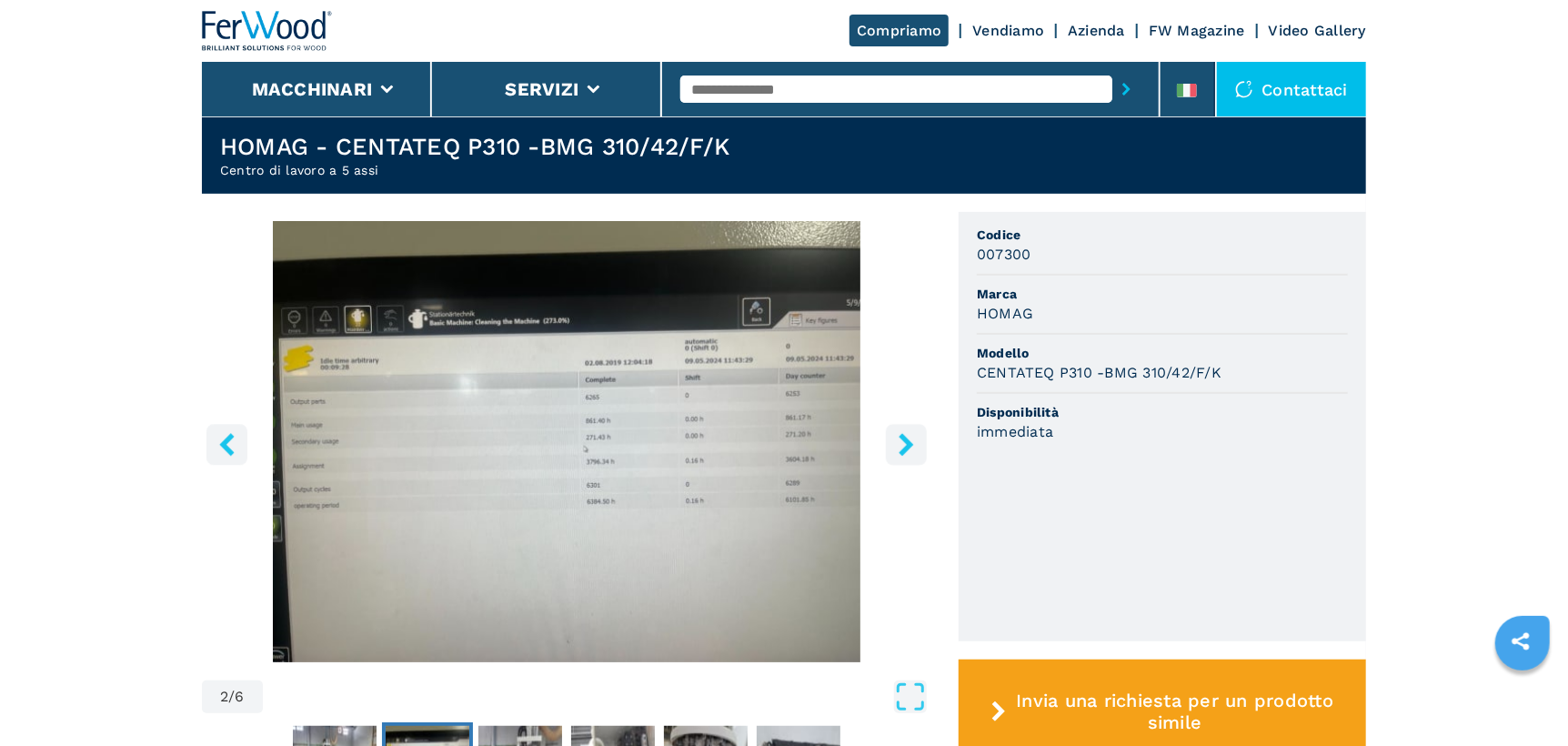
click at [905, 443] on icon "right-button" at bounding box center [907, 444] width 22 height 22
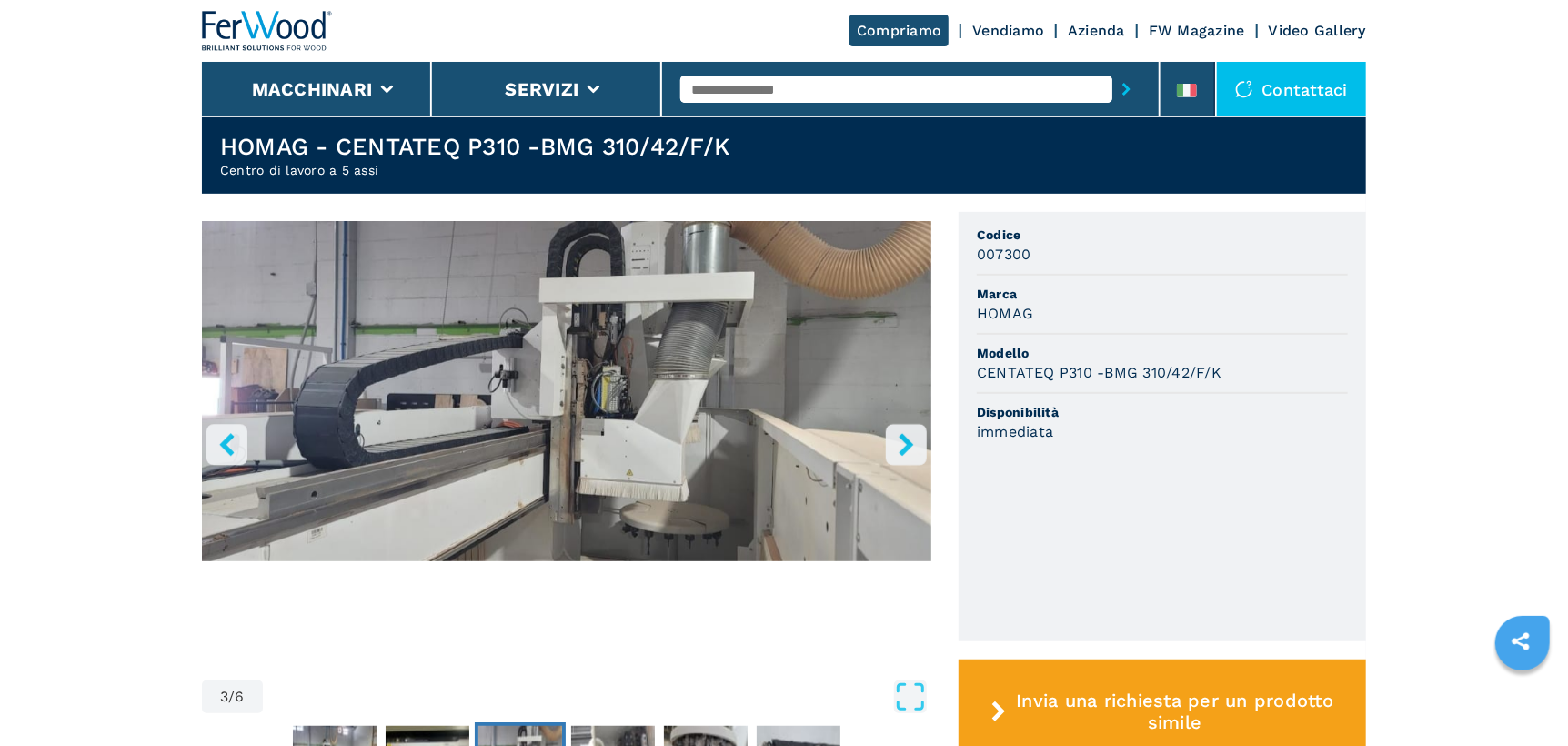
click at [905, 443] on icon "right-button" at bounding box center [907, 444] width 22 height 22
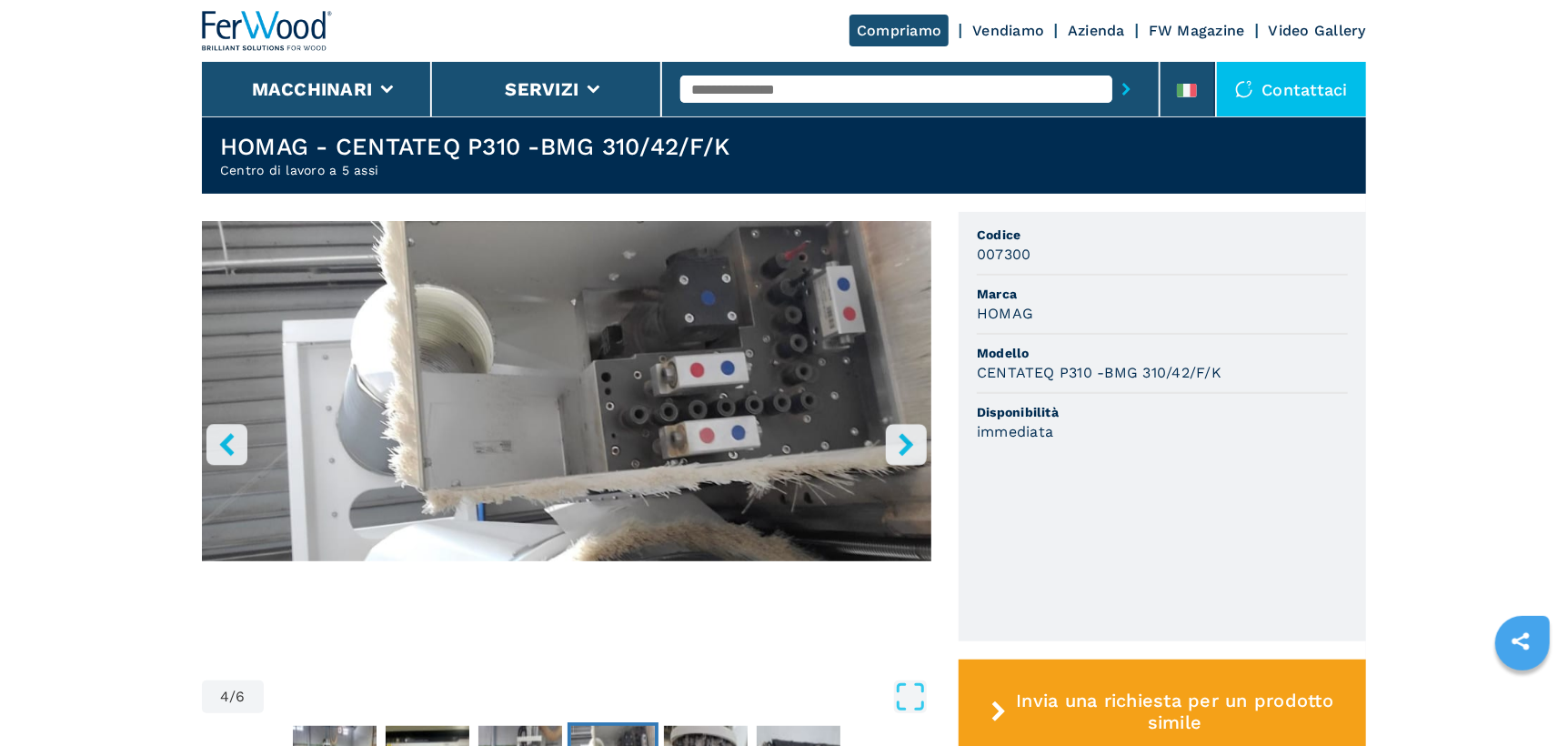
click at [905, 443] on icon "right-button" at bounding box center [907, 444] width 22 height 22
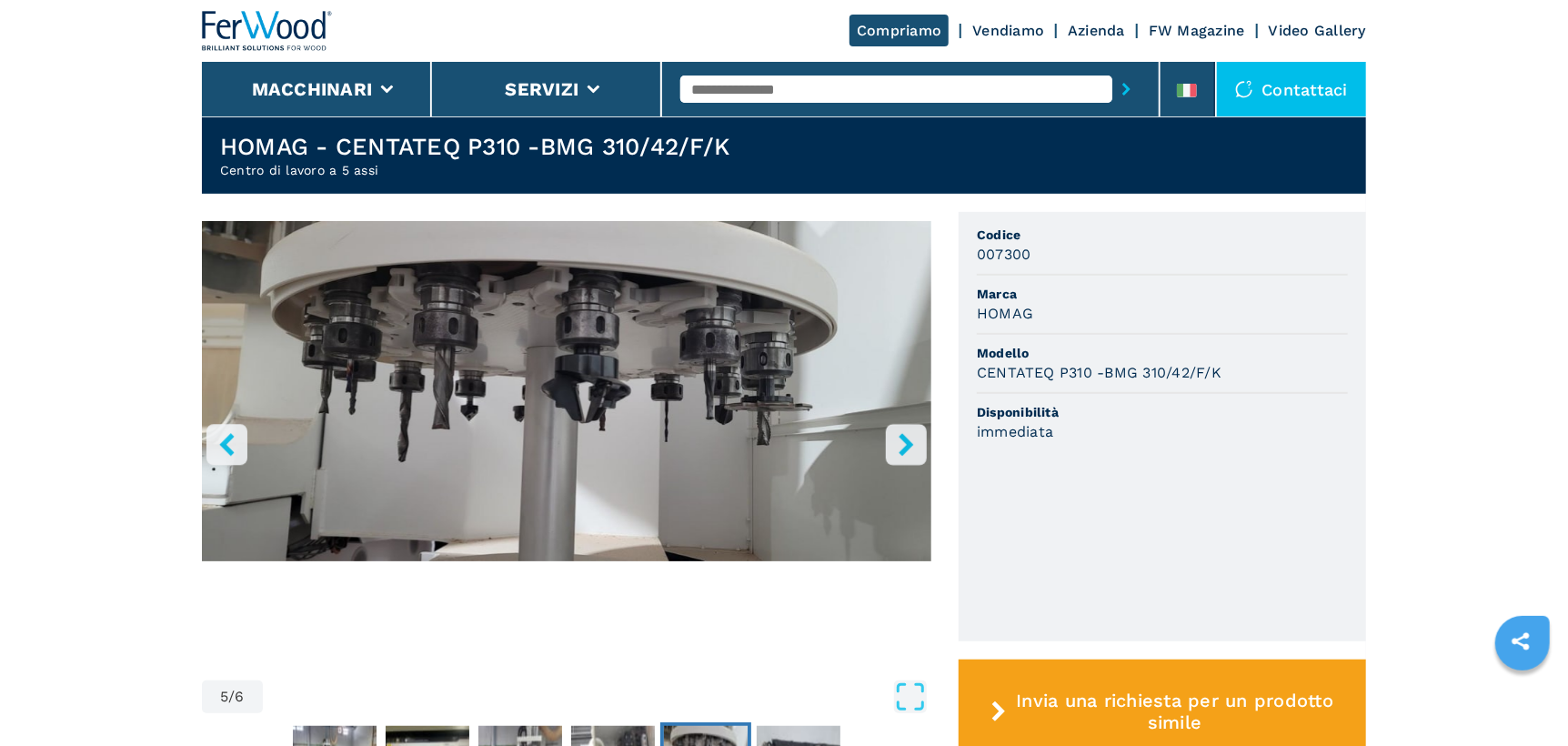
click at [905, 443] on icon "right-button" at bounding box center [907, 444] width 22 height 22
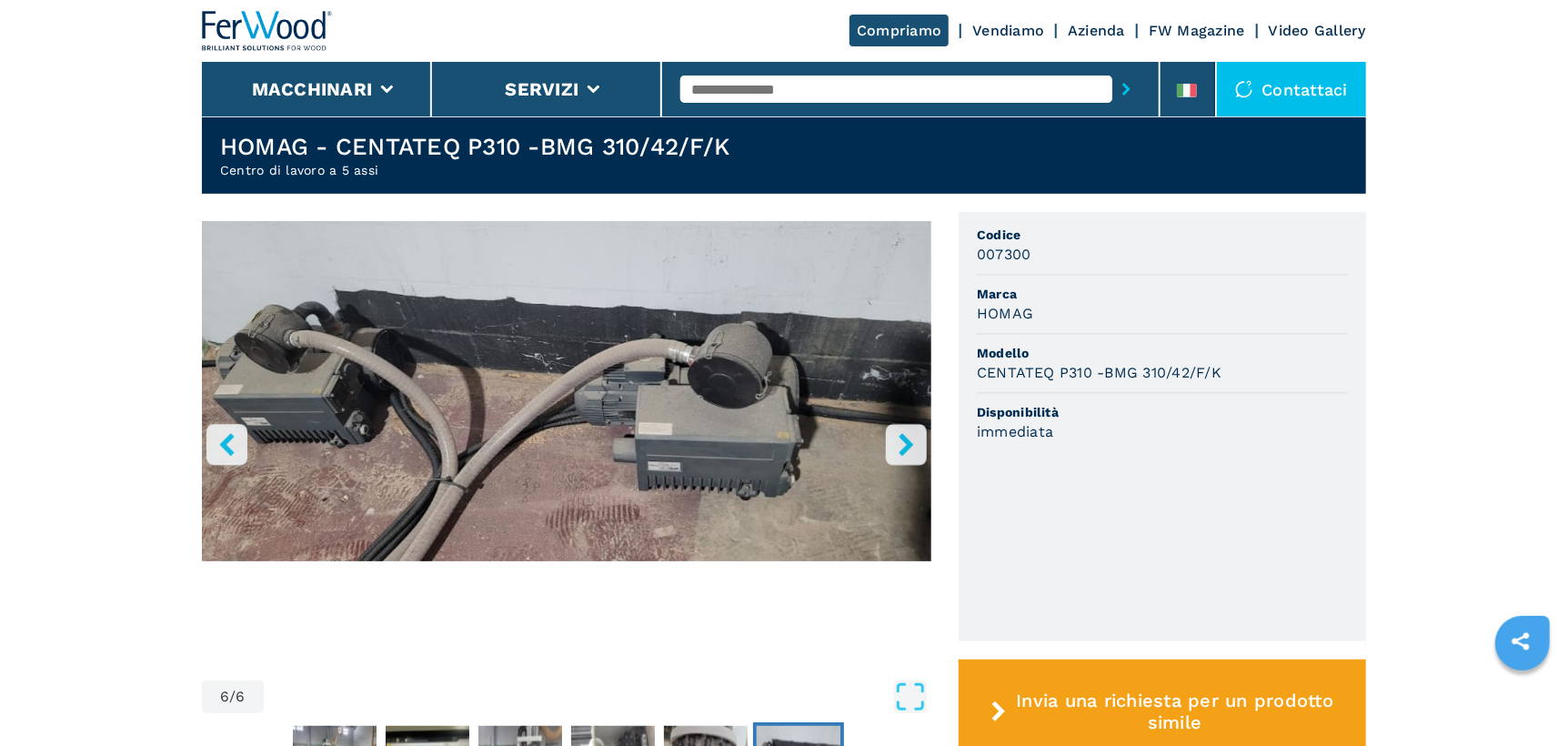
click at [905, 443] on icon "right-button" at bounding box center [907, 444] width 22 height 22
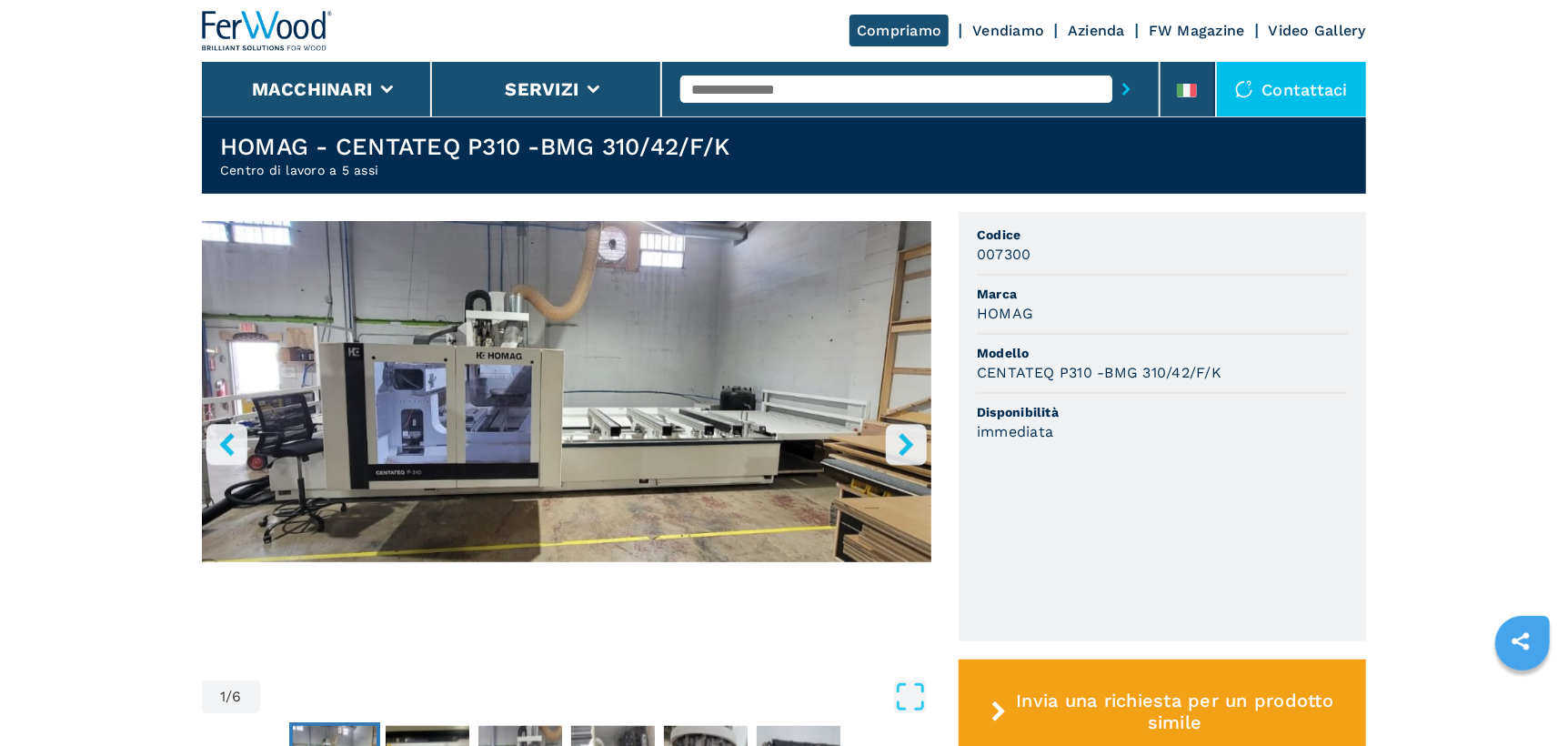
click at [905, 443] on icon "right-button" at bounding box center [907, 444] width 22 height 22
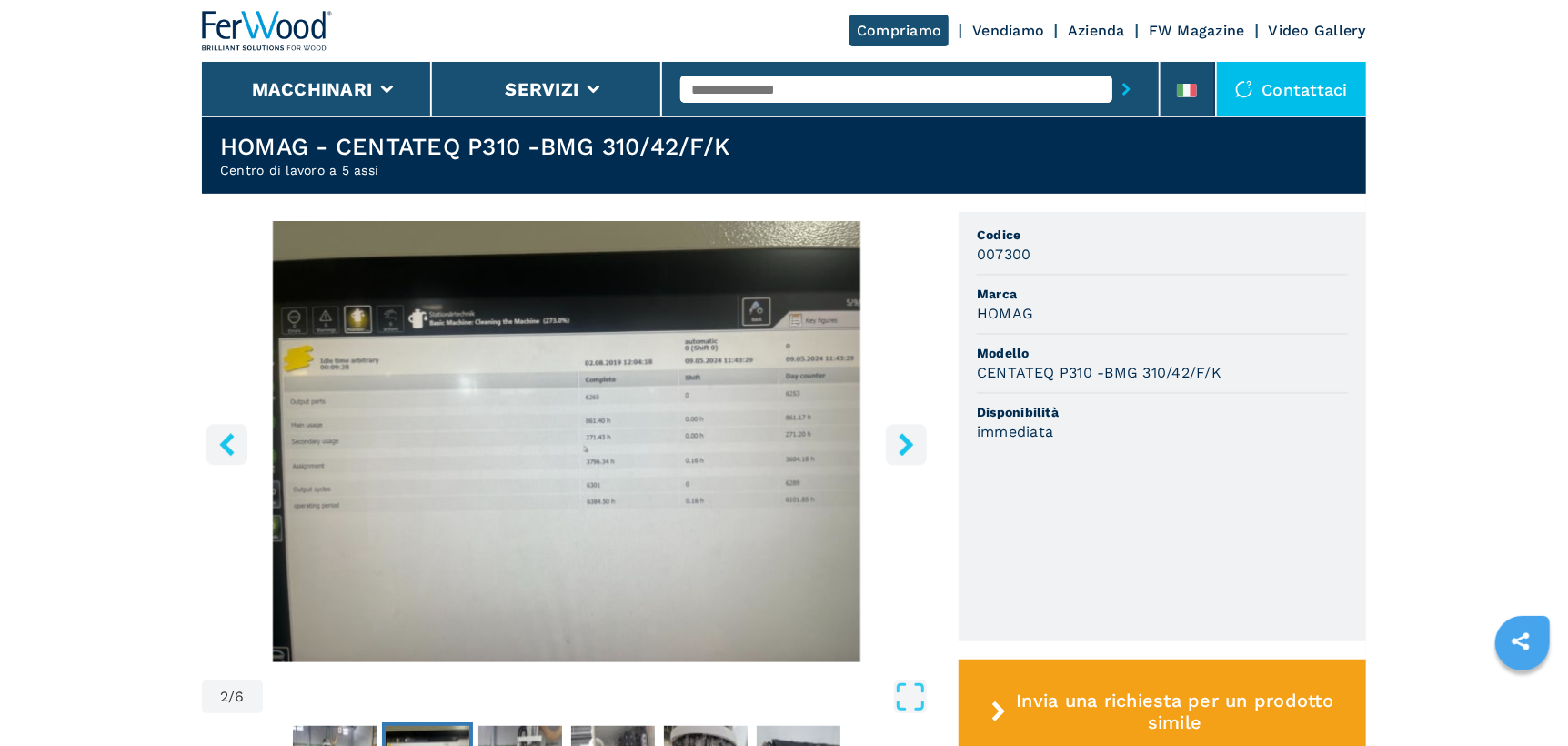
click at [905, 443] on icon "right-button" at bounding box center [907, 444] width 22 height 22
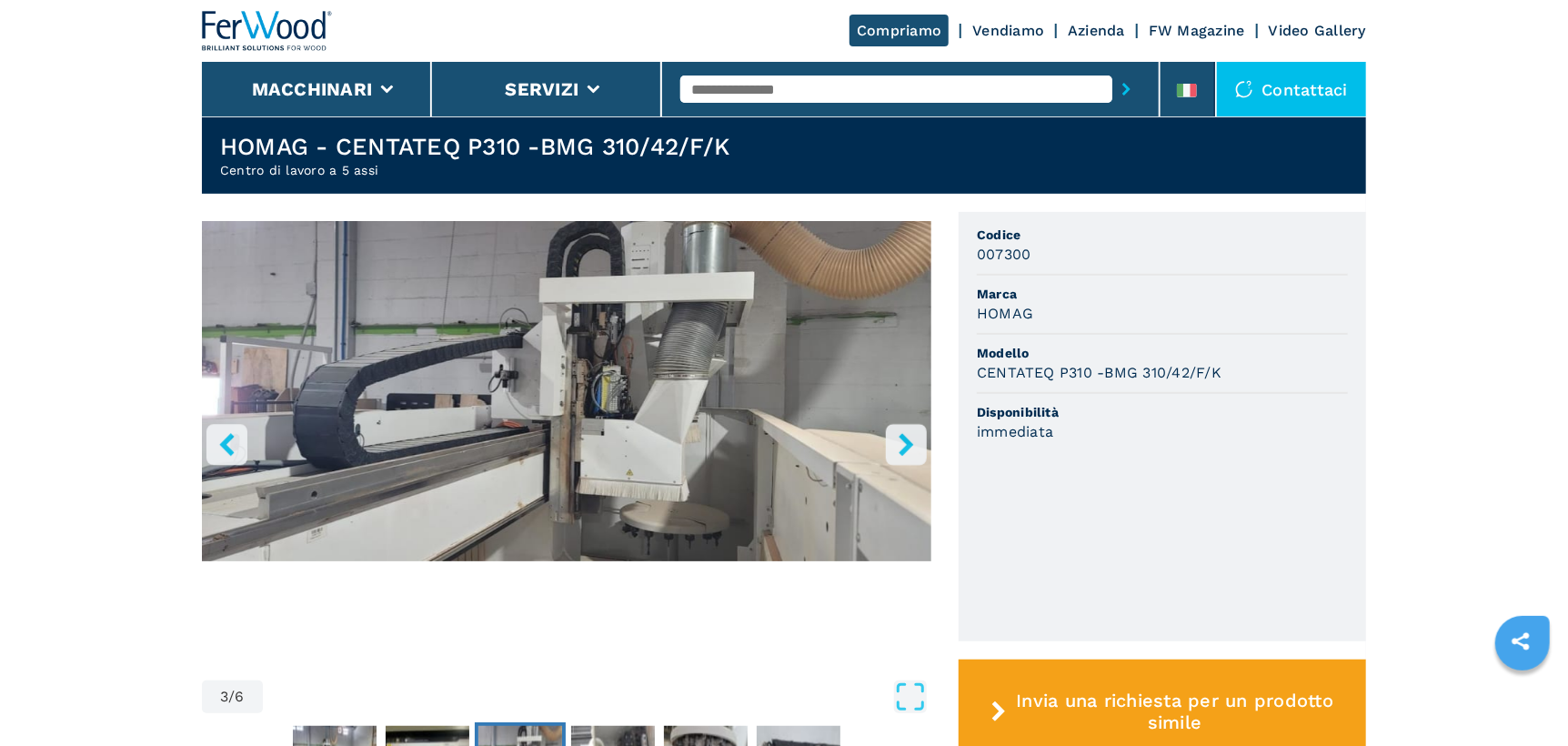
click at [905, 443] on icon "right-button" at bounding box center [907, 444] width 22 height 22
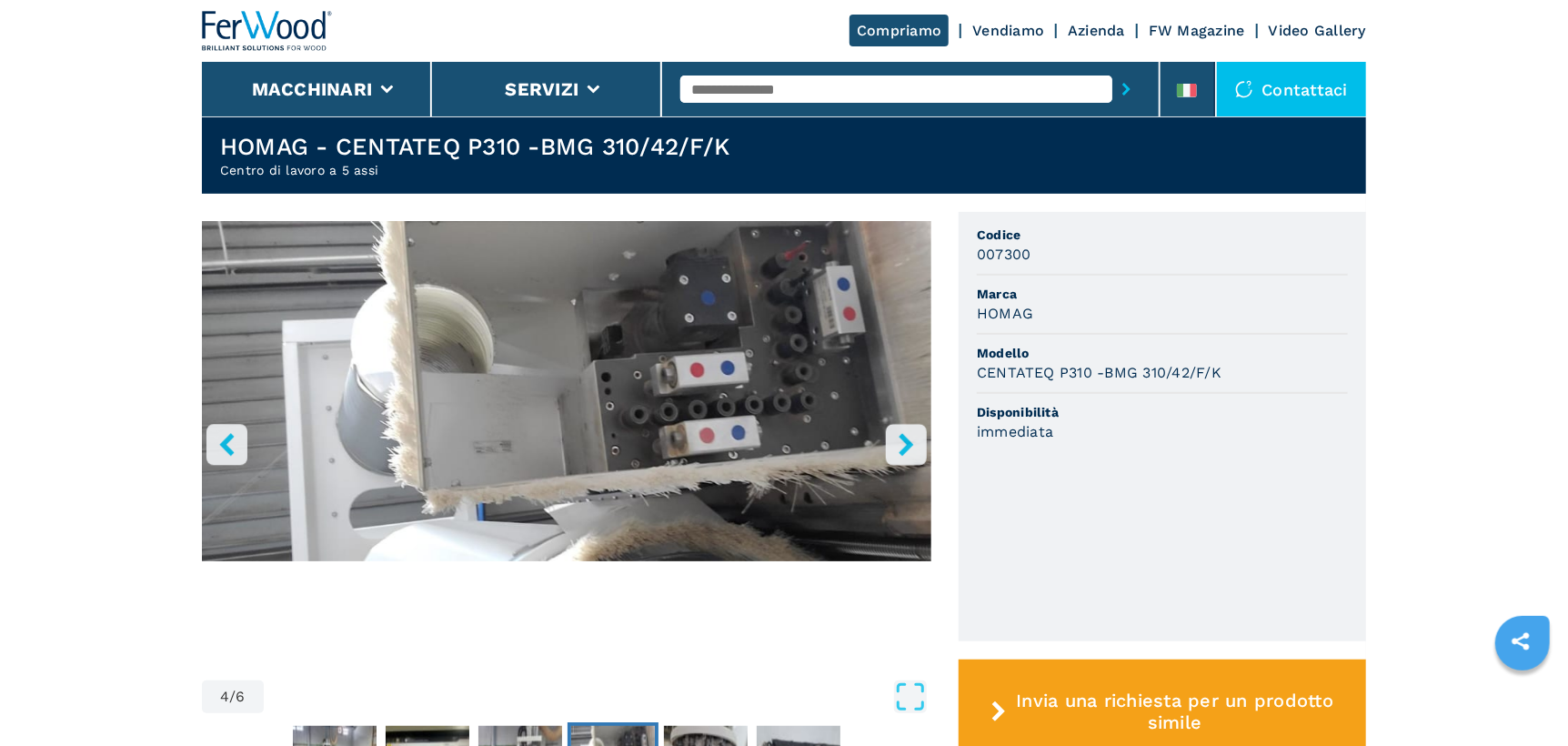
click at [905, 443] on icon "right-button" at bounding box center [907, 444] width 22 height 22
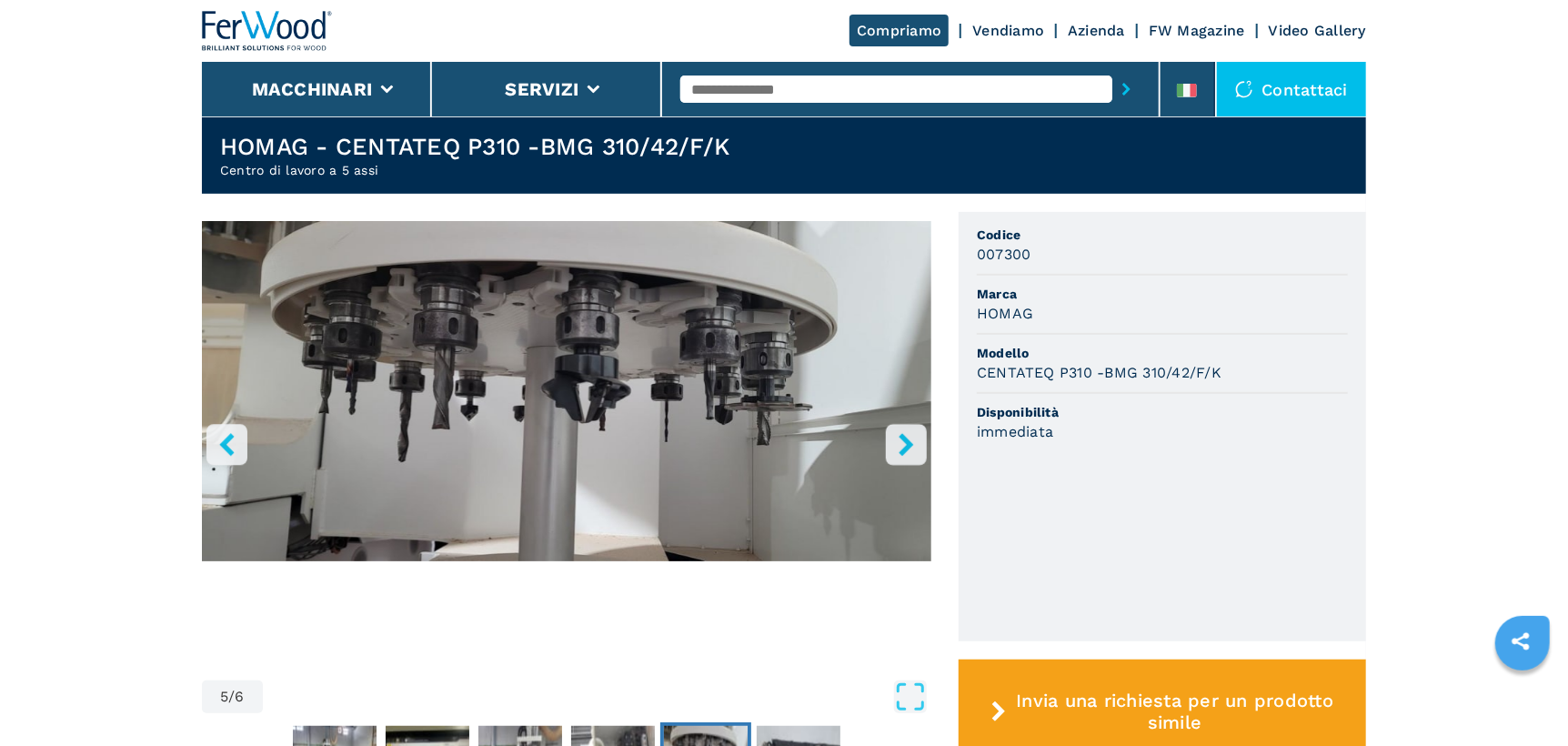
click at [905, 443] on icon "right-button" at bounding box center [907, 444] width 22 height 22
